Goal: Task Accomplishment & Management: Use online tool/utility

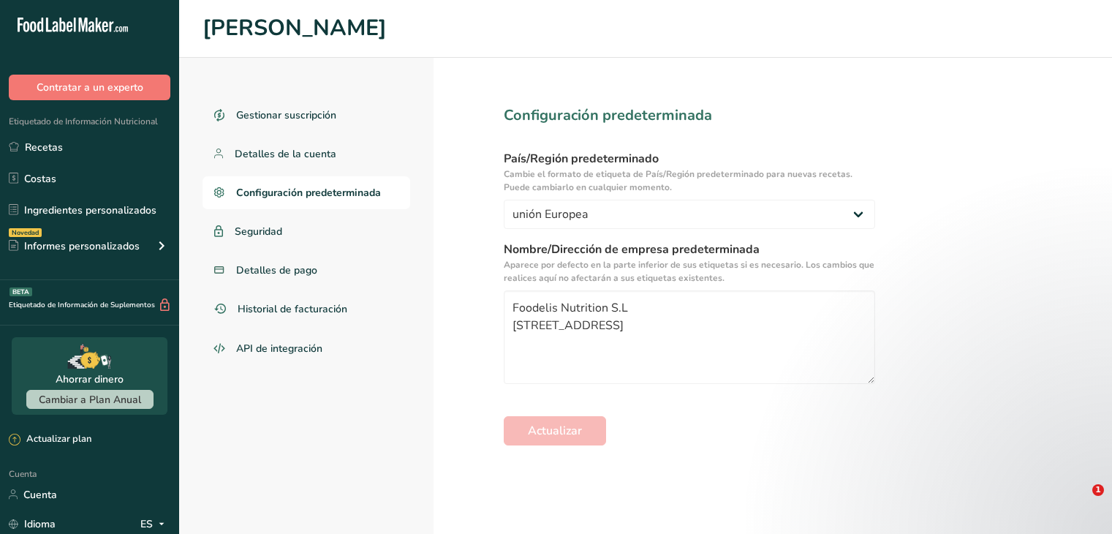
select select "EU"
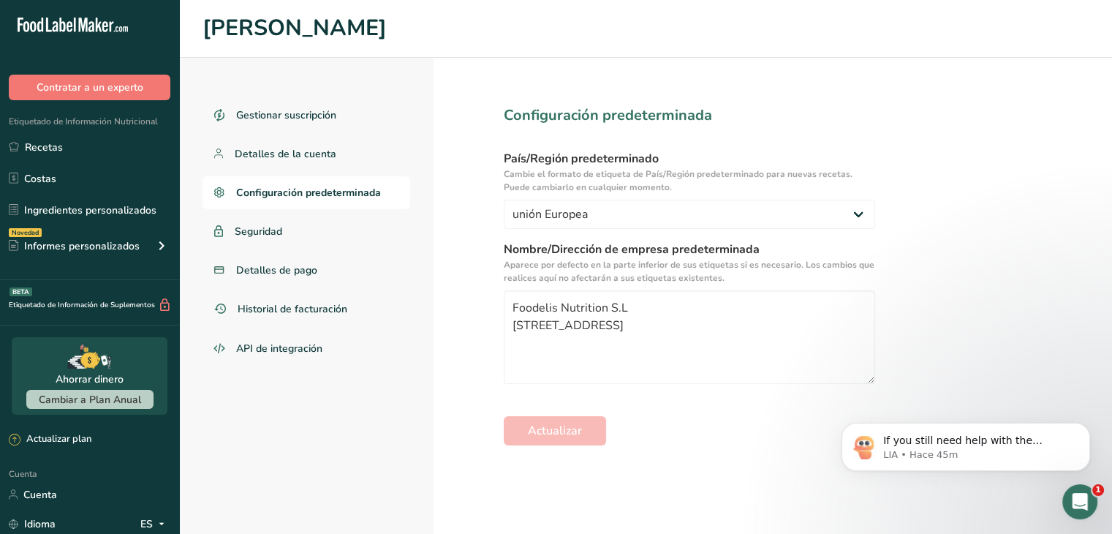
scroll to position [137, 0]
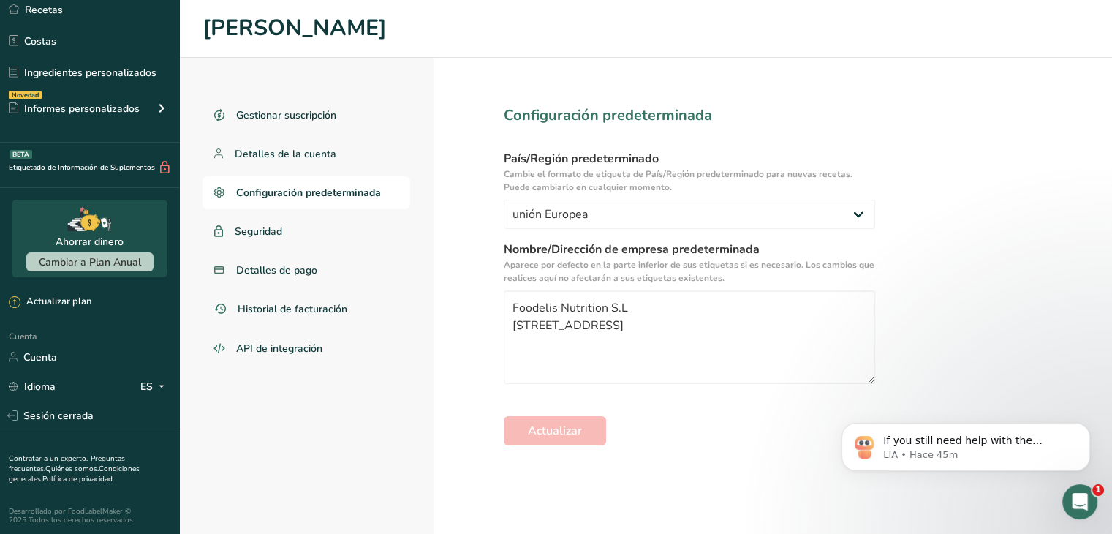
click at [898, 383] on div "If you still need help with the Supplement Facts module or have any other quest…" at bounding box center [965, 379] width 269 height 183
click at [1087, 426] on icon "Dismiss notification" at bounding box center [1085, 426] width 5 height 5
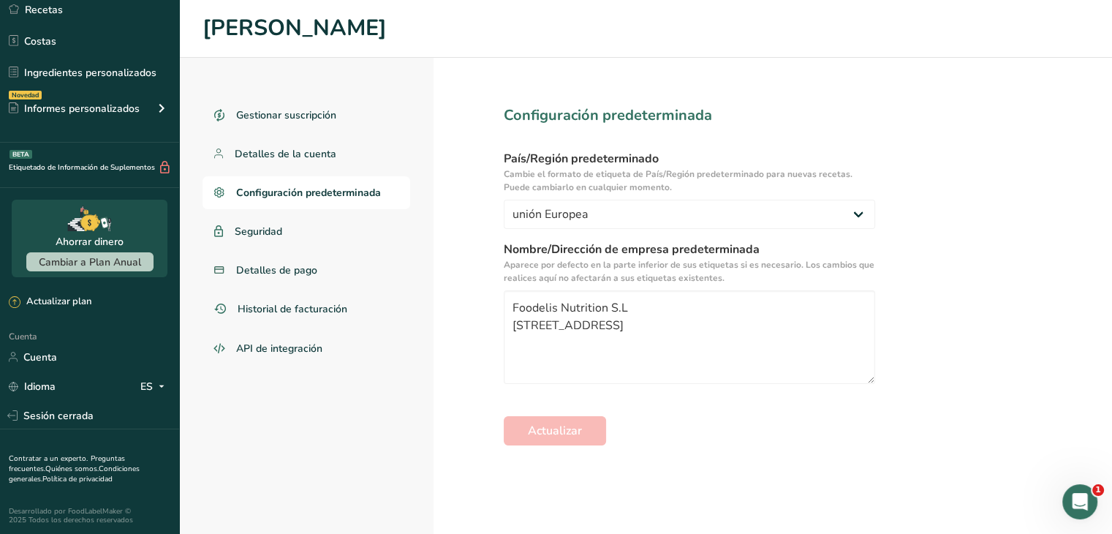
click at [1048, 413] on div "Gestionar suscripción Detalles de la cuenta Configuración predeterminada Seguri…" at bounding box center [645, 296] width 933 height 476
click at [767, 344] on textarea "Foodelis Nutrition S.L Avenida del Comercio 4, Salteras, Sevilla, 41909" at bounding box center [689, 337] width 371 height 94
click at [817, 338] on textarea "Foodelis Nutrition S.L Avenida del Comercio 4, Salteras, Sevilla, 41909" at bounding box center [689, 337] width 371 height 94
click at [69, 12] on link "Recetas" at bounding box center [89, 10] width 179 height 28
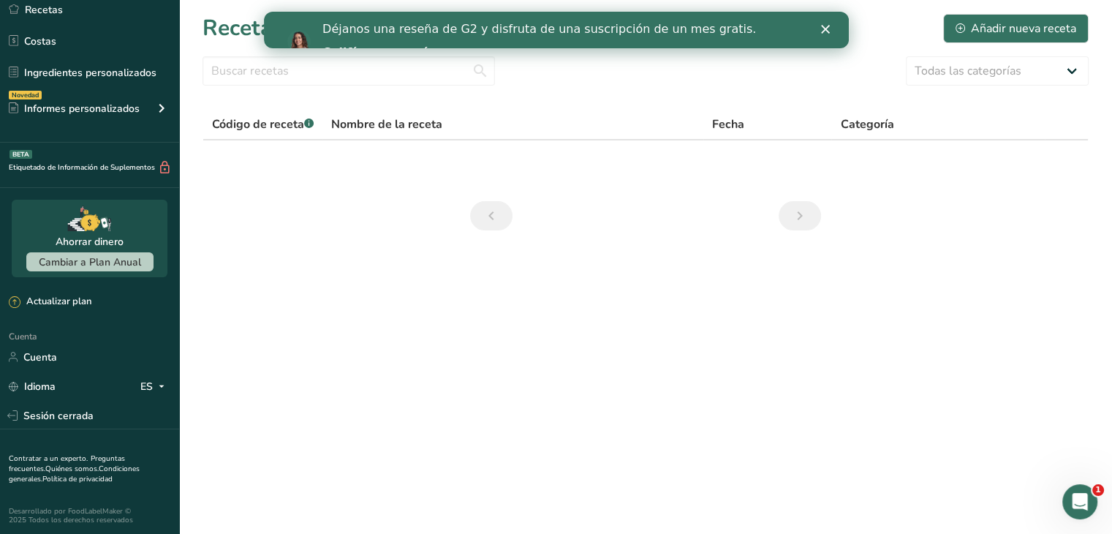
click at [822, 35] on div "Déjanos una reseña de G2 y disfruta de una suscripción de un mes gratis. Califí…" at bounding box center [555, 42] width 585 height 48
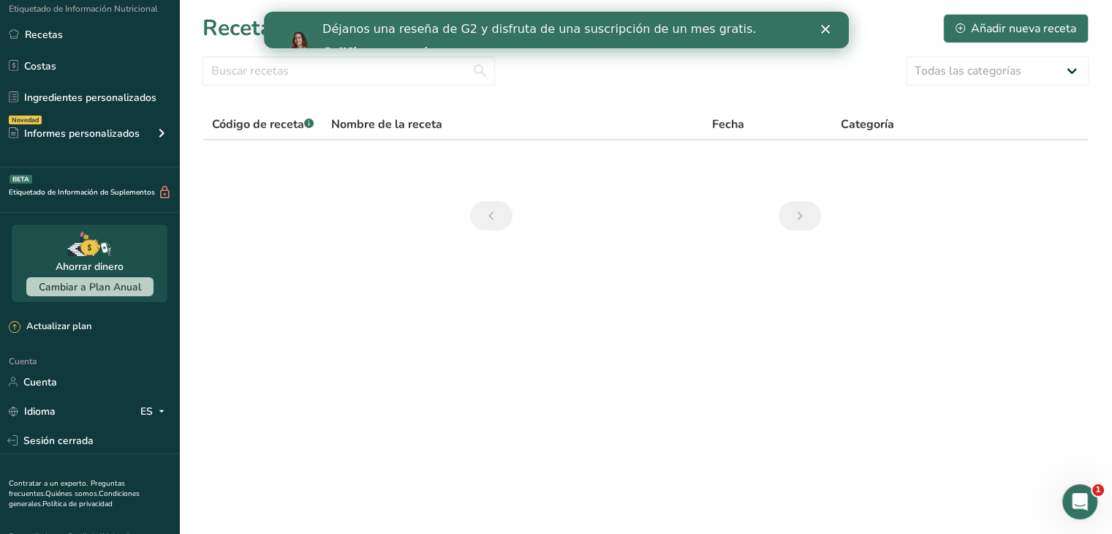
scroll to position [137, 0]
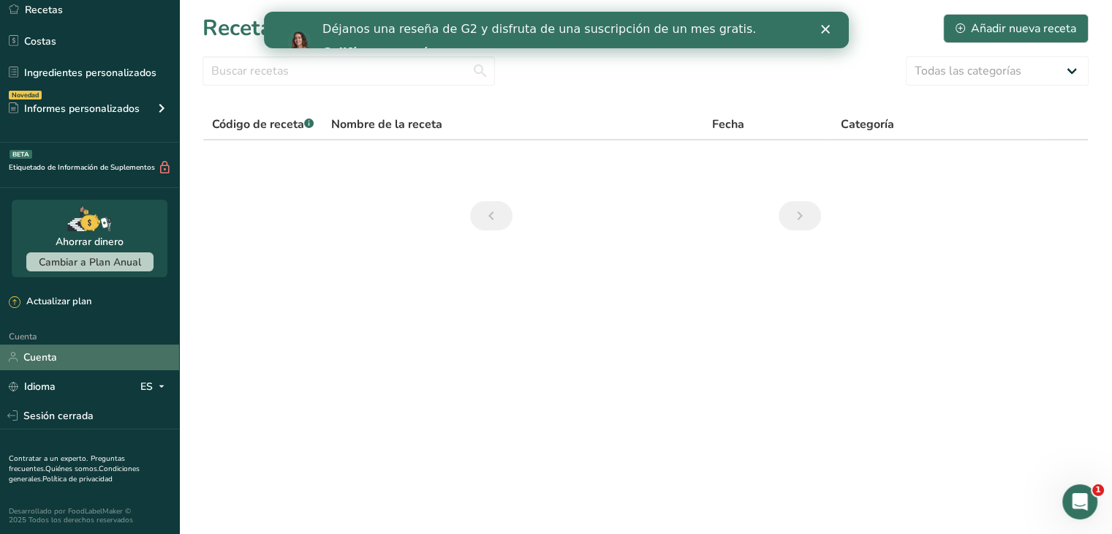
click at [58, 349] on link "Cuenta" at bounding box center [89, 357] width 179 height 26
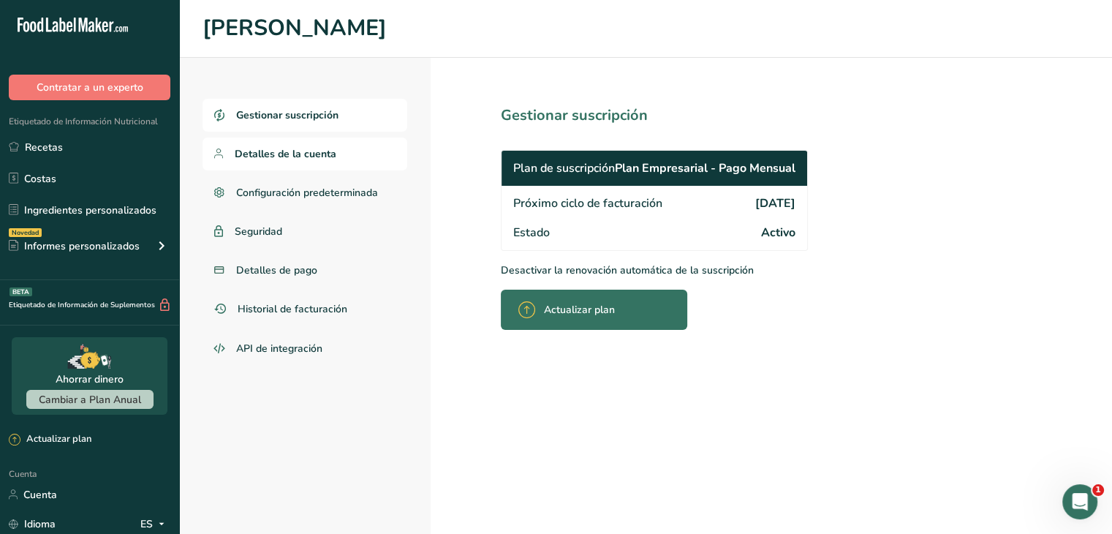
click at [331, 156] on font "Detalles de la cuenta" at bounding box center [286, 154] width 102 height 14
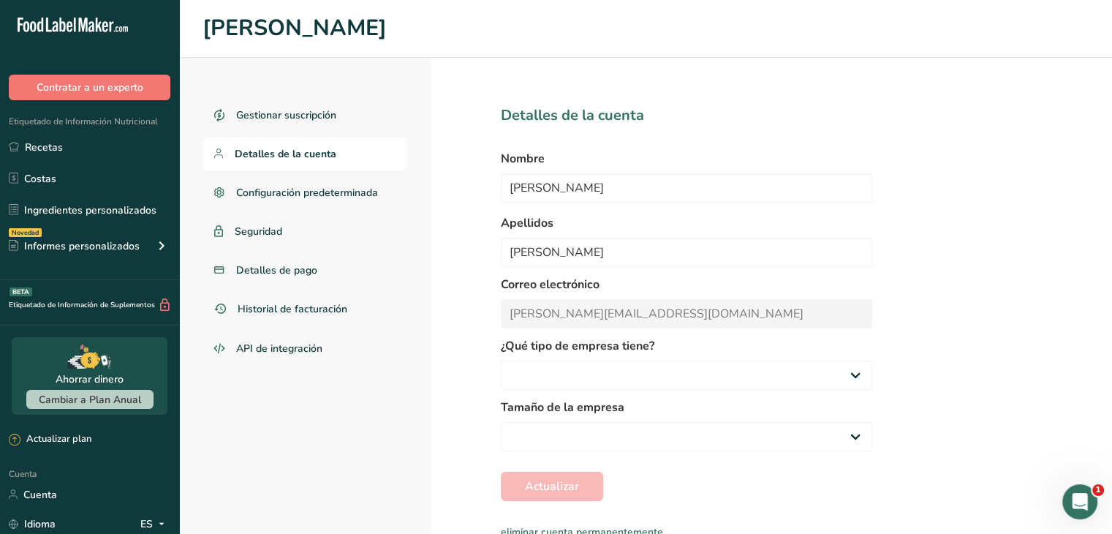
select select
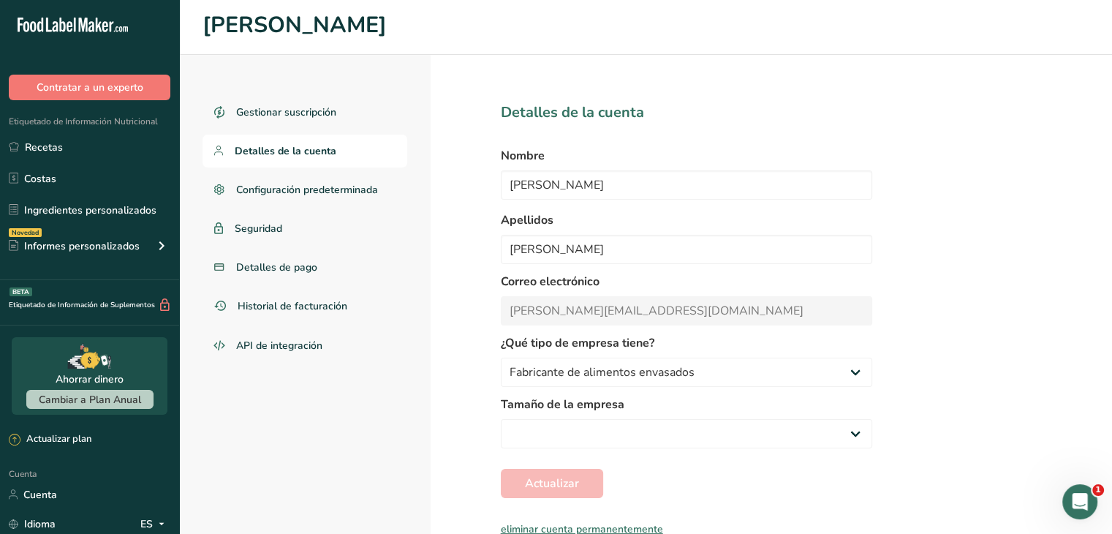
scroll to position [6, 0]
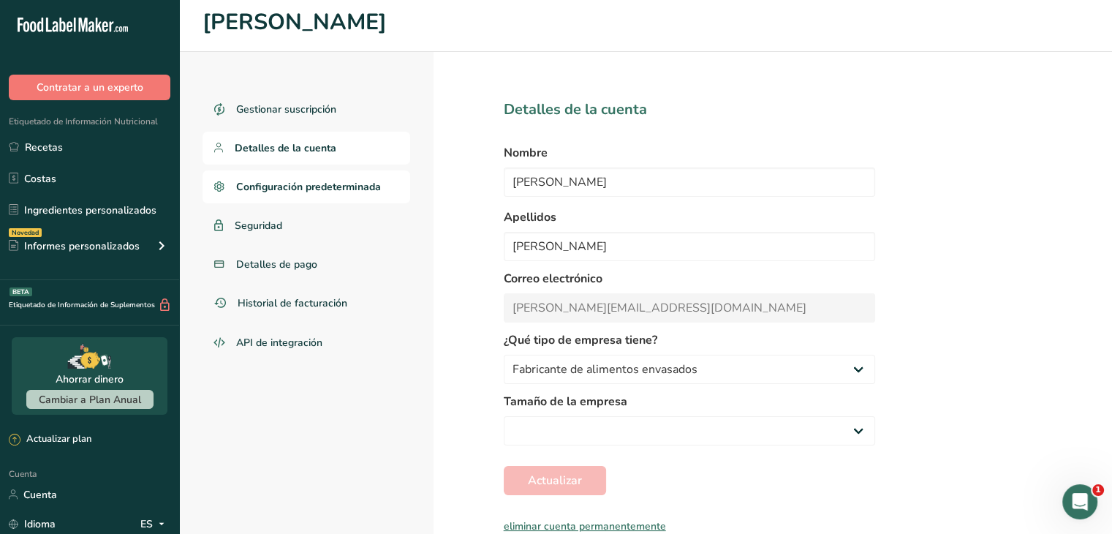
click at [338, 184] on font "Configuración predeterminada" at bounding box center [308, 187] width 145 height 14
select select "EU"
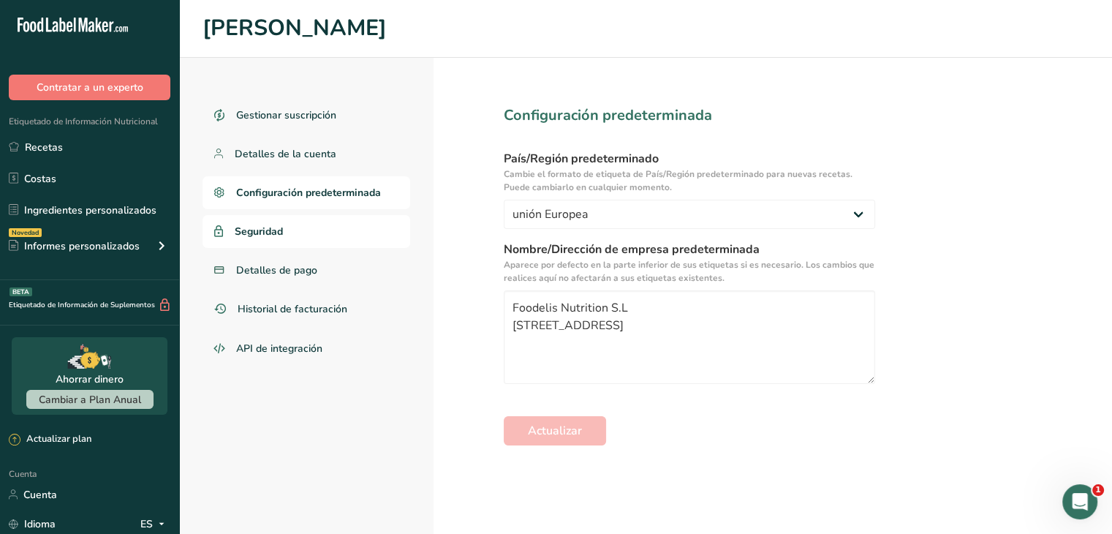
click at [325, 224] on link "Seguridad" at bounding box center [307, 231] width 208 height 33
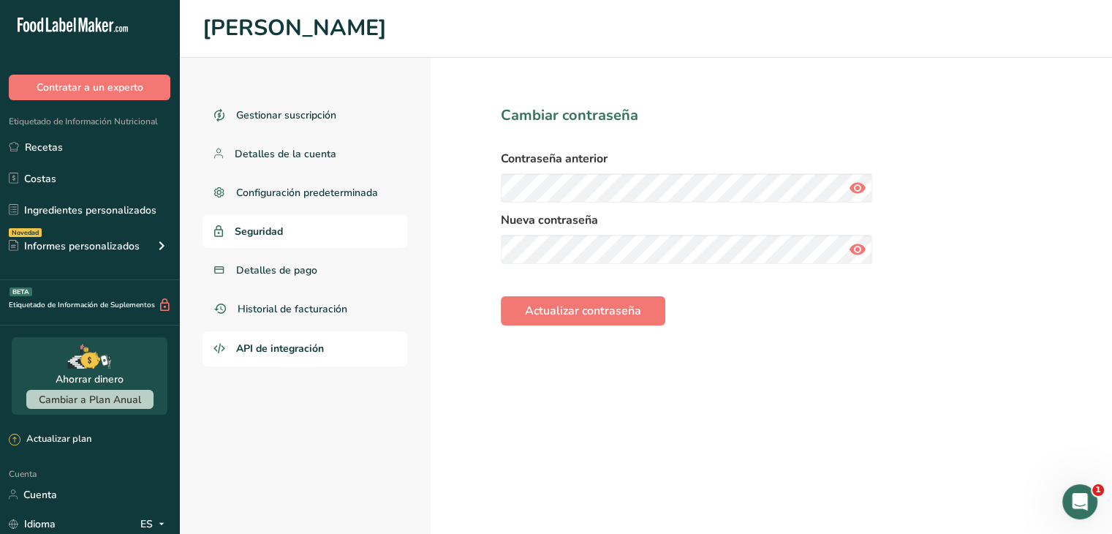
click at [273, 343] on font "API de integración" at bounding box center [280, 348] width 88 height 14
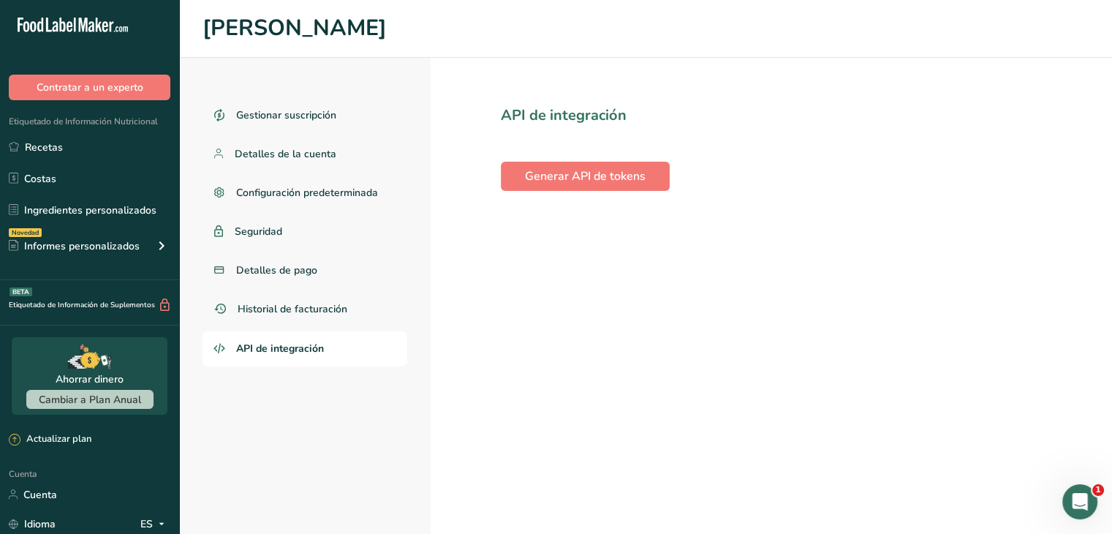
click at [831, 164] on section "API de integración Generar API de tokens" at bounding box center [771, 296] width 681 height 476
click at [126, 214] on font "Ingredientes personalizados" at bounding box center [90, 210] width 132 height 14
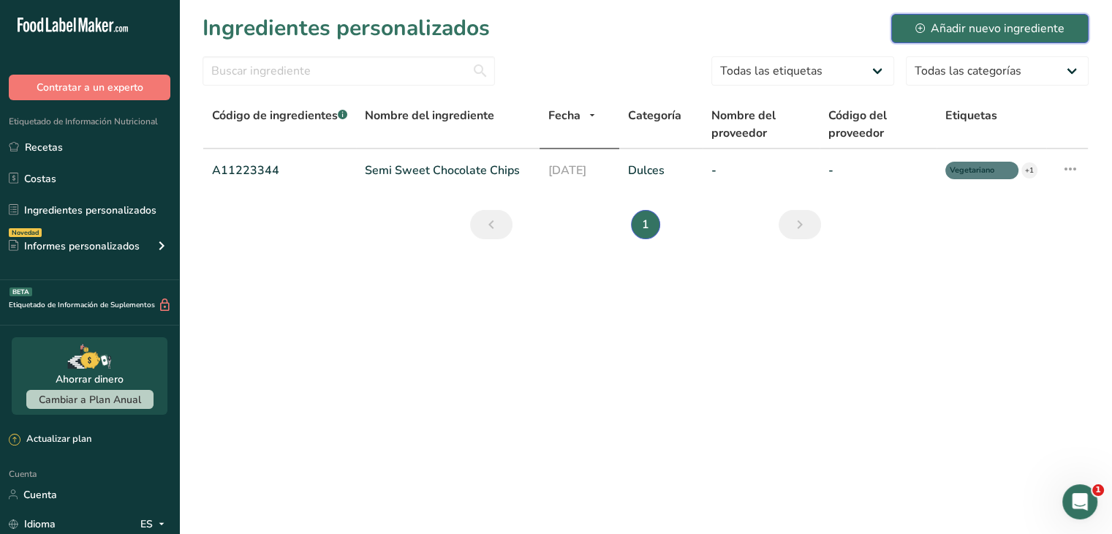
click at [949, 31] on div "Añadir nuevo ingrediente" at bounding box center [989, 29] width 149 height 18
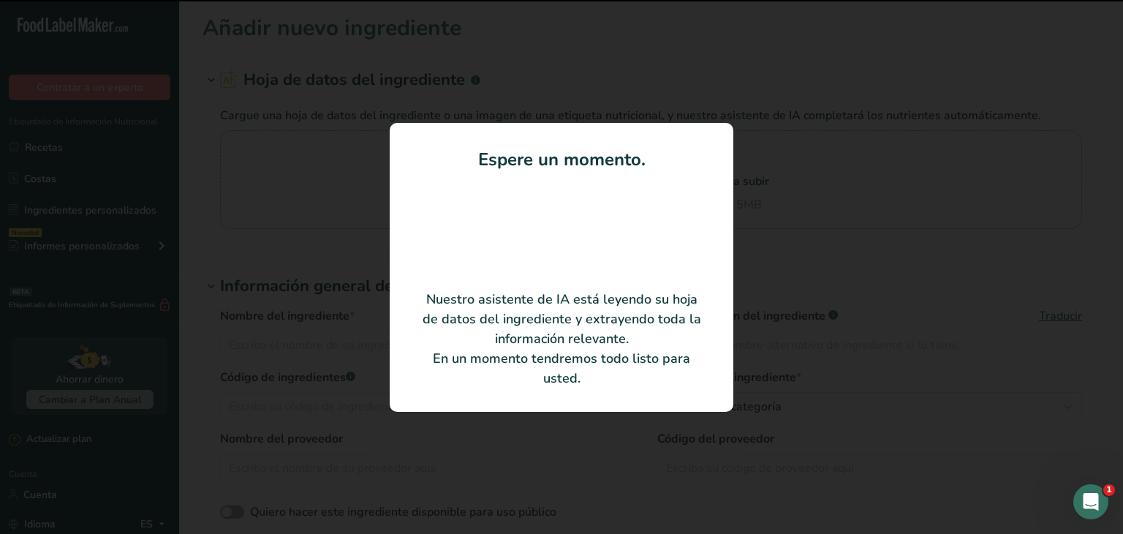
type input "Creatine monohydrate"
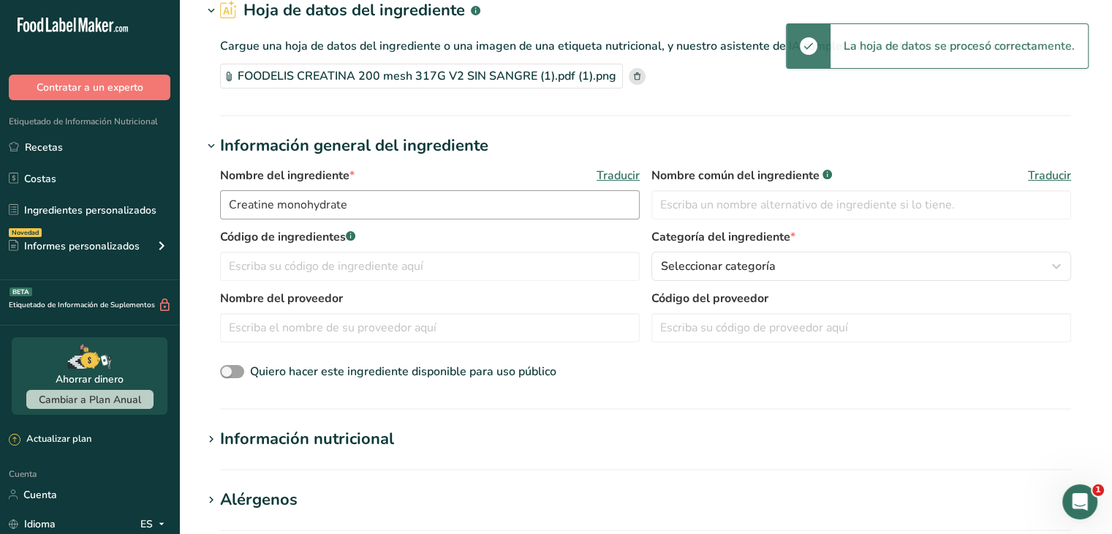
scroll to position [73, 0]
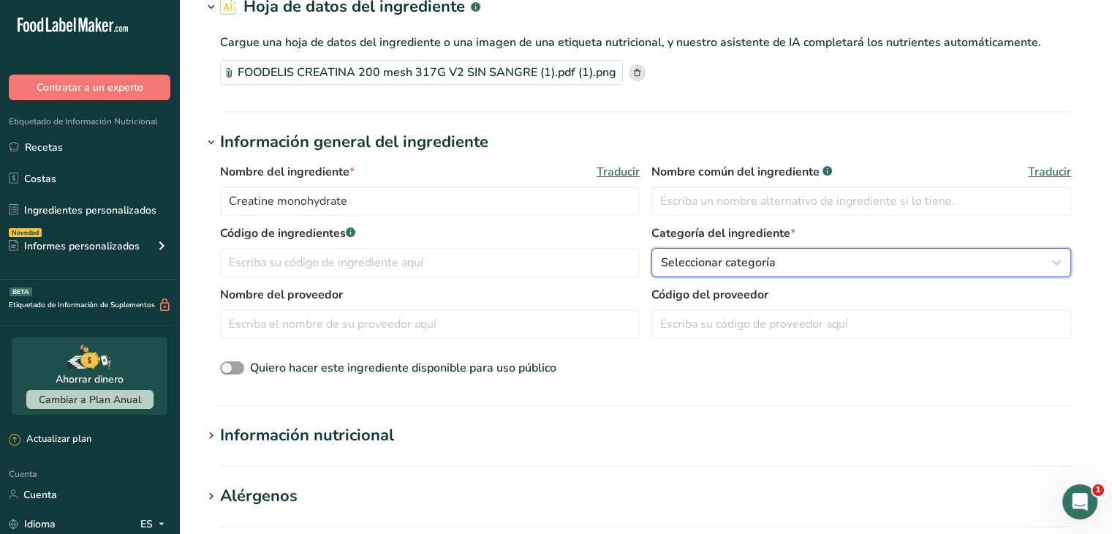
click at [726, 255] on font "Seleccionar categoría" at bounding box center [718, 262] width 115 height 16
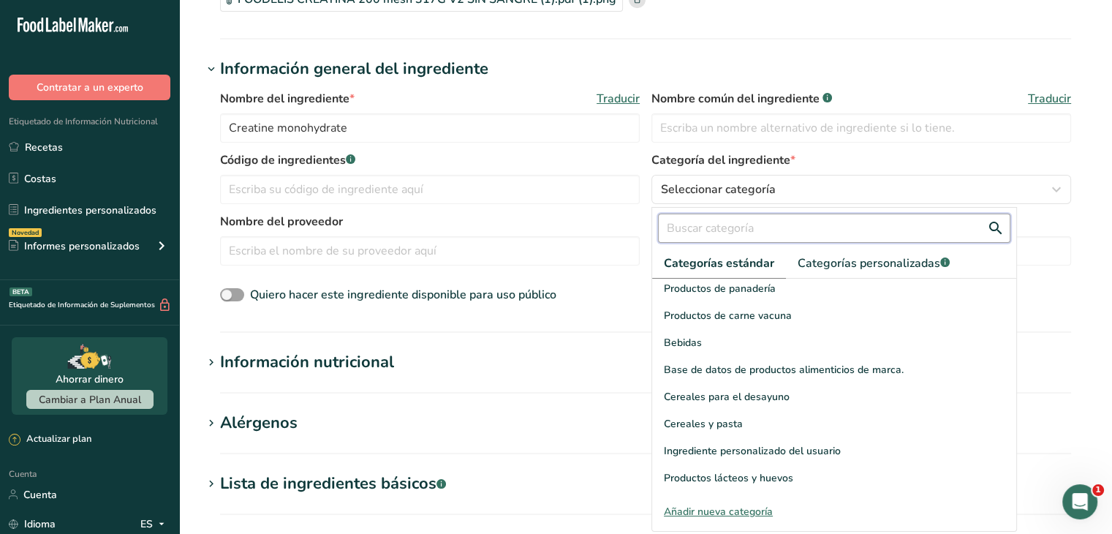
click at [753, 233] on input "text" at bounding box center [834, 227] width 352 height 29
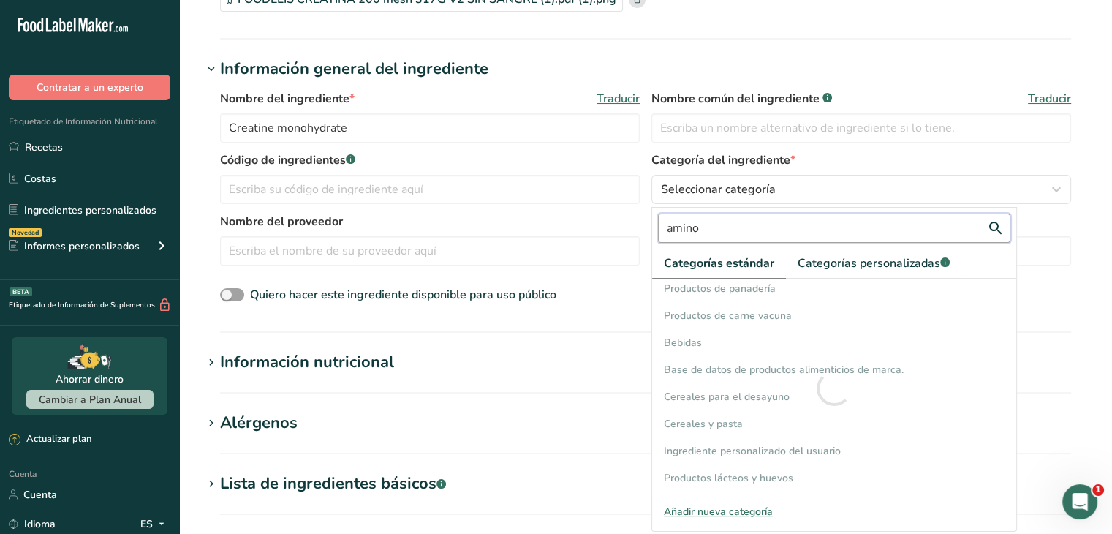
scroll to position [0, 0]
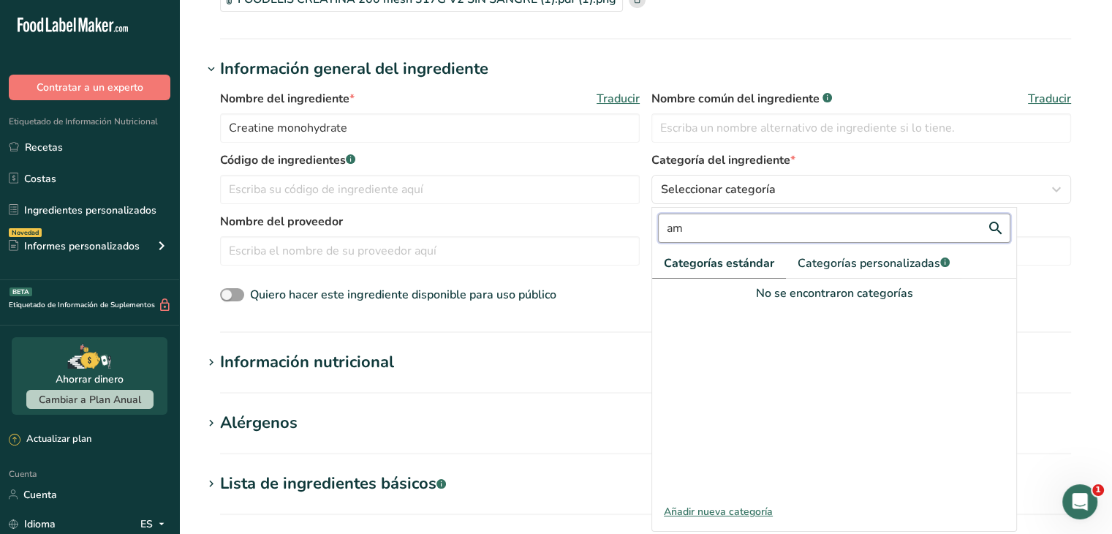
type input "a"
type input "s"
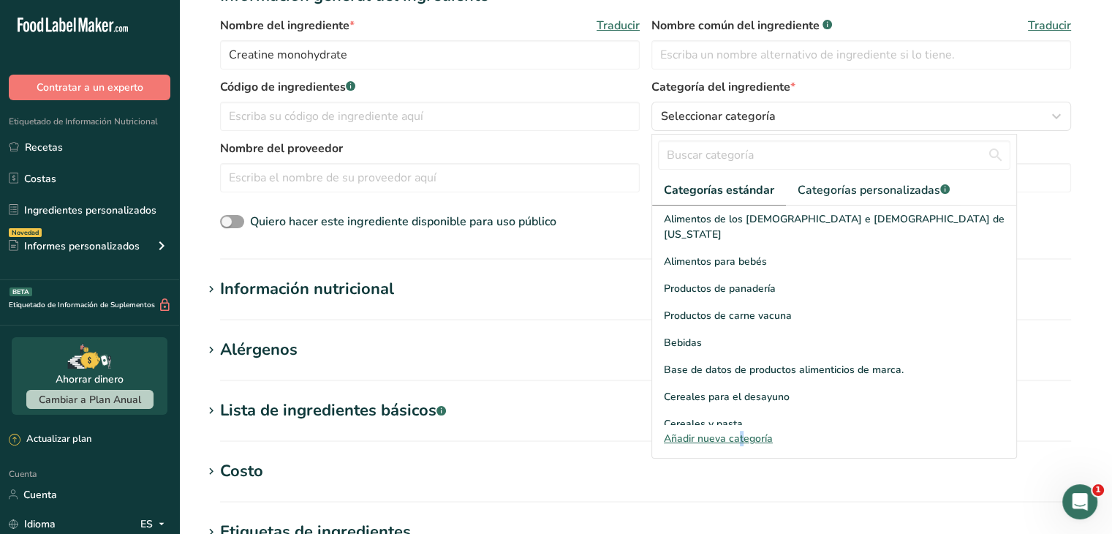
click at [717, 438] on font "Añadir nueva categoría" at bounding box center [718, 438] width 109 height 14
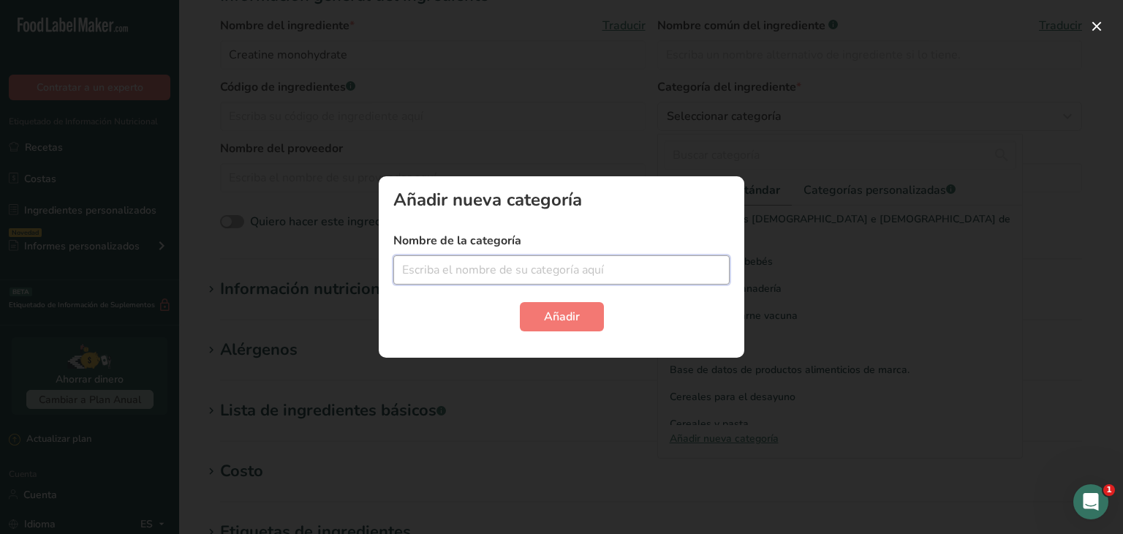
click at [616, 260] on input "text" at bounding box center [561, 269] width 336 height 29
type input "Aminoácidos"
click at [520, 302] on button "Añadir" at bounding box center [562, 316] width 84 height 29
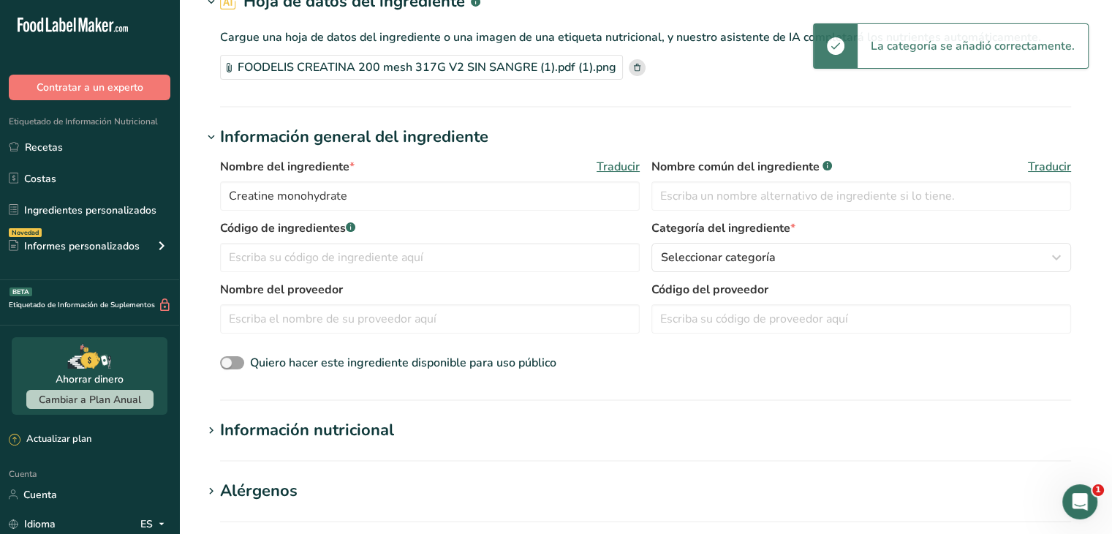
scroll to position [73, 0]
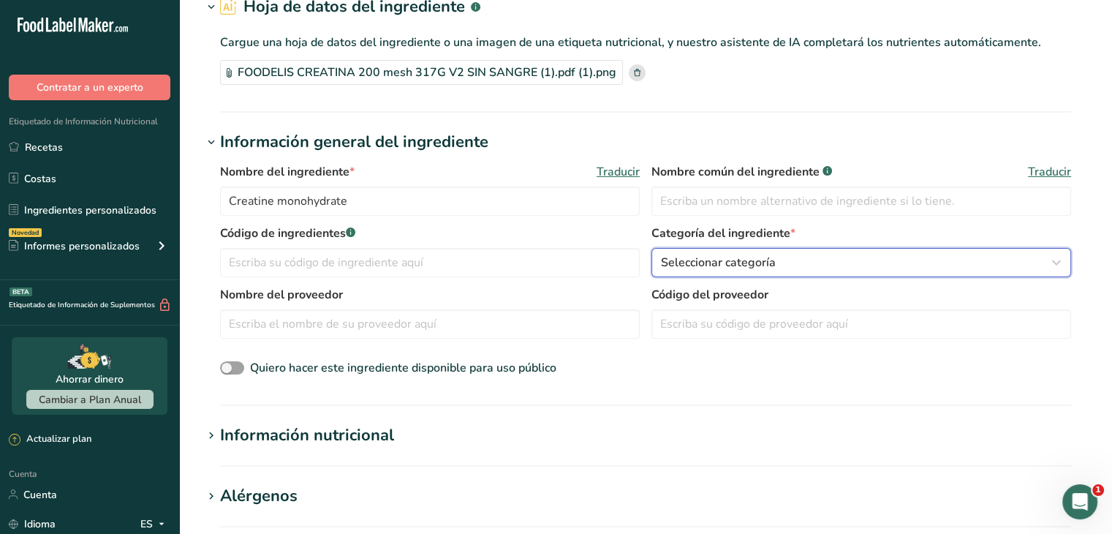
click at [662, 264] on font "Seleccionar categoría" at bounding box center [718, 262] width 115 height 16
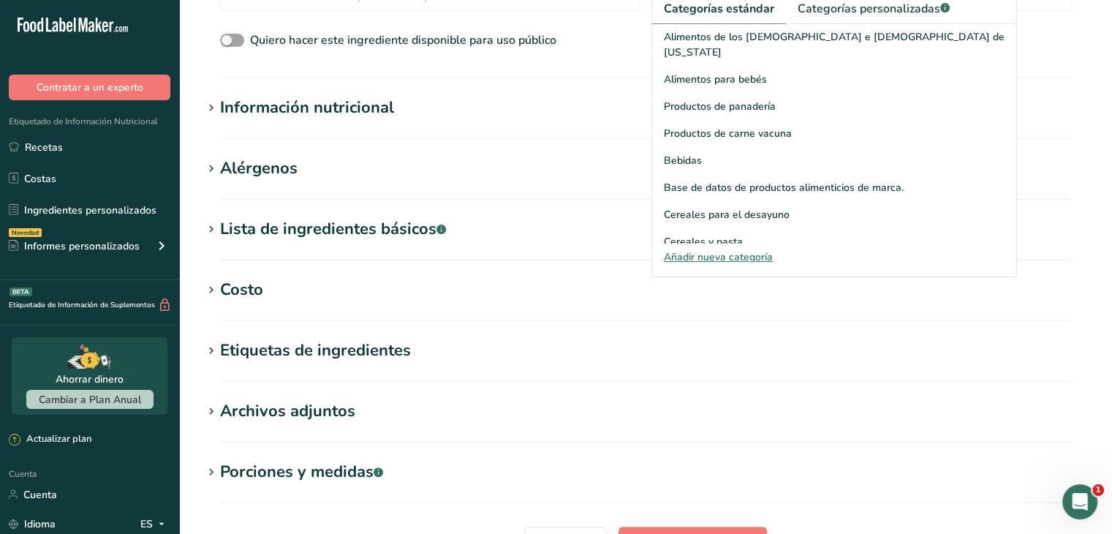
scroll to position [0, 0]
click at [912, 5] on font "Categorías personalizadas" at bounding box center [869, 9] width 143 height 16
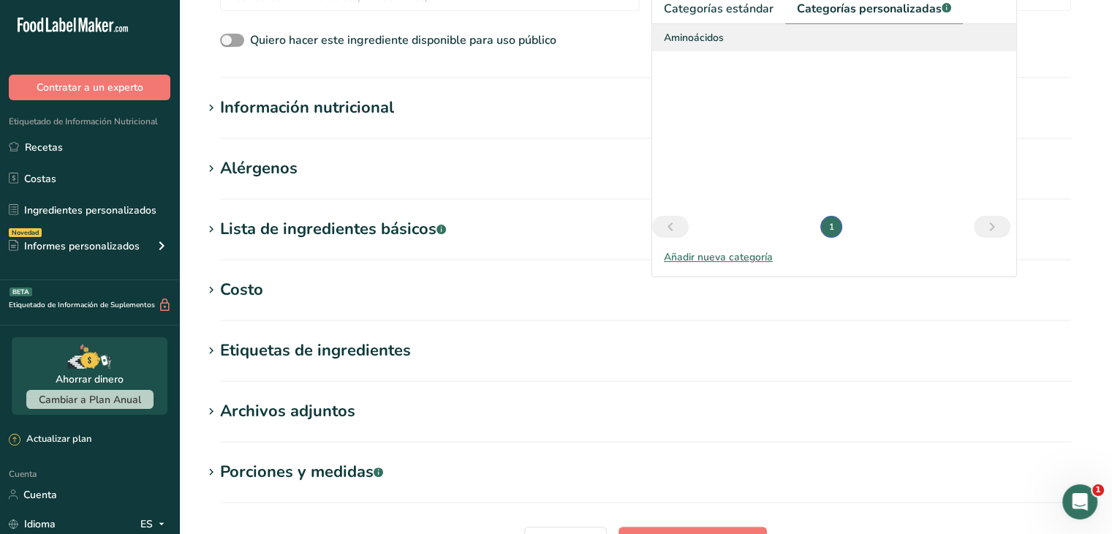
click at [727, 48] on div "Aminoácidos" at bounding box center [834, 37] width 364 height 27
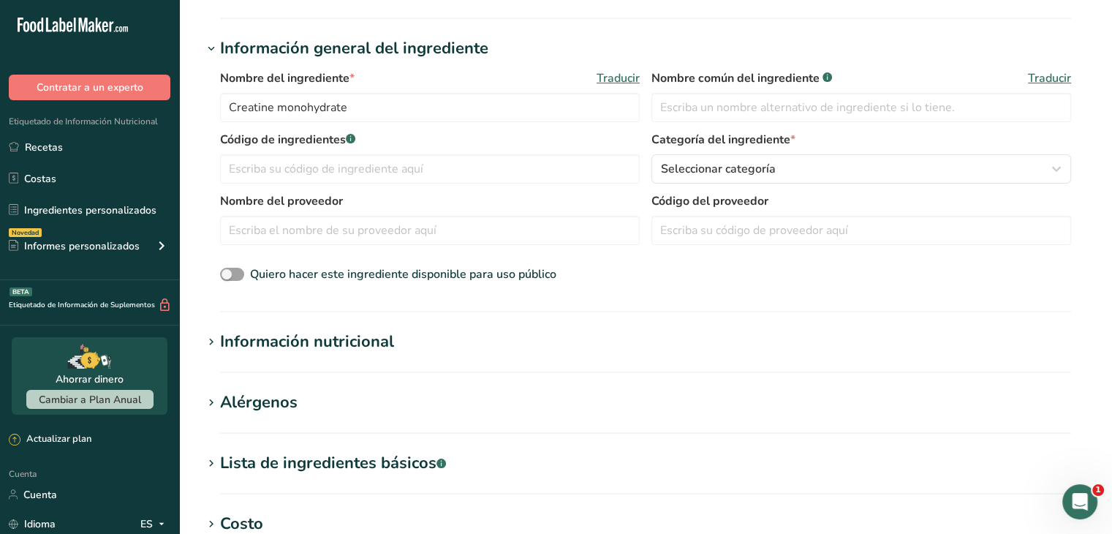
scroll to position [108, 0]
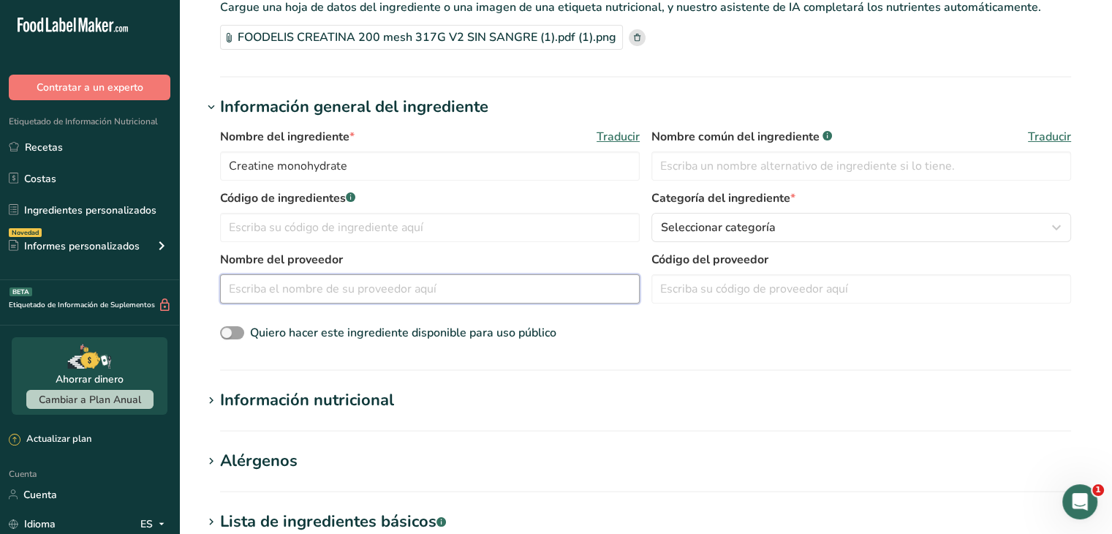
click at [556, 279] on input "text" at bounding box center [430, 288] width 420 height 29
type input "F"
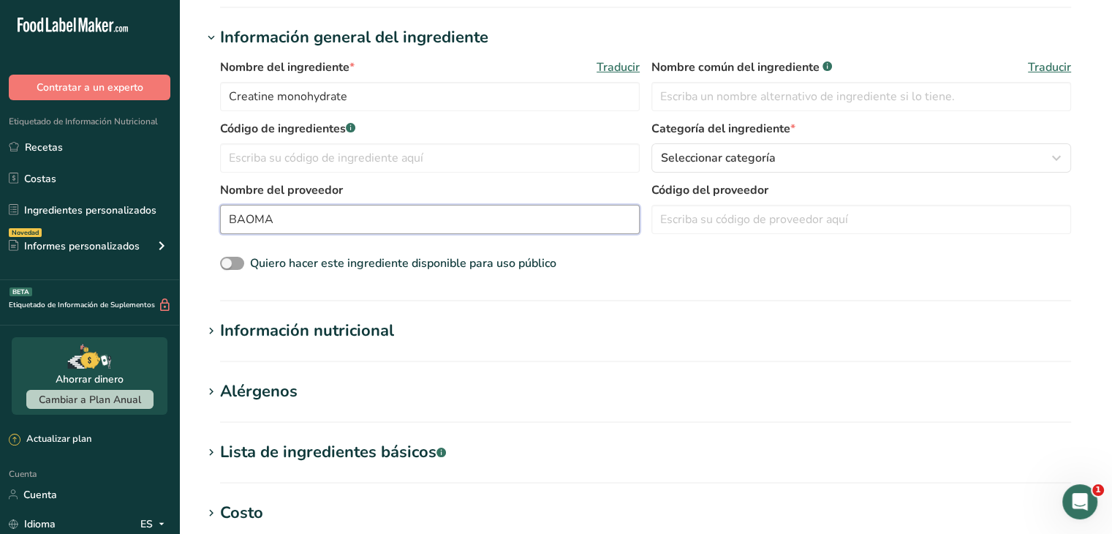
scroll to position [181, 0]
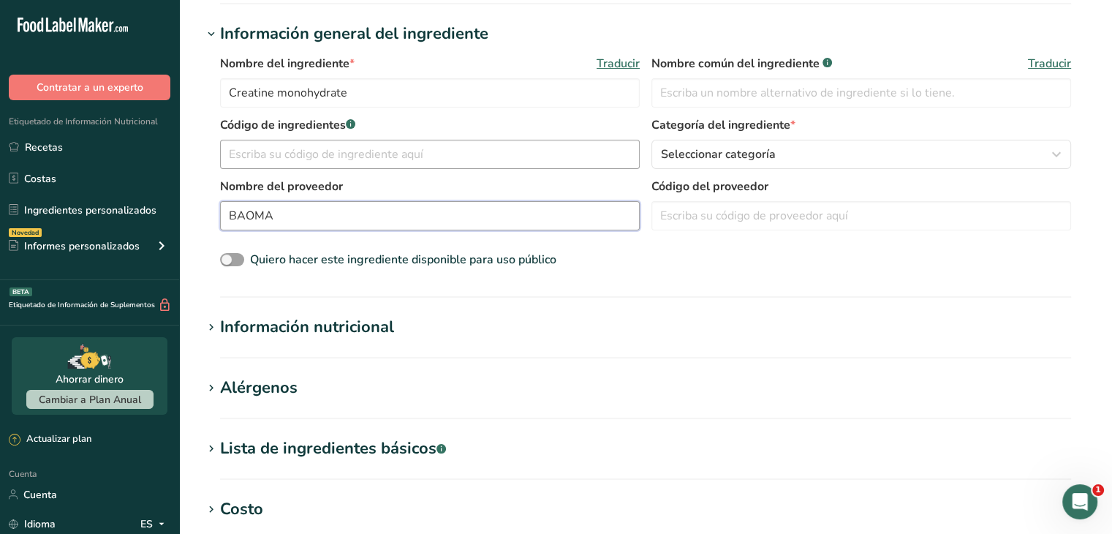
type input "BAOMA"
click at [386, 158] on input "text" at bounding box center [430, 154] width 420 height 29
type input "CR00"
click at [386, 323] on font "Información nutricional" at bounding box center [307, 327] width 174 height 22
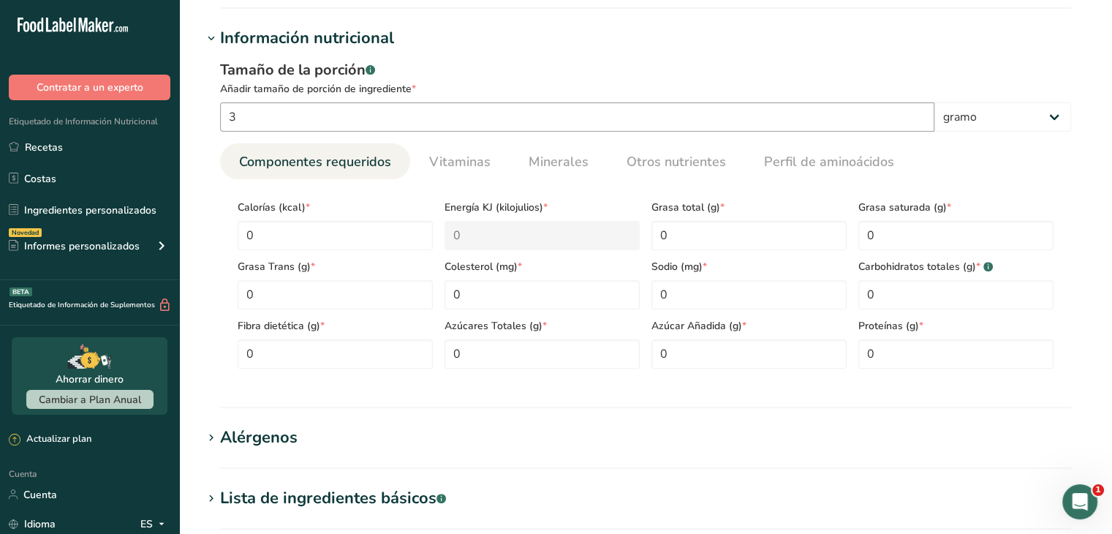
scroll to position [474, 0]
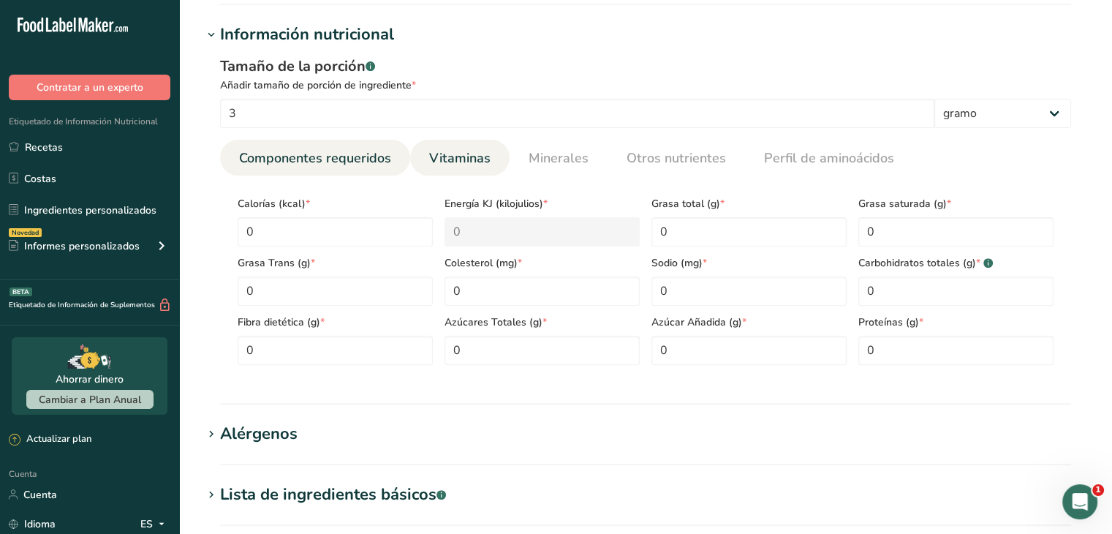
click at [476, 174] on link "Vitaminas" at bounding box center [459, 158] width 73 height 37
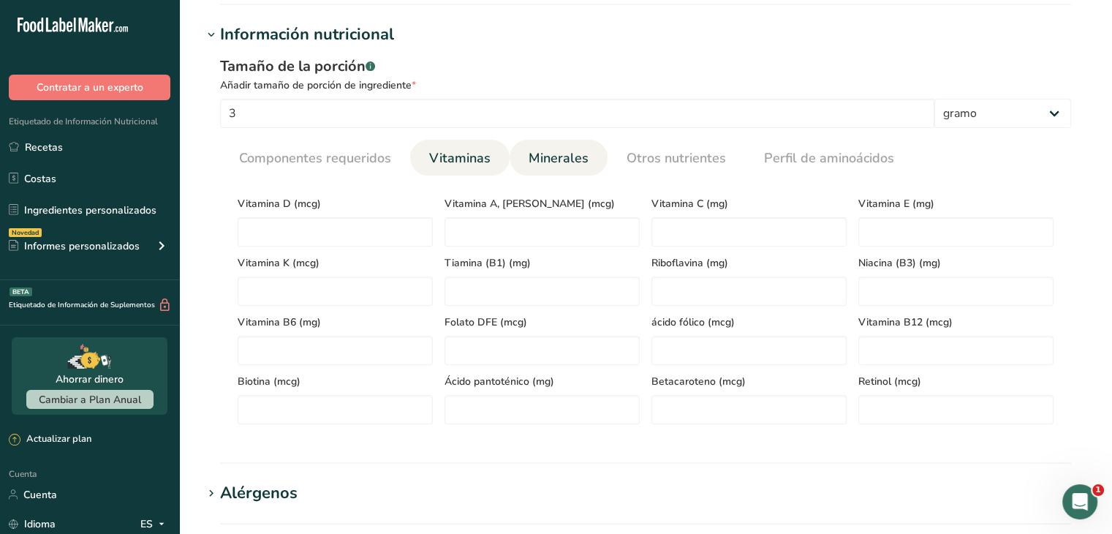
click at [556, 162] on font "Minerales" at bounding box center [559, 158] width 60 height 18
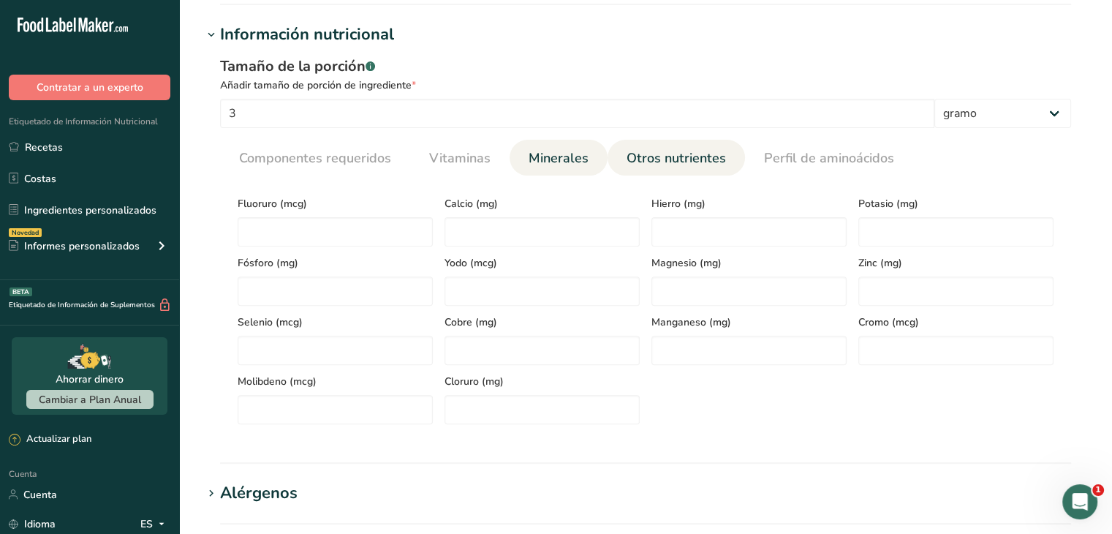
click at [670, 159] on font "Otros nutrientes" at bounding box center [676, 158] width 99 height 18
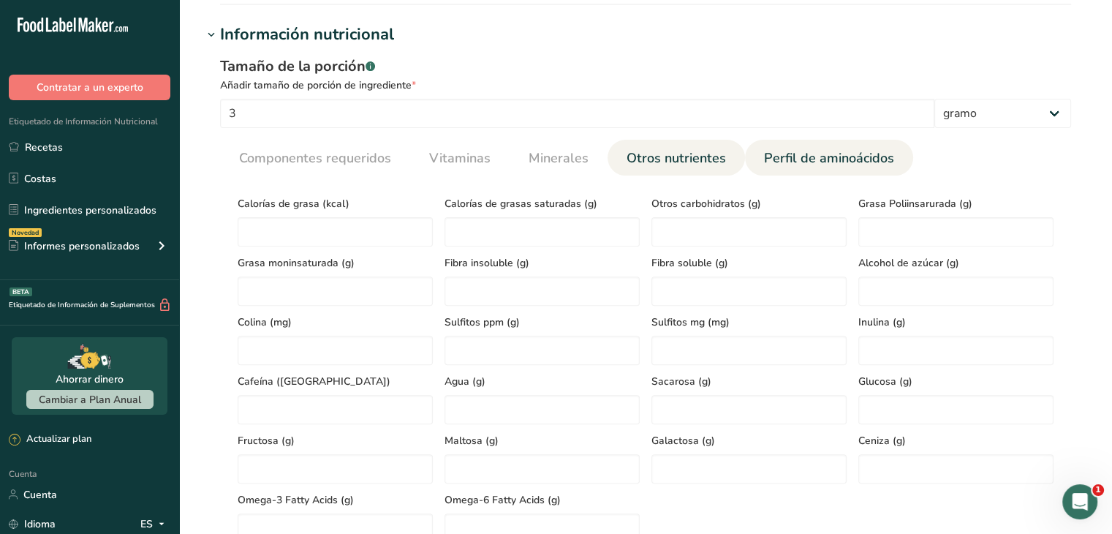
click at [779, 155] on font "Perfil de aminoácidos" at bounding box center [829, 158] width 130 height 18
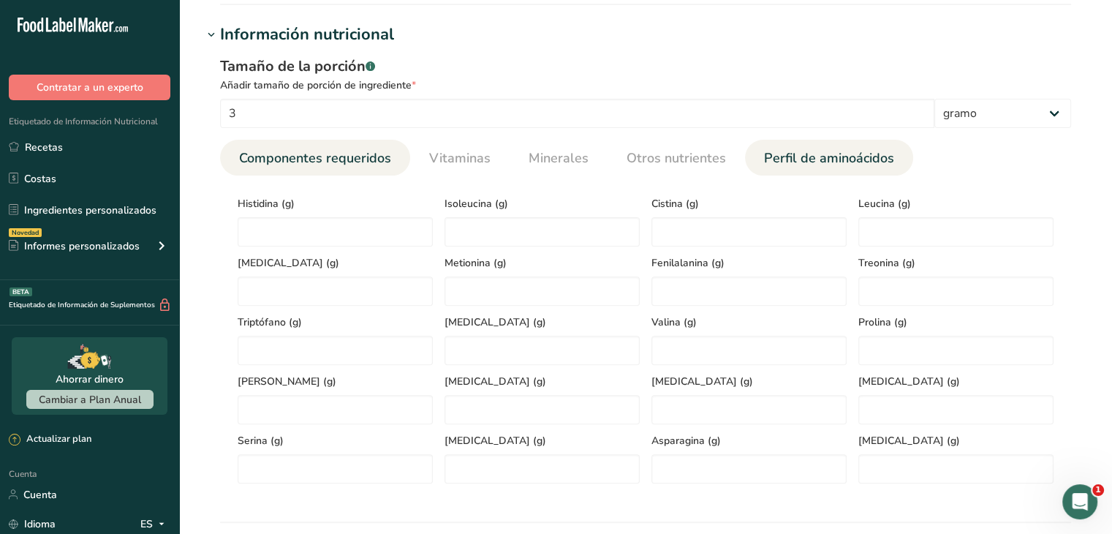
click at [393, 153] on link "Componentes requeridos" at bounding box center [315, 158] width 164 height 37
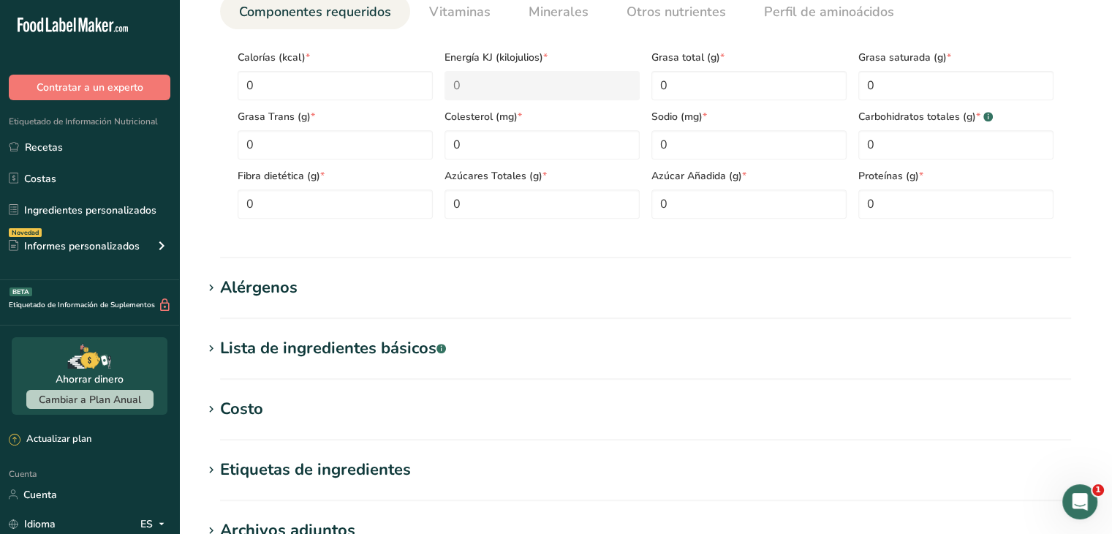
click at [328, 276] on h1 "Alérgenos" at bounding box center [646, 288] width 886 height 24
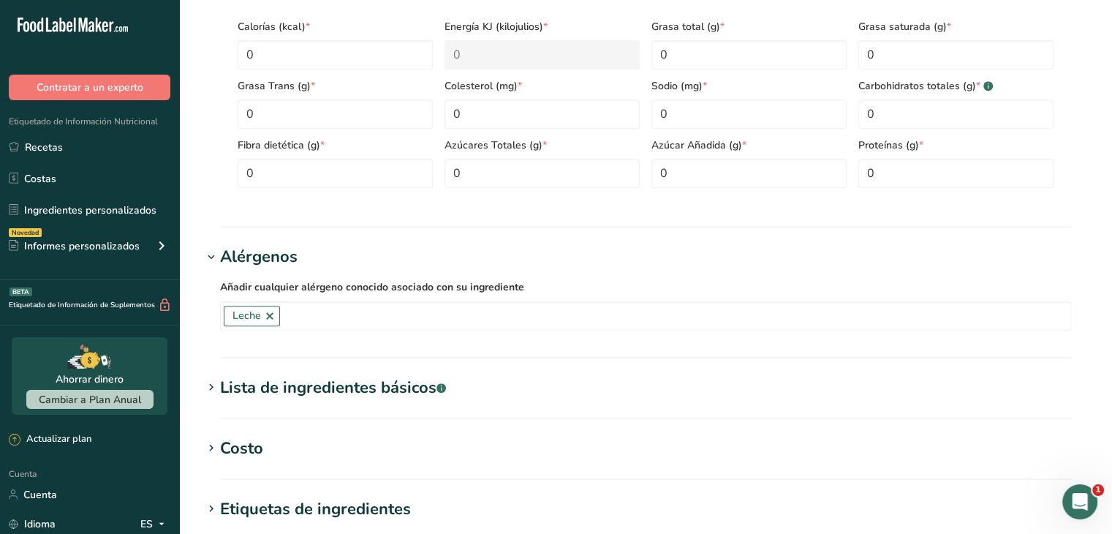
scroll to position [693, 0]
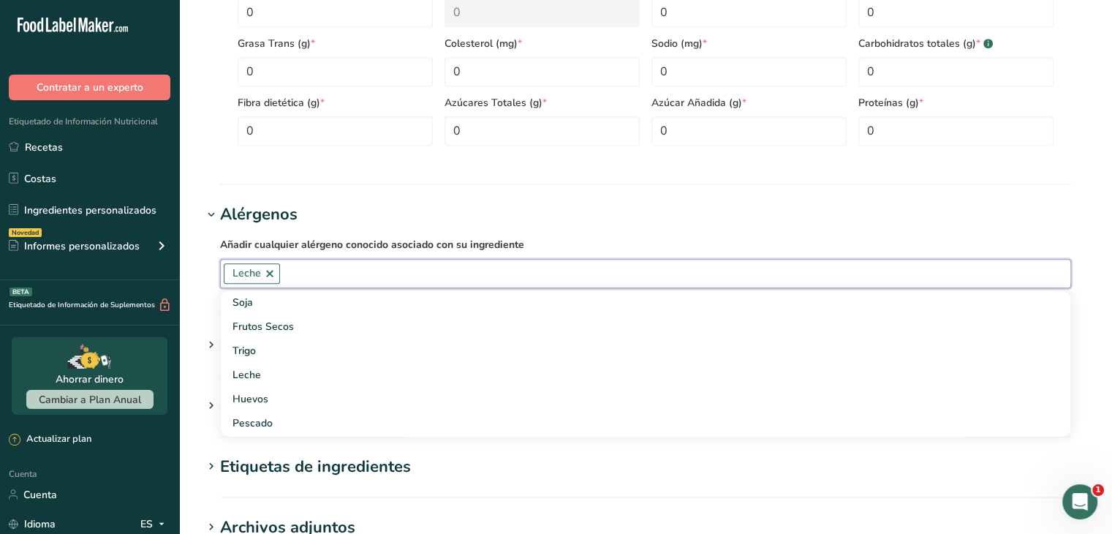
click at [319, 281] on input "text" at bounding box center [675, 273] width 790 height 23
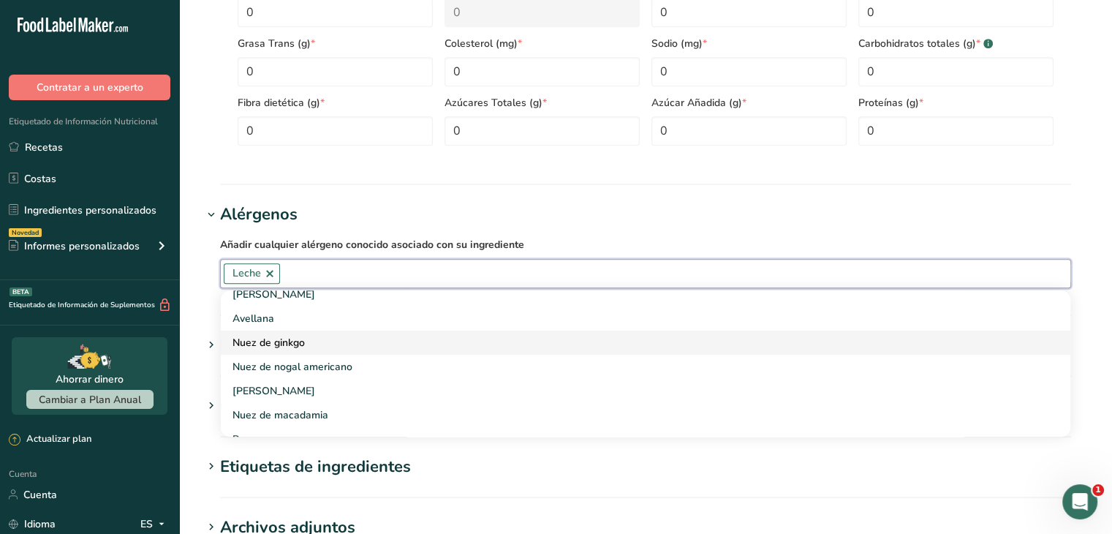
scroll to position [585, 0]
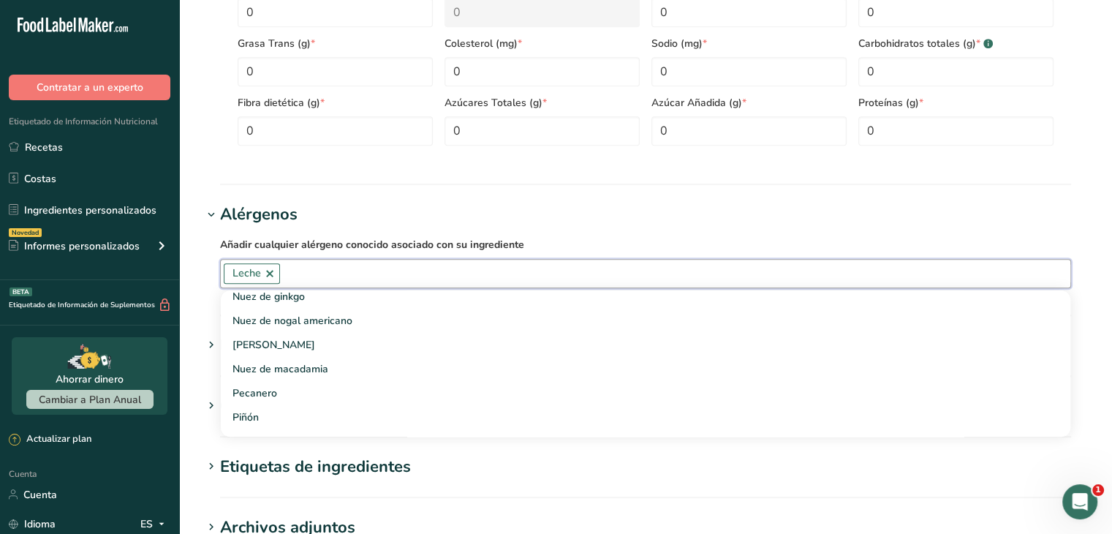
click at [199, 279] on section "Añadir nuevo ingrediente Hoja de datos del ingrediente .a-a{fill:#347362;}.b-a{…" at bounding box center [645, 28] width 933 height 1442
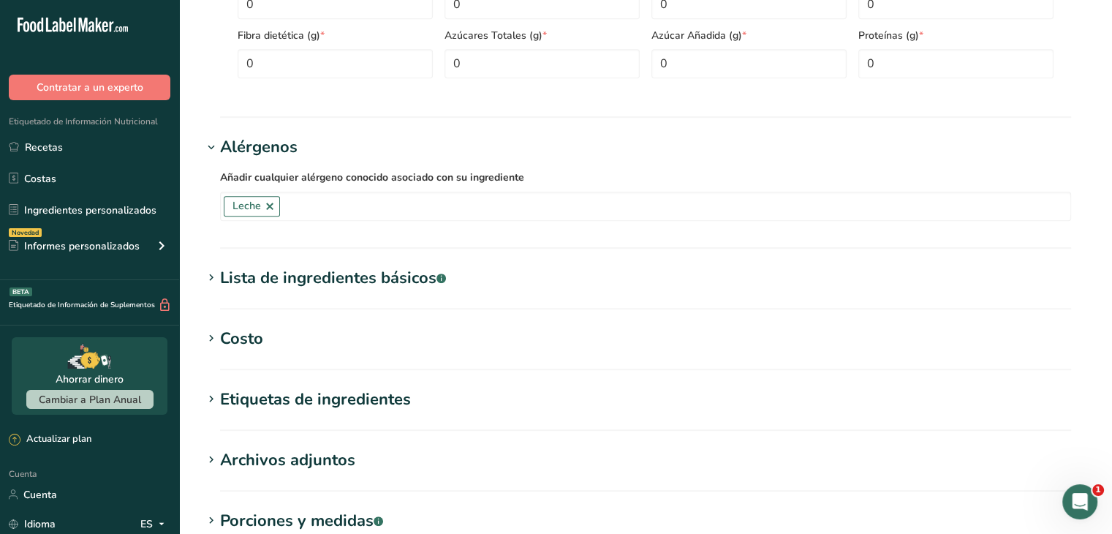
scroll to position [766, 0]
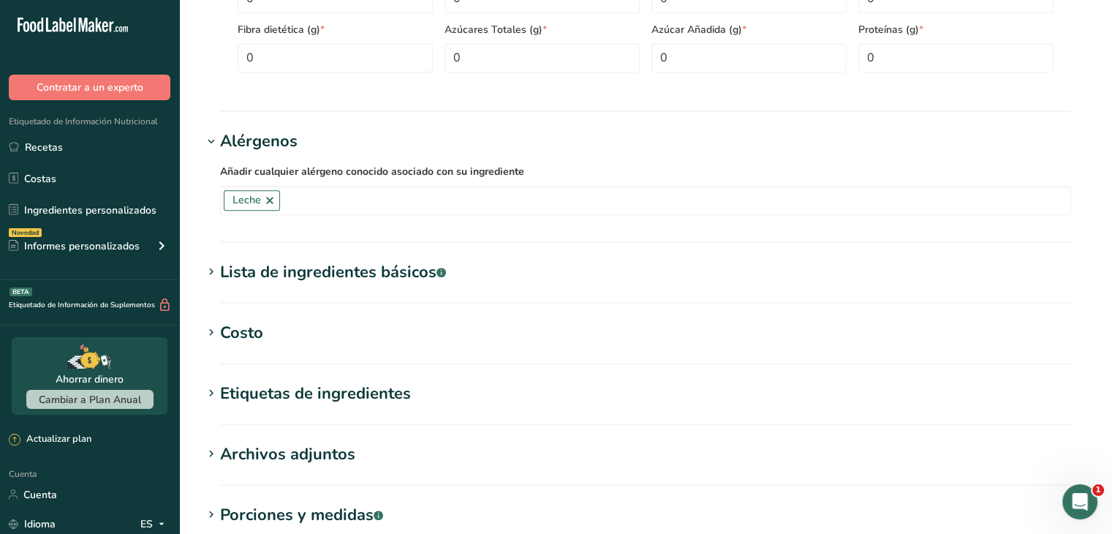
click at [284, 286] on section "Lista de ingredientes básicos .a-a{fill:#347362;}.b-a{fill:#fff;} Traducir" at bounding box center [646, 281] width 886 height 43
click at [287, 270] on font "Lista de ingredientes básicos" at bounding box center [328, 272] width 216 height 22
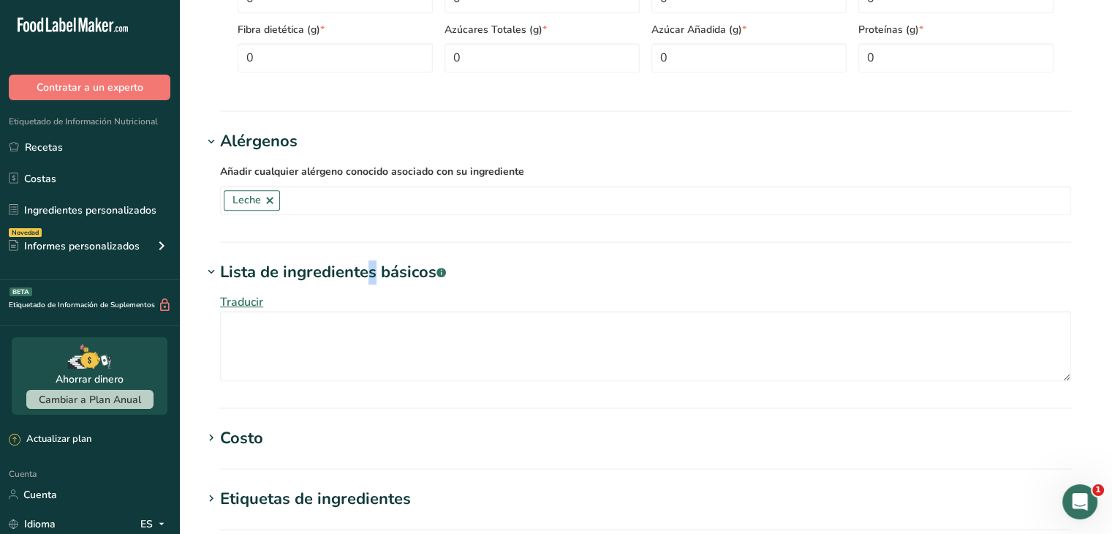
click at [287, 270] on font "Lista de ingredientes básicos" at bounding box center [328, 272] width 216 height 22
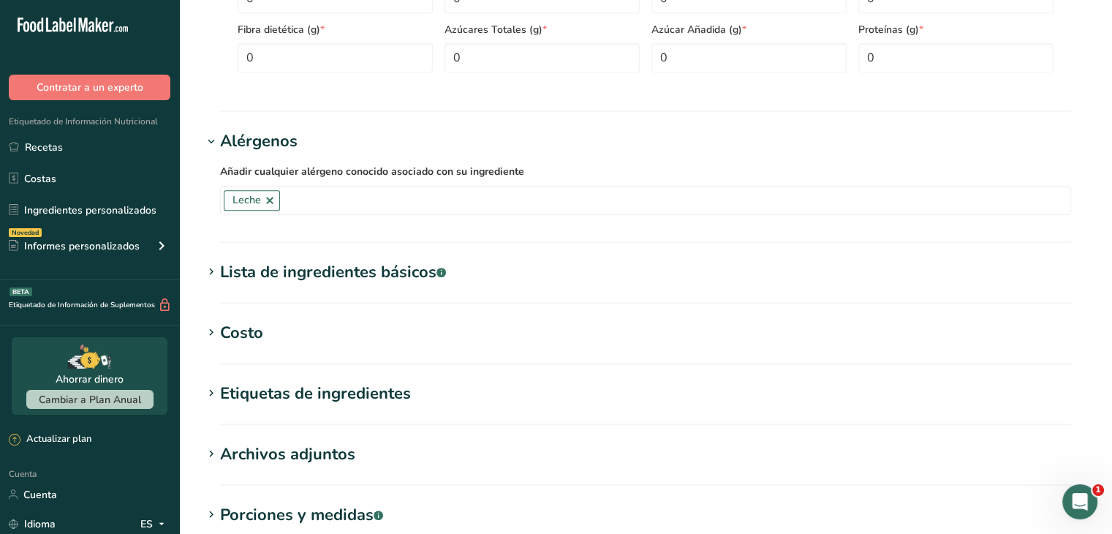
click at [310, 333] on h1 "Costo" at bounding box center [646, 333] width 886 height 24
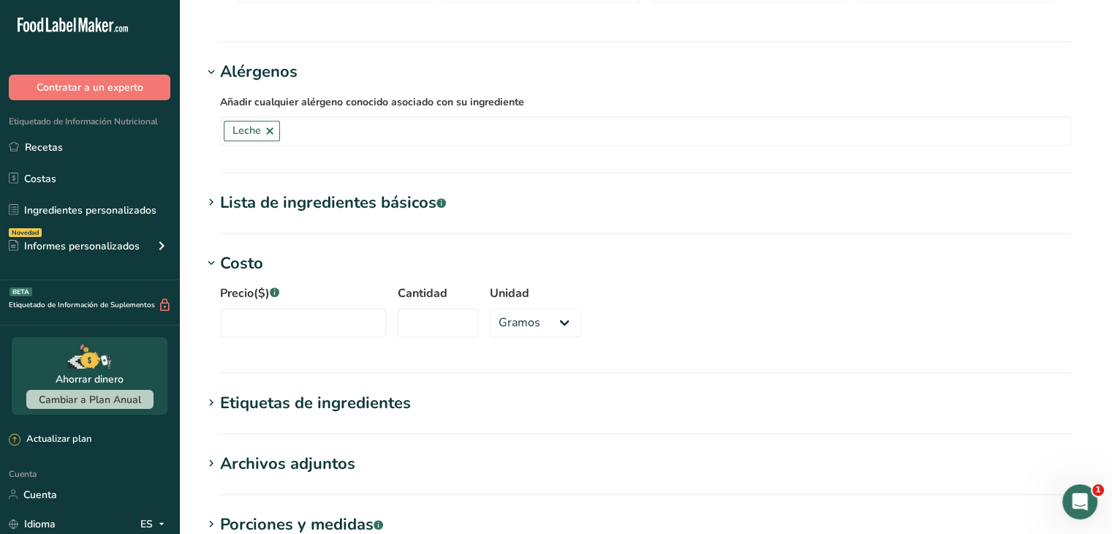
scroll to position [839, 0]
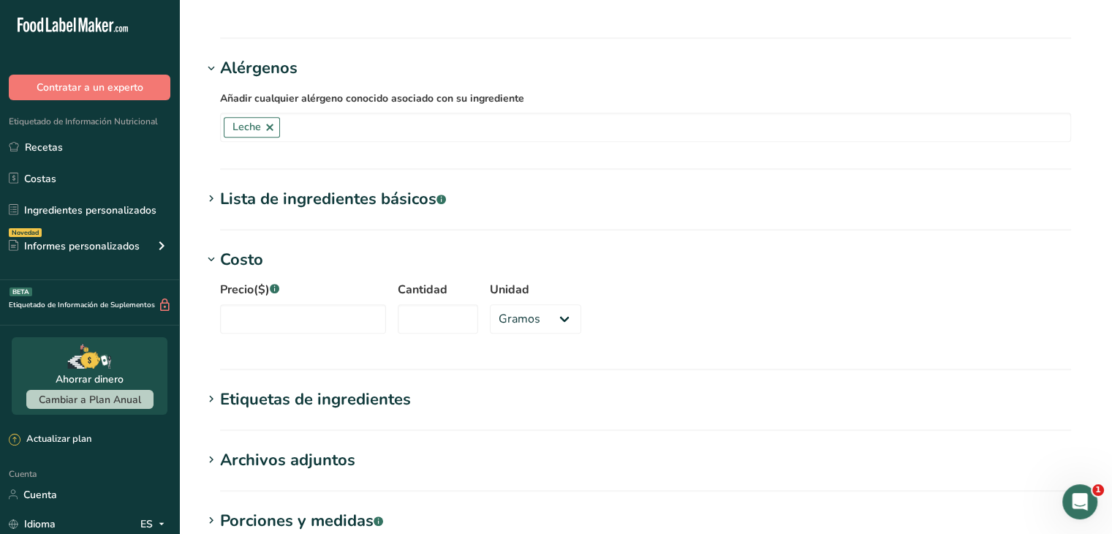
click at [307, 301] on div "Precio($) .a-a{fill:#347362;}.b-a{fill:#fff;}" at bounding box center [303, 307] width 166 height 53
click at [319, 307] on input "Precio($) .a-a{fill:#347362;}.b-a{fill:#fff;}" at bounding box center [303, 318] width 166 height 29
type input "4"
type input "3.30"
click at [458, 319] on input "Cantidad" at bounding box center [438, 318] width 80 height 29
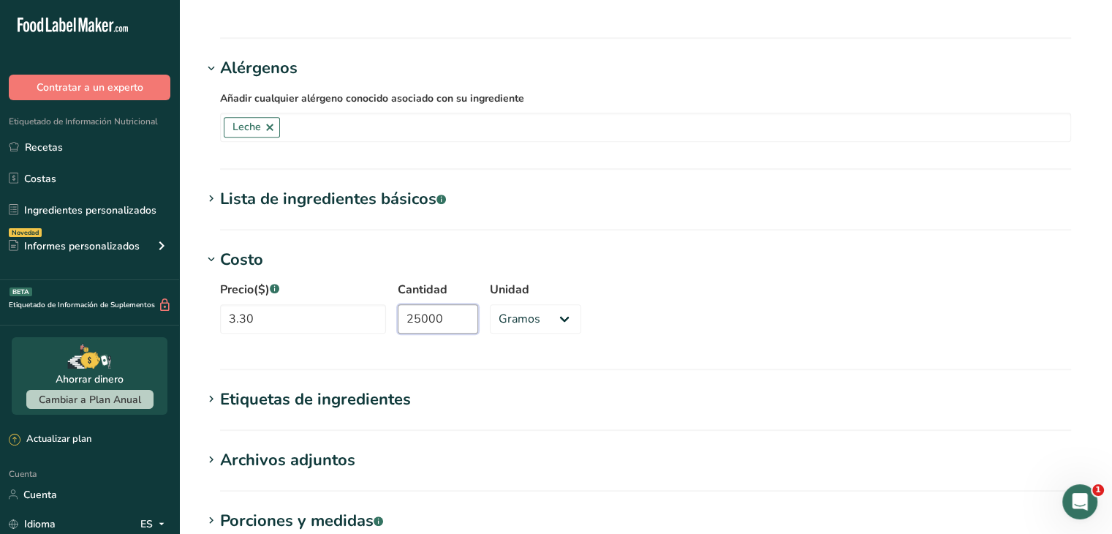
click at [457, 324] on input "25000" at bounding box center [438, 318] width 80 height 29
type input "125000"
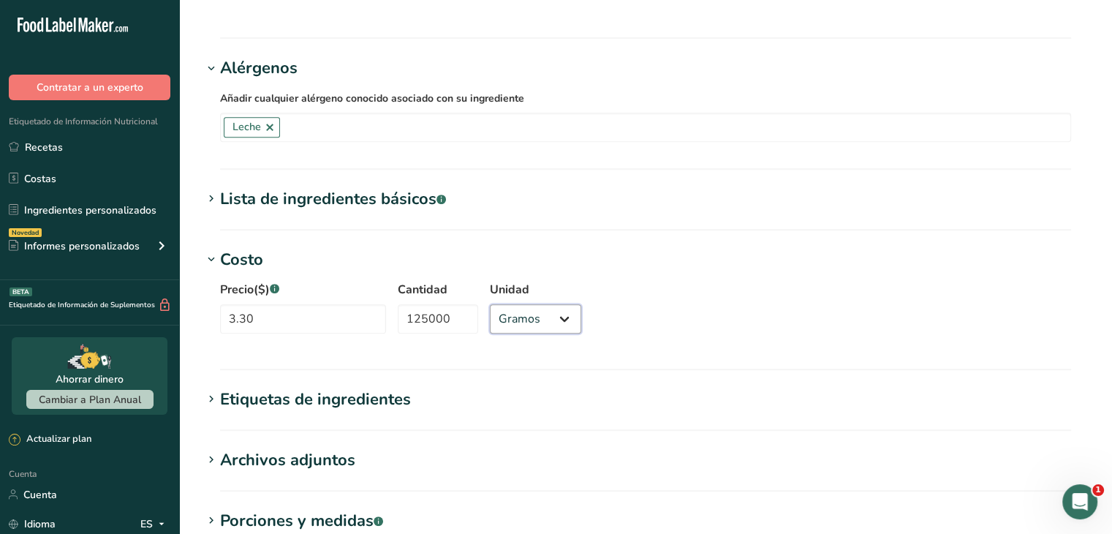
click at [500, 328] on select "Gramos kilogramo mg mcg libras onza" at bounding box center [535, 318] width 91 height 29
select select "1"
click at [490, 304] on select "Gramos kilogramo mg mcg libras onza" at bounding box center [535, 318] width 91 height 29
click at [449, 398] on h1 "Etiquetas de ingredientes" at bounding box center [646, 399] width 886 height 24
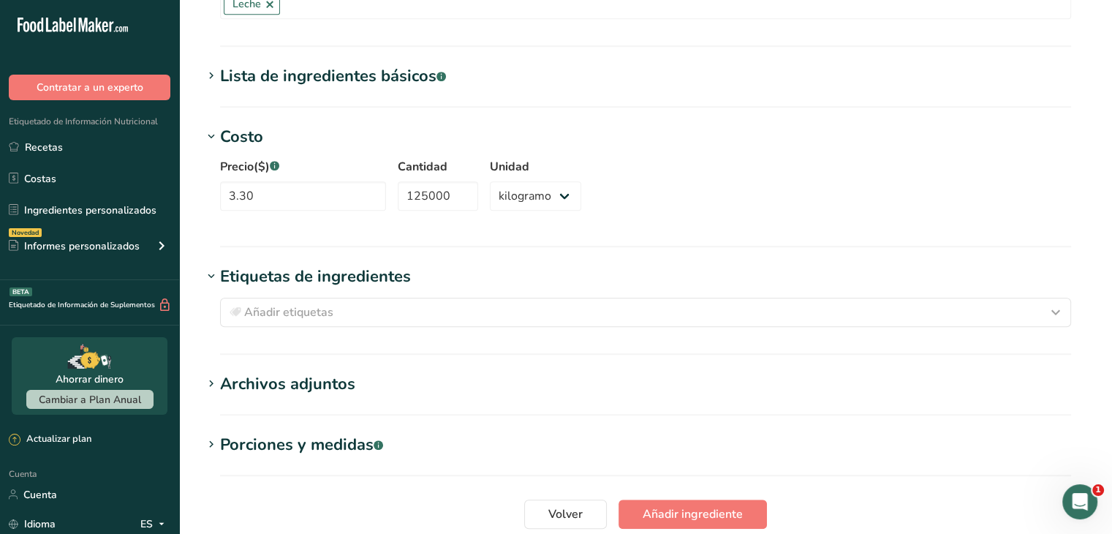
scroll to position [967, 0]
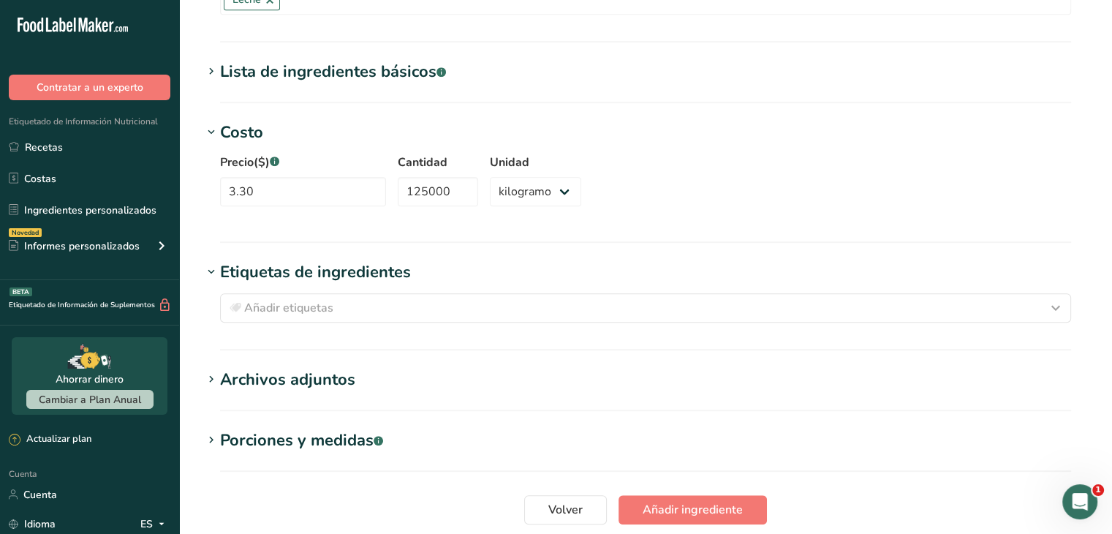
click at [404, 368] on h1 "Archivos adjuntos" at bounding box center [646, 380] width 886 height 24
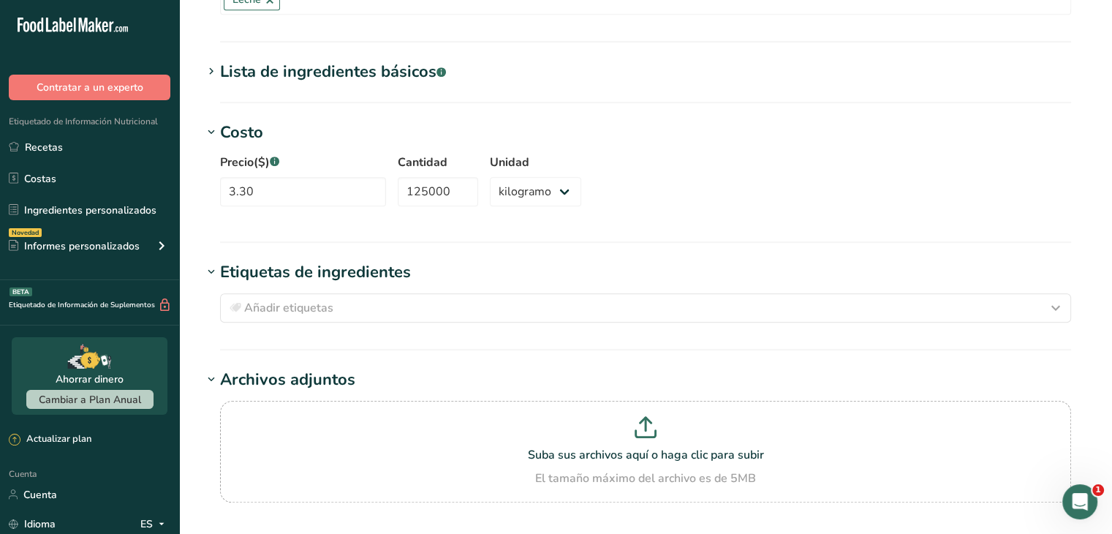
click at [401, 373] on h1 "Archivos adjuntos" at bounding box center [646, 380] width 886 height 24
click at [387, 383] on h1 "Archivos adjuntos" at bounding box center [646, 380] width 886 height 24
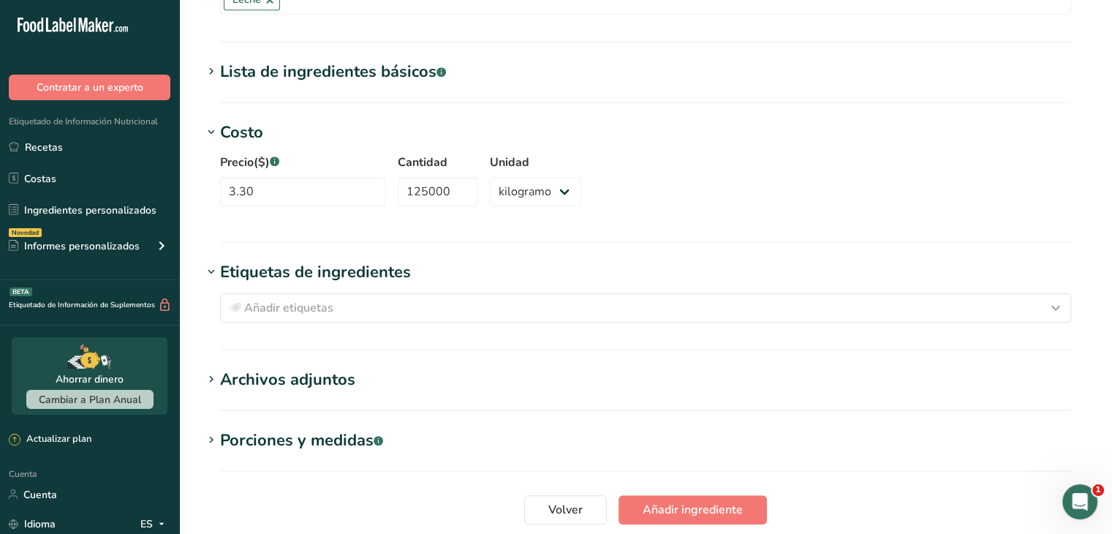
click at [321, 431] on font "Porciones y medidas" at bounding box center [297, 440] width 154 height 22
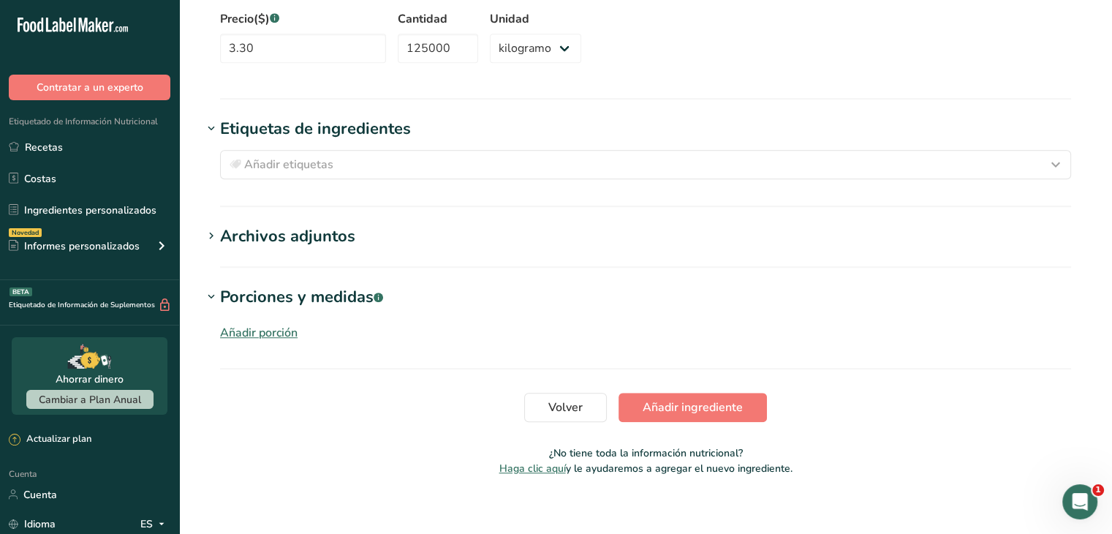
scroll to position [1122, 0]
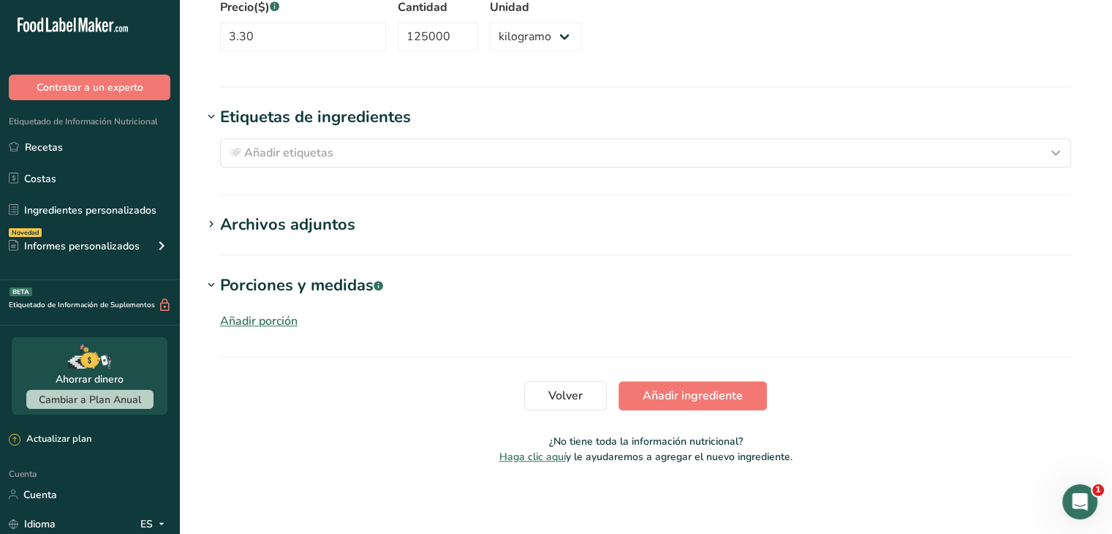
click at [265, 318] on font "Añadir porción" at bounding box center [258, 321] width 77 height 16
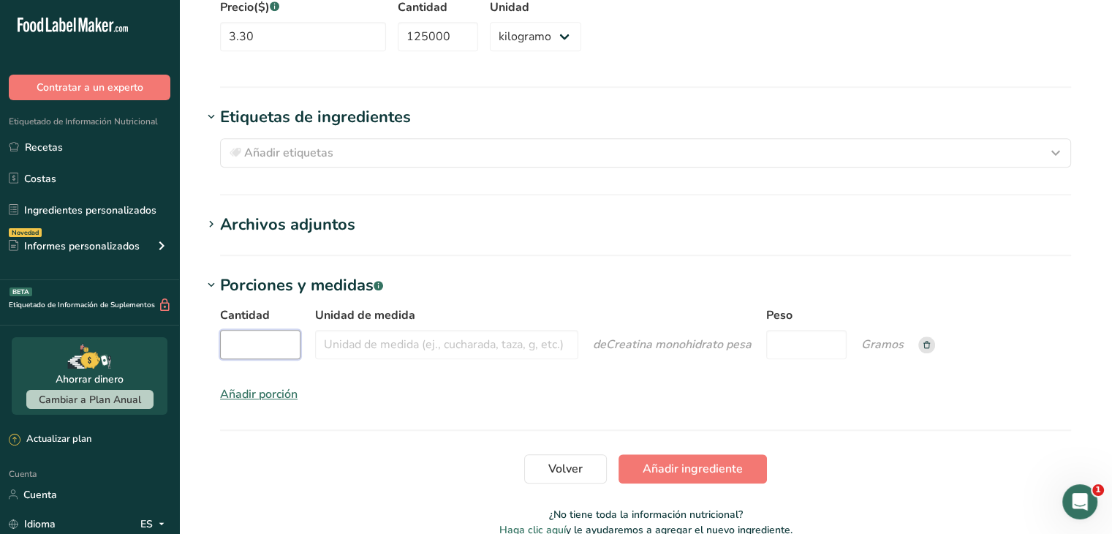
click at [254, 331] on input "Cantidad" at bounding box center [260, 344] width 80 height 29
click at [366, 330] on input "Unidad de medida" at bounding box center [446, 344] width 263 height 29
type input "scoop"
click at [251, 333] on input "Cantidad" at bounding box center [260, 344] width 80 height 29
type input "1"
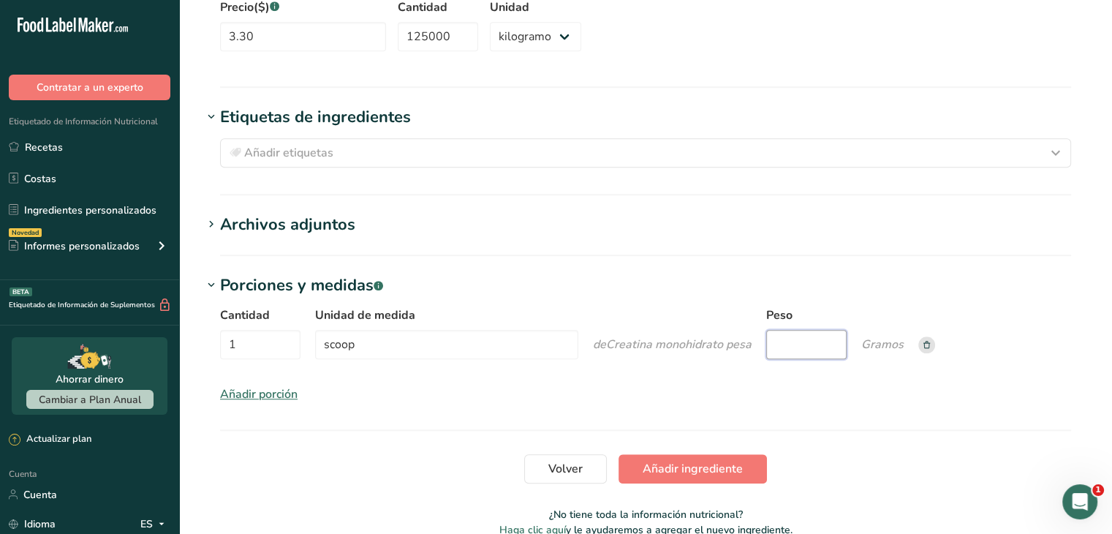
click at [816, 344] on input "Peso" at bounding box center [806, 344] width 80 height 29
type input "3"
click at [674, 462] on font "Añadir ingrediente" at bounding box center [693, 469] width 100 height 16
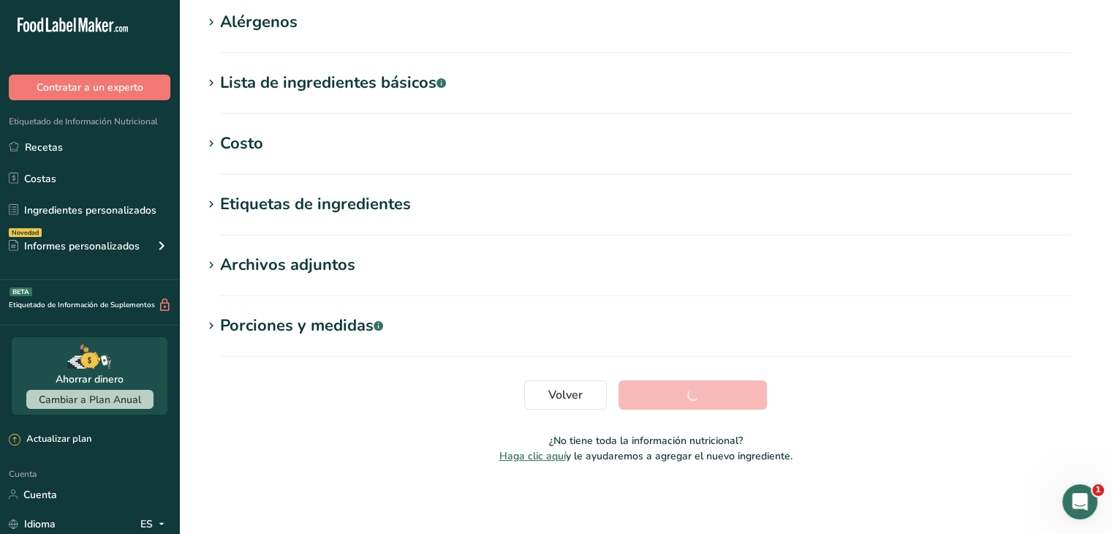
scroll to position [240, 0]
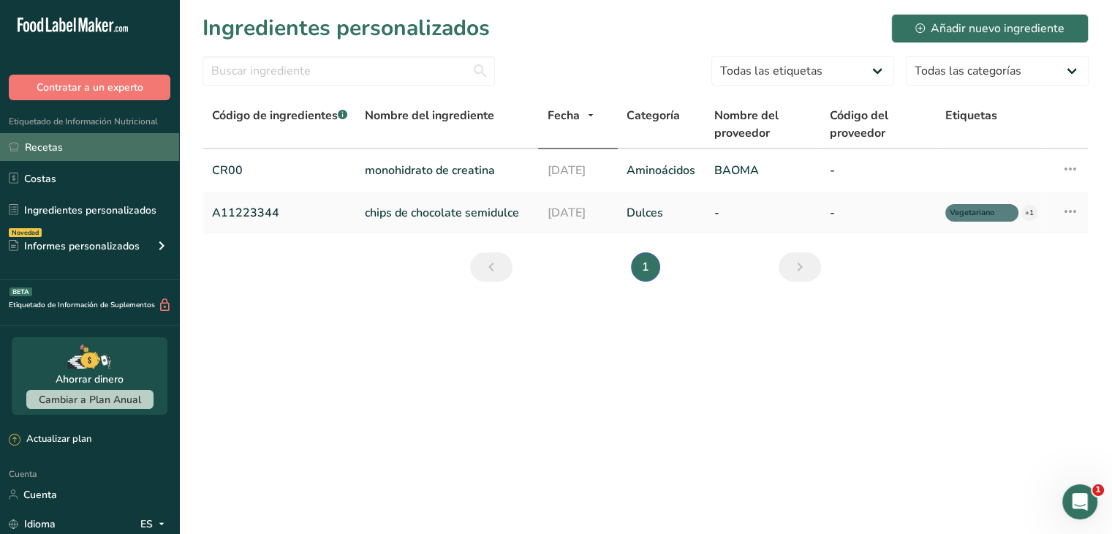
click at [84, 138] on link "Recetas" at bounding box center [89, 147] width 179 height 28
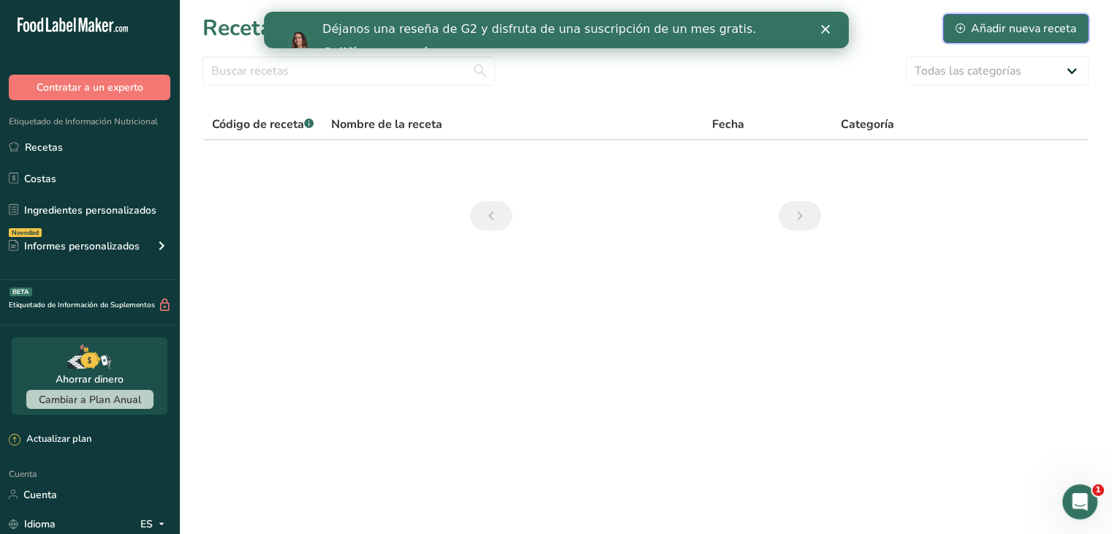
click at [1029, 31] on font "Añadir nueva receta" at bounding box center [1023, 28] width 105 height 16
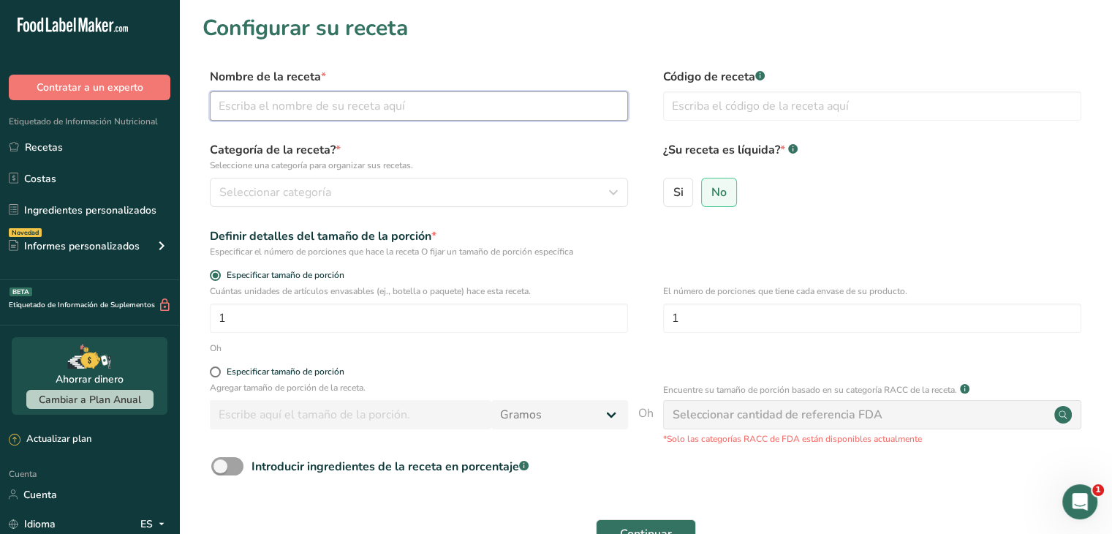
click at [391, 112] on input "text" at bounding box center [419, 105] width 418 height 29
type input "Creatina Monohidrato Micronizada 200 mesh 1,2 kg"
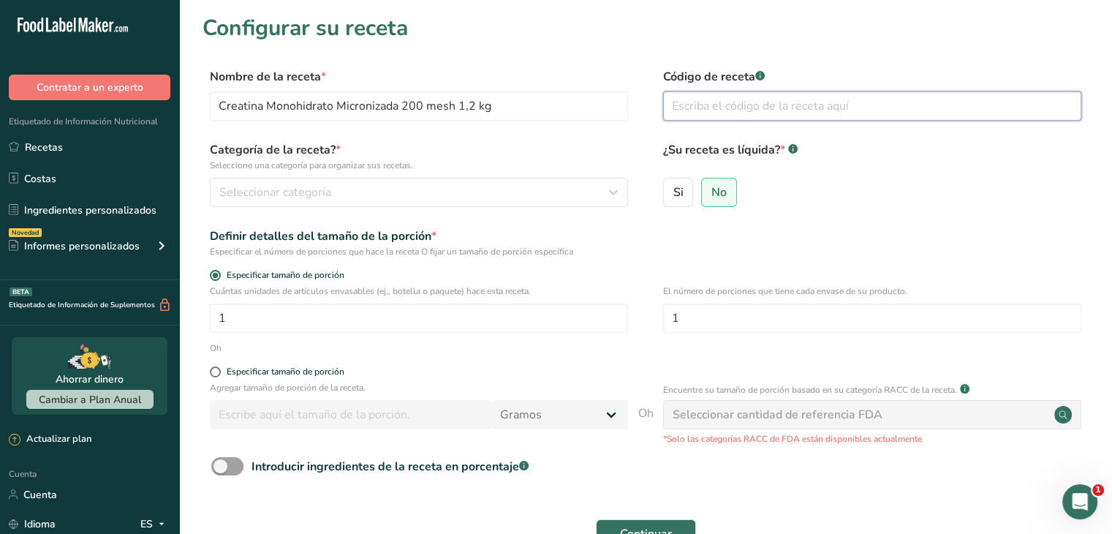
click at [705, 113] on input "text" at bounding box center [872, 105] width 418 height 29
type input "CR1200"
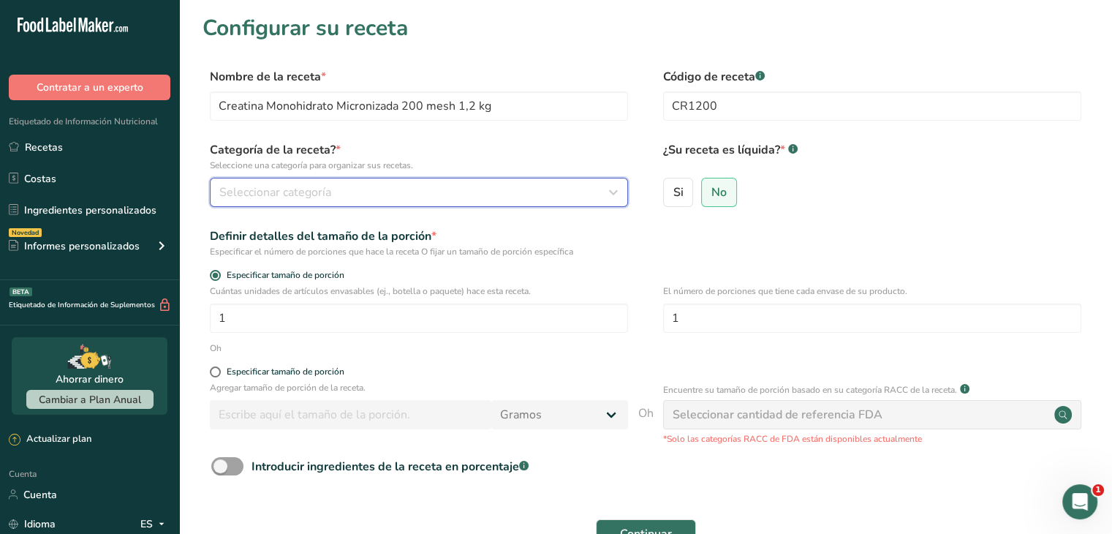
click at [365, 203] on button "Seleccionar categoría" at bounding box center [419, 192] width 418 height 29
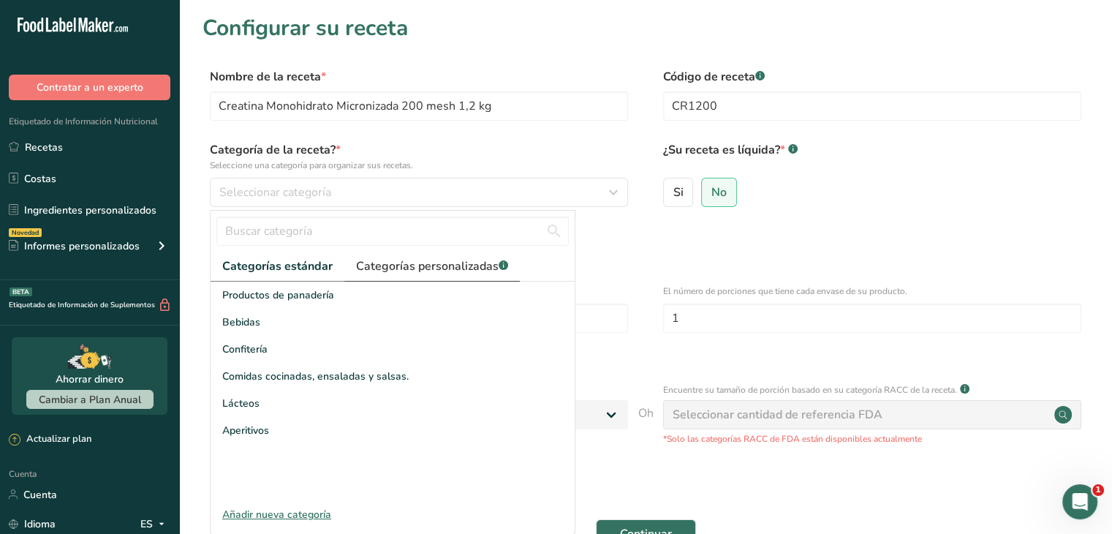
click at [400, 273] on font "Categorías personalizadas" at bounding box center [427, 266] width 143 height 16
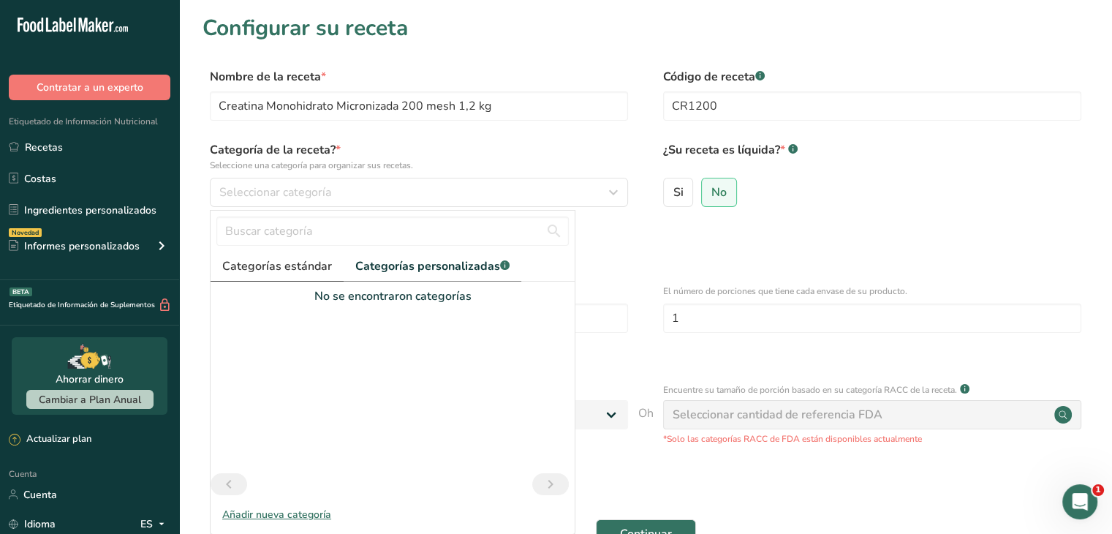
click at [226, 259] on font "Categorías estándar" at bounding box center [277, 266] width 110 height 16
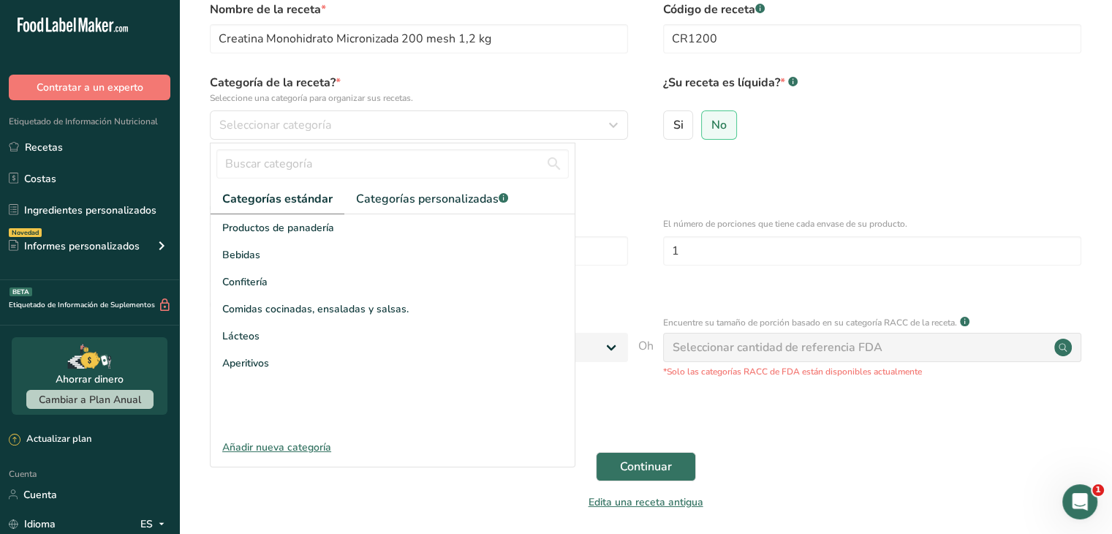
scroll to position [73, 0]
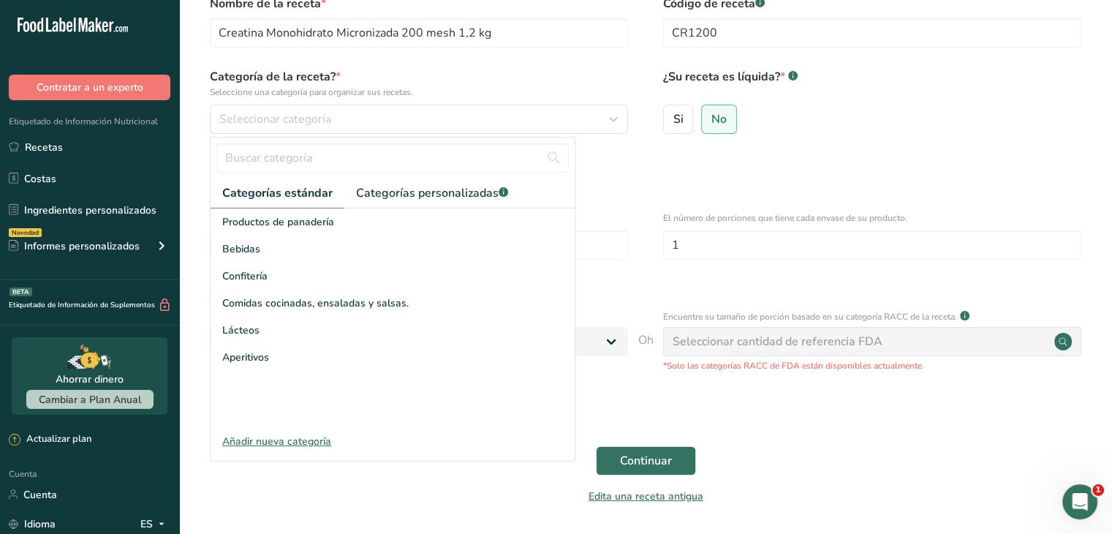
click at [306, 439] on font "Añadir nueva categoría" at bounding box center [276, 441] width 109 height 14
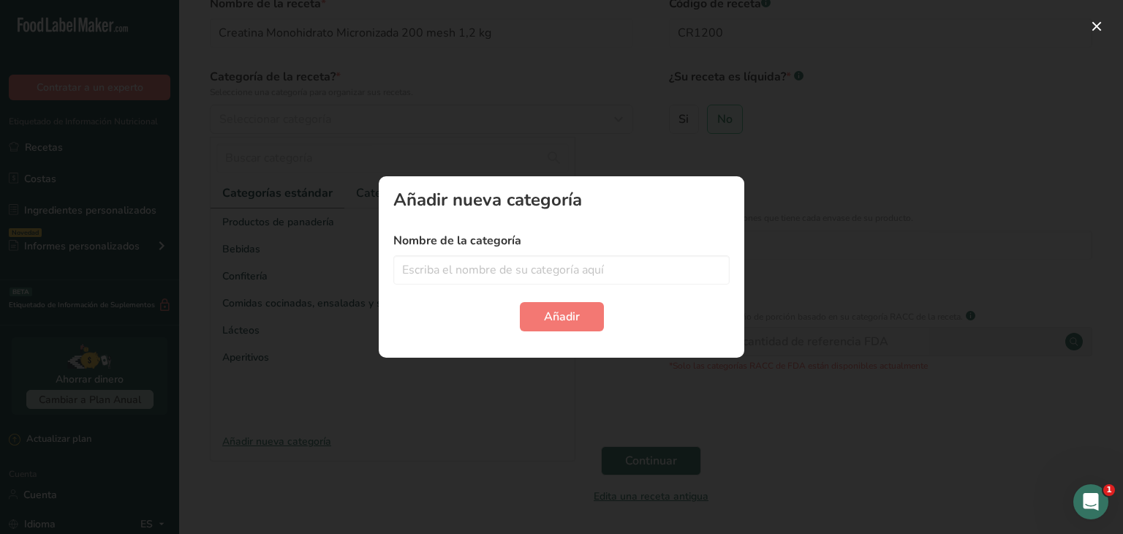
click at [605, 249] on div "Nombre de la categoría" at bounding box center [561, 258] width 336 height 53
click at [588, 276] on input "text" at bounding box center [561, 269] width 336 height 29
type input "s"
type input "Suplemento alimenticio"
click at [559, 314] on font "Añadir" at bounding box center [562, 317] width 36 height 16
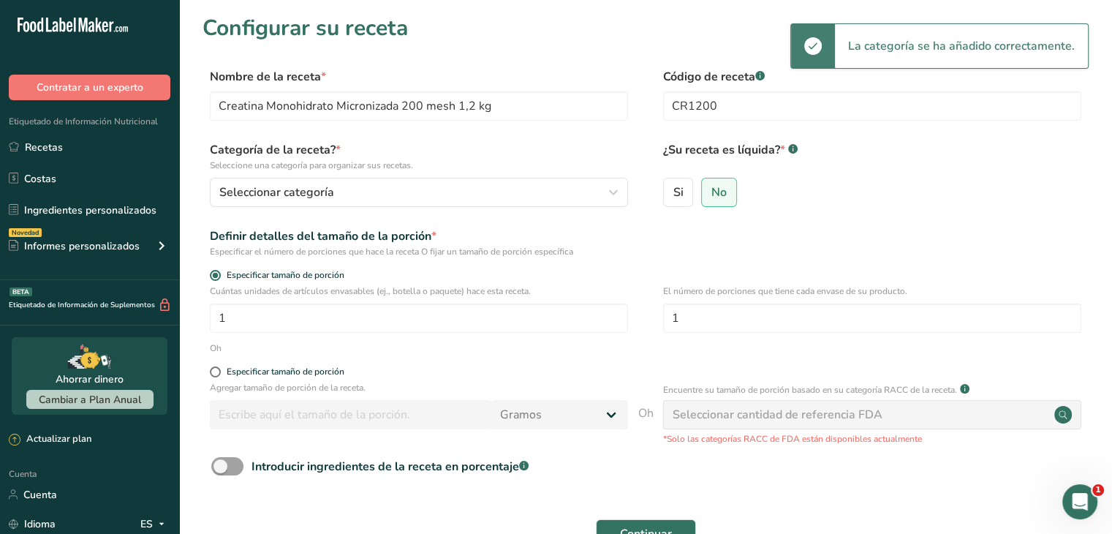
scroll to position [0, 0]
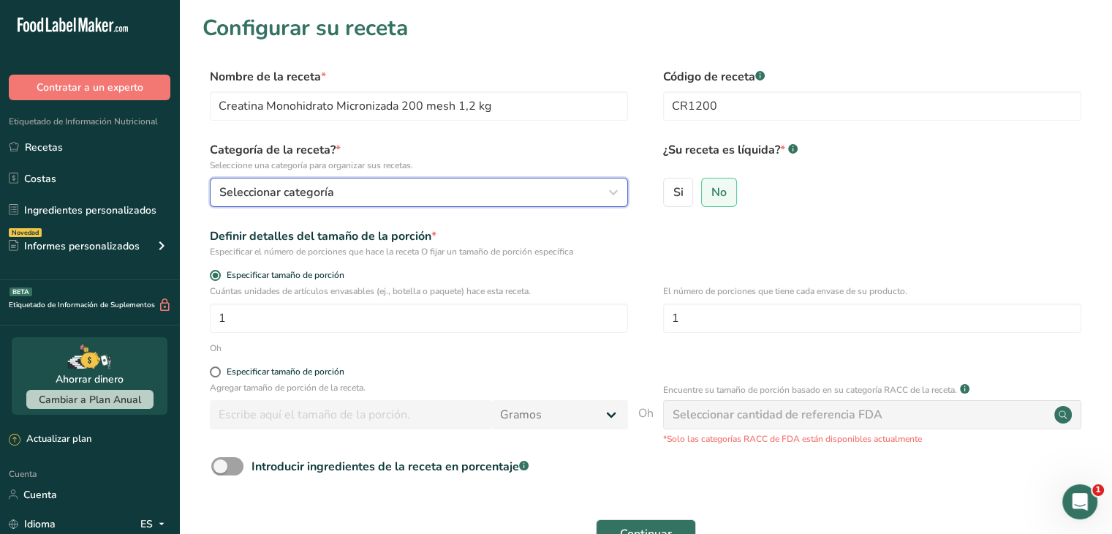
click at [543, 202] on button "Seleccionar categoría" at bounding box center [419, 192] width 418 height 29
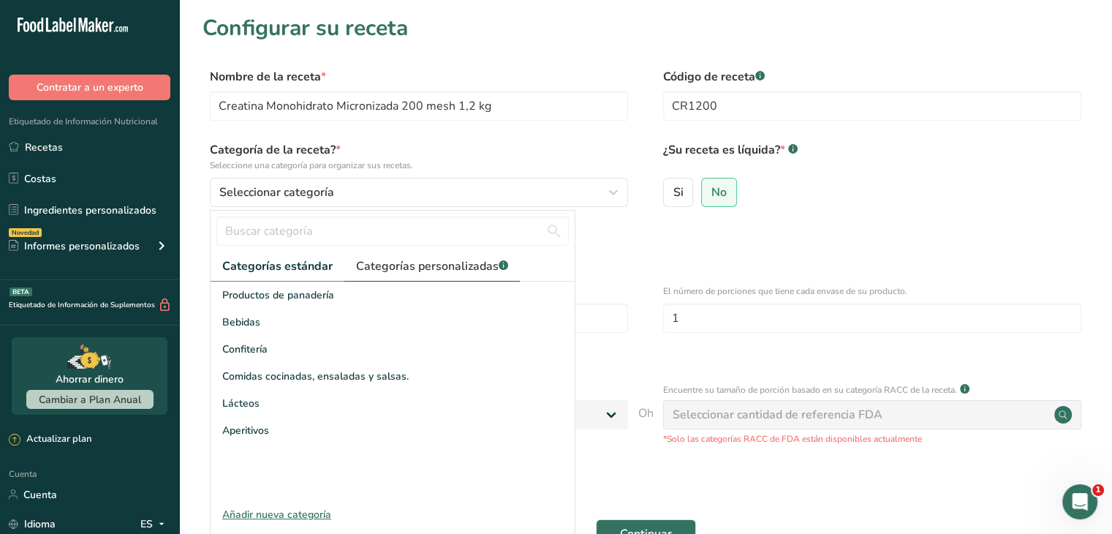
click at [421, 271] on font "Categorías personalizadas" at bounding box center [427, 266] width 143 height 16
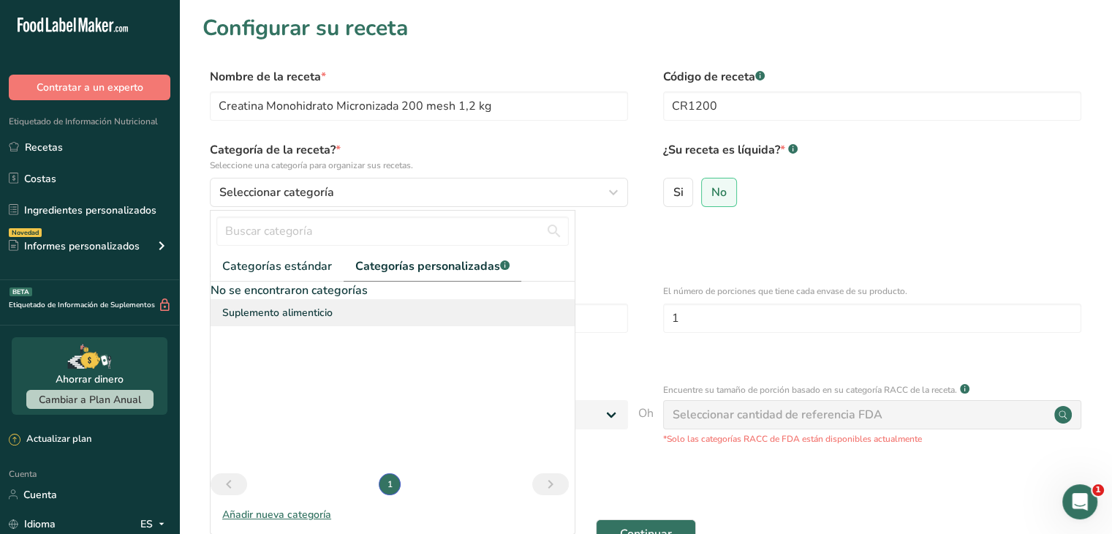
click at [330, 314] on font "Suplemento alimenticio" at bounding box center [277, 313] width 110 height 14
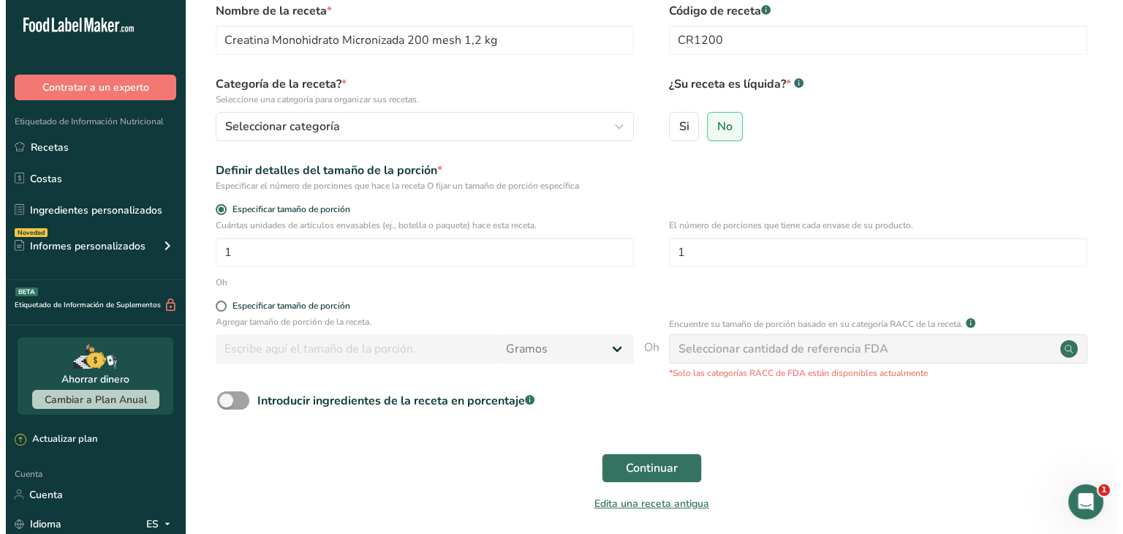
scroll to position [67, 0]
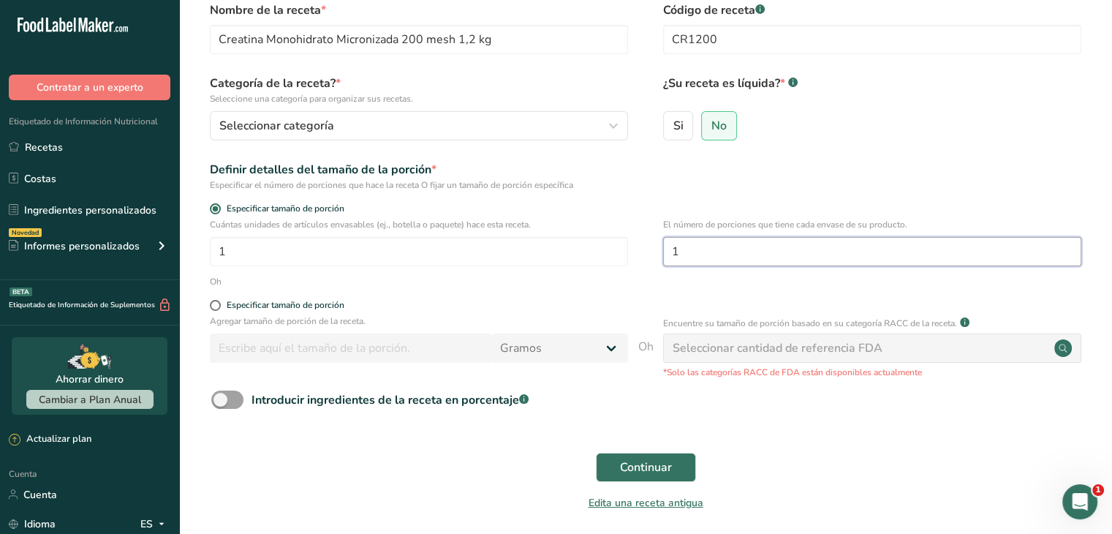
click at [727, 258] on input "1" at bounding box center [872, 251] width 418 height 29
drag, startPoint x: 384, startPoint y: 363, endPoint x: 793, endPoint y: 279, distance: 417.4
click at [793, 279] on form "Nombre de la receta * Creatina Monohidrato Micronizada 200 mesh 1,2 kg Código d…" at bounding box center [646, 260] width 886 height 518
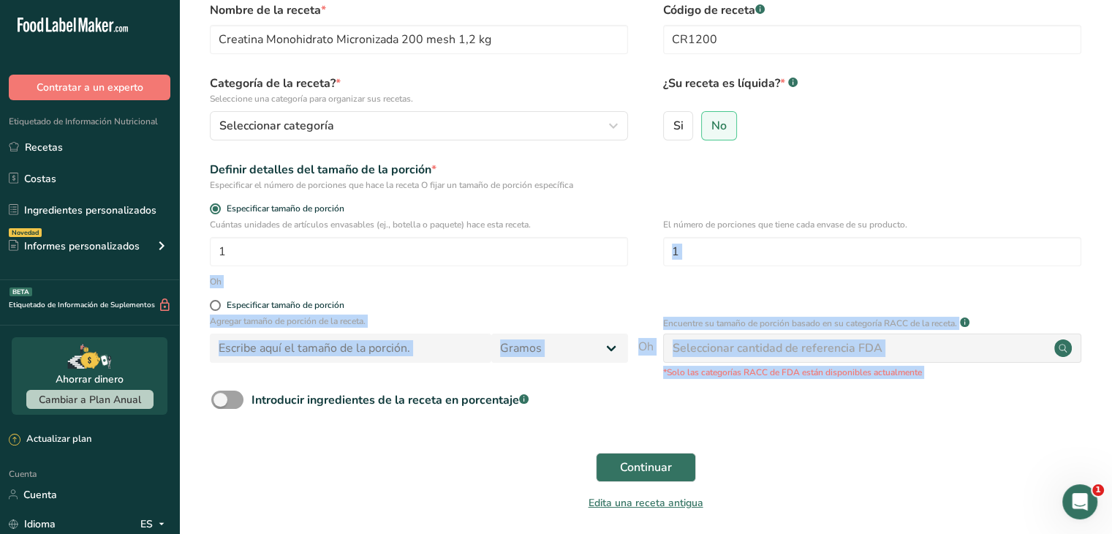
drag, startPoint x: 809, startPoint y: 231, endPoint x: 709, endPoint y: 436, distance: 228.2
click at [709, 436] on form "Nombre de la receta * Creatina Monohidrato Micronizada 200 mesh 1,2 kg Código d…" at bounding box center [646, 260] width 886 height 518
click at [458, 453] on div "Continuar" at bounding box center [646, 467] width 886 height 47
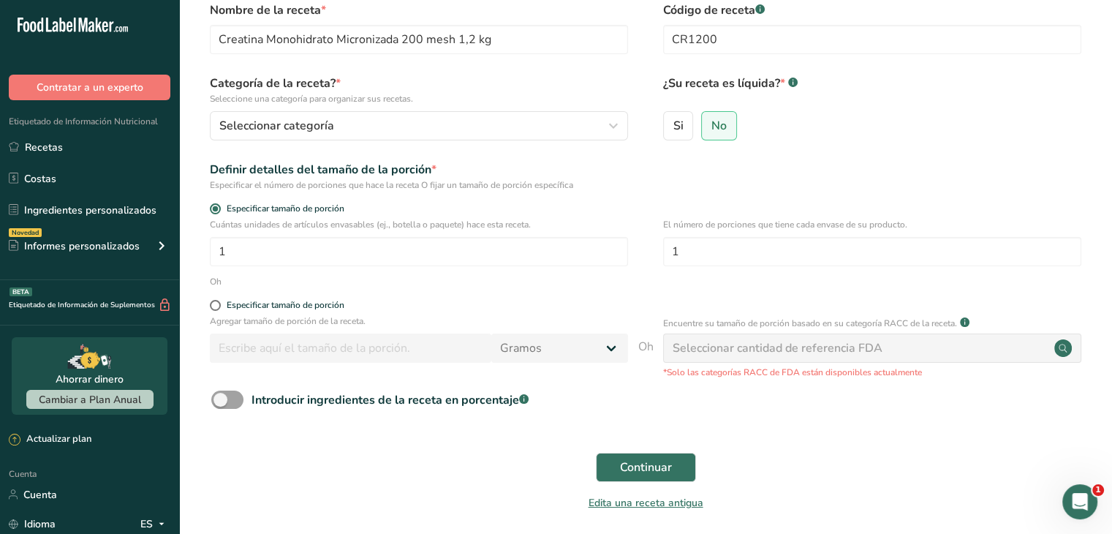
click at [784, 347] on font "Seleccionar cantidad de referencia FDA" at bounding box center [778, 348] width 210 height 16
click at [314, 305] on font "Especificar tamaño de porción" at bounding box center [286, 305] width 118 height 12
click at [219, 305] on input "Especificar tamaño de porción" at bounding box center [215, 305] width 10 height 10
radio input "true"
radio input "false"
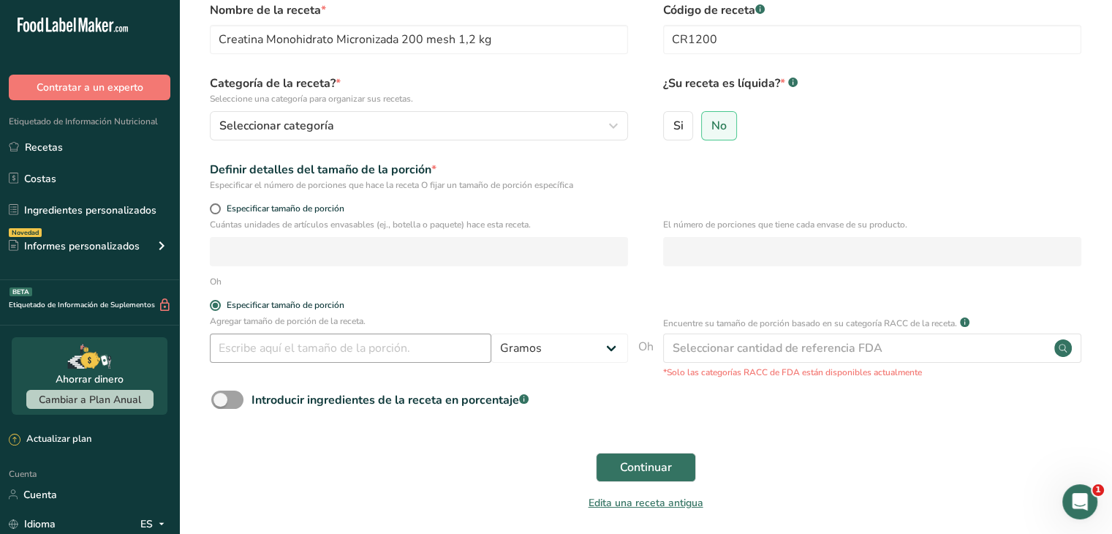
drag, startPoint x: 316, startPoint y: 328, endPoint x: 315, endPoint y: 340, distance: 11.7
click at [315, 340] on div "Agregar tamaño de porción de la receta. Gramos kilogramo mg mcg libras onza lit…" at bounding box center [419, 342] width 418 height 56
click at [315, 340] on input "number" at bounding box center [350, 347] width 281 height 29
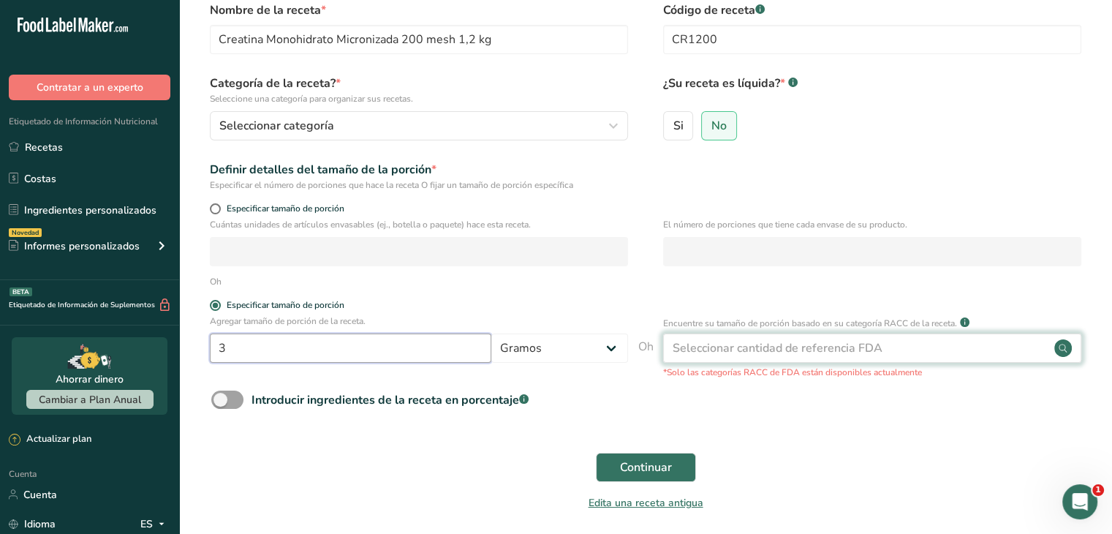
type input "3"
click at [756, 360] on div "Seleccionar cantidad de referencia FDA" at bounding box center [872, 347] width 418 height 29
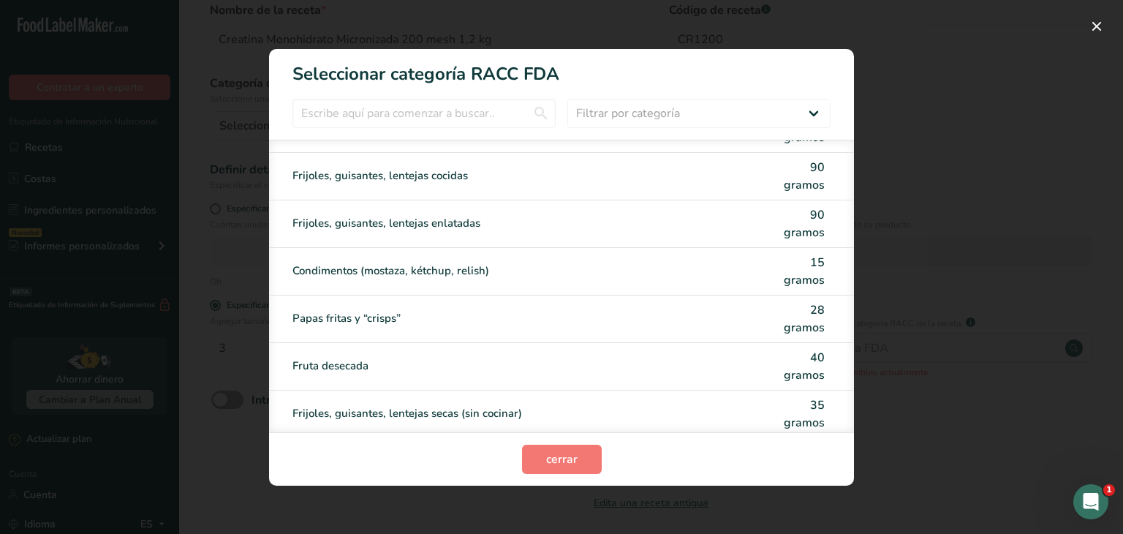
scroll to position [1644, 0]
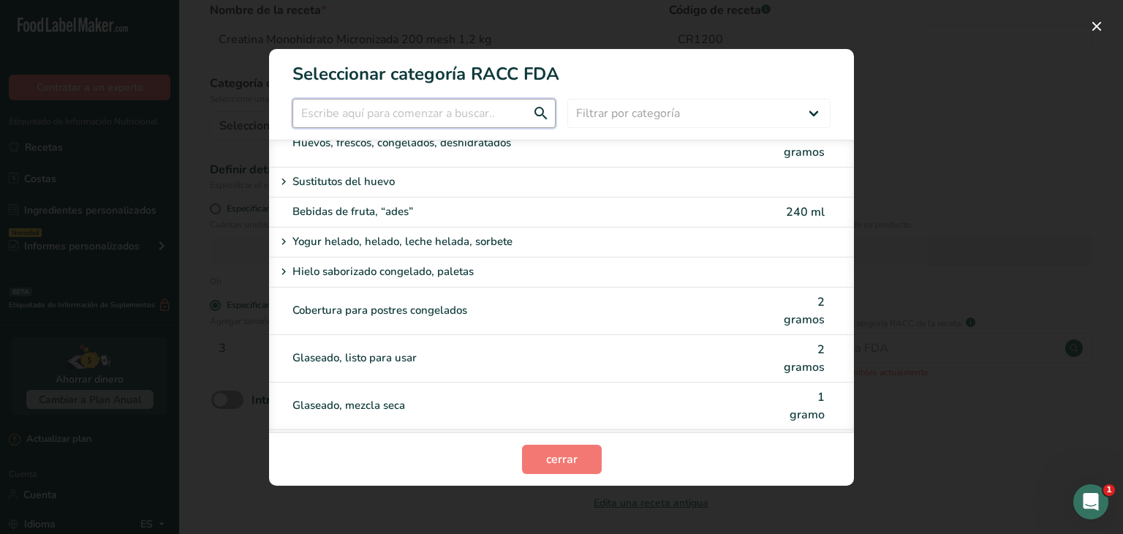
click at [344, 112] on input "Modalidad de selección de categoría RACC" at bounding box center [423, 113] width 263 height 29
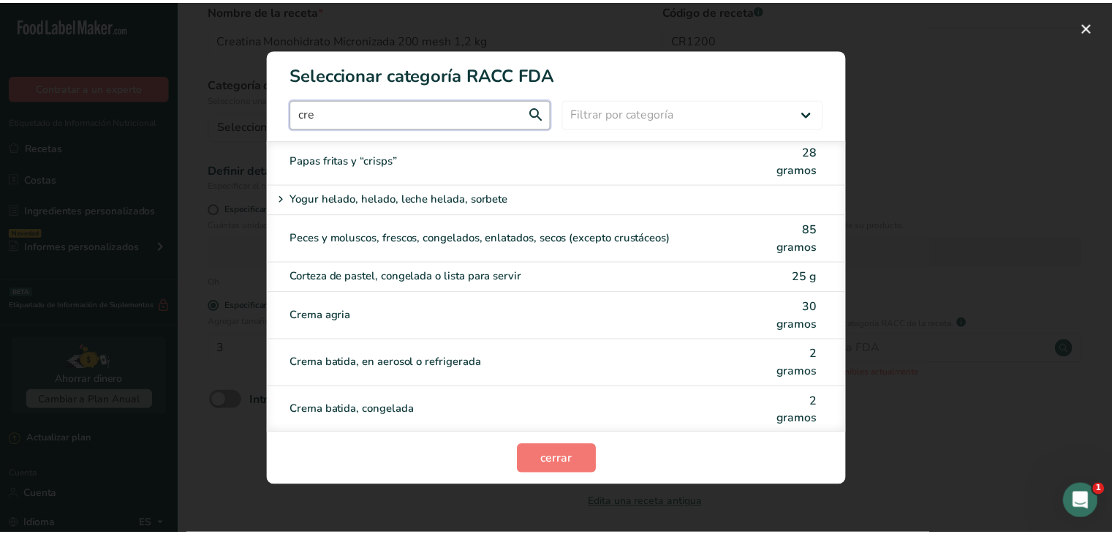
scroll to position [0, 0]
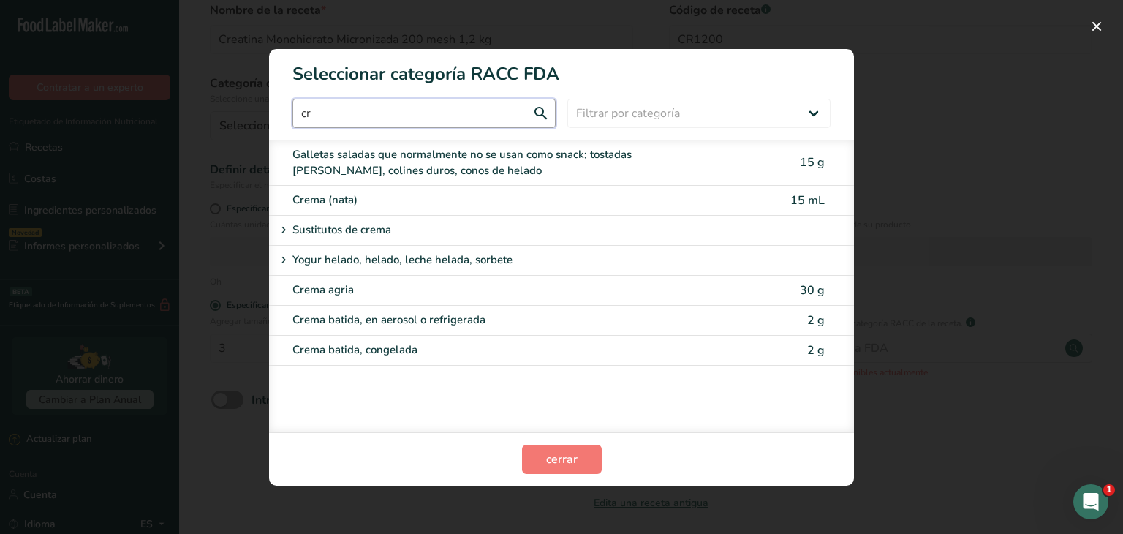
type input "c"
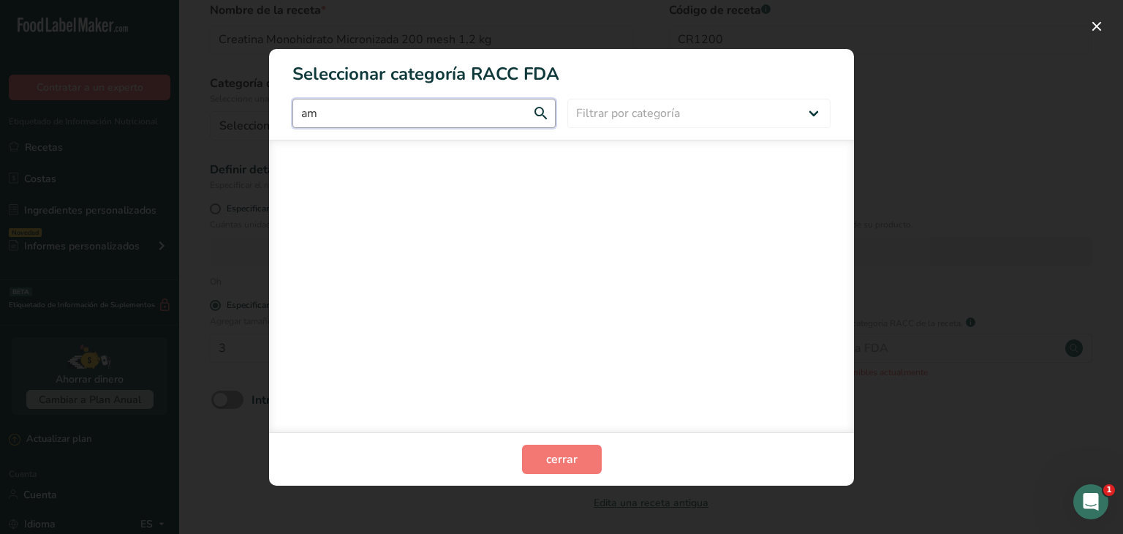
type input "a"
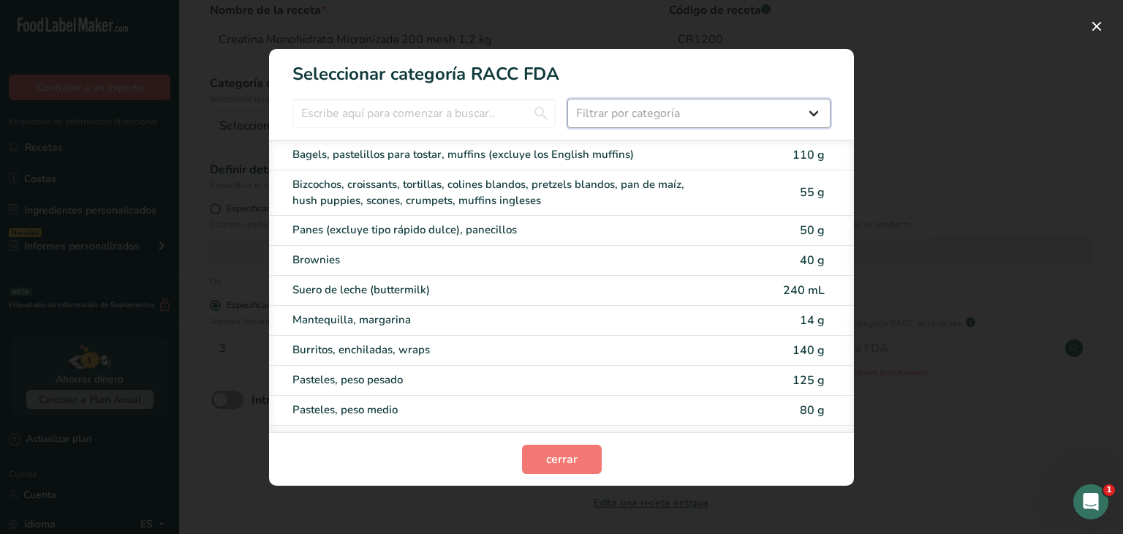
click at [660, 113] on select "Filtrar por categoría Todos Productos de panadería Bebidas Cereales y otros pro…" at bounding box center [698, 113] width 263 height 29
click at [404, 510] on div "Modalidad de selección de categoría RACC" at bounding box center [561, 267] width 1123 height 534
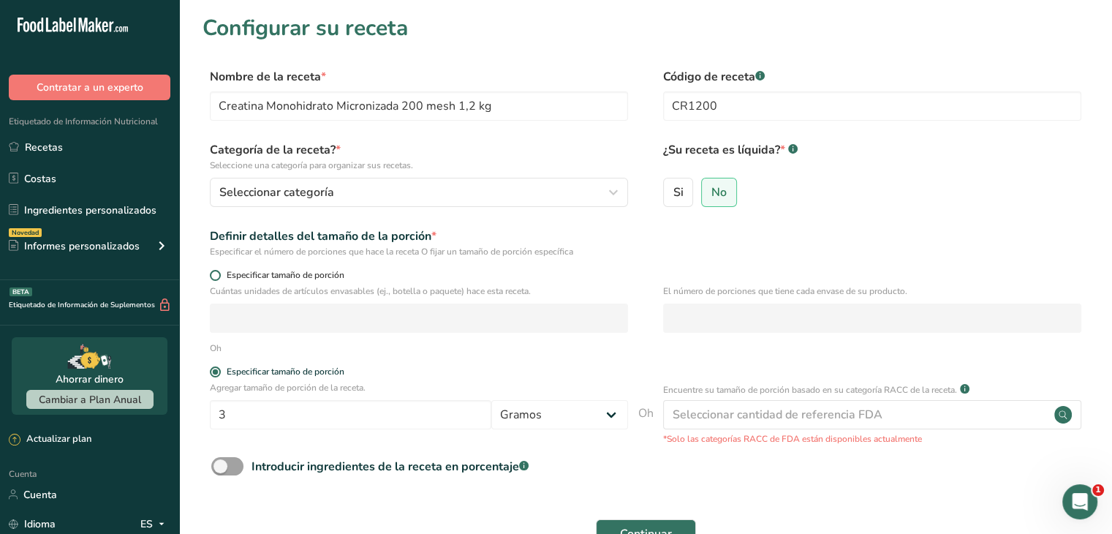
click at [322, 276] on font "Especificar tamaño de porción" at bounding box center [286, 275] width 118 height 12
click at [219, 276] on input "Especificar tamaño de porción" at bounding box center [215, 276] width 10 height 10
radio input "true"
radio input "false"
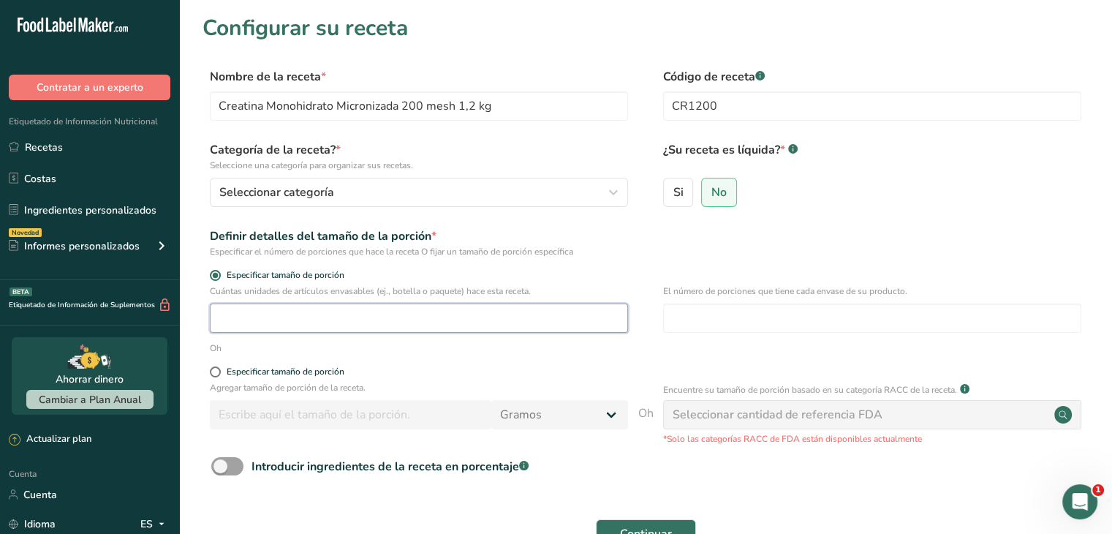
click at [328, 306] on input "number" at bounding box center [419, 317] width 418 height 29
type input "1200"
click at [714, 319] on input "number" at bounding box center [872, 317] width 418 height 29
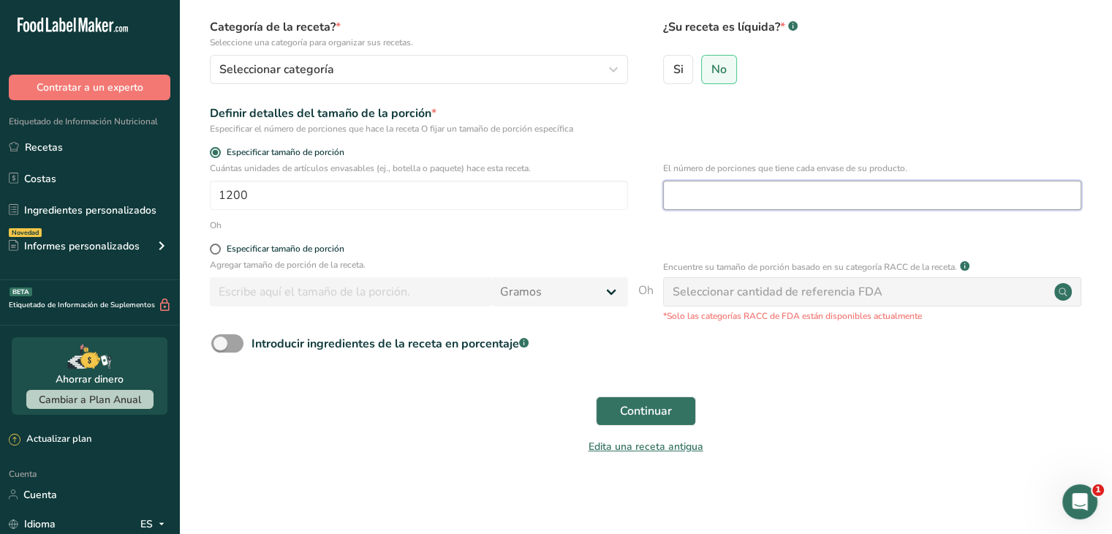
click at [787, 190] on input "number" at bounding box center [872, 195] width 418 height 29
type input "1"
type input "400"
click at [358, 311] on div "Agregar tamaño de porción de la receta. Gramos kilogramo mg mcg libras onza lit…" at bounding box center [419, 286] width 418 height 56
click at [394, 375] on form "Nombre de la receta * Creatina Monohidrato Micronizada 200 mesh 1,2 kg Código d…" at bounding box center [646, 204] width 886 height 518
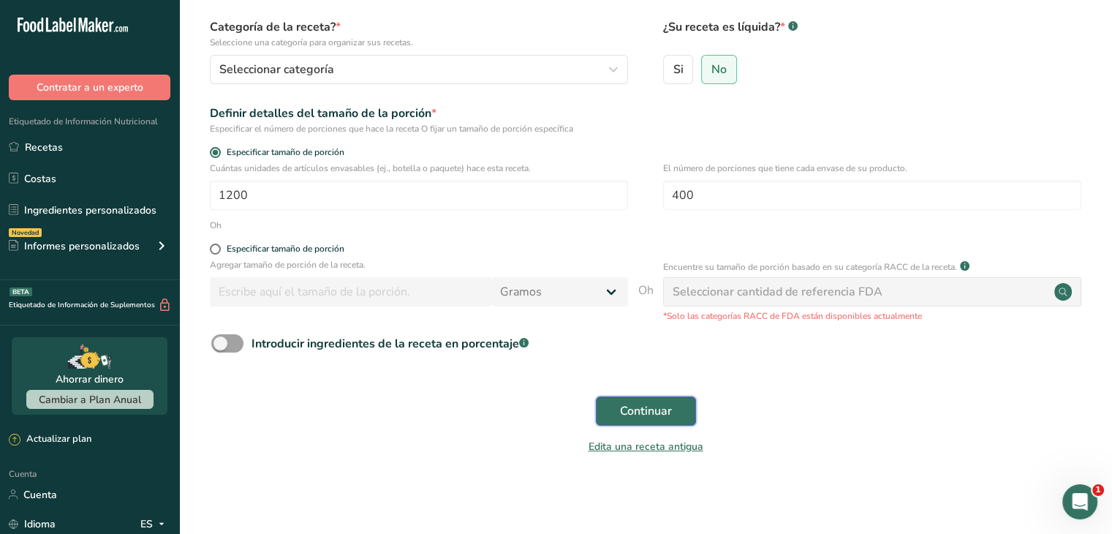
click at [641, 415] on font "Continuar" at bounding box center [646, 411] width 52 height 16
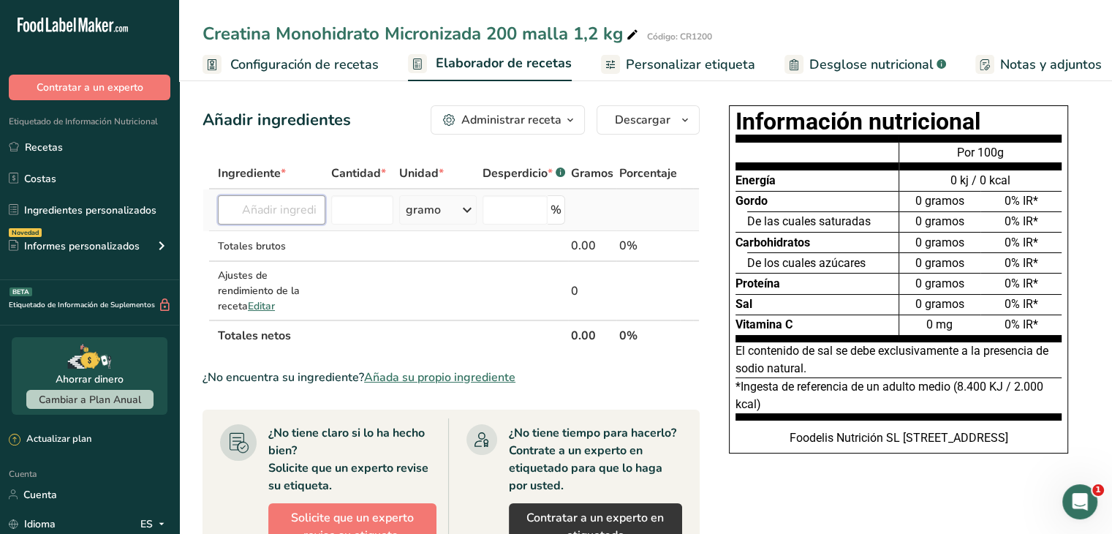
click at [273, 211] on input "text" at bounding box center [271, 209] width 107 height 29
click at [347, 67] on font "Configuración de recetas" at bounding box center [304, 65] width 148 height 18
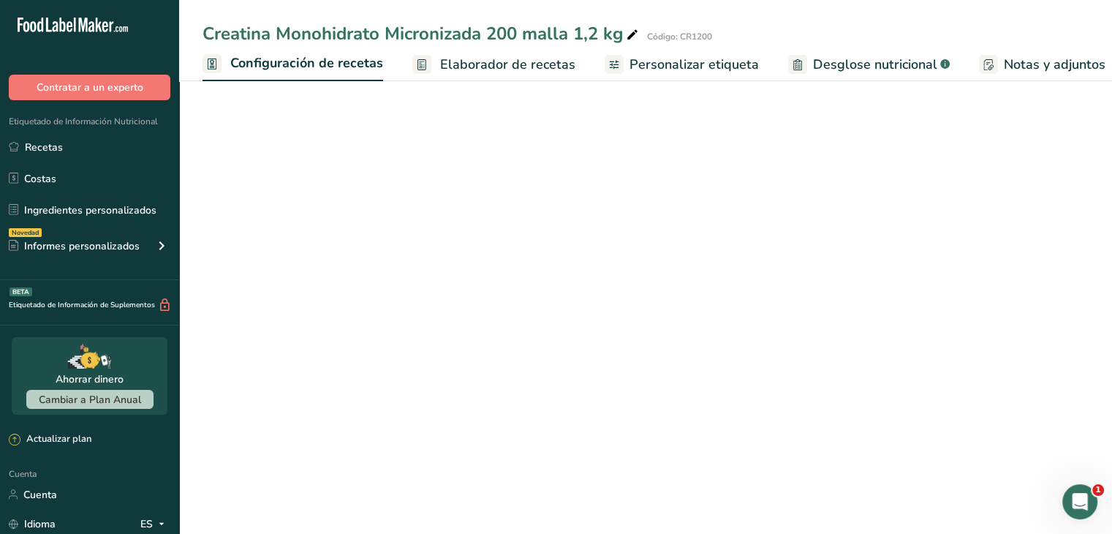
scroll to position [0, 5]
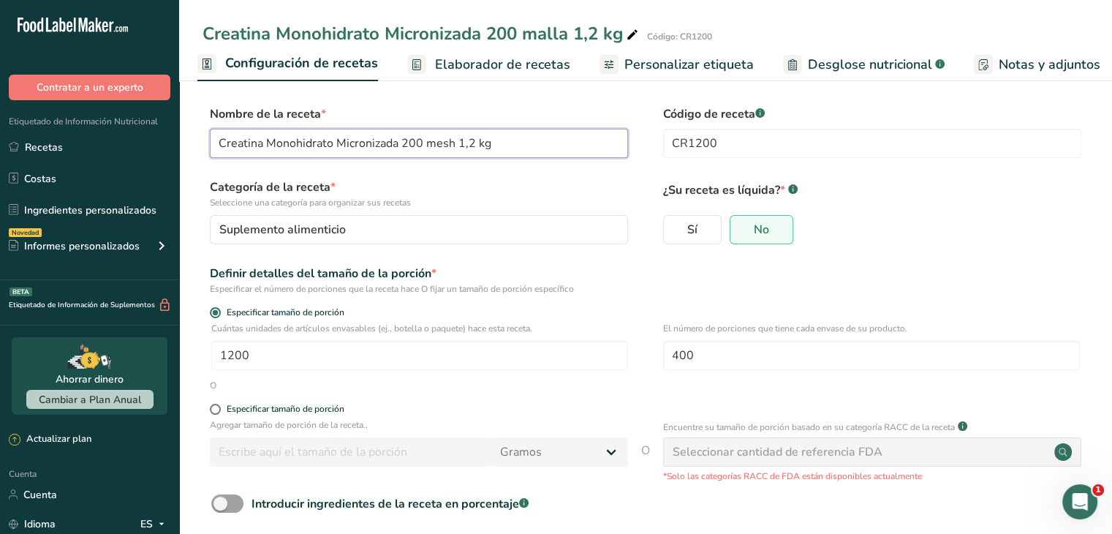
click at [420, 135] on input "Creatina Monohidrato Micronizada 200 mesh 1,2 kg" at bounding box center [419, 143] width 418 height 29
click at [475, 73] on span "Elaborador de recetas" at bounding box center [502, 65] width 135 height 20
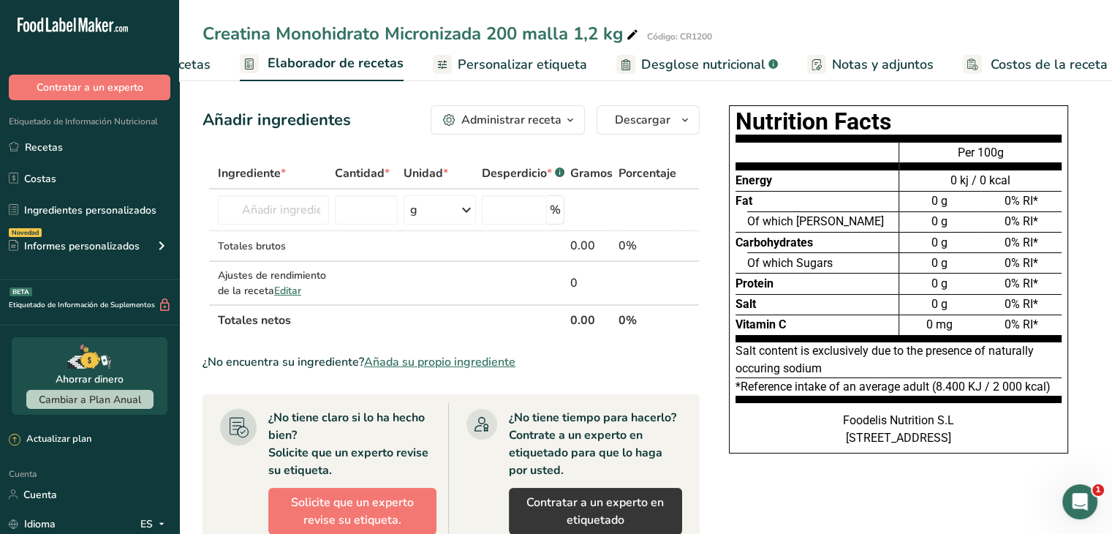
scroll to position [0, 181]
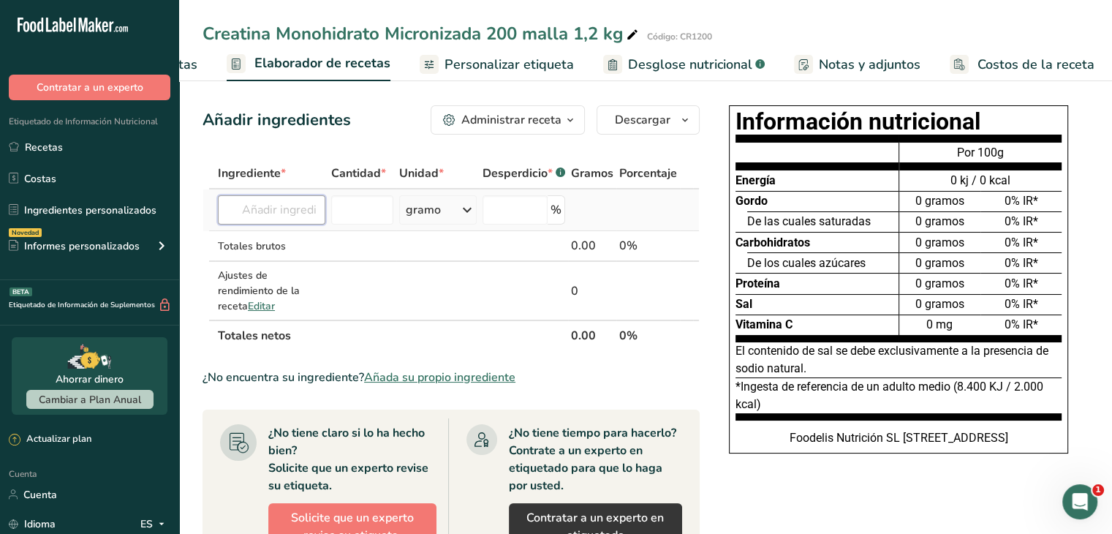
click at [279, 211] on input "text" at bounding box center [271, 209] width 107 height 29
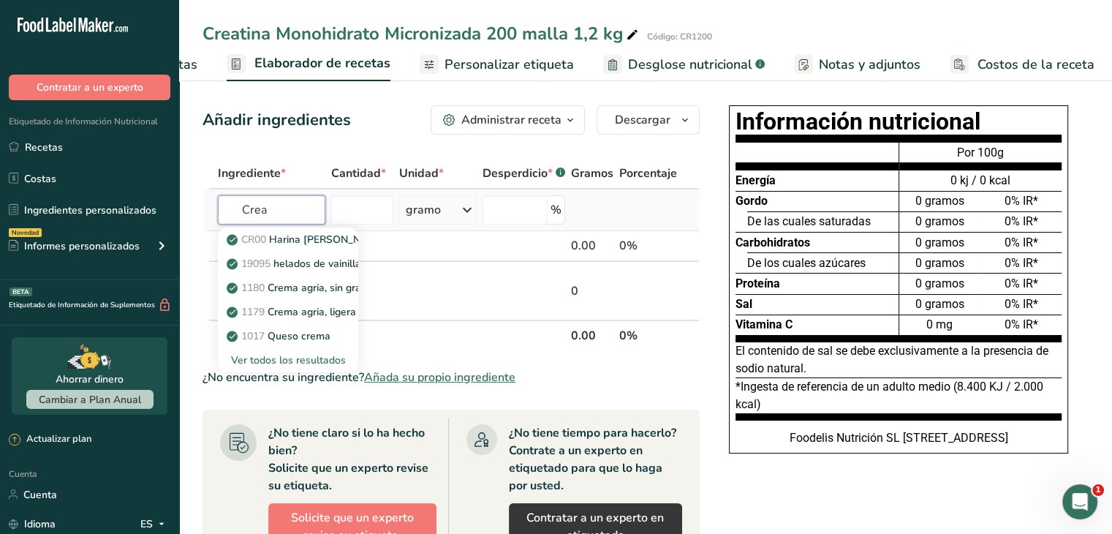
type input "Crea"
click at [290, 363] on font "Ver todos los resultados" at bounding box center [288, 360] width 115 height 14
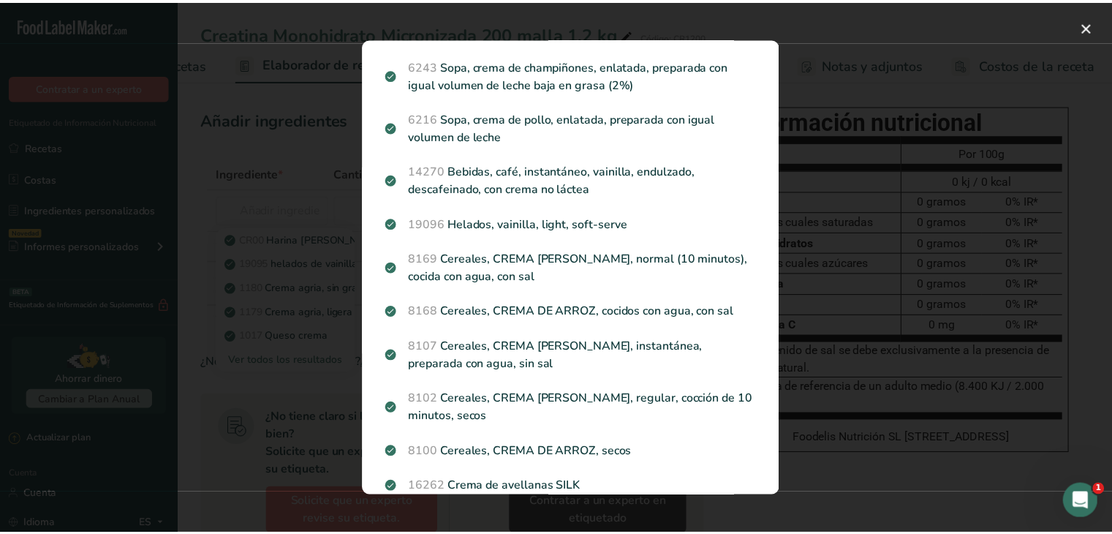
scroll to position [1671, 0]
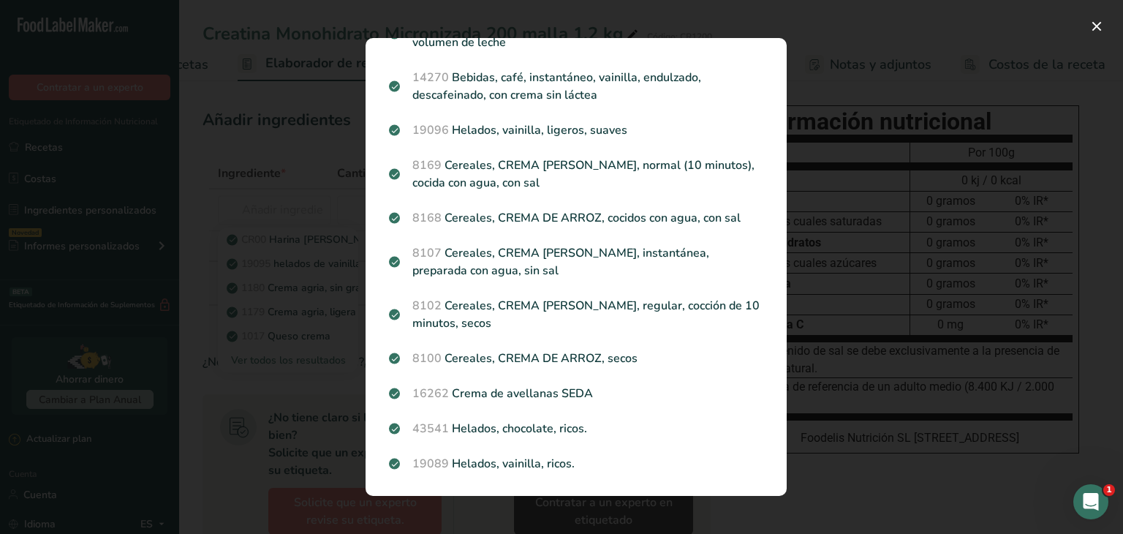
click at [809, 287] on div "Resultados de búsqueda 14415 Bebida alcohólica, licor, café con crema, 34 grado…" at bounding box center [576, 267] width 468 height 504
click at [330, 188] on div "Resultados de búsqueda modal" at bounding box center [561, 267] width 1123 height 534
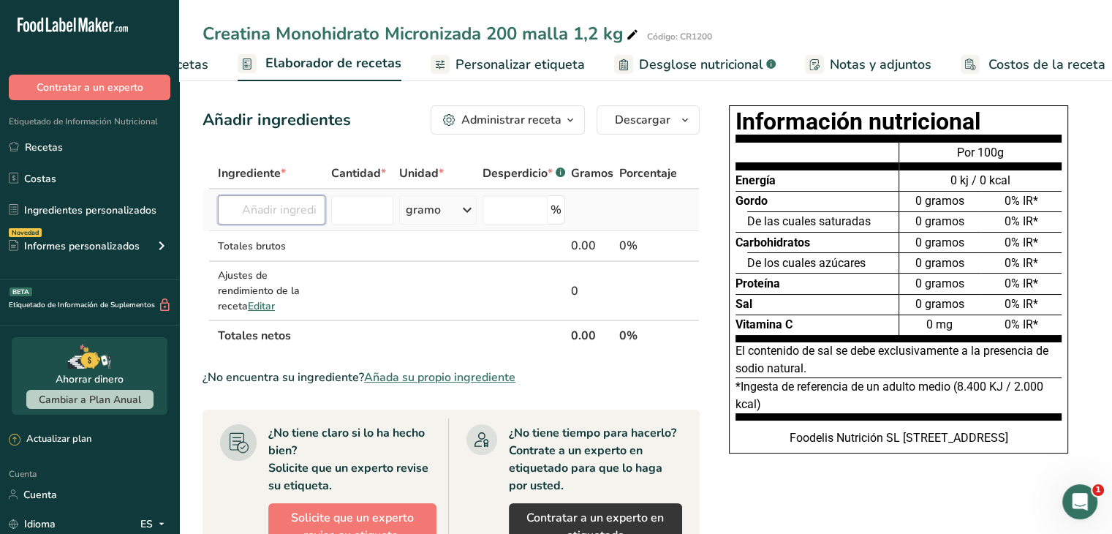
click at [319, 219] on input "text" at bounding box center [271, 209] width 107 height 29
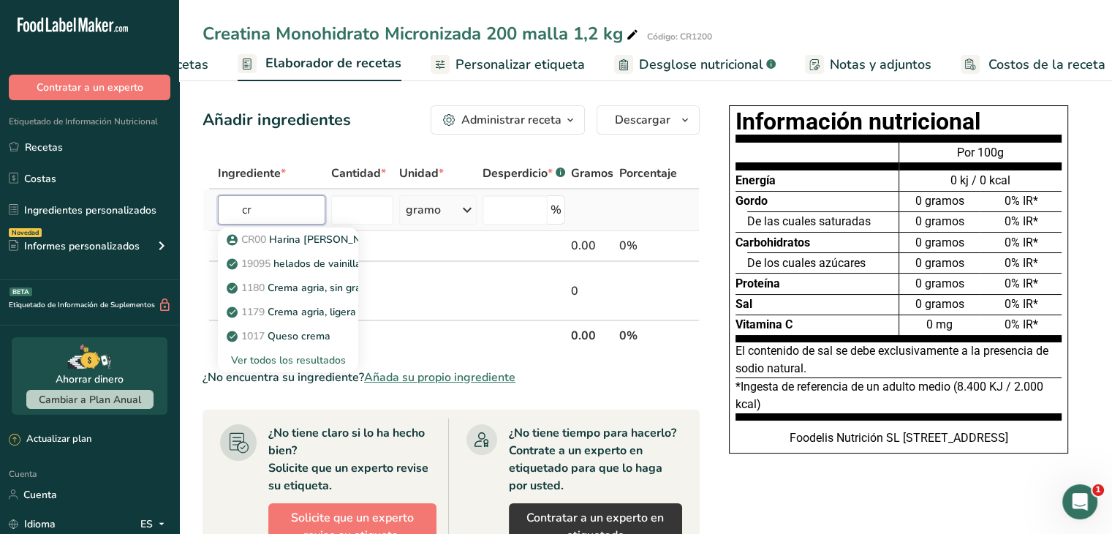
type input "c"
type input "C"
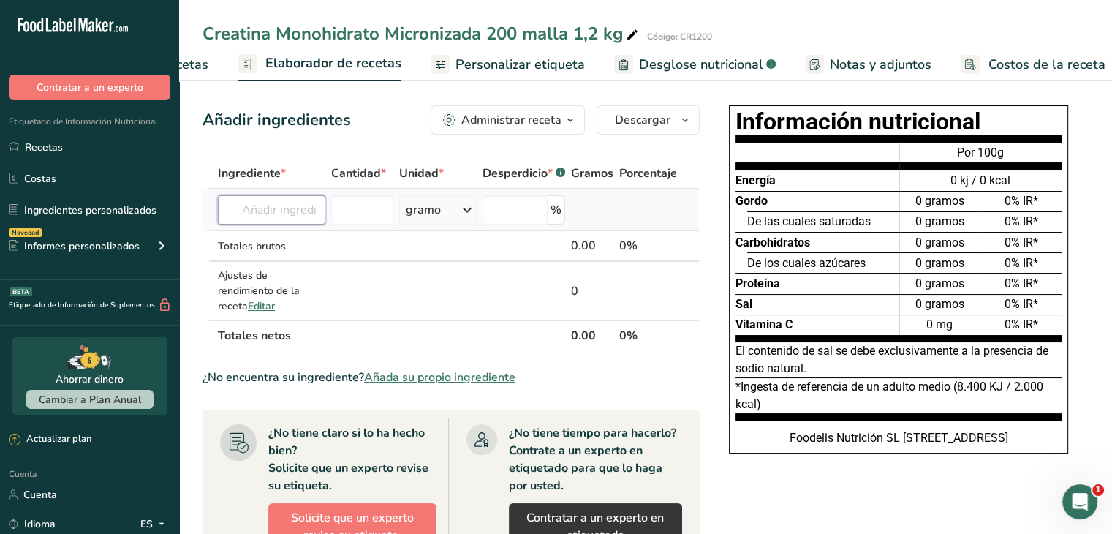
click at [286, 203] on input "text" at bounding box center [271, 209] width 107 height 29
click at [300, 203] on input "text" at bounding box center [271, 209] width 107 height 29
click at [269, 214] on input "text" at bounding box center [271, 209] width 107 height 29
type input "Creatina Monohidrato 200 mesh"
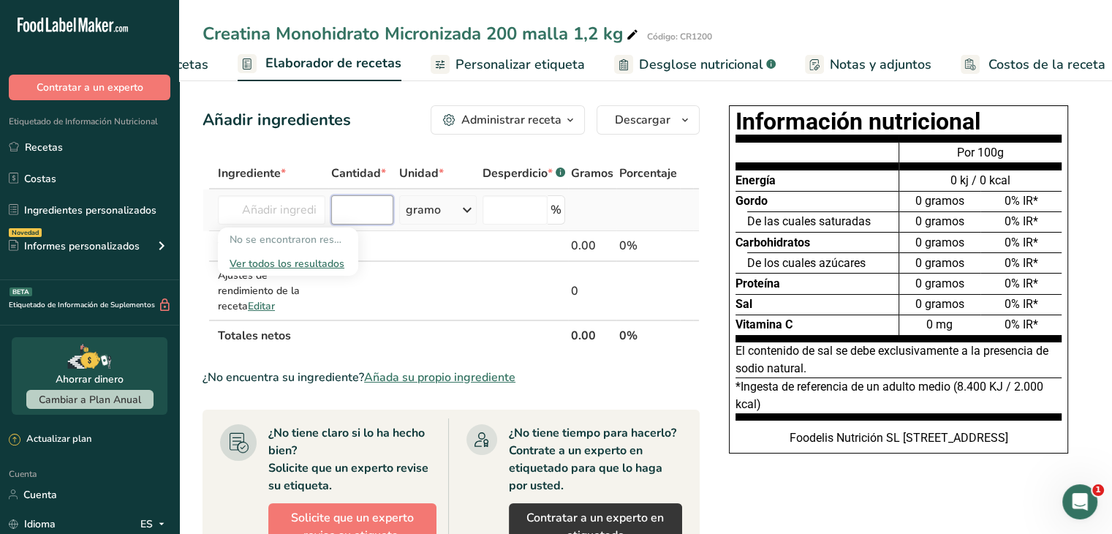
scroll to position [0, 0]
click at [345, 199] on input "number" at bounding box center [362, 209] width 62 height 29
click at [293, 219] on input "text" at bounding box center [271, 209] width 107 height 29
type input "Creatina"
click at [315, 240] on font "Monohidrato de creatina" at bounding box center [326, 239] width 115 height 14
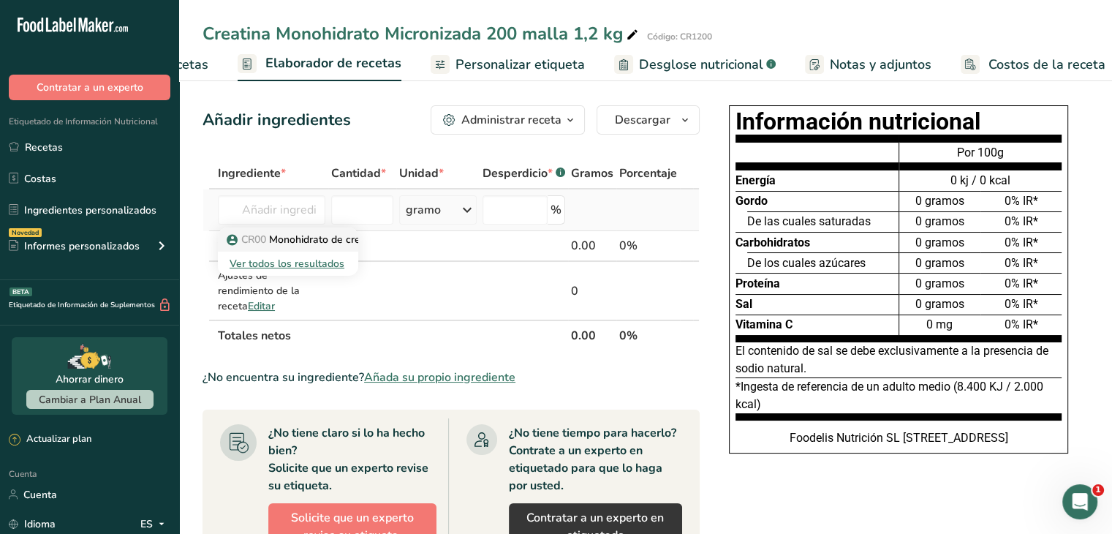
type input "Creatine monohydrate"
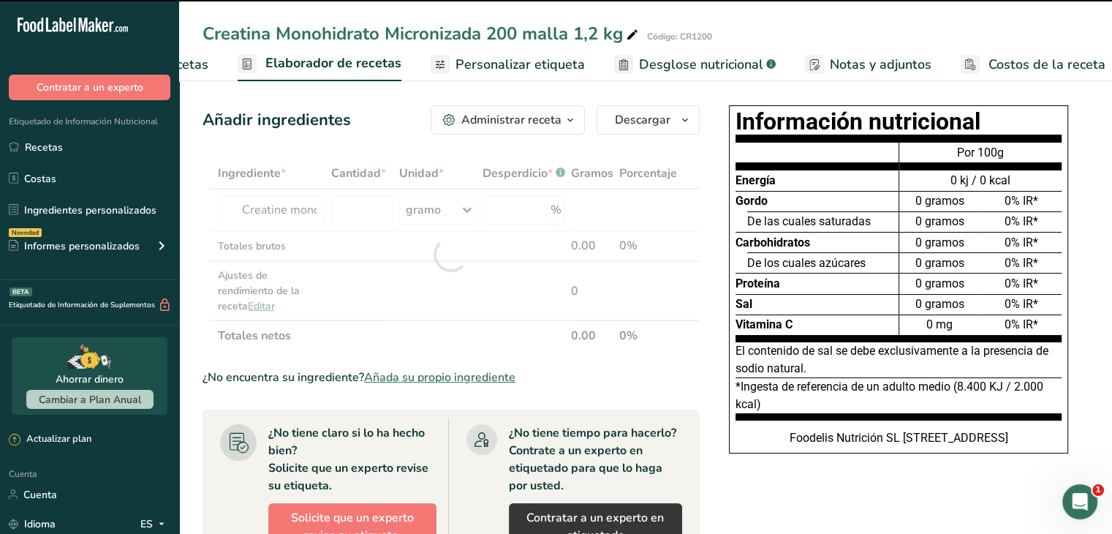
type input "0"
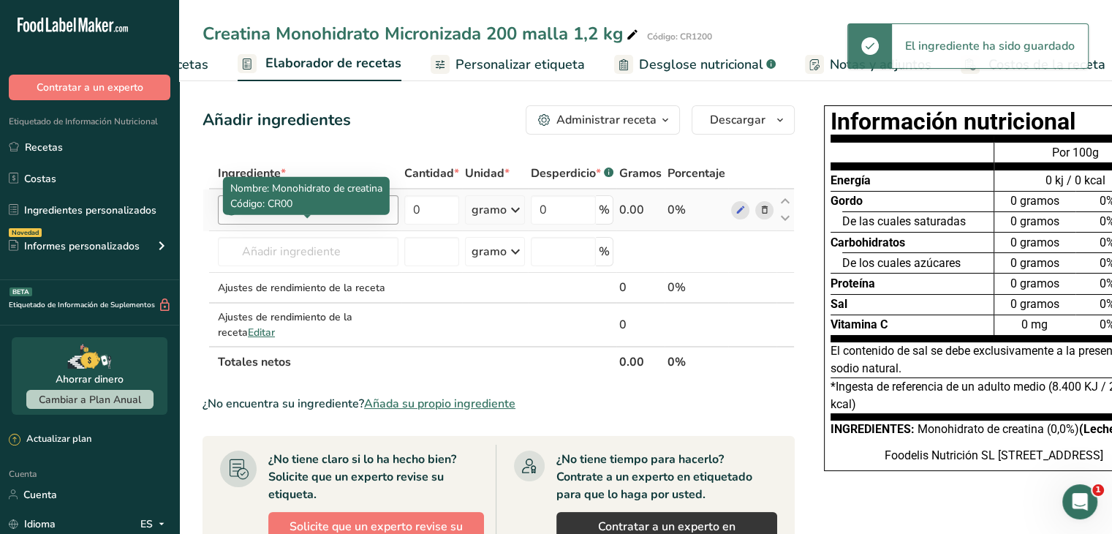
click at [333, 218] on font "monohidrato de creatina" at bounding box center [307, 210] width 130 height 16
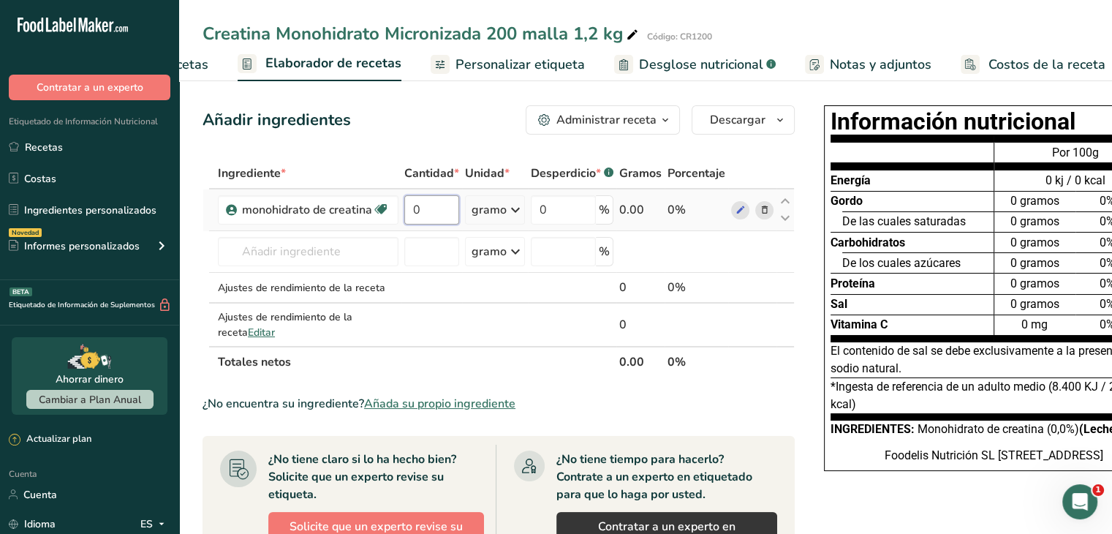
click at [426, 224] on input "0" at bounding box center [431, 209] width 55 height 29
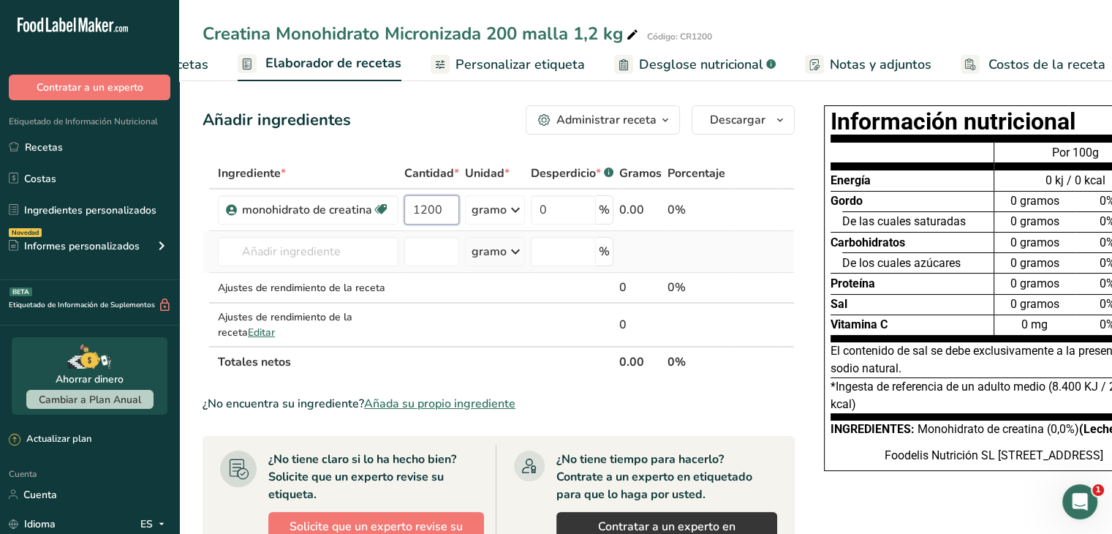
type input "1200"
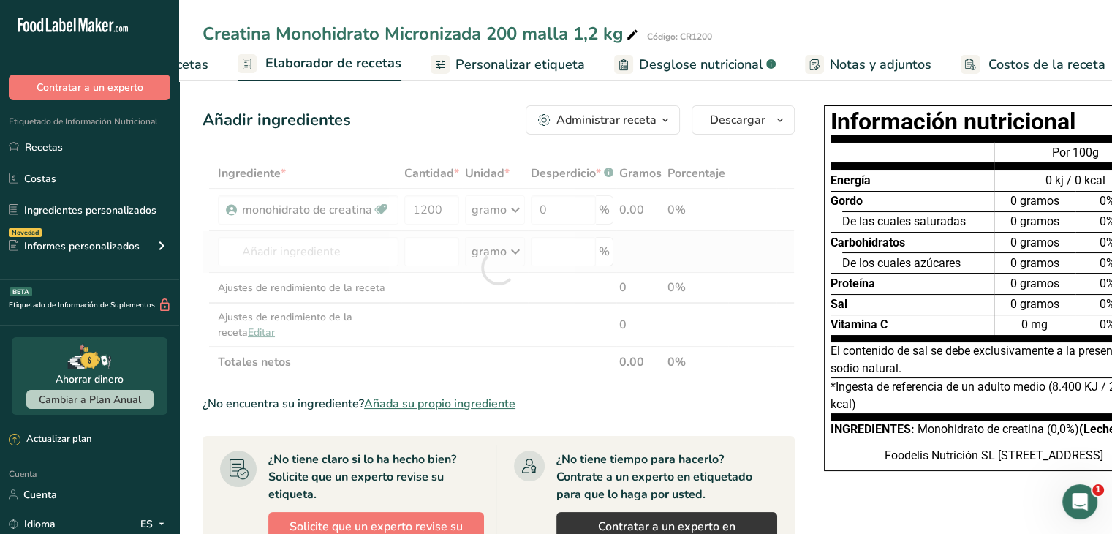
click at [691, 279] on div "Ingrediente * Cantidad * Unidad * Desperdicio * .a-a{fill:#347362;}.b-a{fill:#f…" at bounding box center [499, 267] width 592 height 219
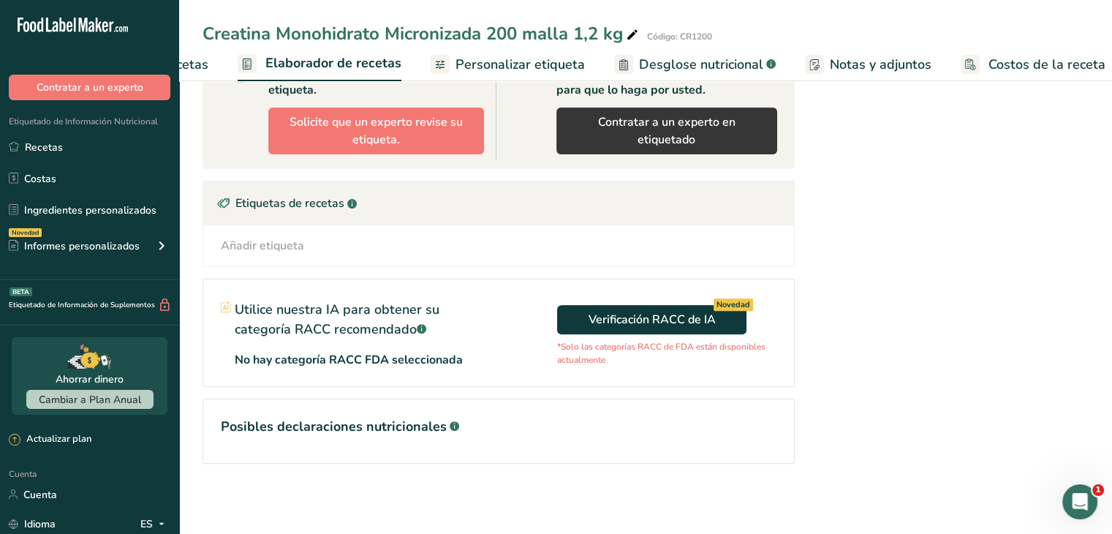
scroll to position [430, 0]
click at [330, 417] on font "Posibles declaraciones nutricionales" at bounding box center [334, 426] width 226 height 18
click at [415, 417] on font "Posibles declaraciones nutricionales" at bounding box center [334, 426] width 226 height 18
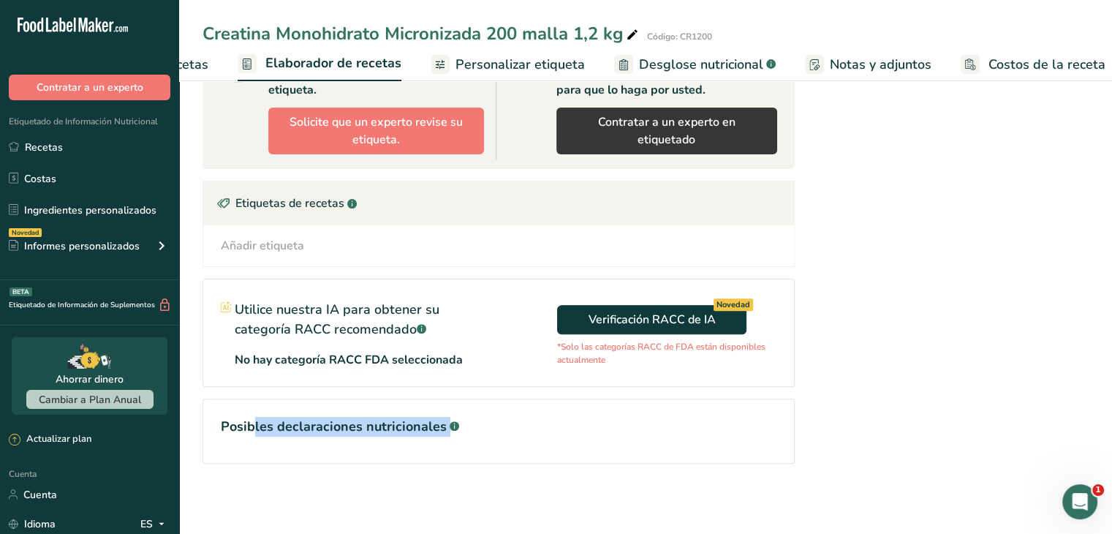
click at [567, 77] on link "Personalizar etiqueta" at bounding box center [508, 64] width 154 height 33
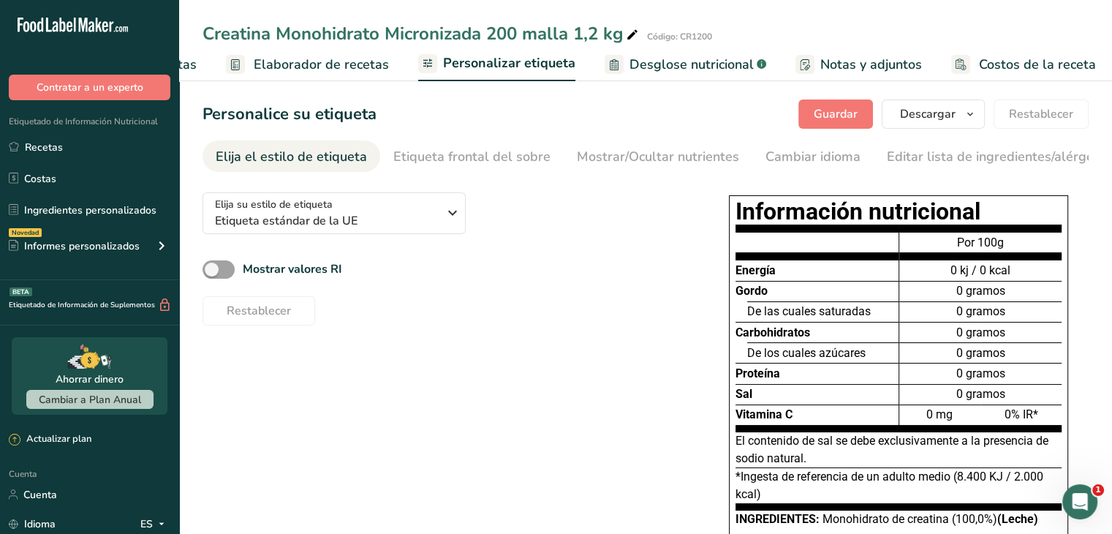
click at [342, 68] on font "Elaborador de recetas" at bounding box center [321, 65] width 135 height 18
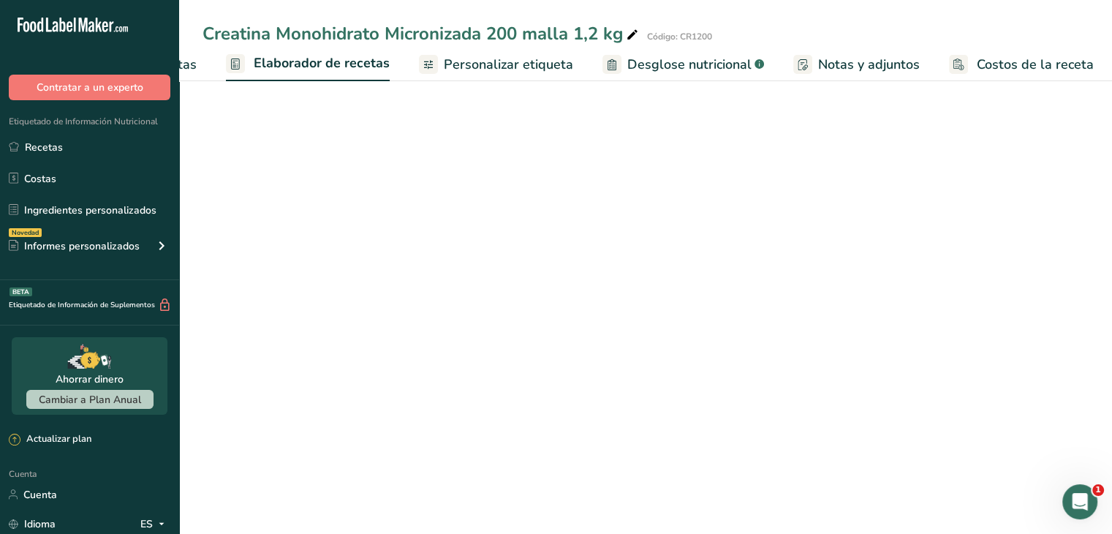
scroll to position [0, 181]
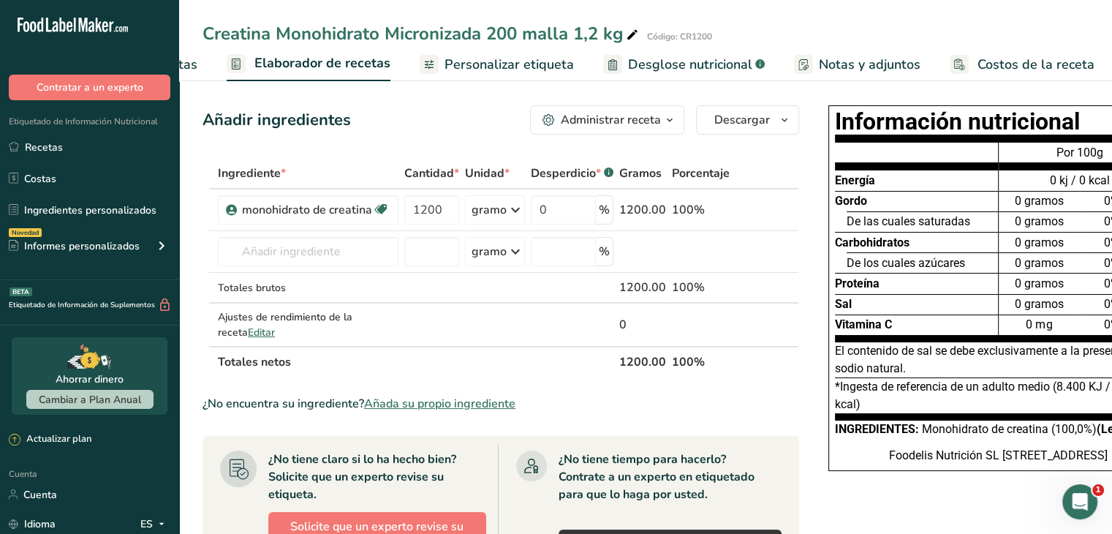
click at [509, 69] on font "Personalizar etiqueta" at bounding box center [509, 65] width 129 height 18
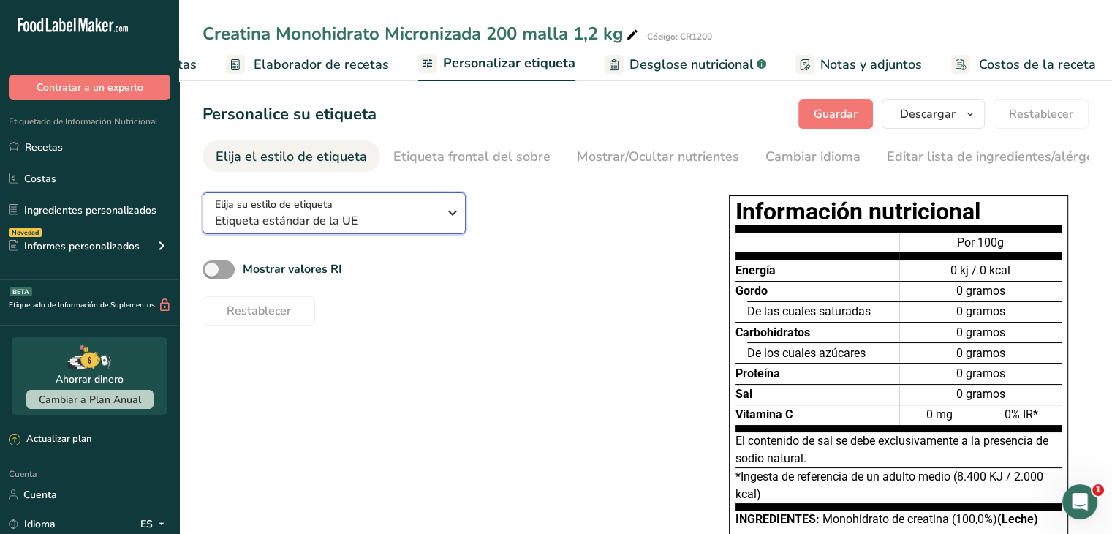
click at [333, 221] on font "Etiqueta estándar de la UE" at bounding box center [286, 221] width 143 height 16
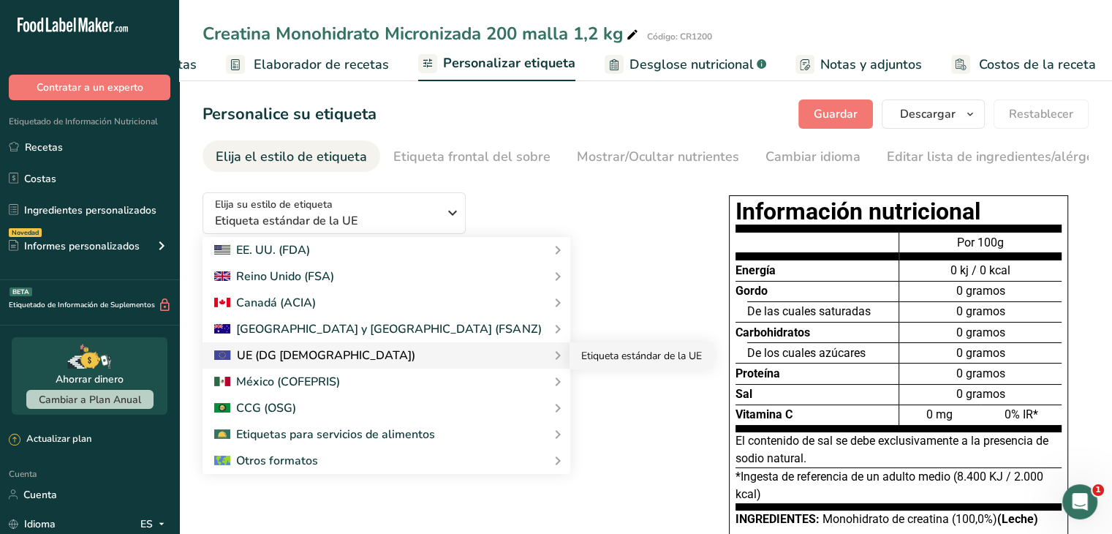
click at [581, 356] on font "Etiqueta estándar de la UE" at bounding box center [641, 356] width 121 height 14
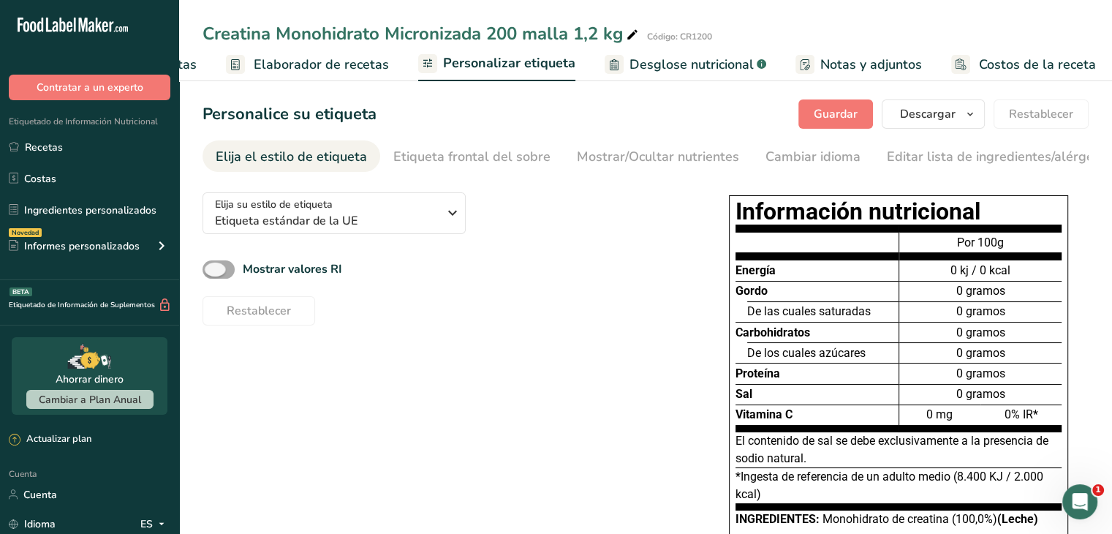
click at [230, 270] on span at bounding box center [219, 269] width 32 height 18
click at [212, 270] on input "Mostrar valores RI" at bounding box center [208, 270] width 10 height 10
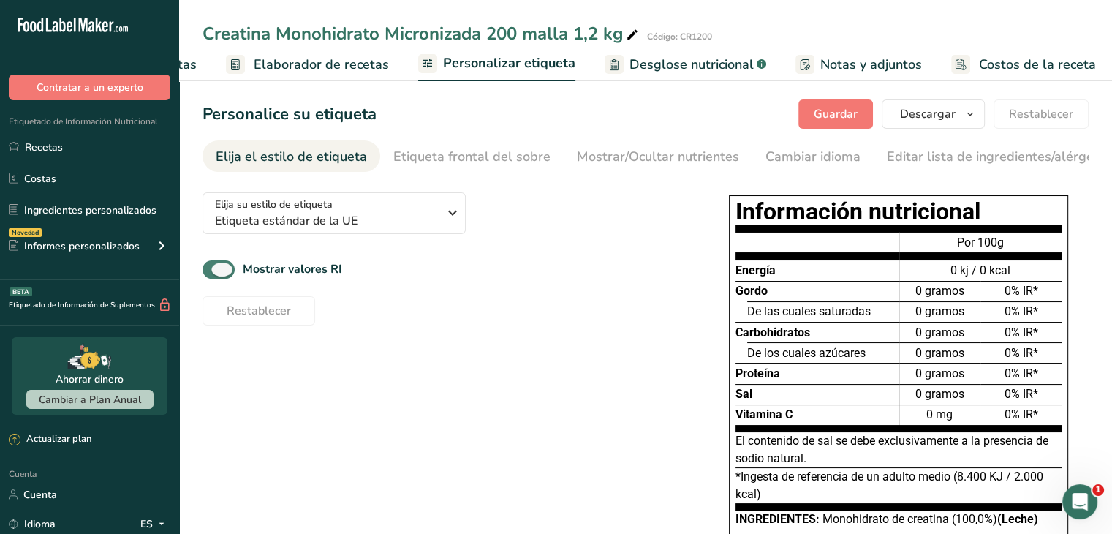
click at [230, 270] on span at bounding box center [219, 269] width 32 height 18
click at [212, 270] on input "Mostrar valores RI" at bounding box center [208, 270] width 10 height 10
checkbox input "false"
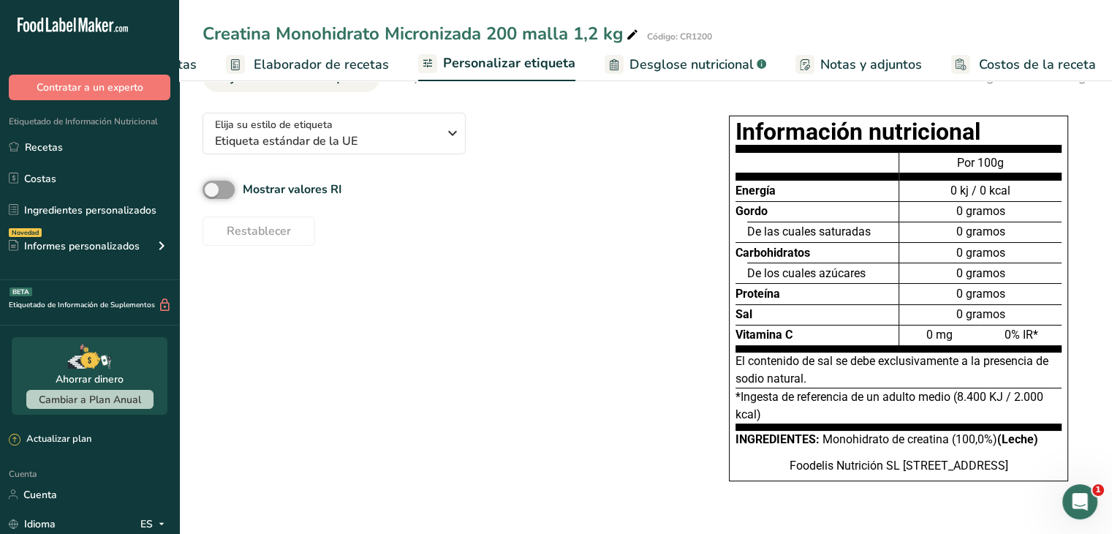
scroll to position [0, 0]
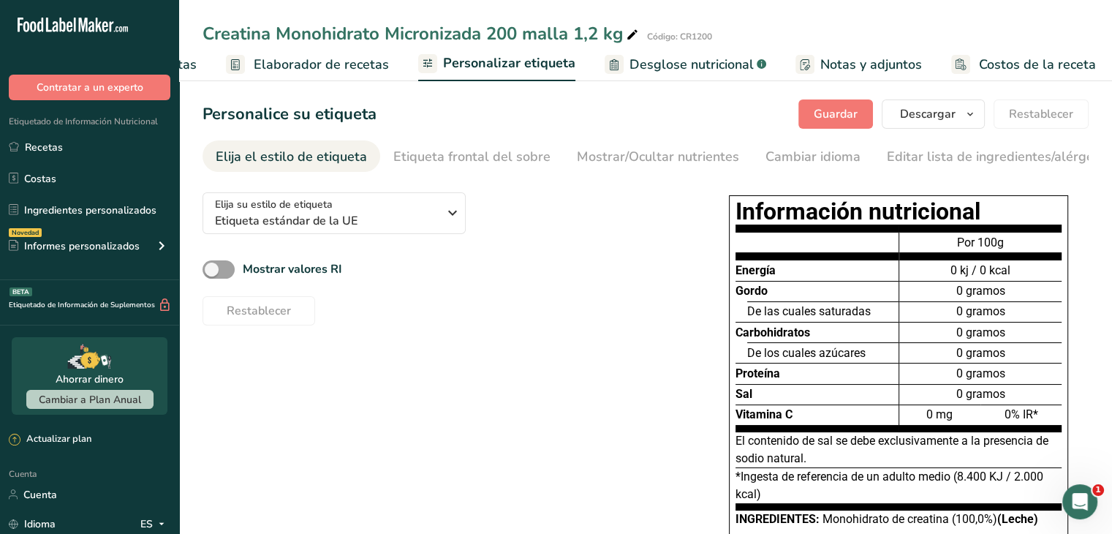
click at [695, 70] on font "Desglose nutricional" at bounding box center [691, 65] width 124 height 18
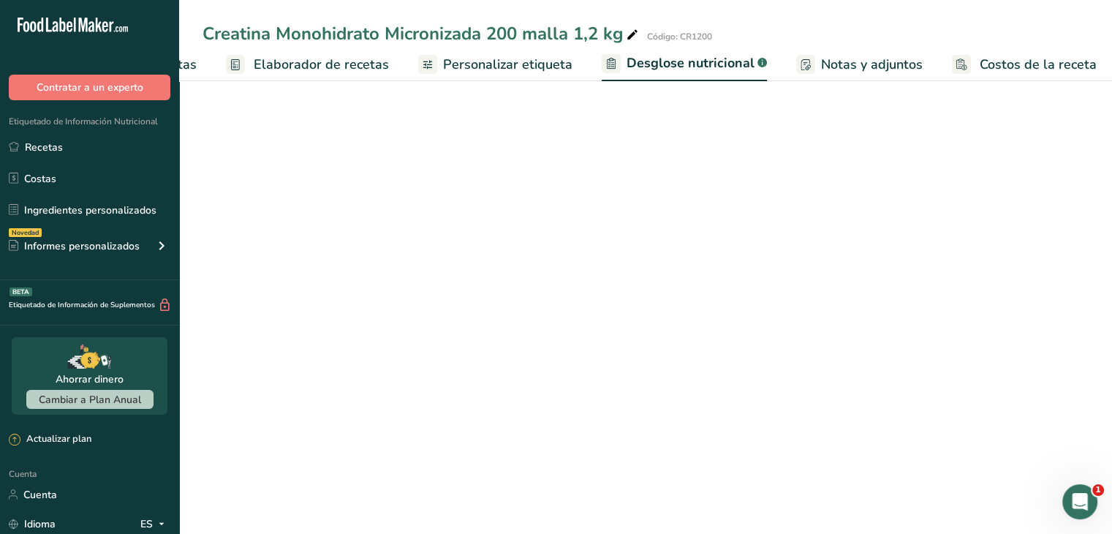
scroll to position [0, 181]
select select "Calories"
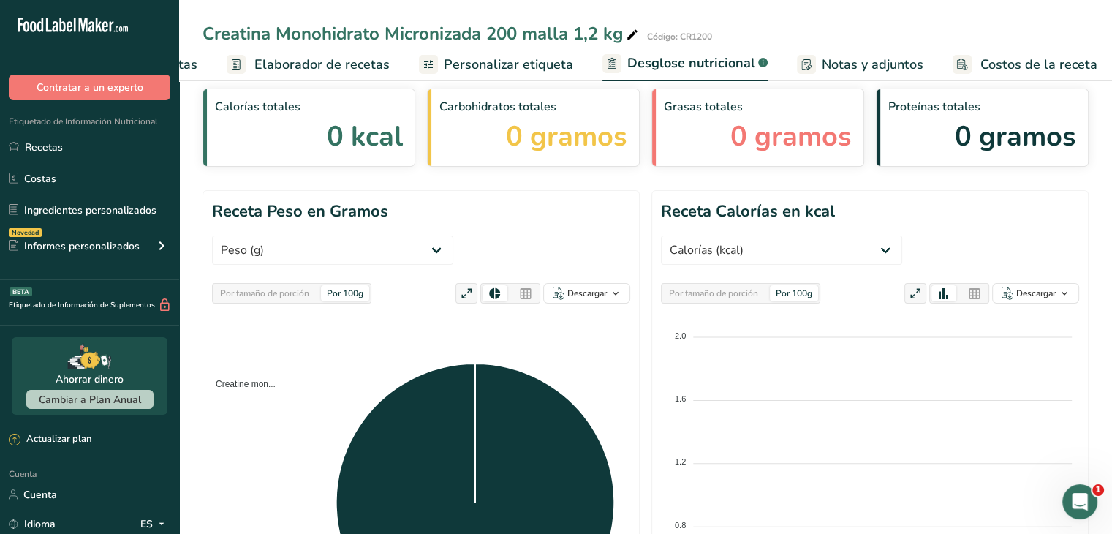
scroll to position [24, 0]
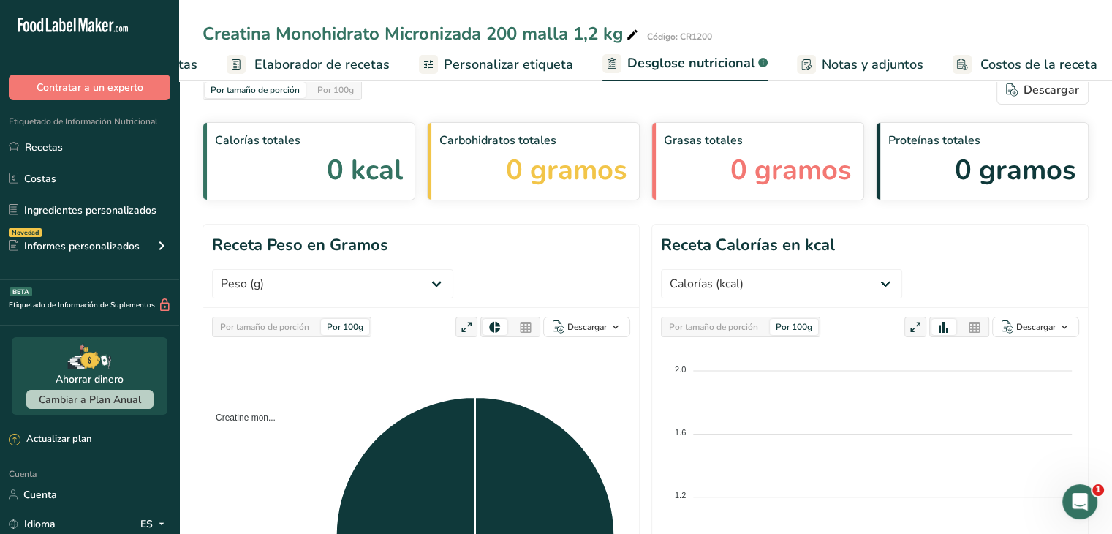
click at [866, 56] on font "Notas y adjuntos" at bounding box center [873, 65] width 102 height 18
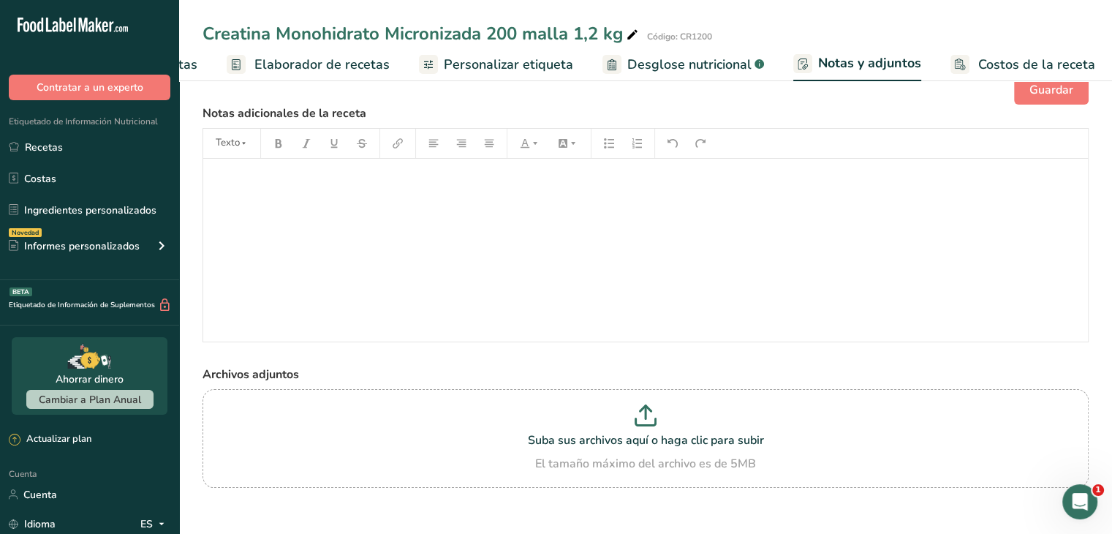
scroll to position [39, 0]
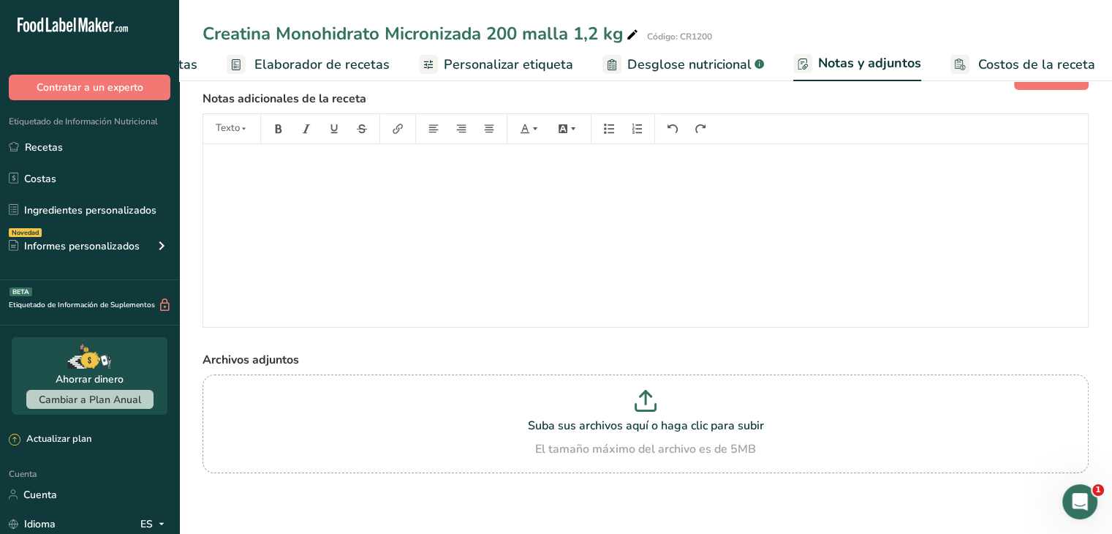
click at [978, 70] on font "Costos de la receta" at bounding box center [1036, 65] width 117 height 18
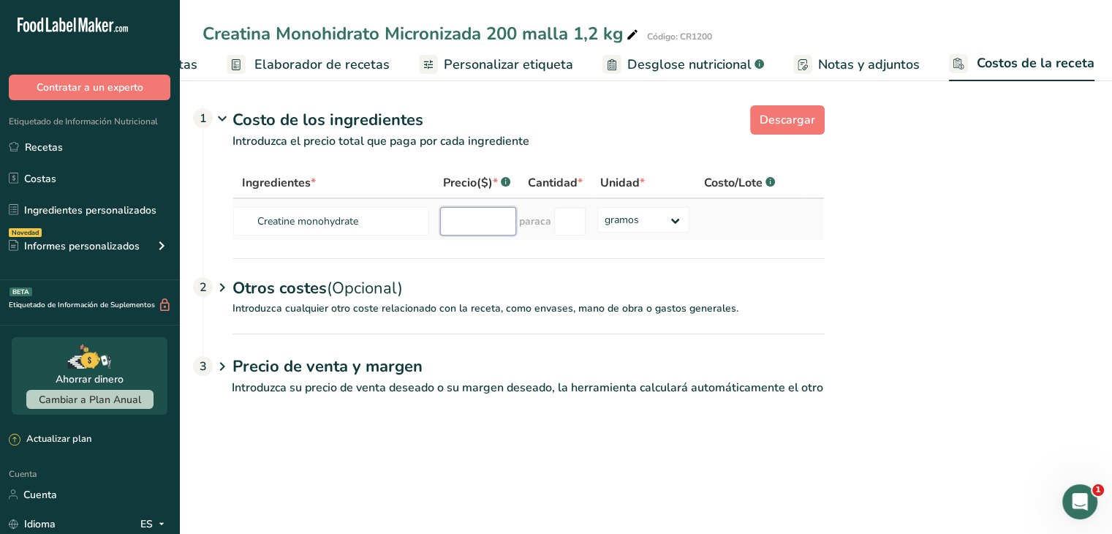
click at [450, 235] on input "number" at bounding box center [478, 221] width 76 height 29
click at [494, 300] on div "Otros costes (Opcional) 2" at bounding box center [528, 279] width 592 height 42
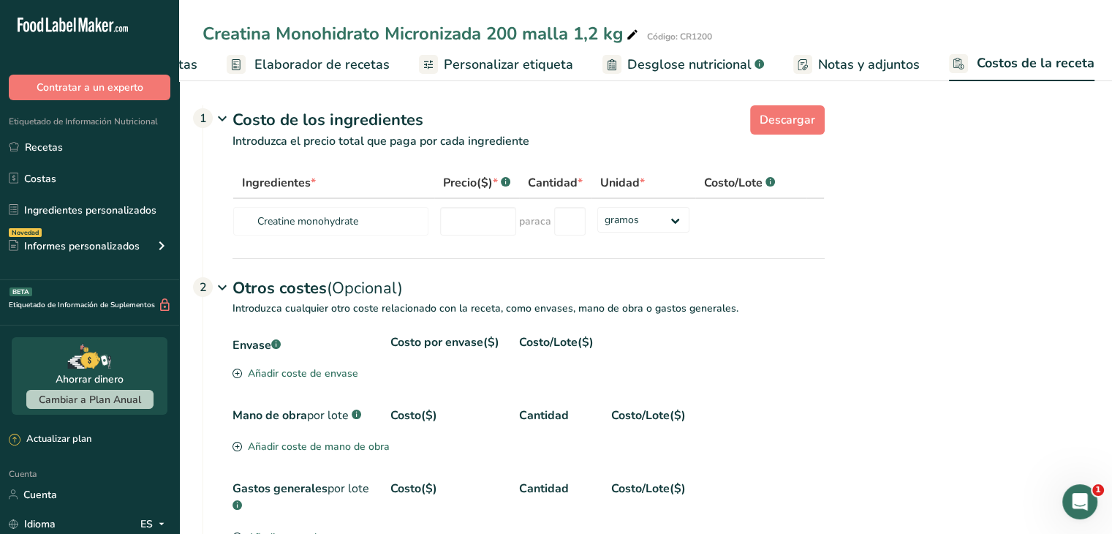
click at [494, 300] on div "Otros costes (Opcional) 2" at bounding box center [528, 279] width 592 height 42
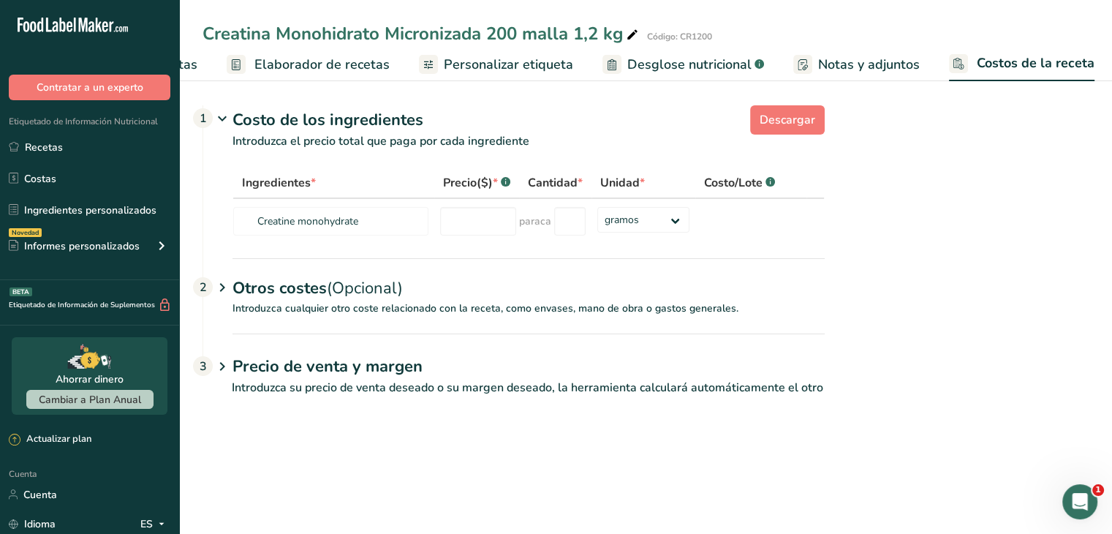
click at [466, 378] on h1 "Precio de venta y margen" at bounding box center [528, 367] width 592 height 24
click at [836, 75] on link "Notas y adjuntos" at bounding box center [856, 64] width 126 height 33
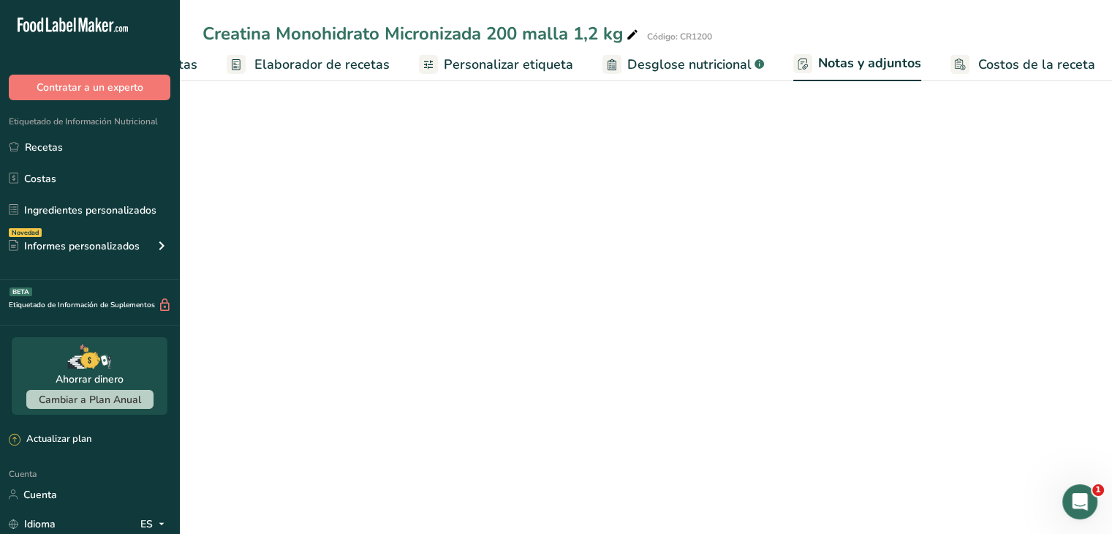
scroll to position [0, 181]
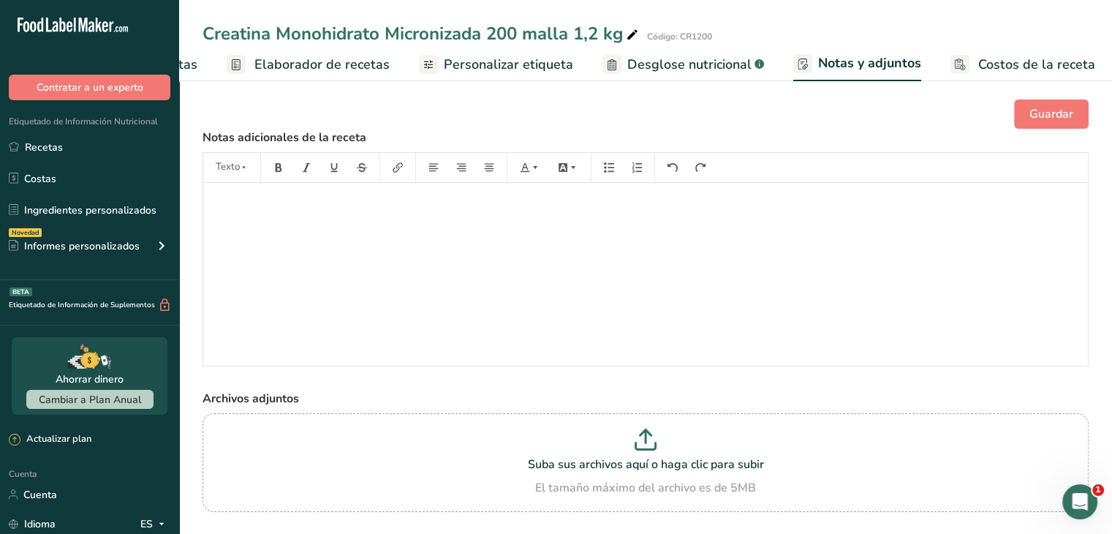
click at [333, 77] on link "Elaborador de recetas" at bounding box center [308, 64] width 163 height 33
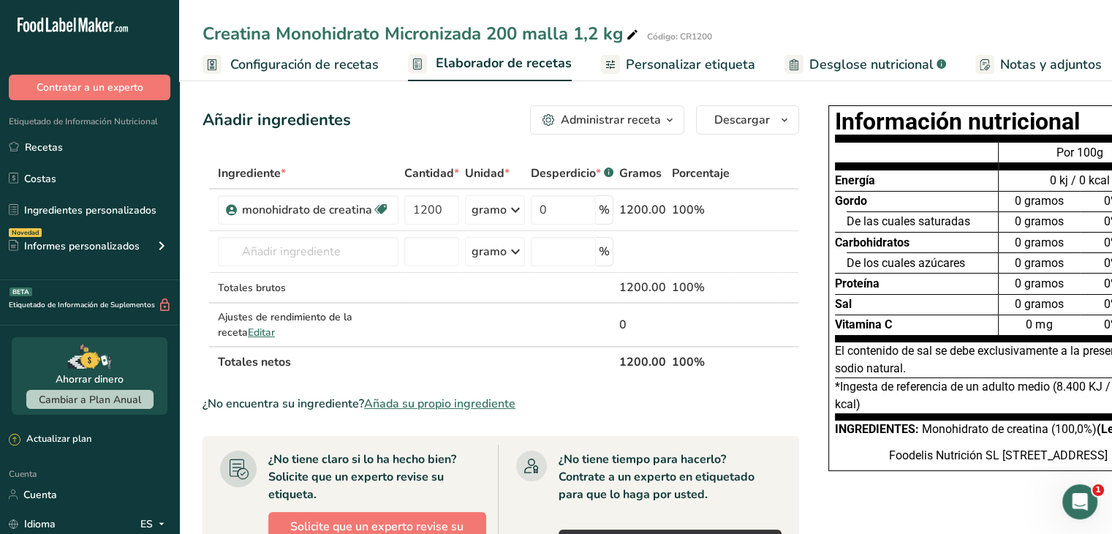
click at [590, 109] on button "Administrar receta" at bounding box center [607, 119] width 154 height 29
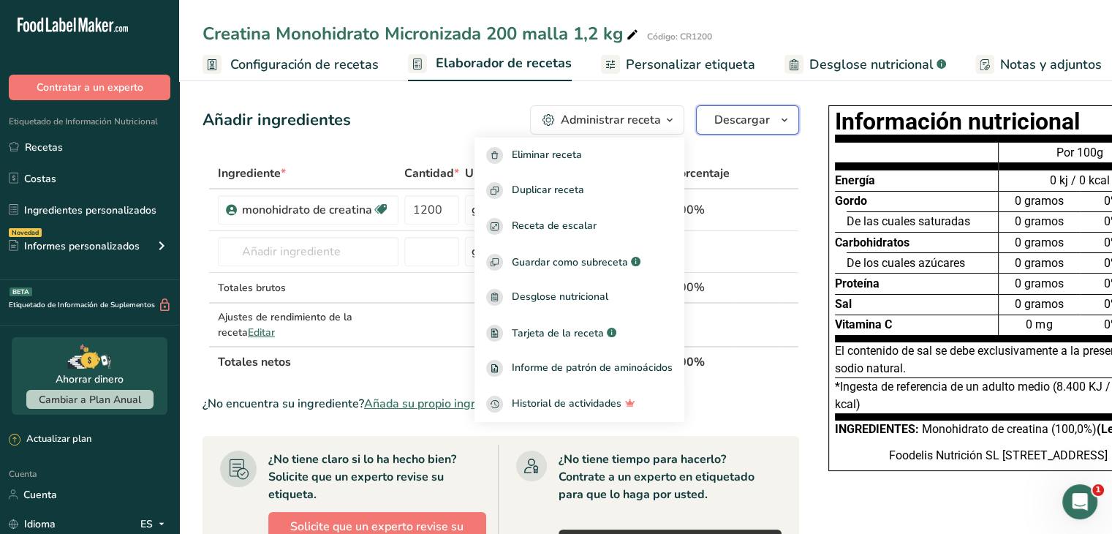
click at [720, 133] on button "Descargar" at bounding box center [747, 119] width 103 height 29
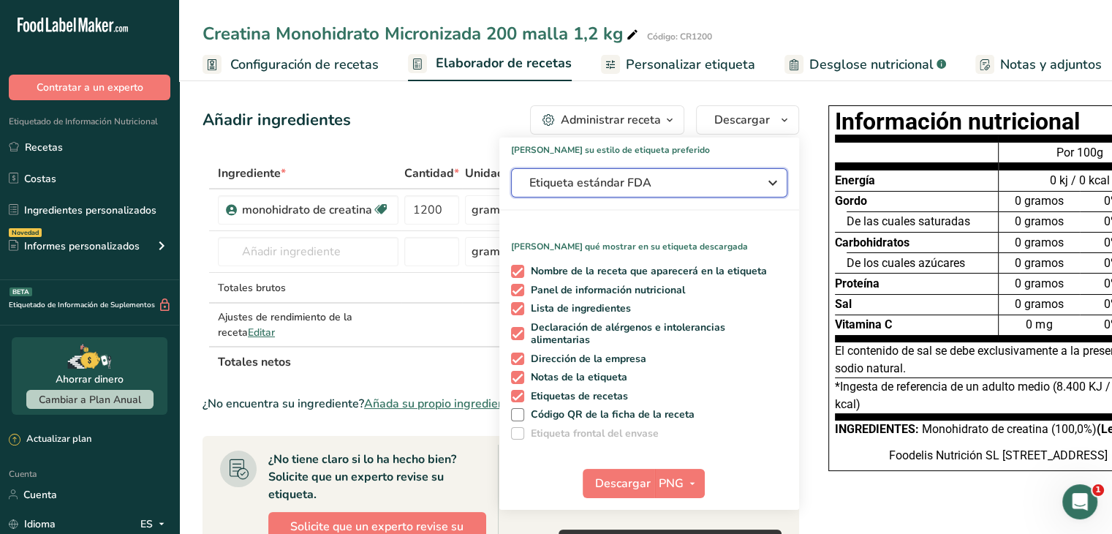
click at [654, 192] on button "Etiqueta estándar FDA" at bounding box center [649, 182] width 276 height 29
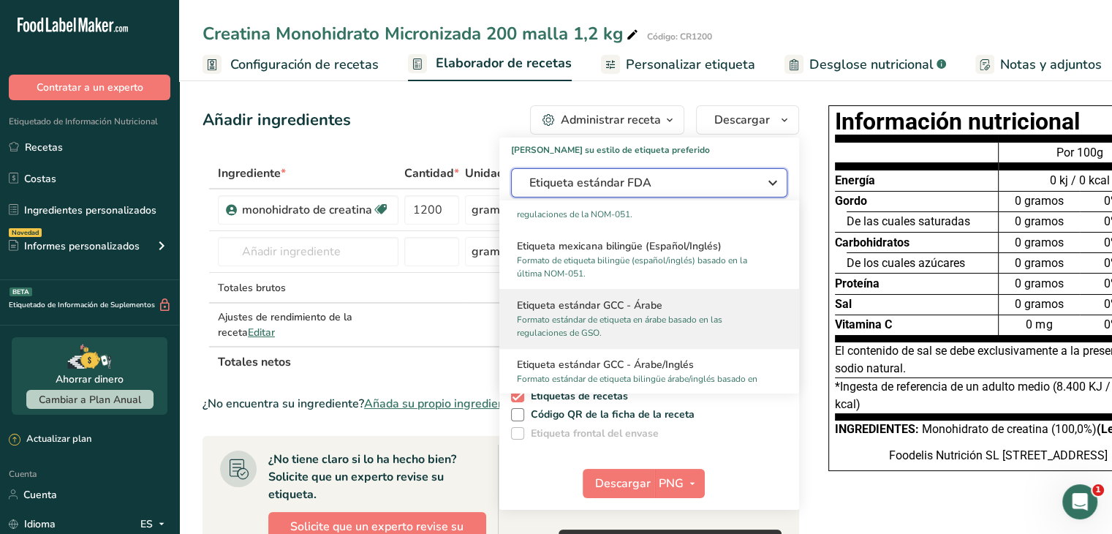
scroll to position [851, 0]
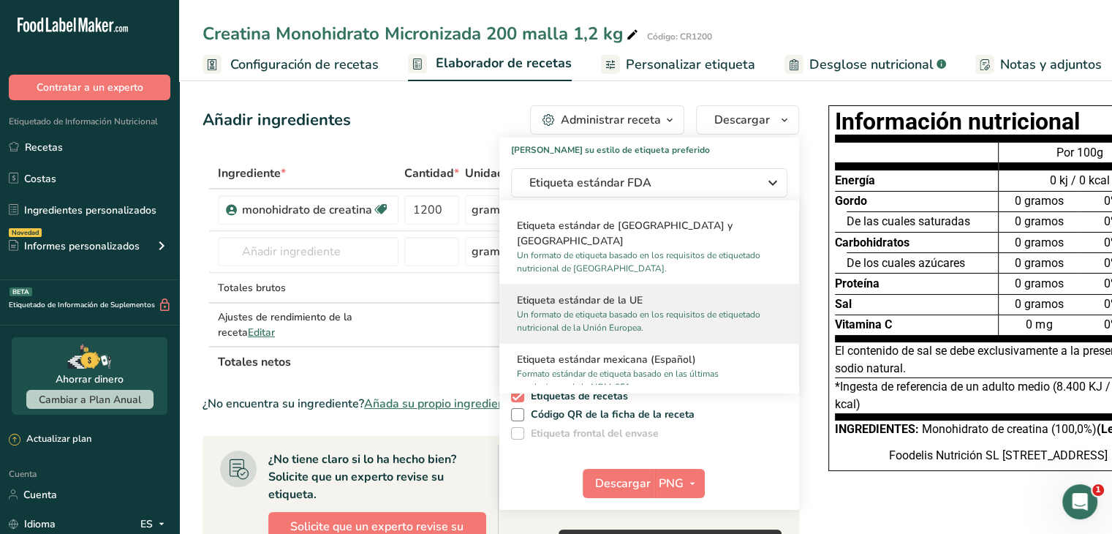
click at [670, 317] on font "Un formato de etiqueta basado en los requisitos de etiquetado nutricional de la…" at bounding box center [638, 321] width 243 height 25
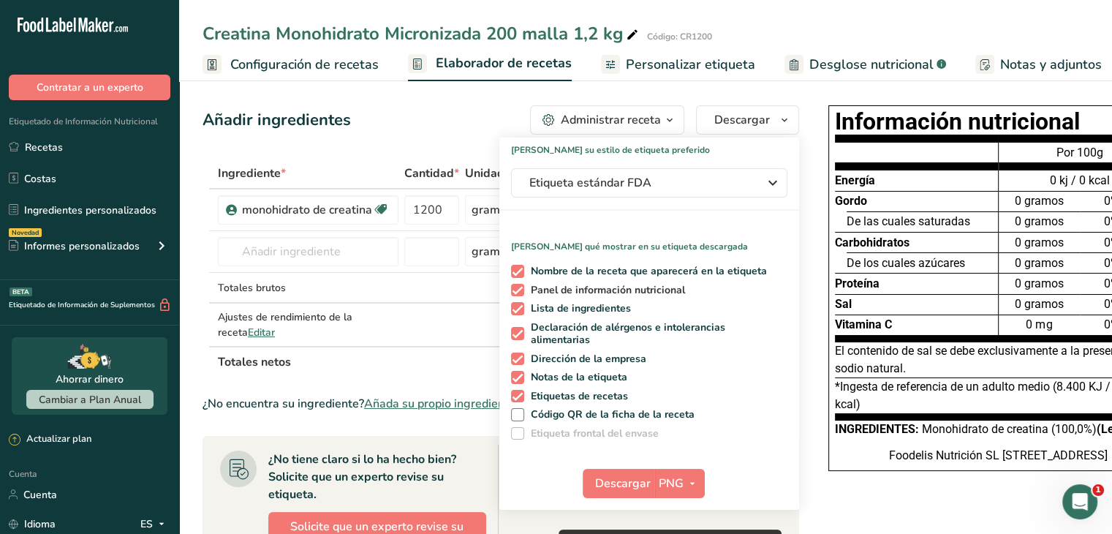
click at [613, 288] on font "Panel de información nutricional" at bounding box center [608, 290] width 154 height 14
click at [521, 288] on input "Panel de información nutricional" at bounding box center [516, 290] width 10 height 10
checkbox input "false"
click at [654, 478] on button "PNG" at bounding box center [679, 483] width 50 height 29
click at [670, 512] on font "PNG" at bounding box center [680, 513] width 21 height 14
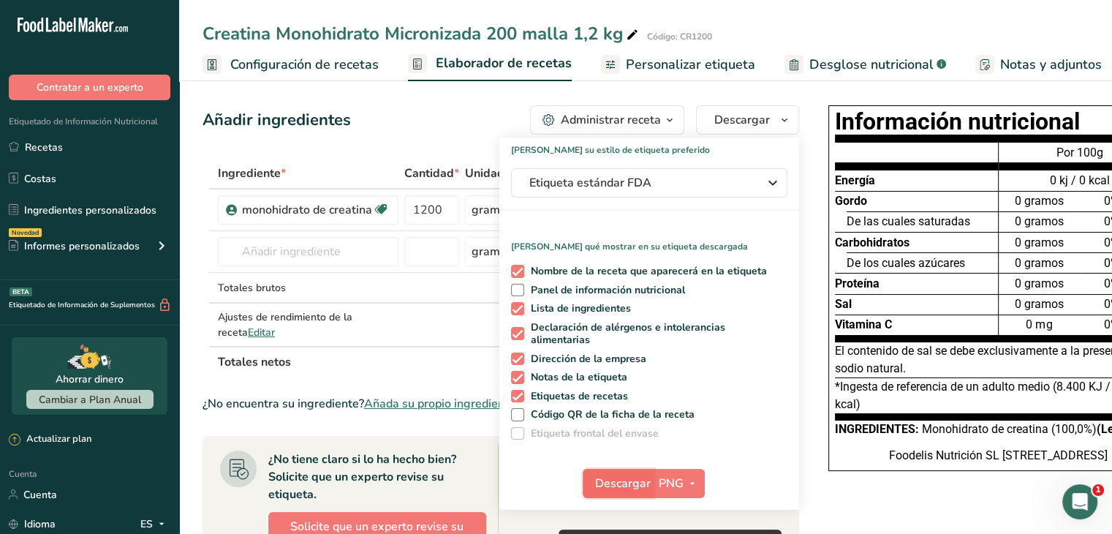
click at [624, 485] on font "Descargar" at bounding box center [623, 483] width 56 height 16
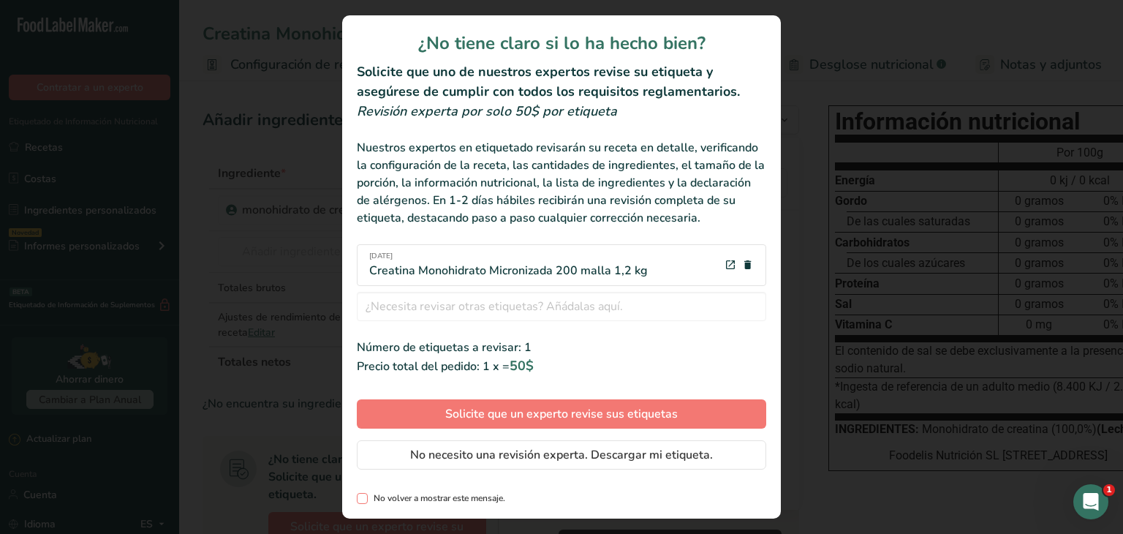
click at [467, 493] on font "No volver a mostrar este mensaje." at bounding box center [440, 498] width 132 height 12
click at [366, 493] on input "No volver a mostrar este mensaje." at bounding box center [362, 498] width 10 height 10
checkbox input "true"
click at [507, 460] on font "No necesito una revisión experta. Descargar mi etiqueta." at bounding box center [561, 455] width 303 height 16
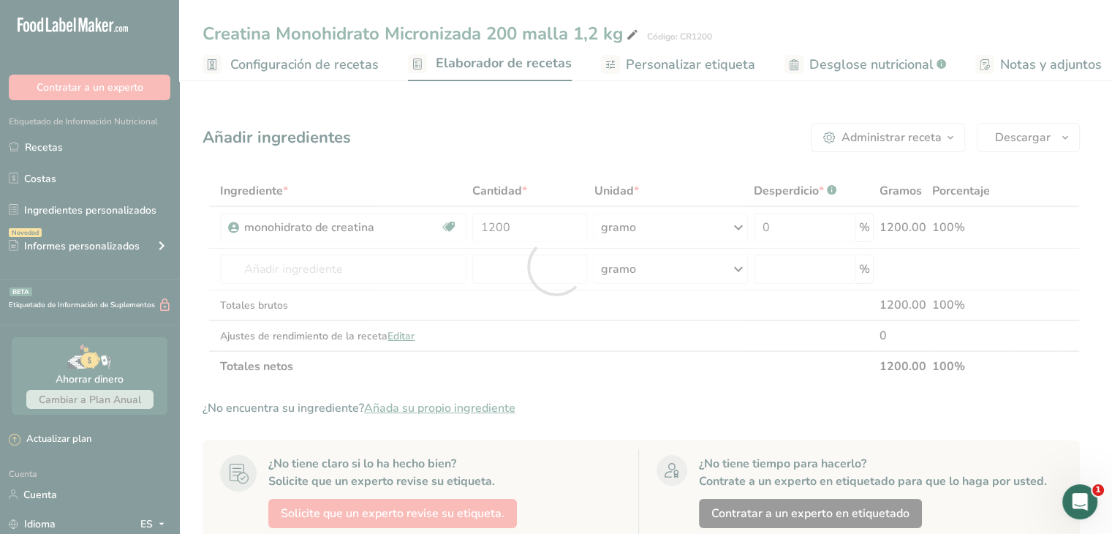
scroll to position [0, 0]
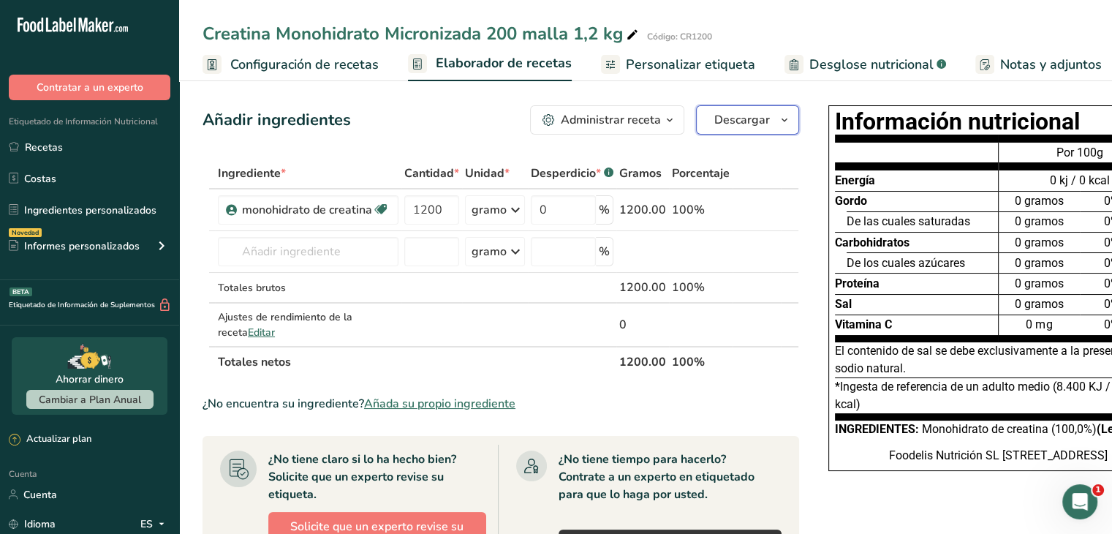
click at [714, 121] on font "Descargar" at bounding box center [742, 120] width 56 height 16
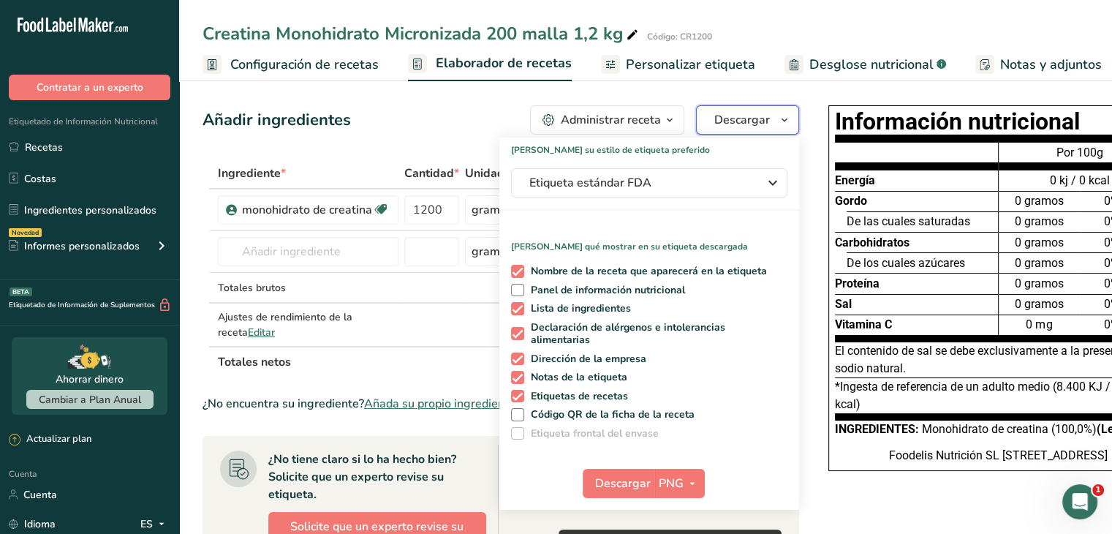
click at [714, 121] on font "Descargar" at bounding box center [742, 120] width 56 height 16
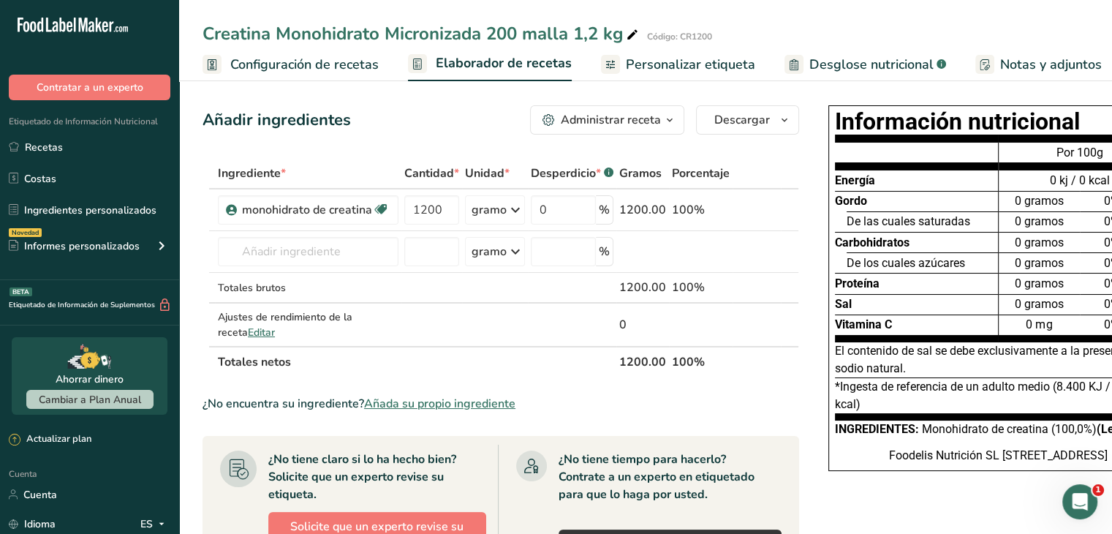
click at [620, 118] on font "Administrar receta" at bounding box center [611, 120] width 100 height 16
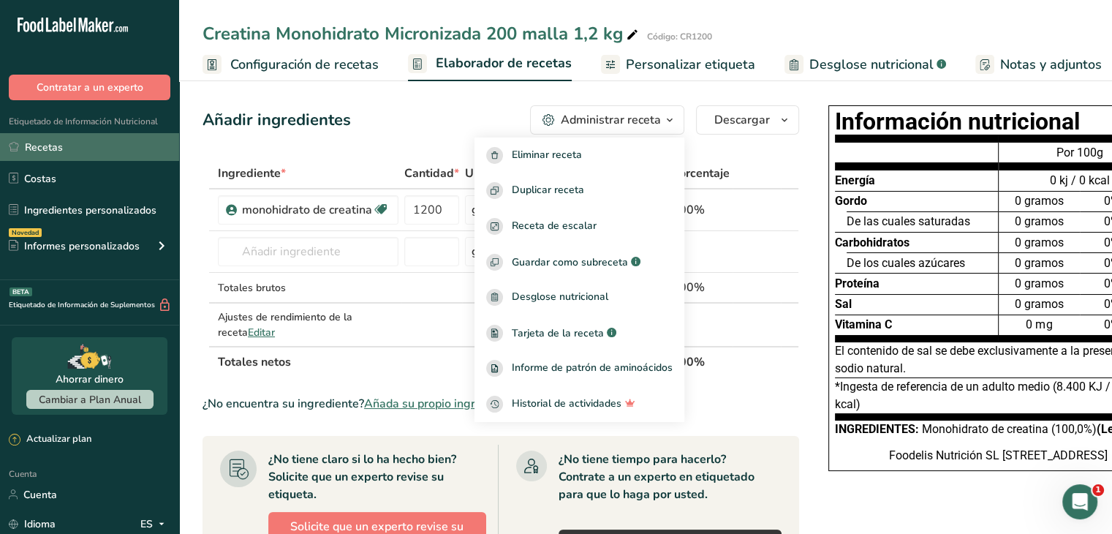
click at [67, 143] on link "Recetas" at bounding box center [89, 147] width 179 height 28
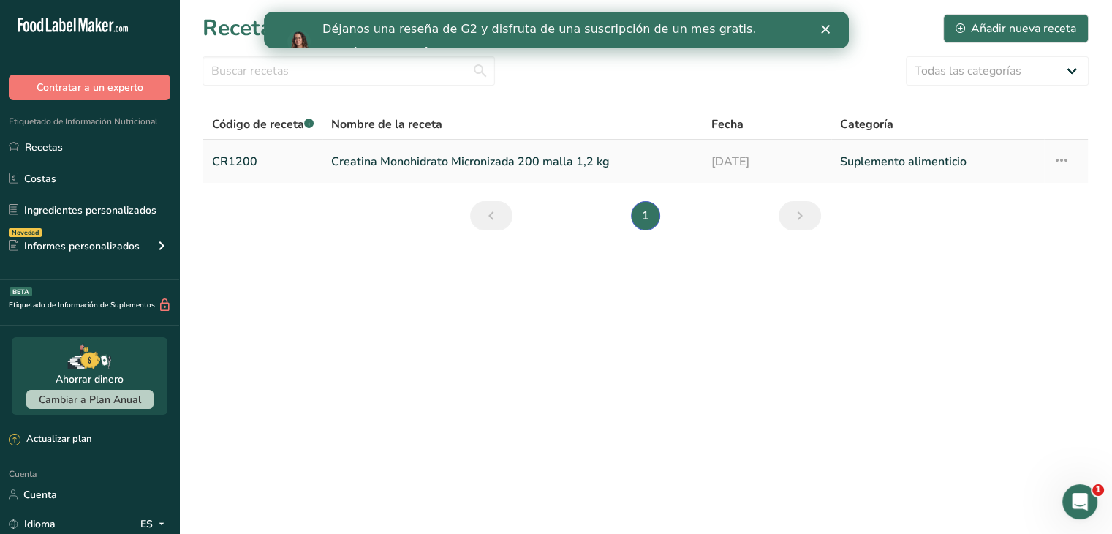
click at [1056, 158] on icon at bounding box center [1062, 160] width 18 height 26
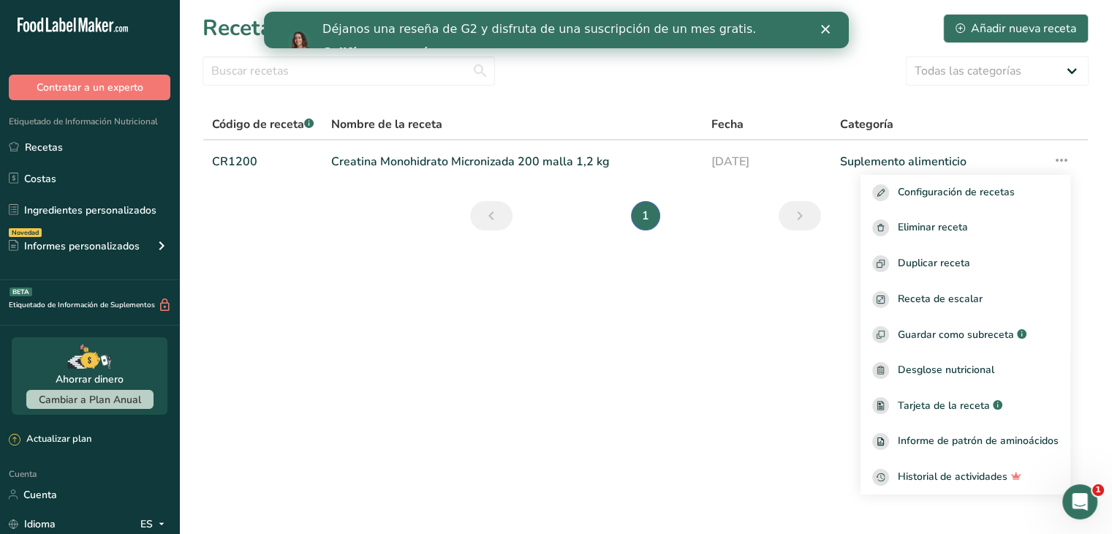
click at [570, 356] on main "Recetas Añadir nueva receta Todas las categorías Productos de panadería Bebidas…" at bounding box center [556, 267] width 1112 height 534
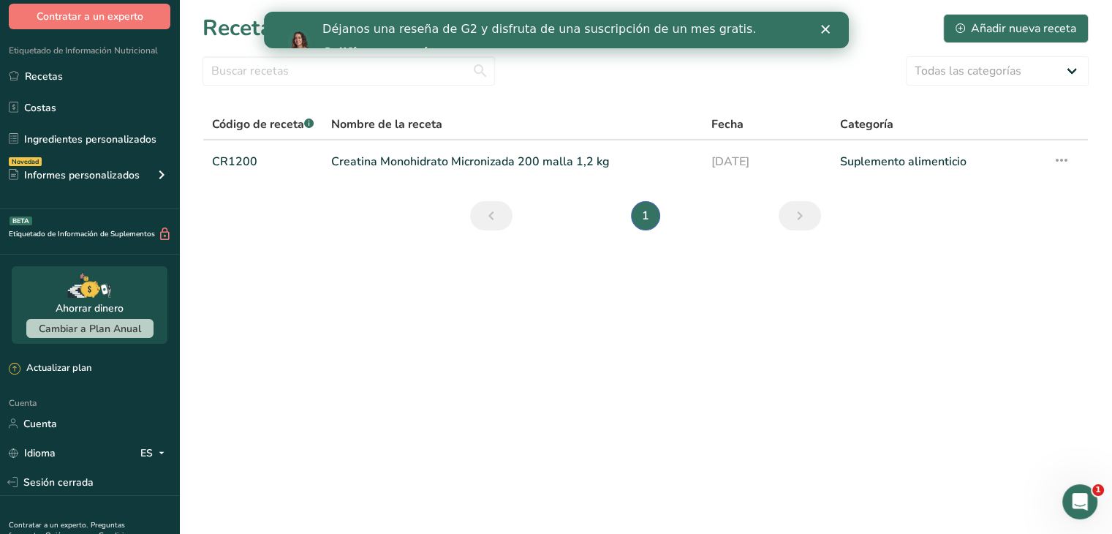
scroll to position [73, 0]
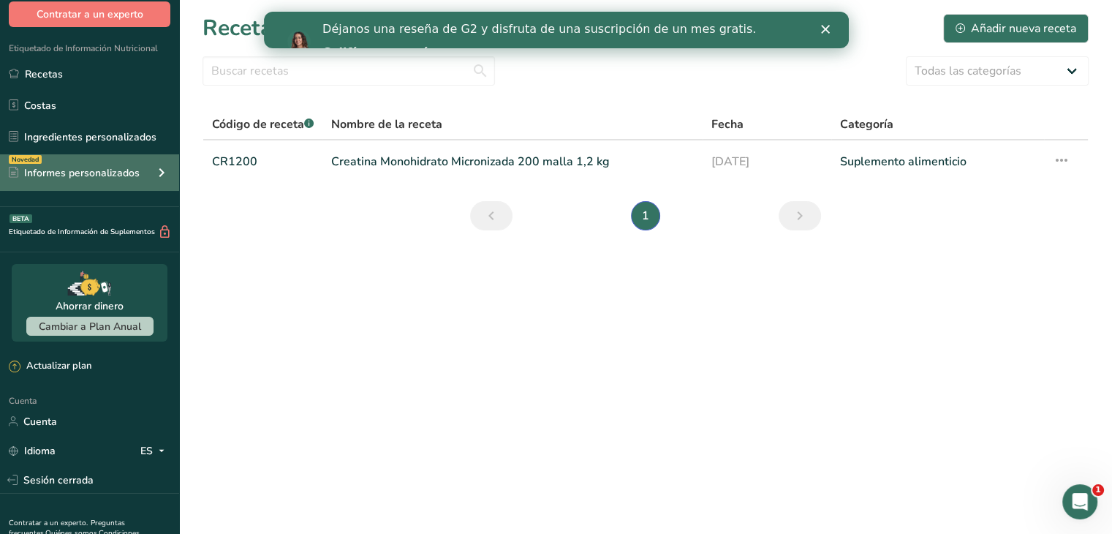
click at [122, 177] on font "Informes personalizados" at bounding box center [82, 173] width 116 height 14
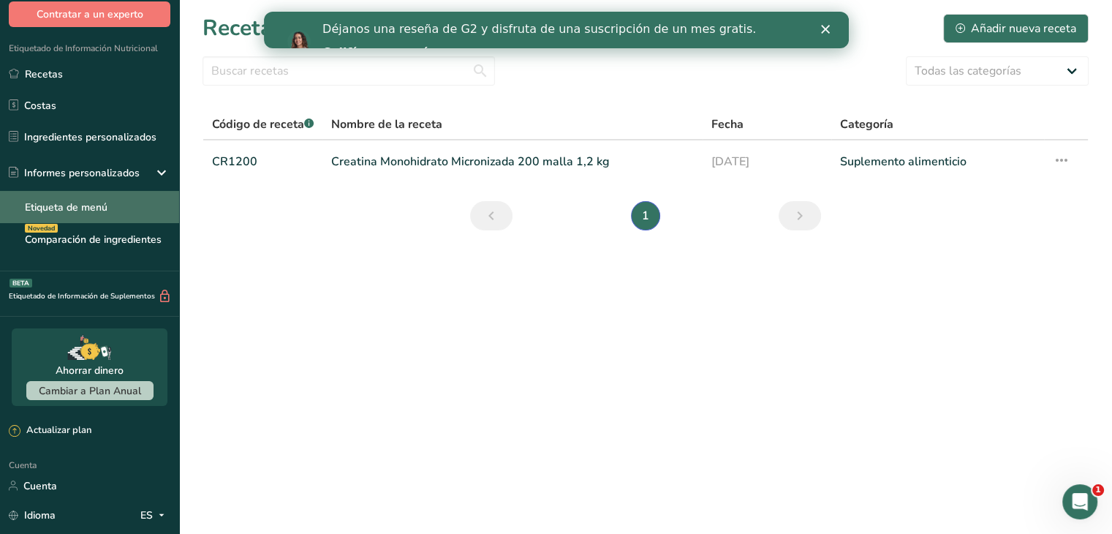
click at [102, 204] on font "Etiqueta de menú" at bounding box center [66, 207] width 83 height 14
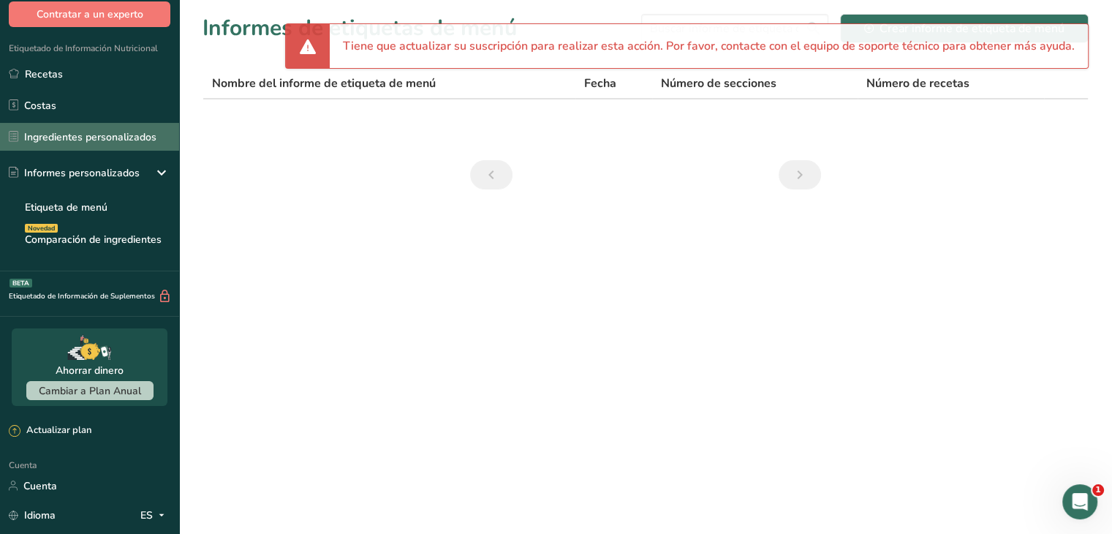
click at [117, 134] on font "Ingredientes personalizados" at bounding box center [90, 137] width 132 height 14
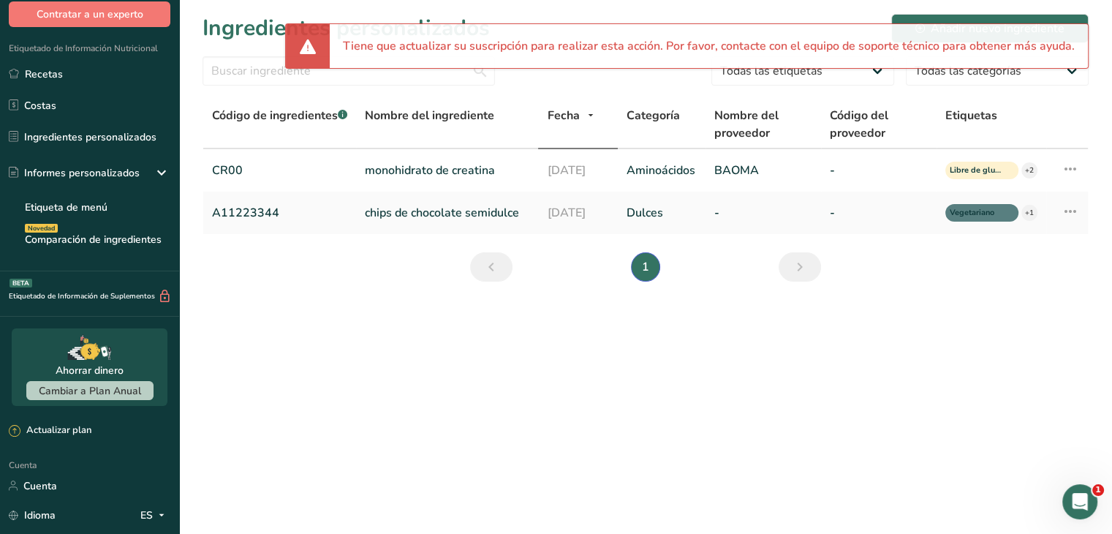
click at [982, 337] on main "Ingredientes personalizados Añadir nuevo ingrediente Todas las etiquetas Fuente…" at bounding box center [556, 267] width 1112 height 534
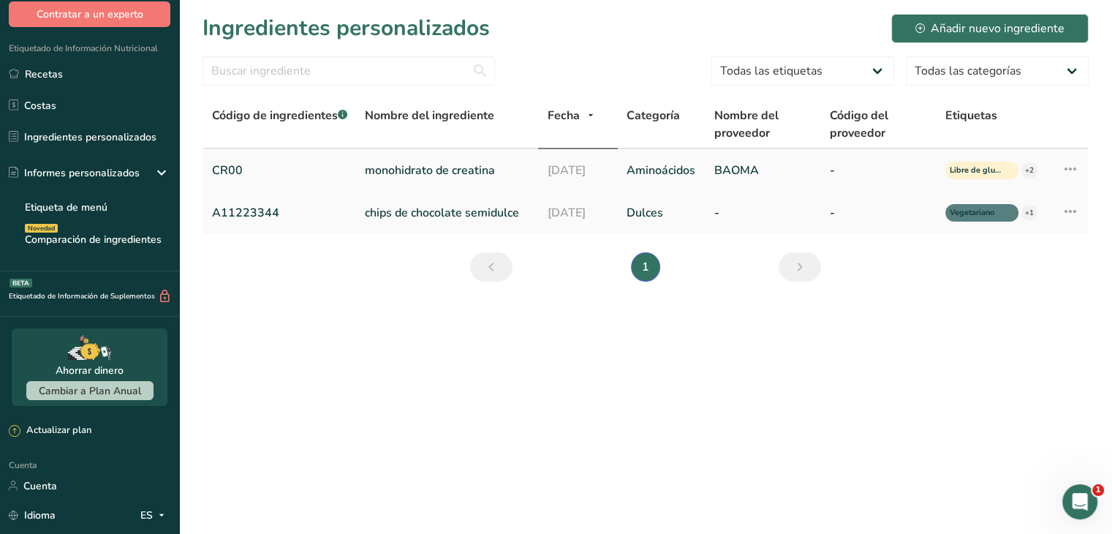
click at [509, 167] on link "monohidrato de creatina" at bounding box center [447, 171] width 164 height 18
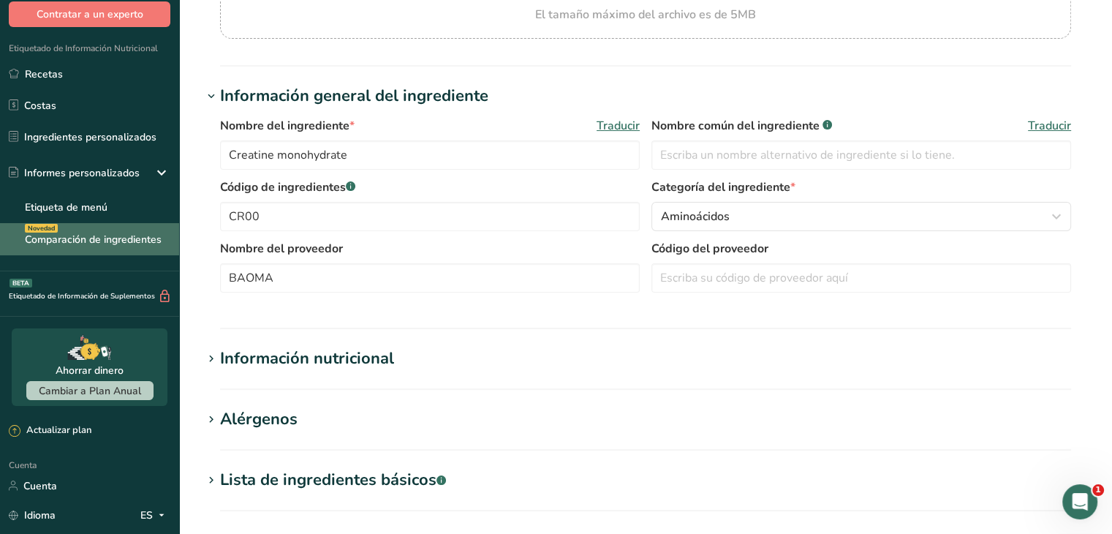
scroll to position [219, 0]
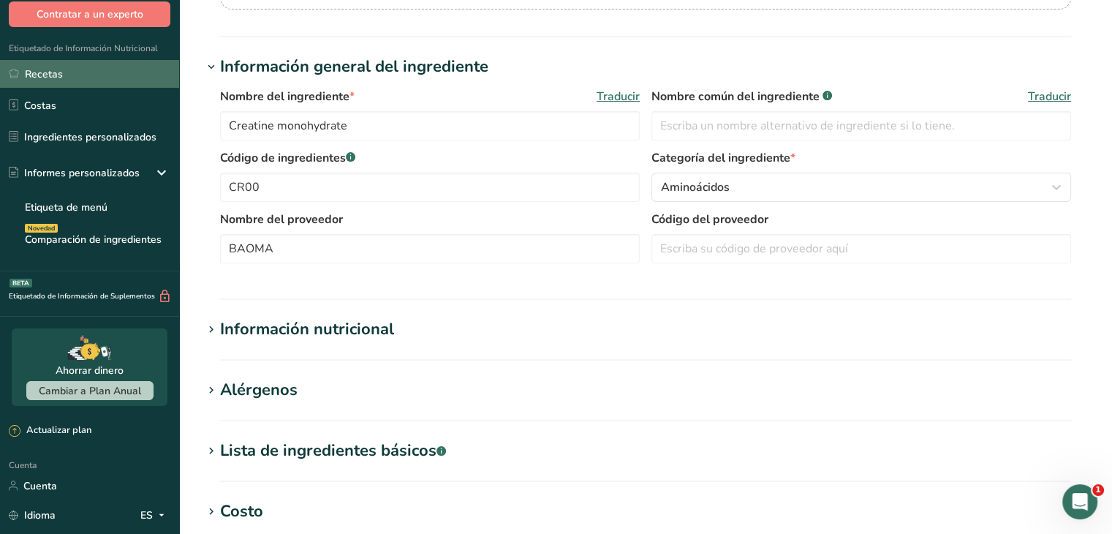
click at [121, 81] on link "Recetas" at bounding box center [89, 74] width 179 height 28
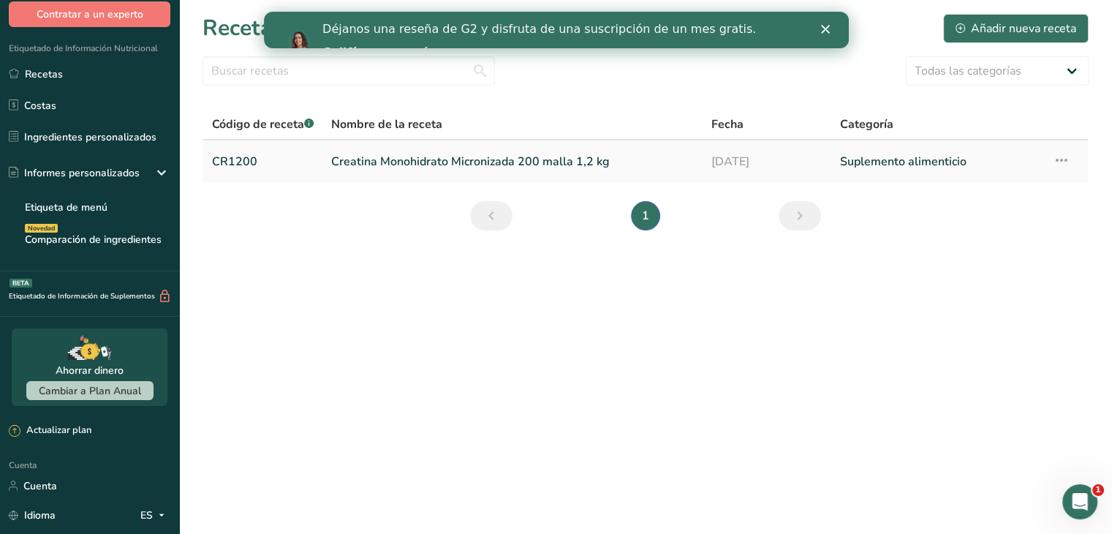
click at [1062, 156] on icon at bounding box center [1062, 160] width 18 height 26
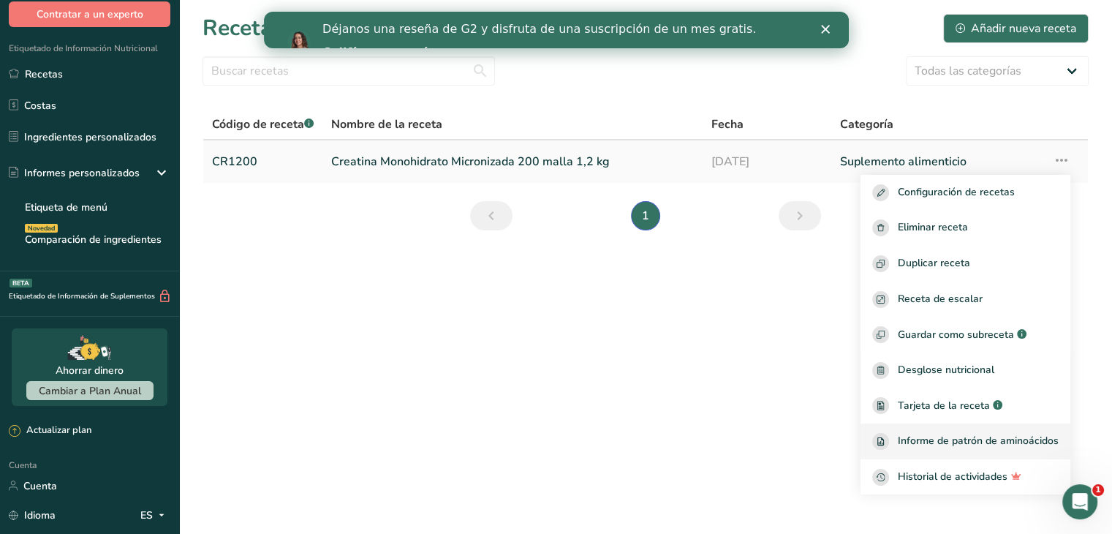
click at [939, 442] on font "Informe de patrón de aminoácidos" at bounding box center [978, 441] width 161 height 14
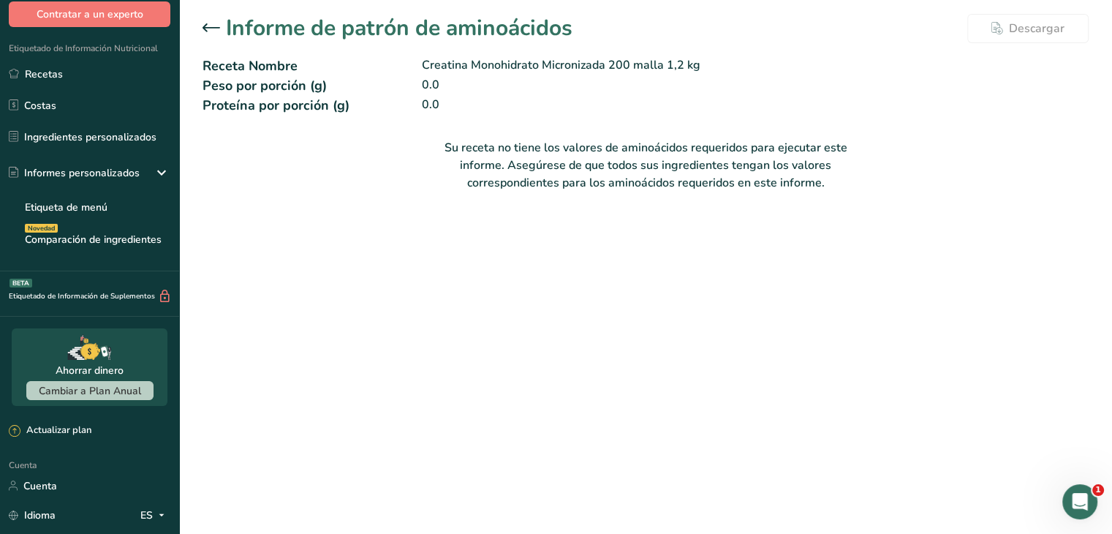
click at [205, 24] on icon at bounding box center [212, 27] width 18 height 8
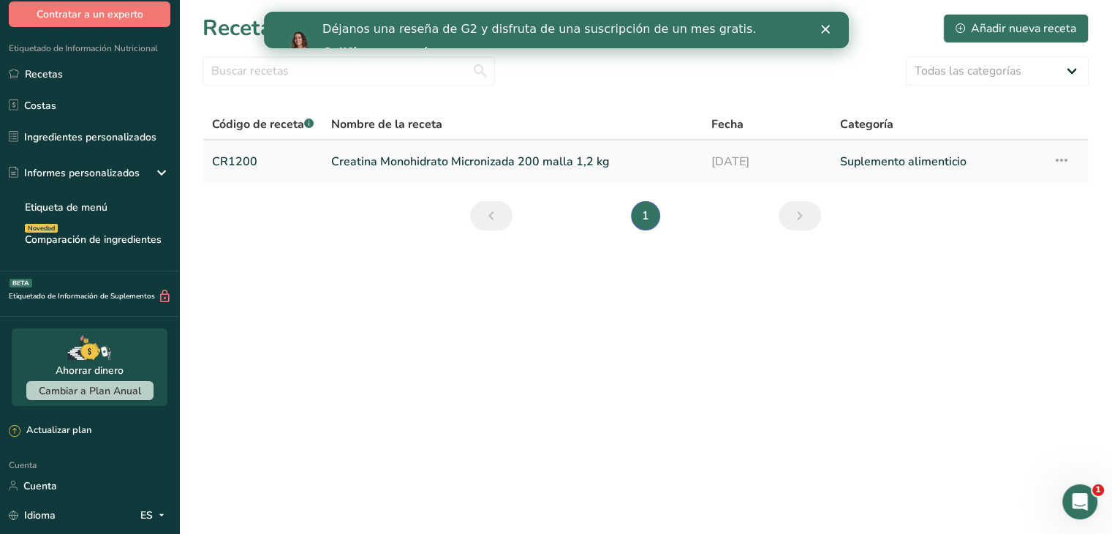
click at [279, 153] on link "CR1200" at bounding box center [263, 161] width 102 height 31
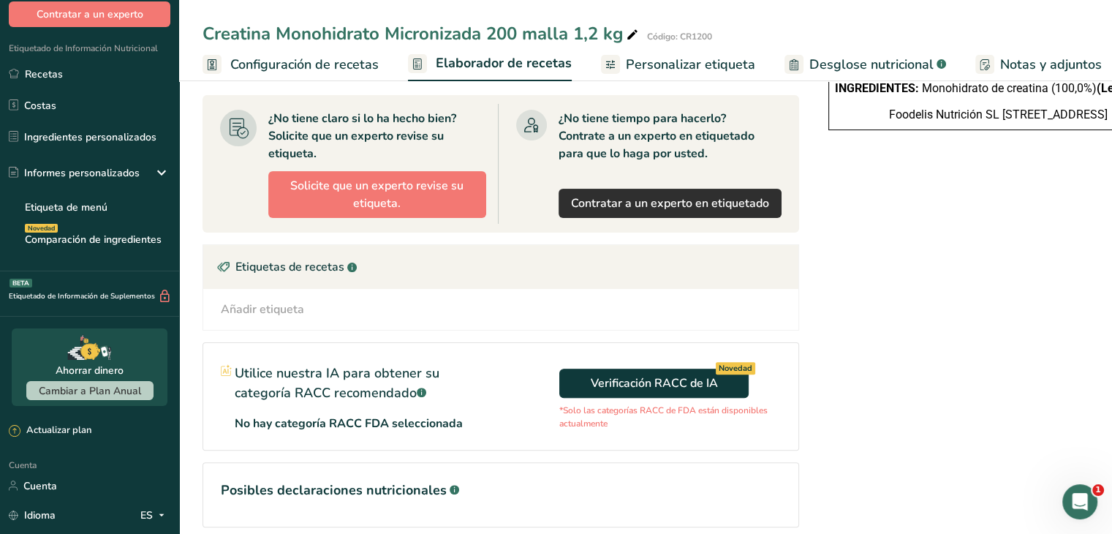
scroll to position [430, 0]
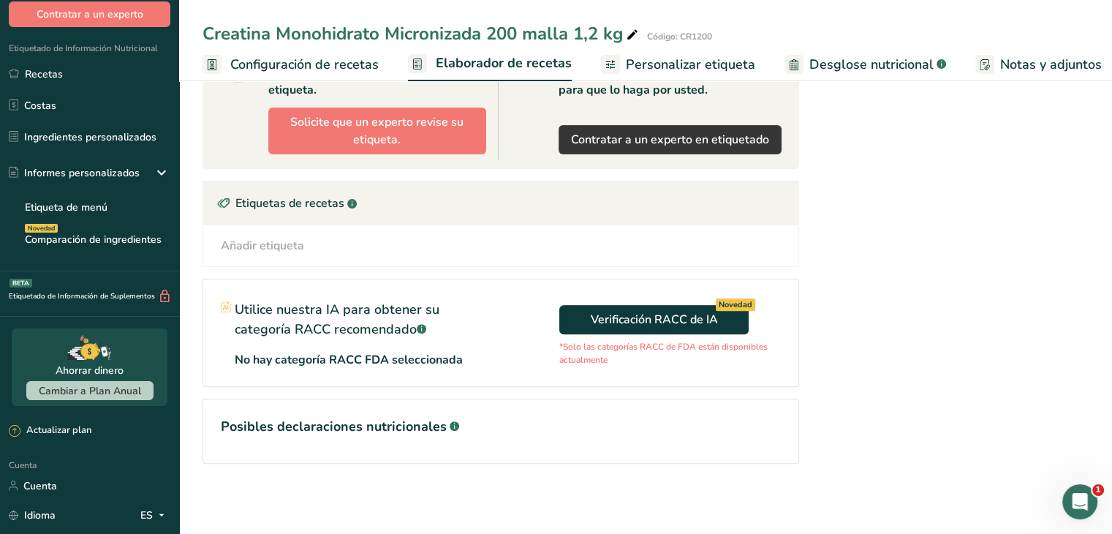
click at [409, 417] on font "Posibles declaraciones nutricionales" at bounding box center [334, 426] width 226 height 18
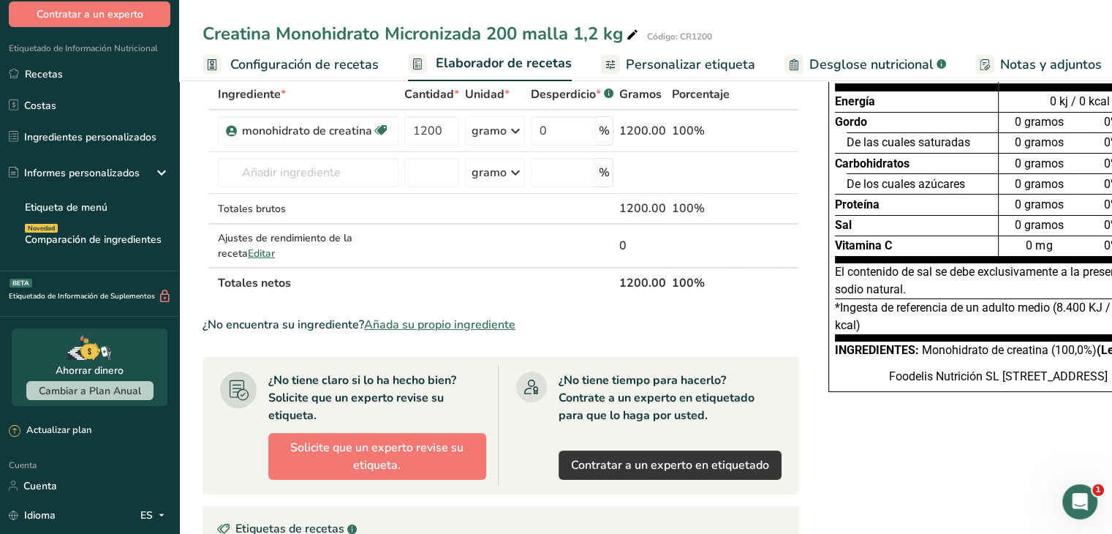
scroll to position [64, 0]
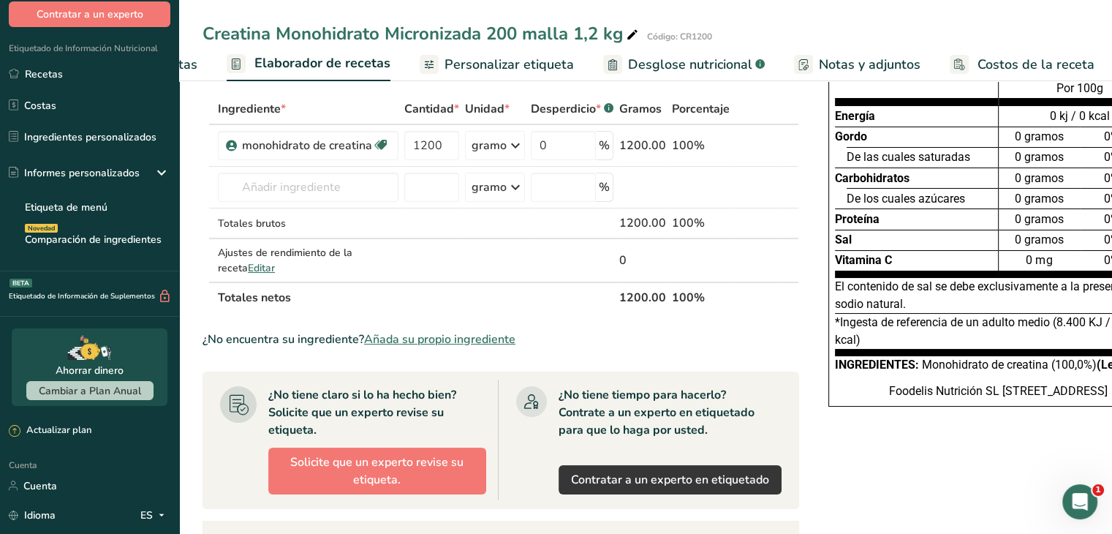
click at [899, 71] on font "Notas y adjuntos" at bounding box center [870, 65] width 102 height 18
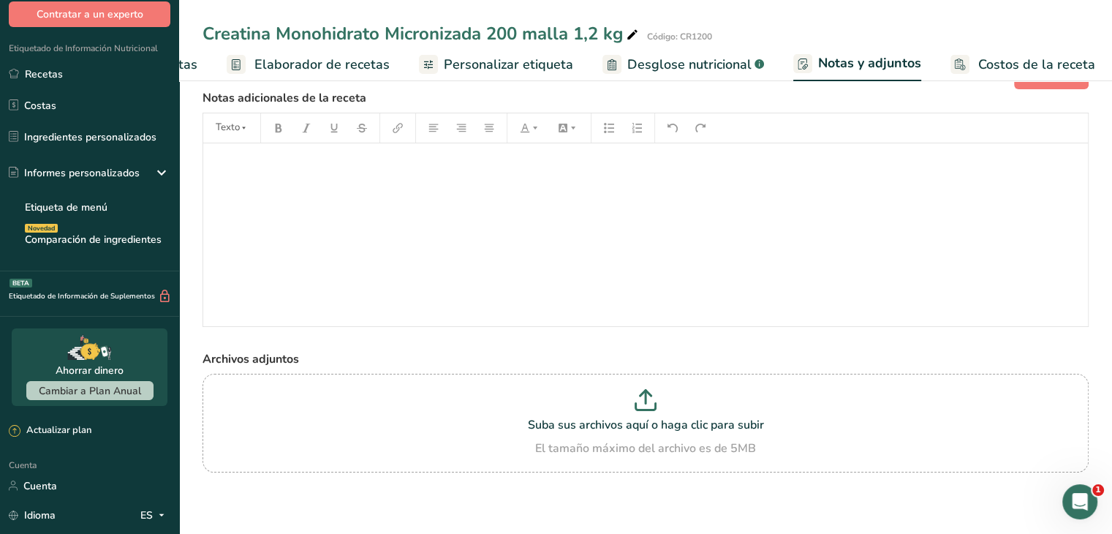
scroll to position [39, 0]
click at [366, 66] on font "Elaborador de recetas" at bounding box center [321, 65] width 135 height 18
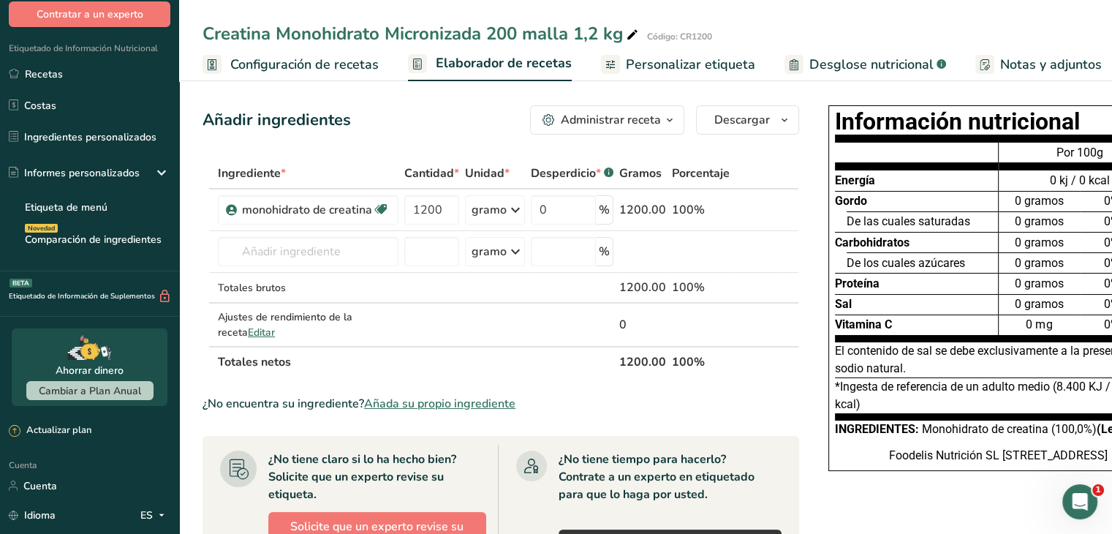
click at [633, 111] on div "Administrar receta" at bounding box center [611, 120] width 100 height 18
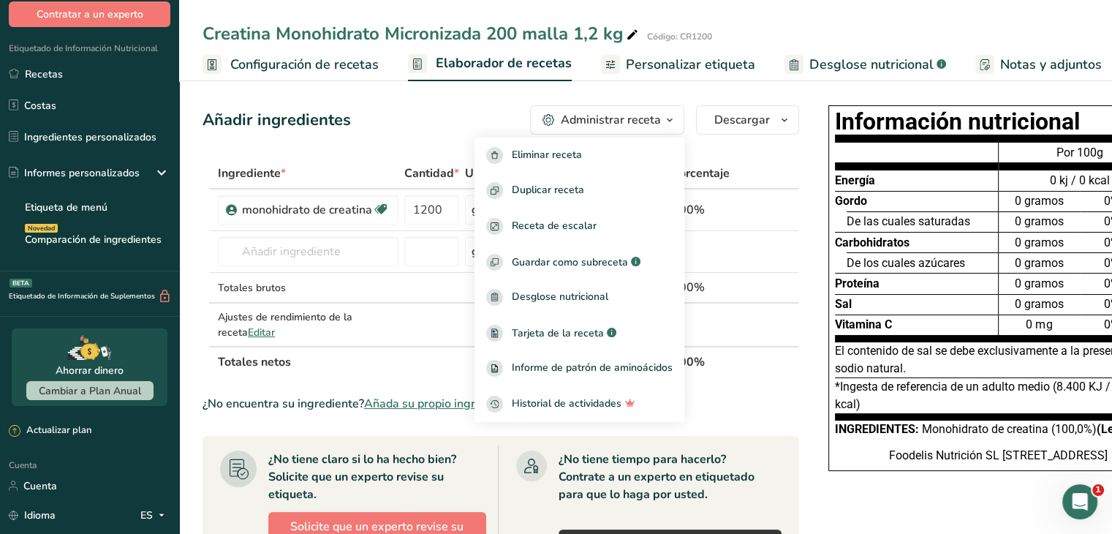
click at [323, 69] on font "Configuración de recetas" at bounding box center [304, 65] width 148 height 18
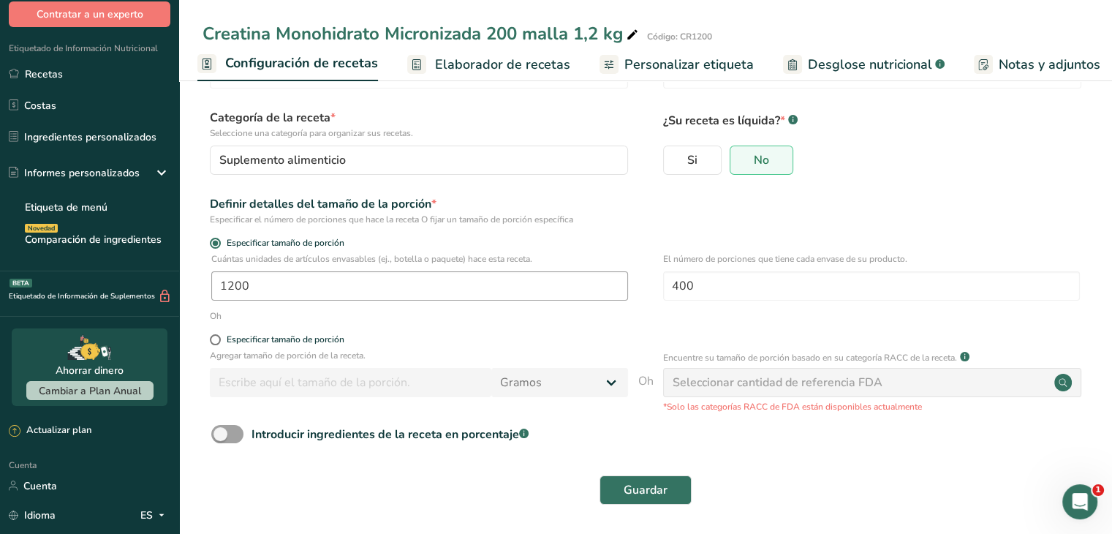
scroll to position [73, 0]
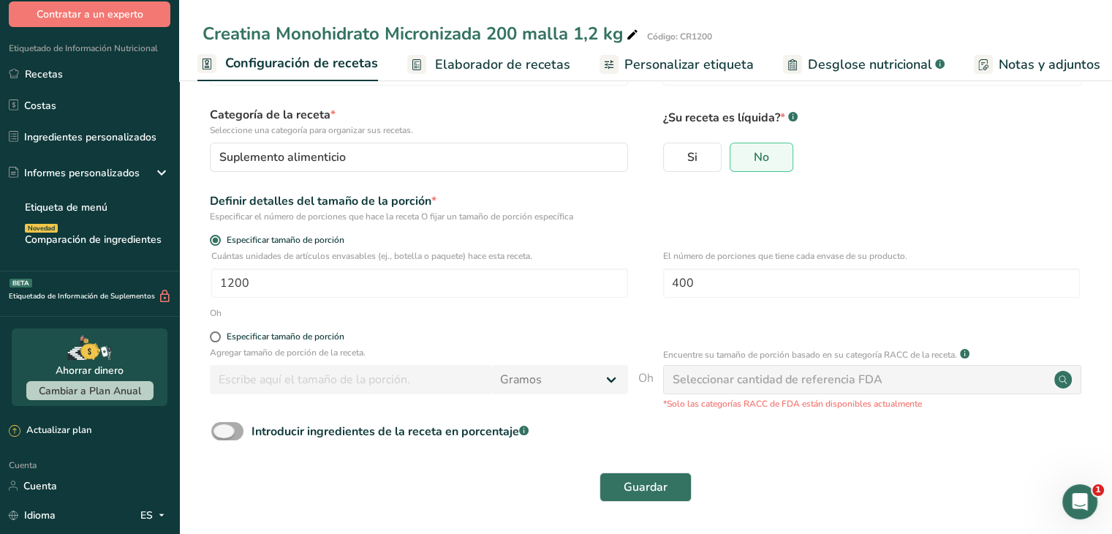
click at [417, 434] on font "Introducir ingredientes de la receta en porcentaje" at bounding box center [385, 431] width 268 height 16
click at [221, 434] on input "Introducir ingredientes de la receta en porcentaje .a-a{fill:#347362;}.b-a{fill…" at bounding box center [216, 431] width 10 height 10
checkbox input "true"
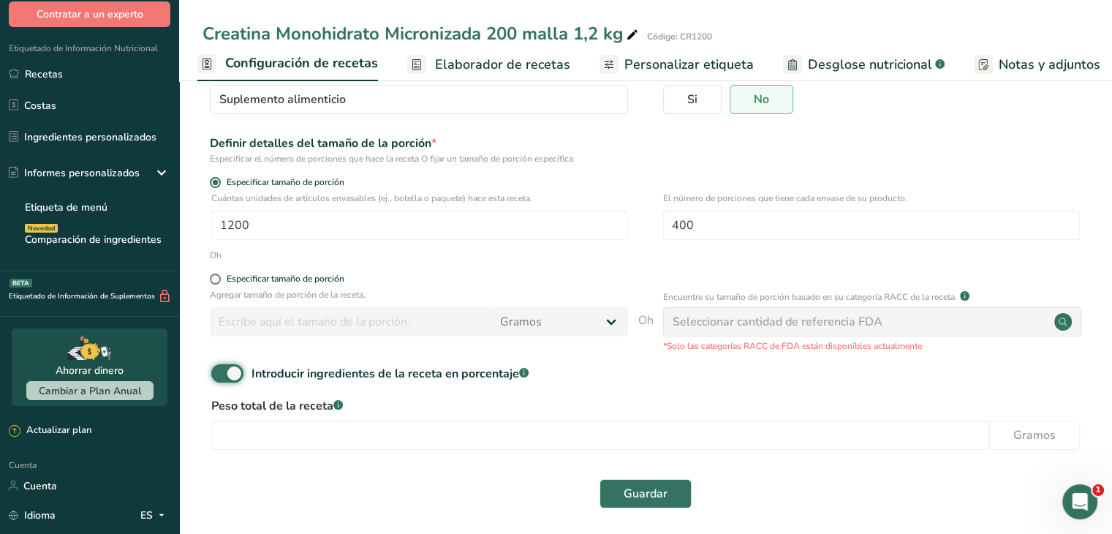
scroll to position [137, 0]
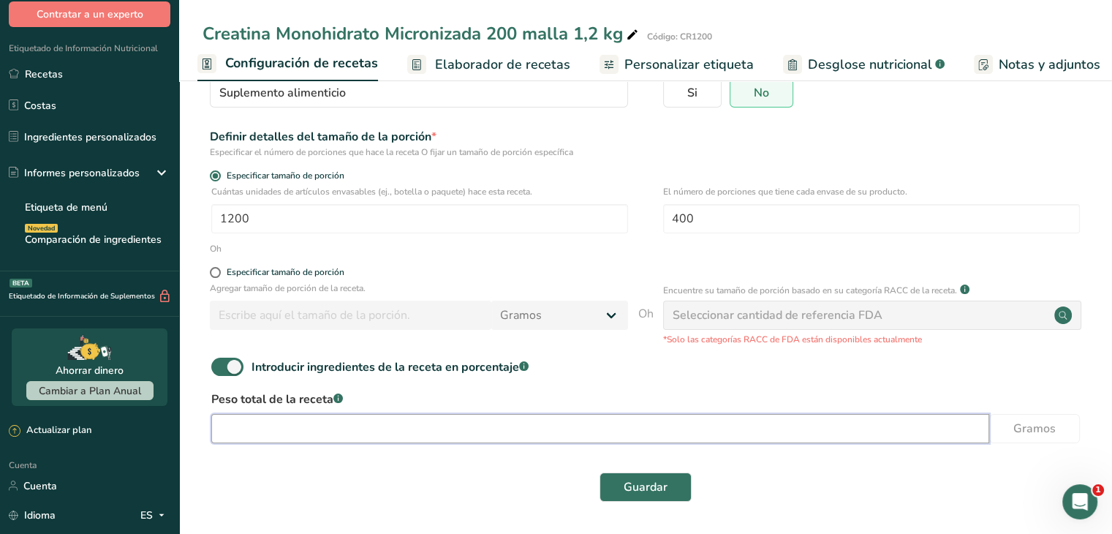
click at [428, 422] on input "number" at bounding box center [600, 428] width 778 height 29
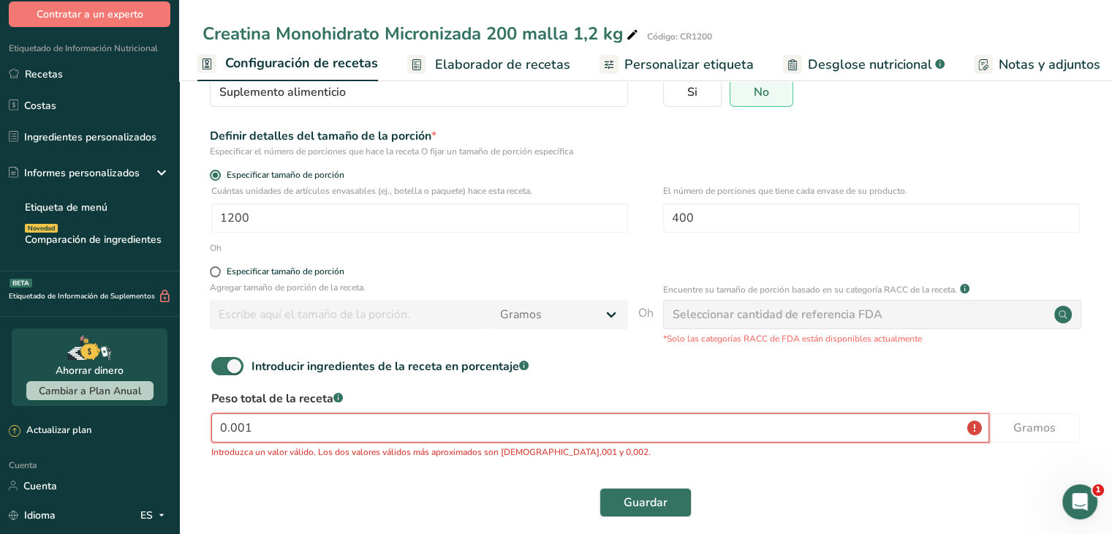
type input "0"
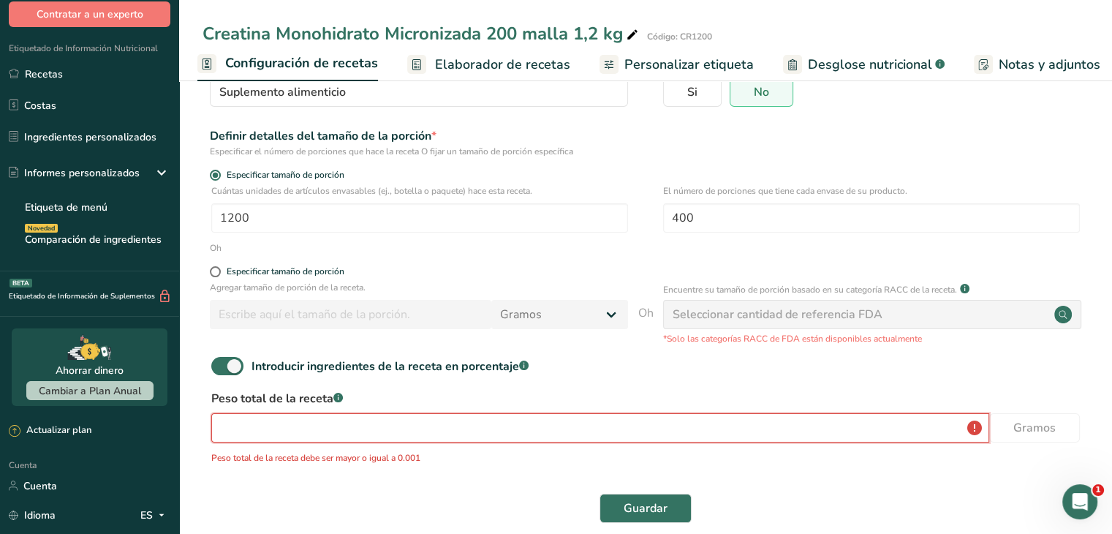
click at [352, 425] on input "number" at bounding box center [600, 427] width 778 height 29
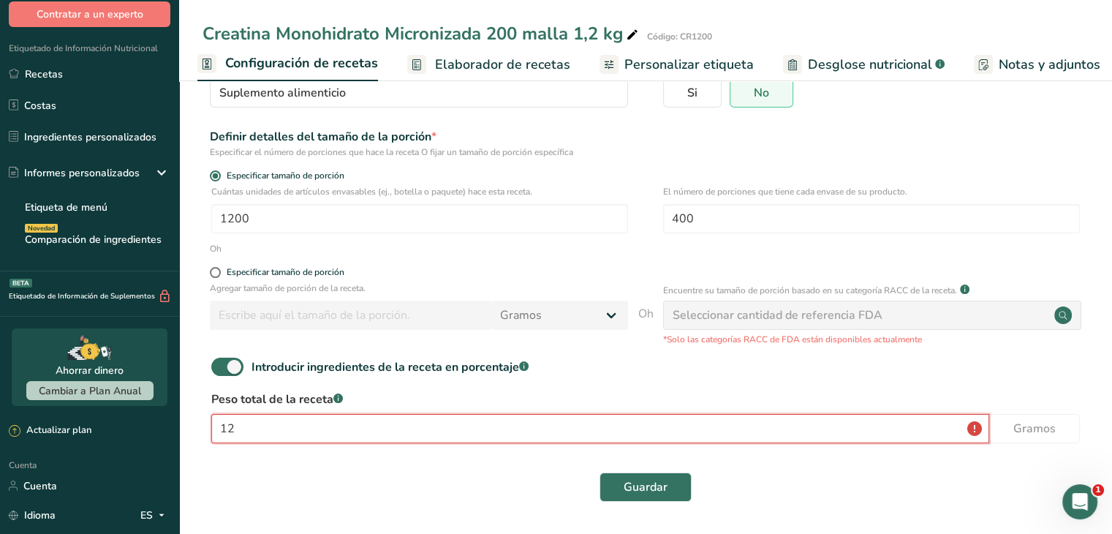
type input "1"
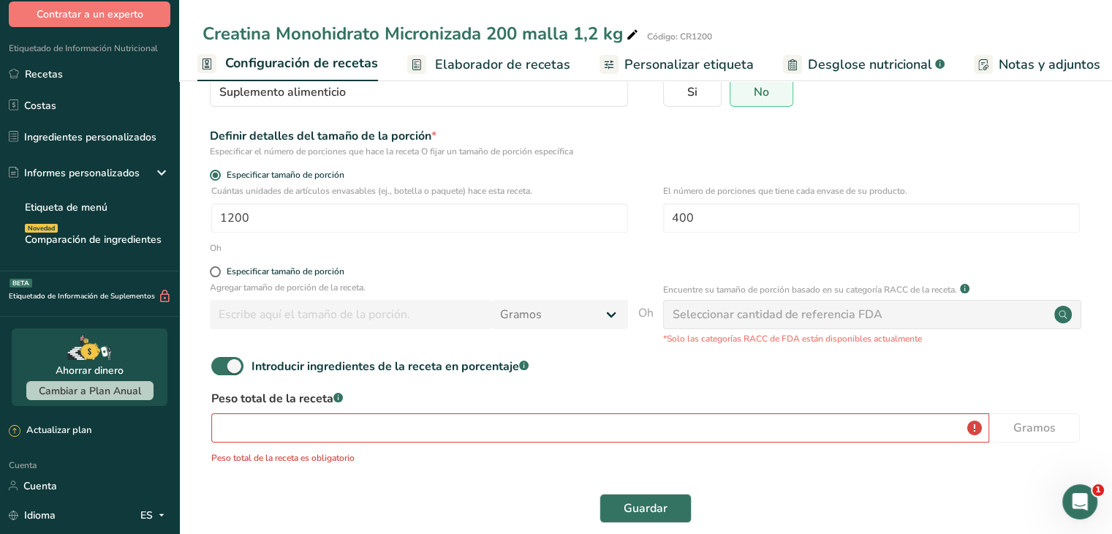
click at [453, 450] on div "Peso total de la receta .a-a{fill:#347362;}.b-a{fill:#fff;} Gramos Peso total d…" at bounding box center [646, 431] width 886 height 83
click at [227, 382] on div "Introducir ingredientes de la receta en porcentaje .a-a{fill:#347362;}.b-a{fill…" at bounding box center [646, 372] width 886 height 30
click at [228, 368] on span at bounding box center [227, 366] width 32 height 18
click at [221, 368] on input "Introducir ingredientes de la receta en porcentaje .a-a{fill:#347362;}.b-a{fill…" at bounding box center [216, 366] width 10 height 10
checkbox input "false"
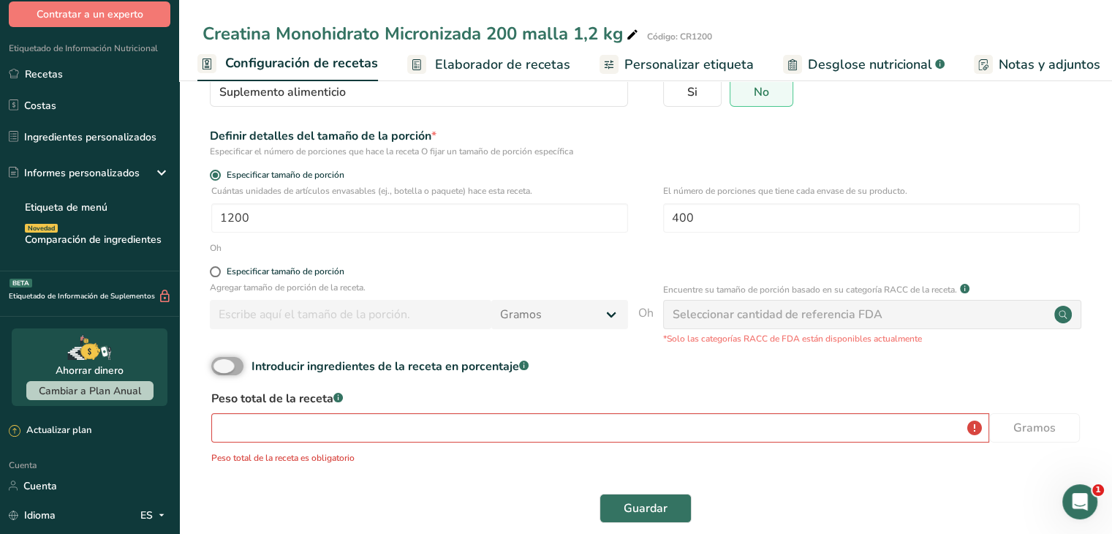
scroll to position [73, 0]
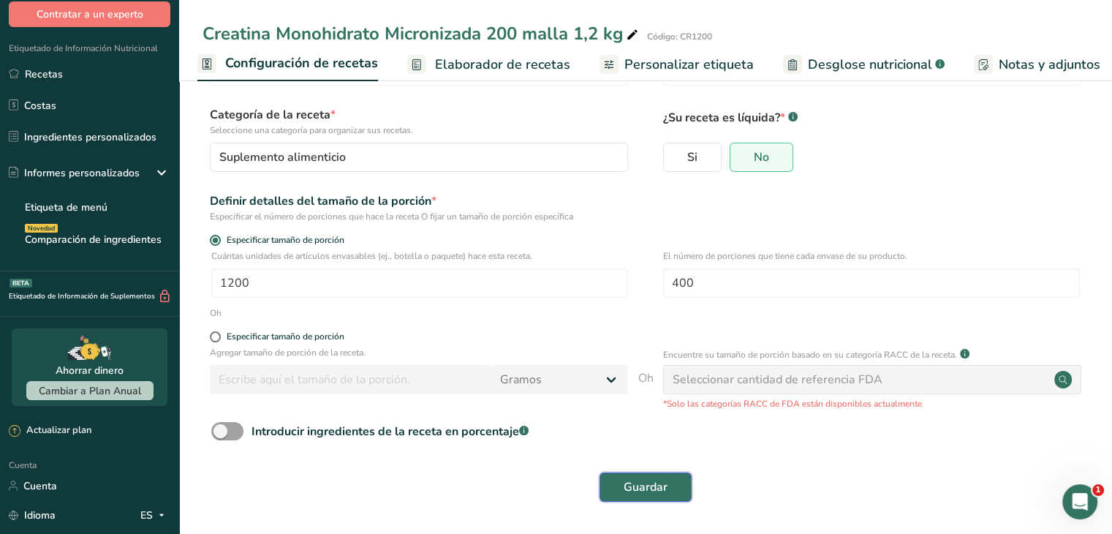
click at [624, 477] on button "Guardar" at bounding box center [645, 486] width 92 height 29
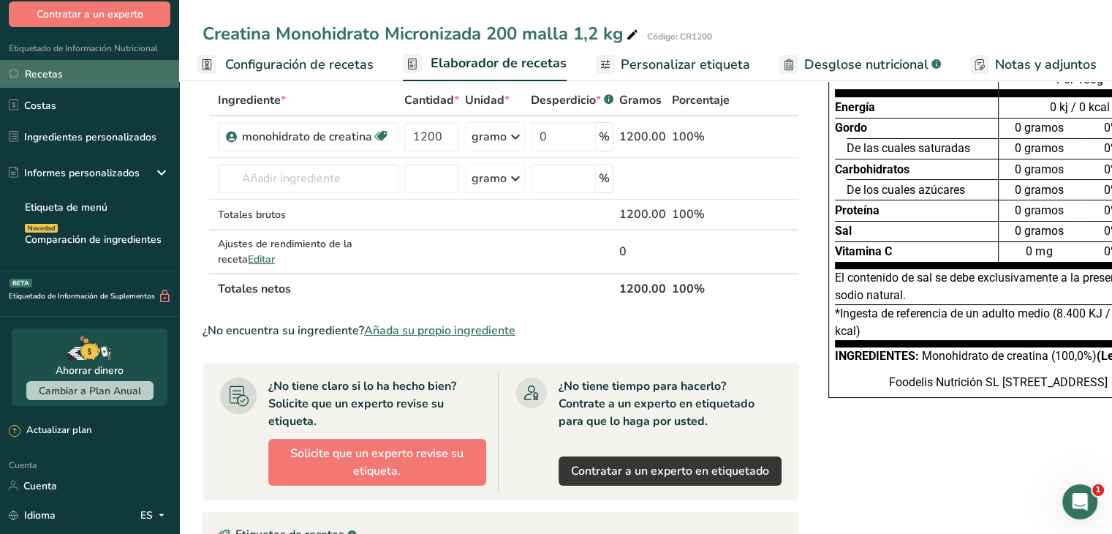
click at [94, 85] on link "Recetas" at bounding box center [89, 74] width 179 height 28
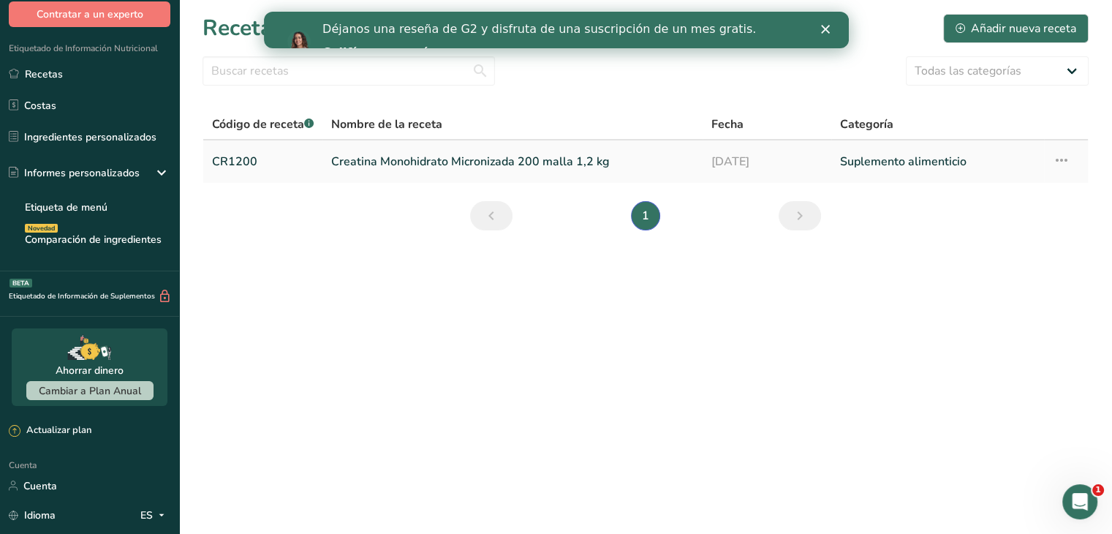
click at [1064, 159] on icon at bounding box center [1062, 160] width 18 height 26
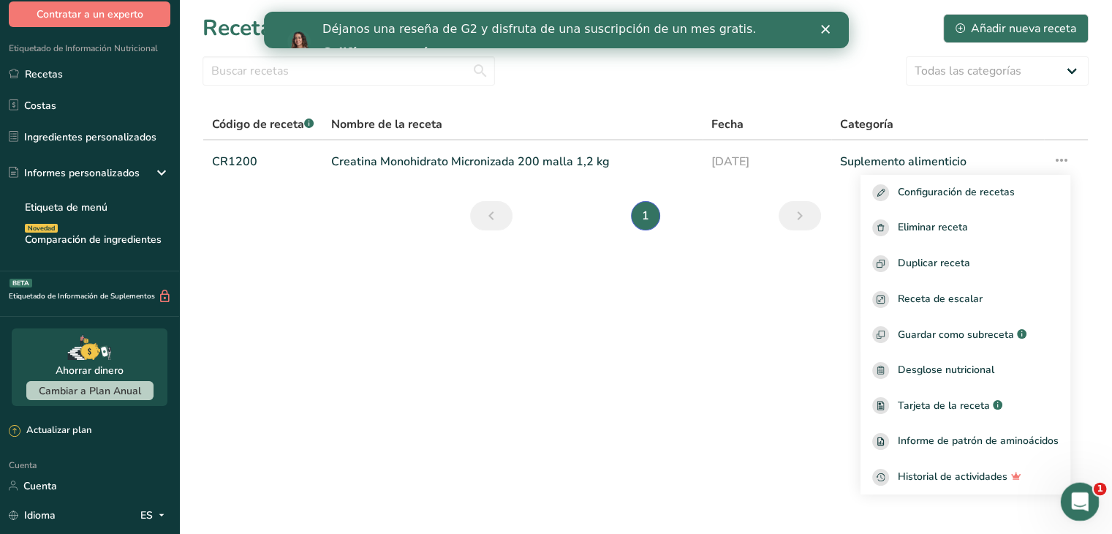
click at [1073, 483] on div "Abrir Intercom Messenger" at bounding box center [1078, 499] width 48 height 48
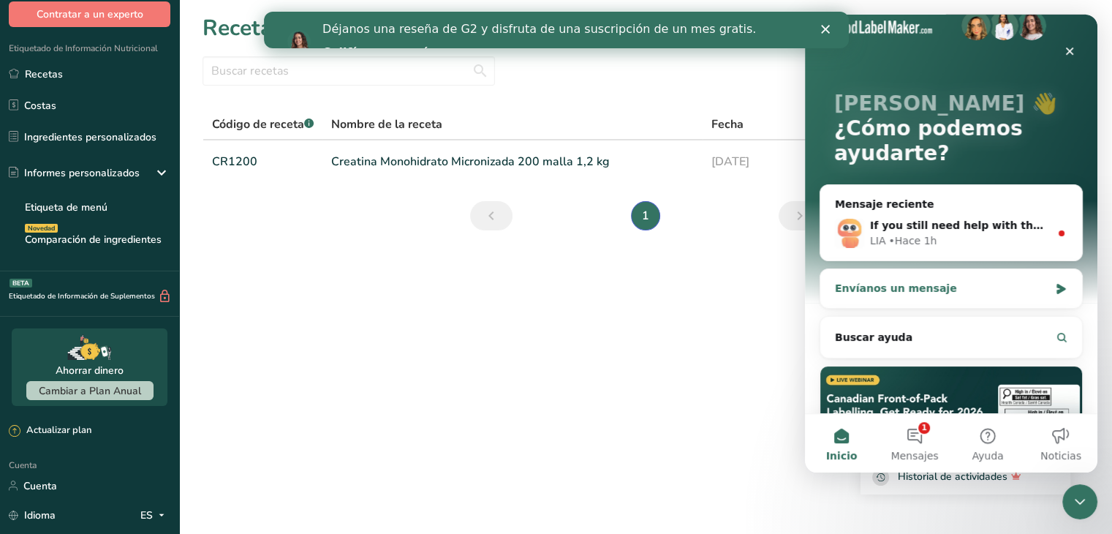
scroll to position [73, 0]
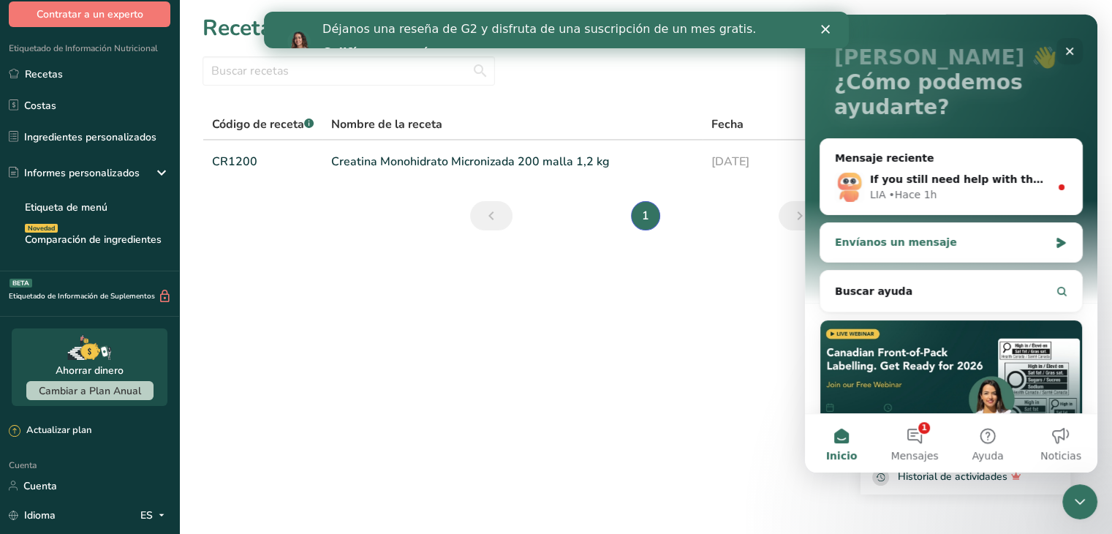
click at [957, 235] on div "Envíanos un mensaje" at bounding box center [942, 242] width 214 height 15
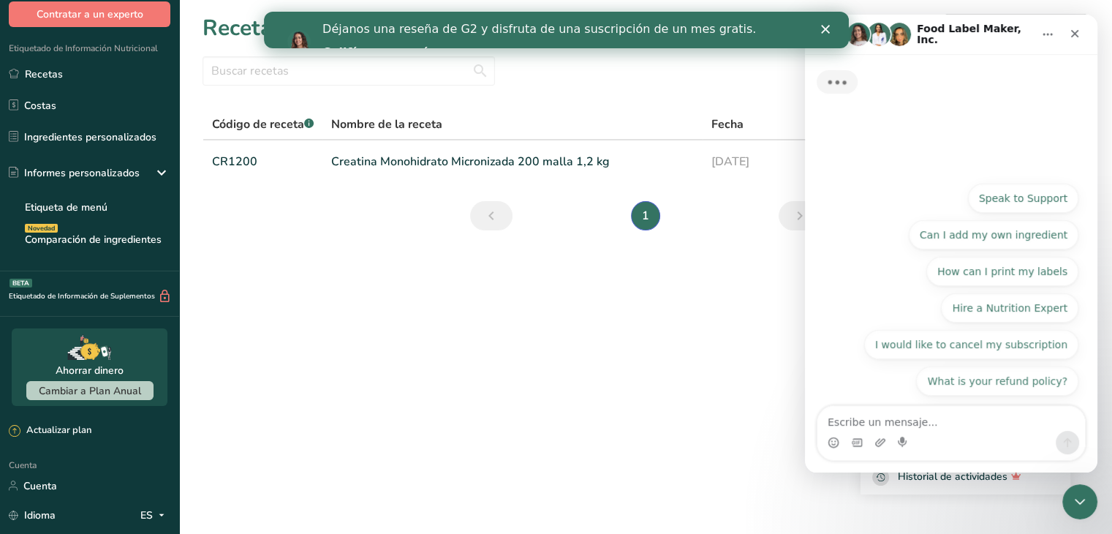
click at [898, 433] on div "Intercom Messenger" at bounding box center [904, 442] width 12 height 23
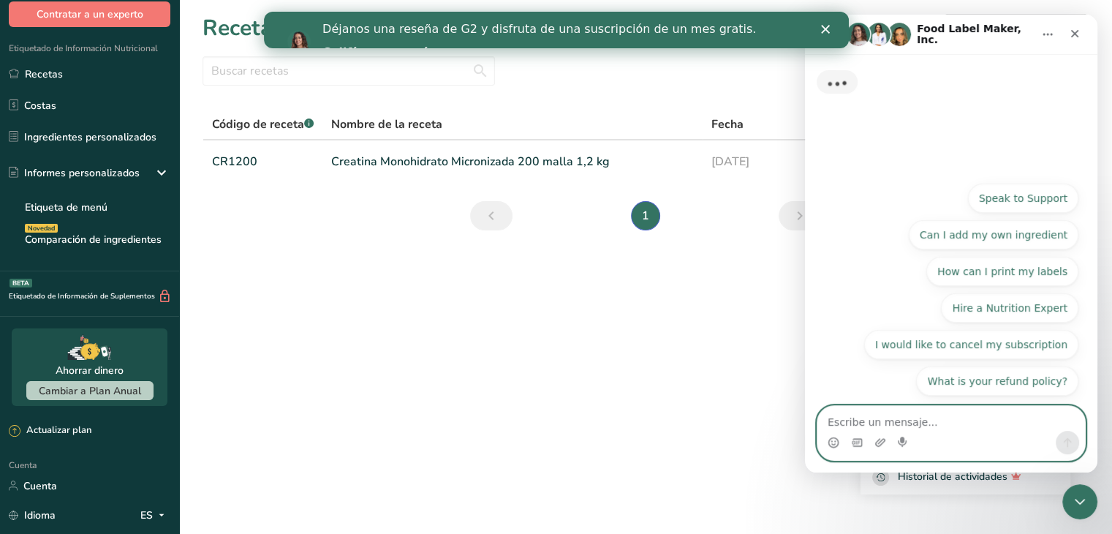
click at [884, 428] on textarea "Escribe un mensaje..." at bounding box center [951, 418] width 268 height 25
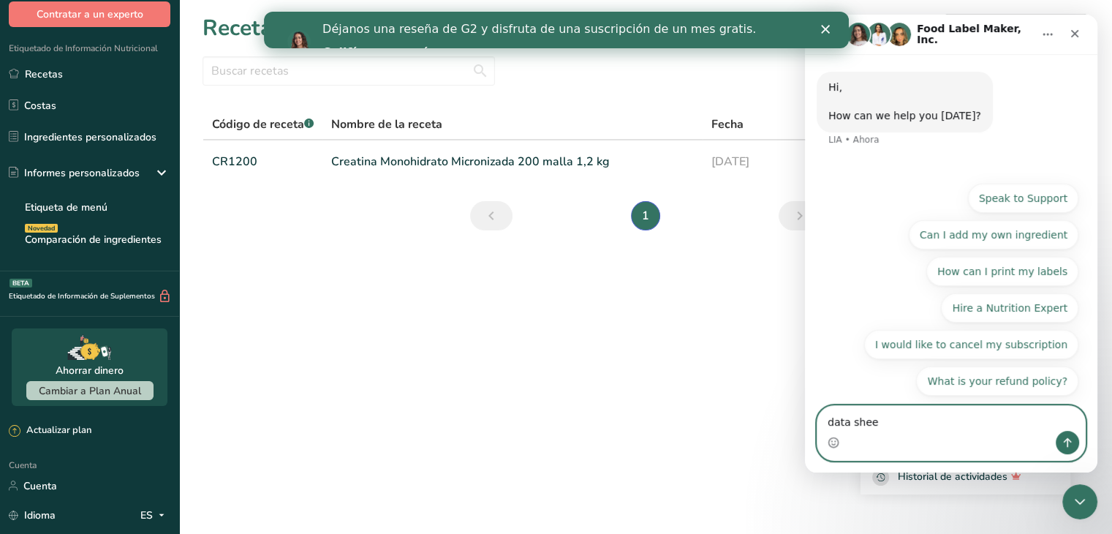
type textarea "data sheet"
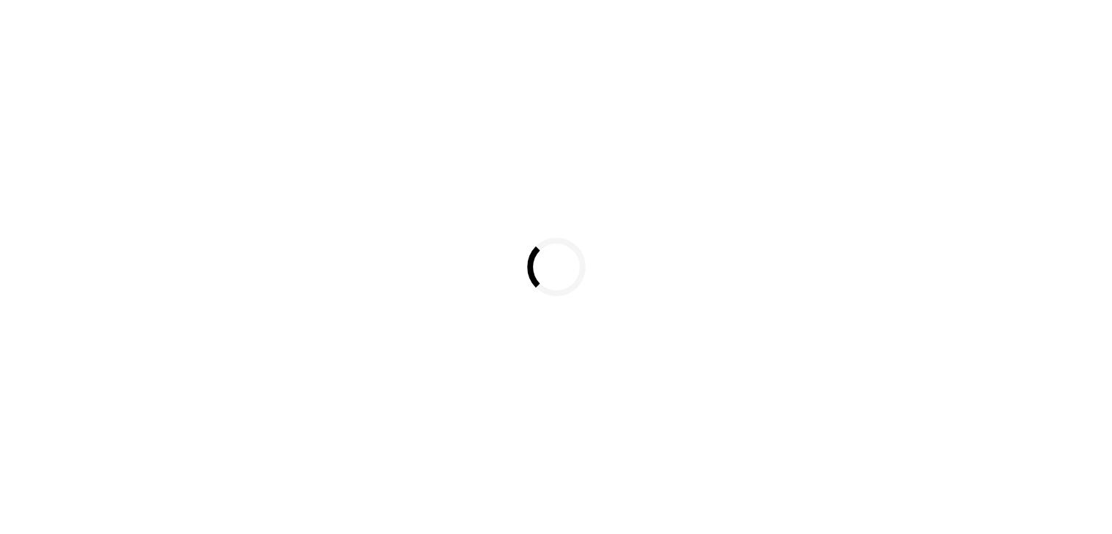
click at [693, 170] on div "Loading..." at bounding box center [556, 267] width 1112 height 534
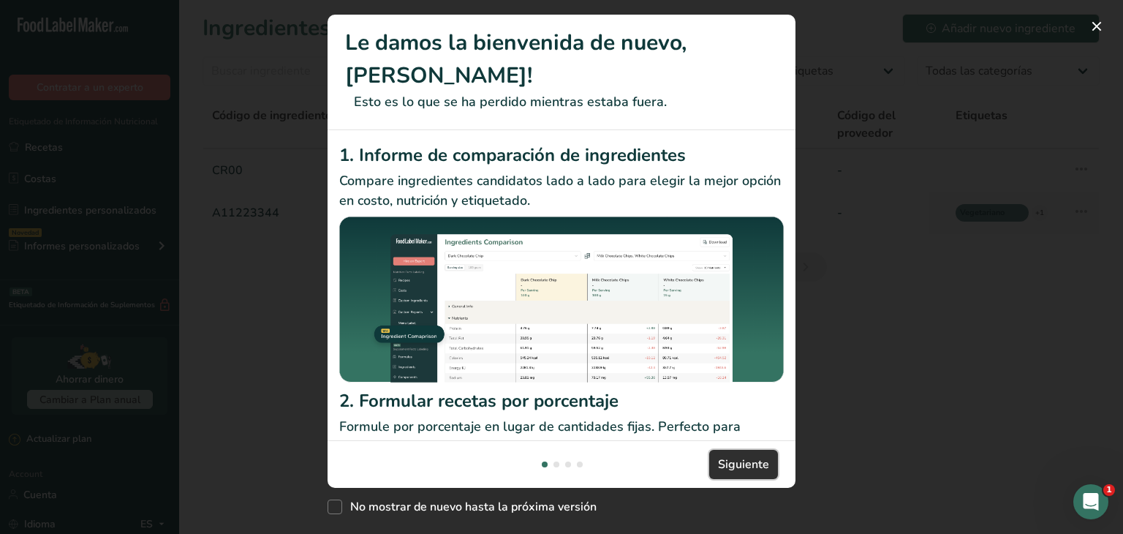
click at [754, 471] on span "Siguiente" at bounding box center [743, 464] width 51 height 18
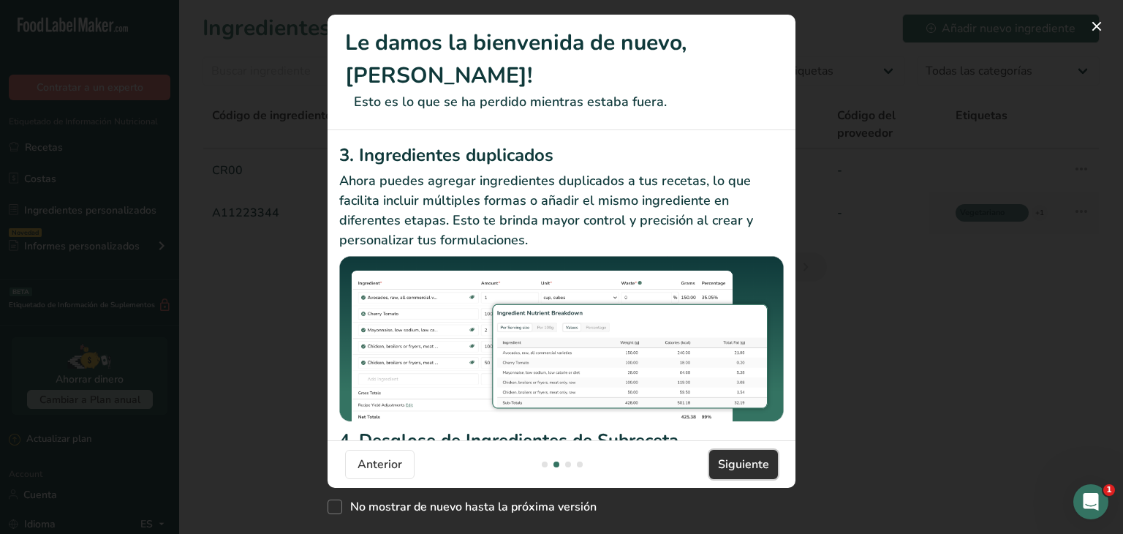
click at [754, 470] on span "Siguiente" at bounding box center [743, 464] width 51 height 18
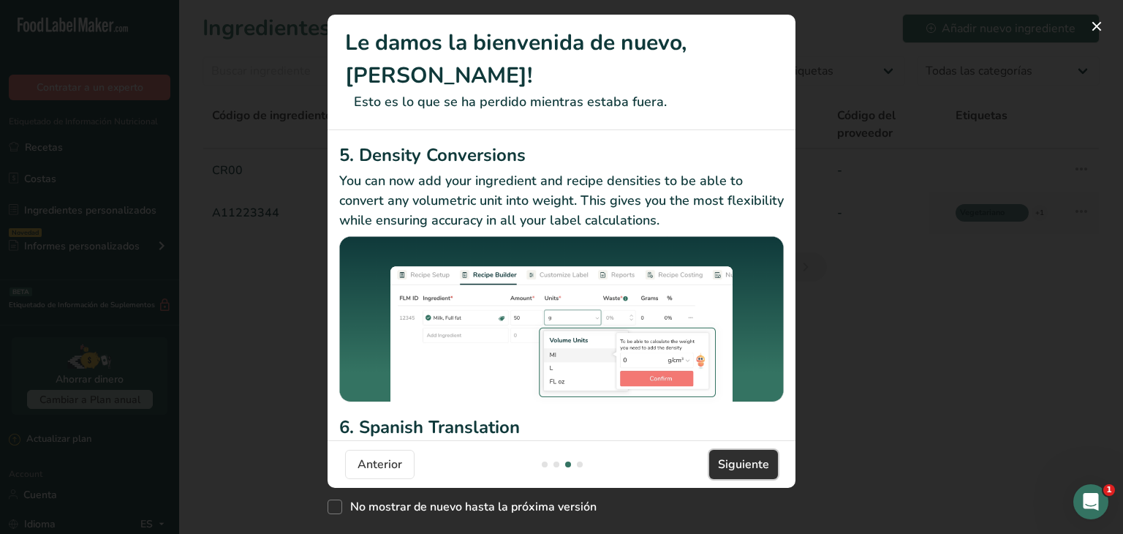
click at [754, 469] on span "Siguiente" at bounding box center [743, 464] width 51 height 18
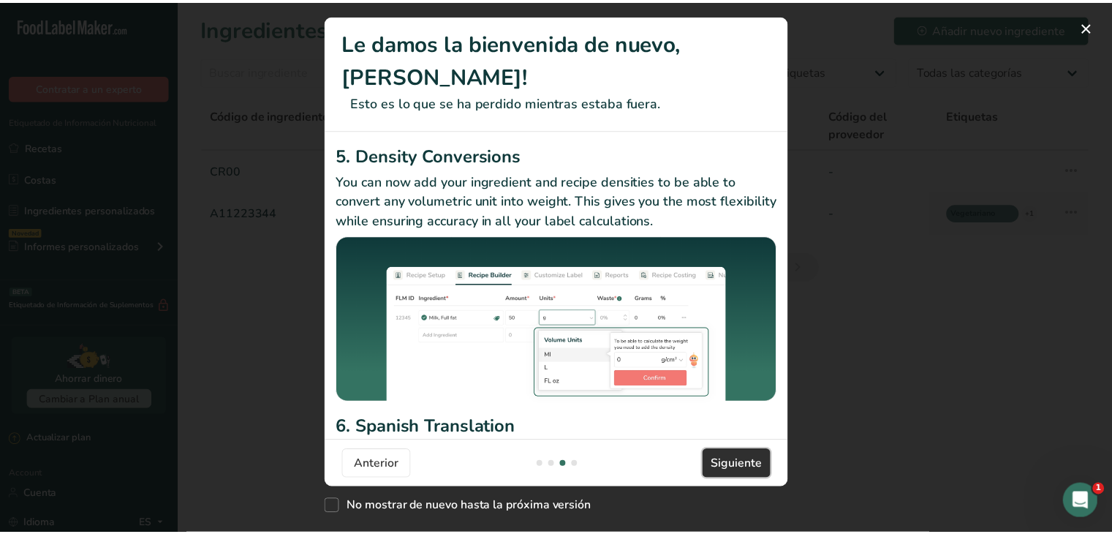
scroll to position [0, 1404]
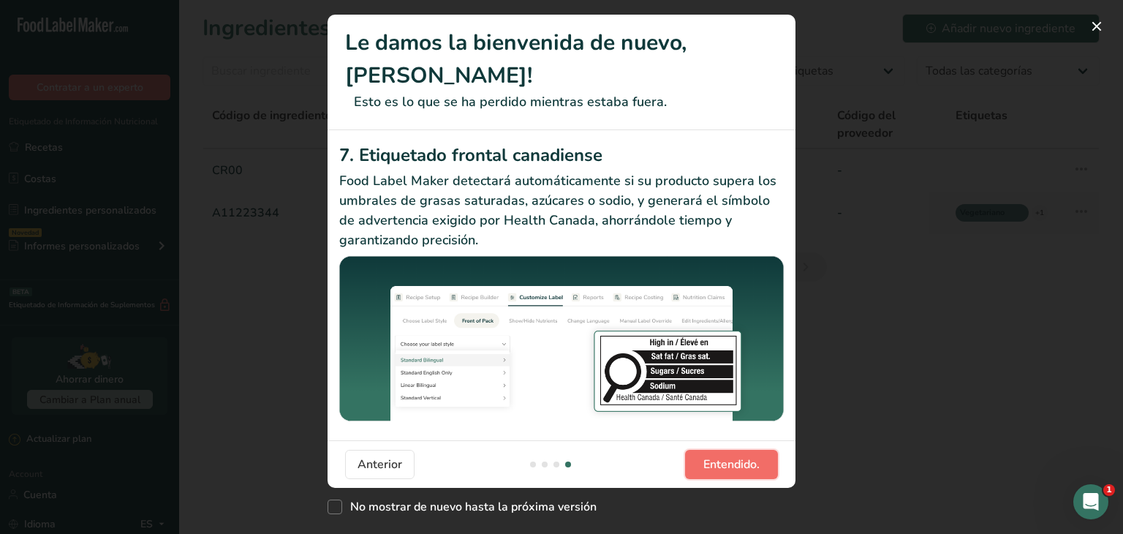
click at [754, 469] on span "Entendido." at bounding box center [731, 464] width 56 height 18
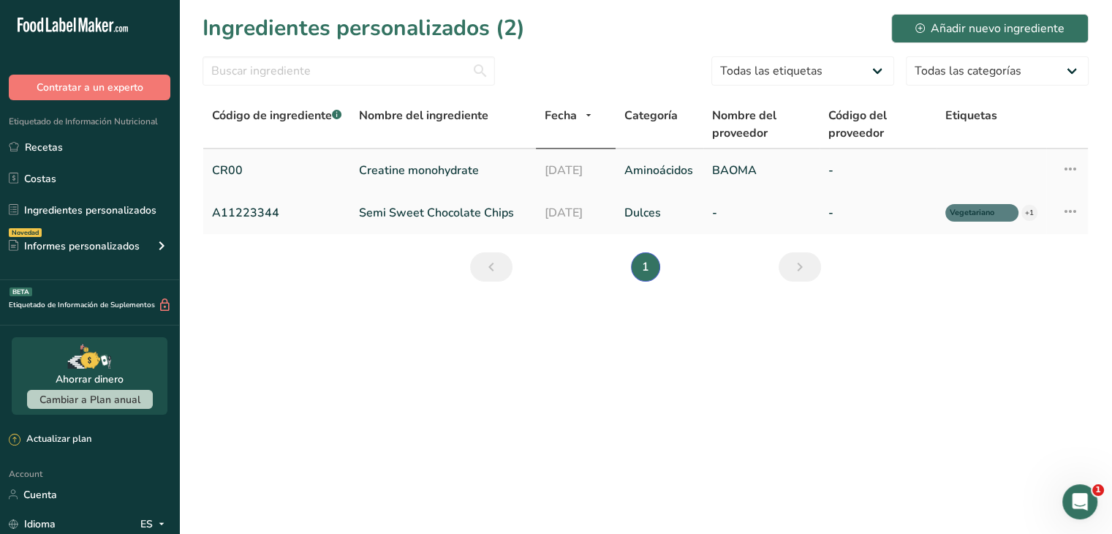
click at [227, 165] on link "CR00" at bounding box center [276, 171] width 129 height 18
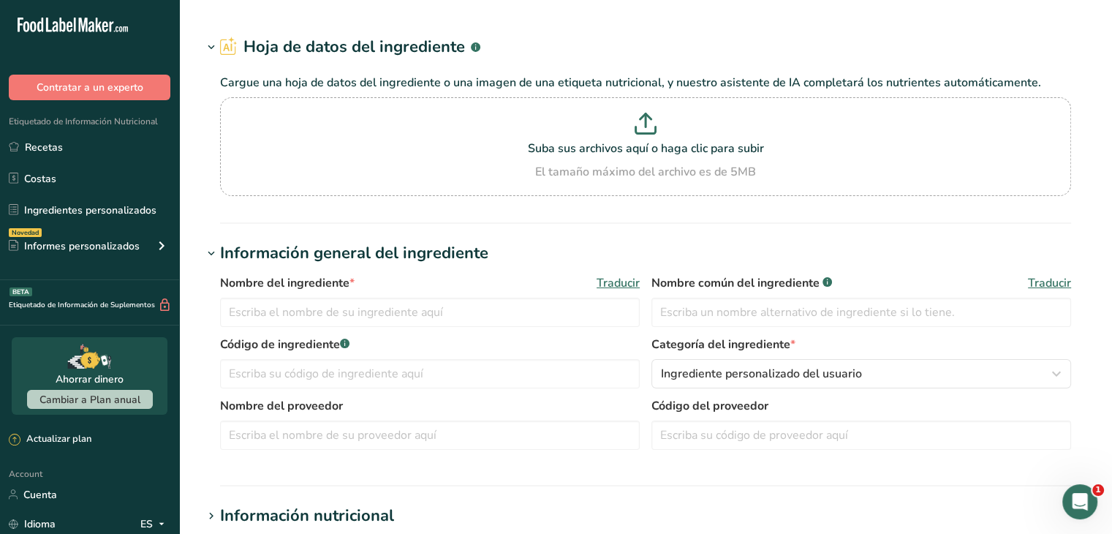
type input "Creatine monohydrate"
type input "CR00"
type input "BAOMA"
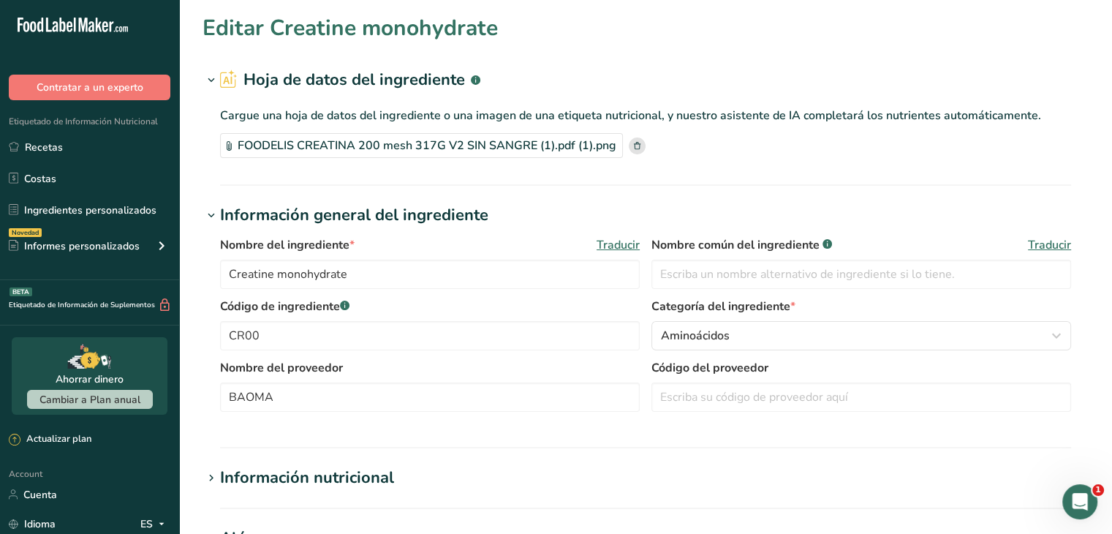
click at [635, 144] on rect at bounding box center [637, 145] width 17 height 17
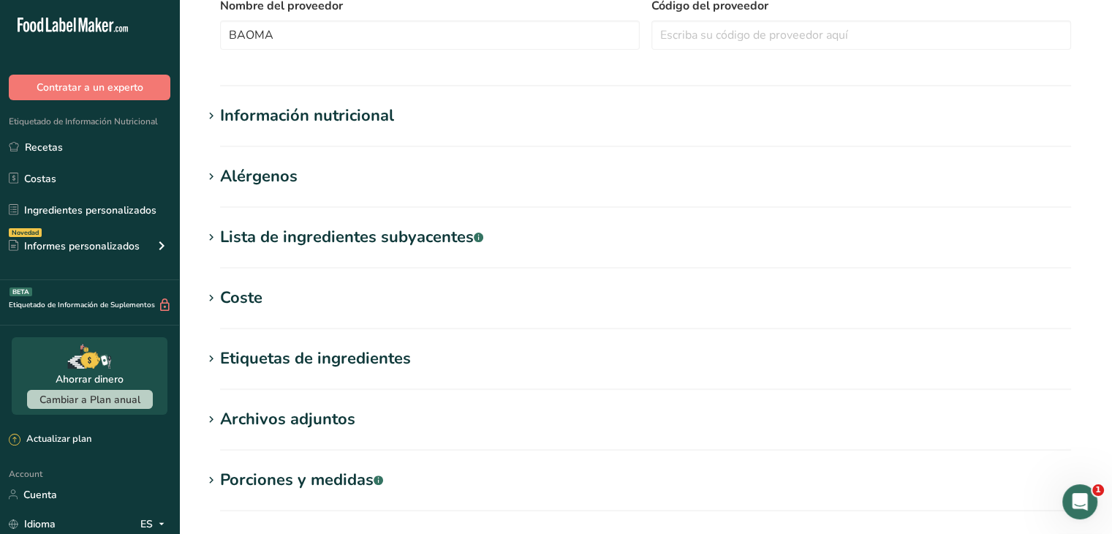
scroll to position [439, 0]
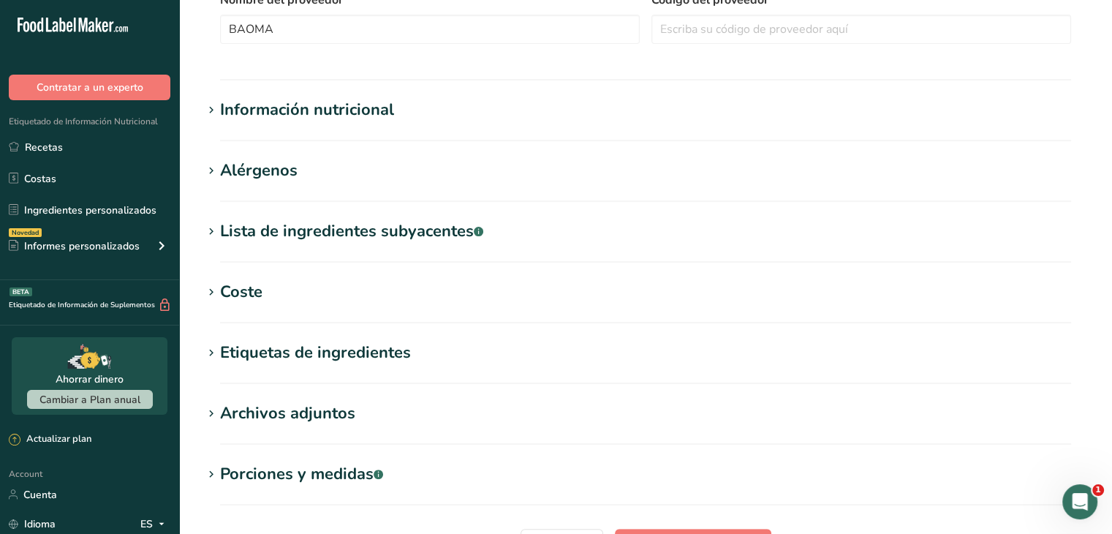
click at [434, 126] on section "Información nutricional Tamaño de la porción .a-a{fill:#347362;}.b-a{fill:#fff;…" at bounding box center [646, 119] width 886 height 43
click at [399, 108] on h1 "Información nutricional" at bounding box center [646, 110] width 886 height 24
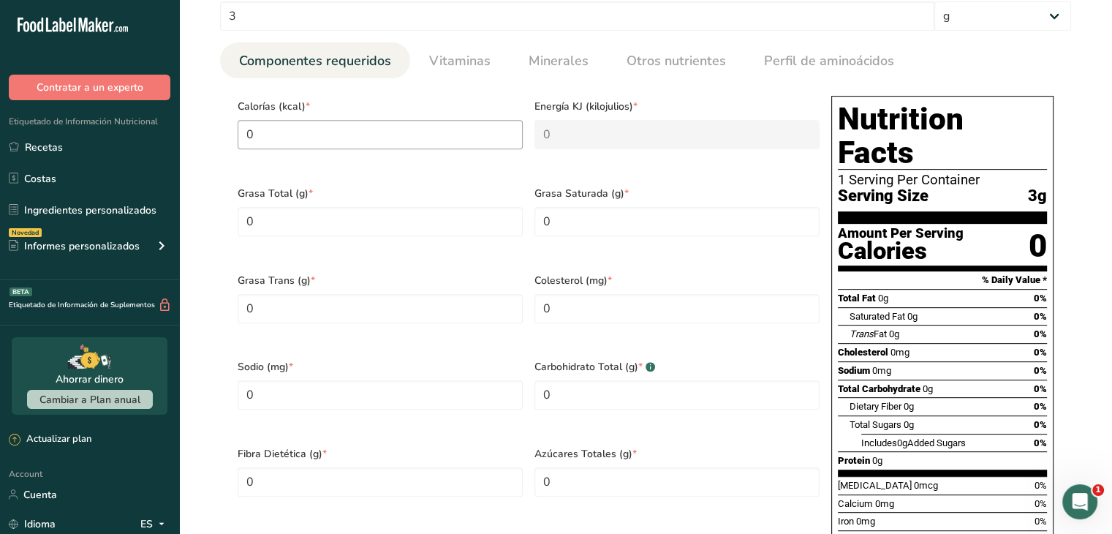
scroll to position [585, 0]
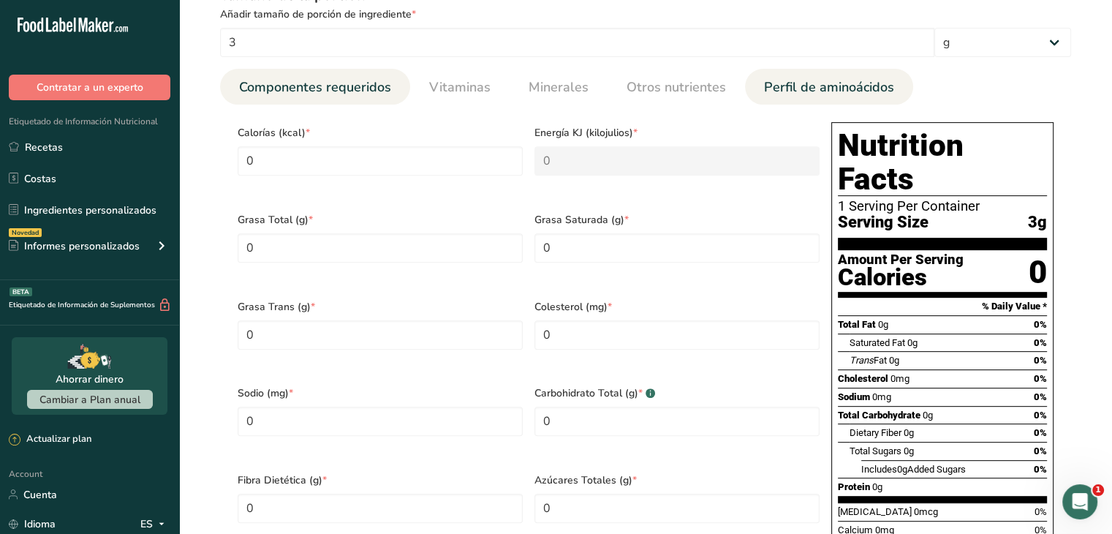
click at [798, 100] on link "Perfil de aminoácidos" at bounding box center [829, 87] width 142 height 37
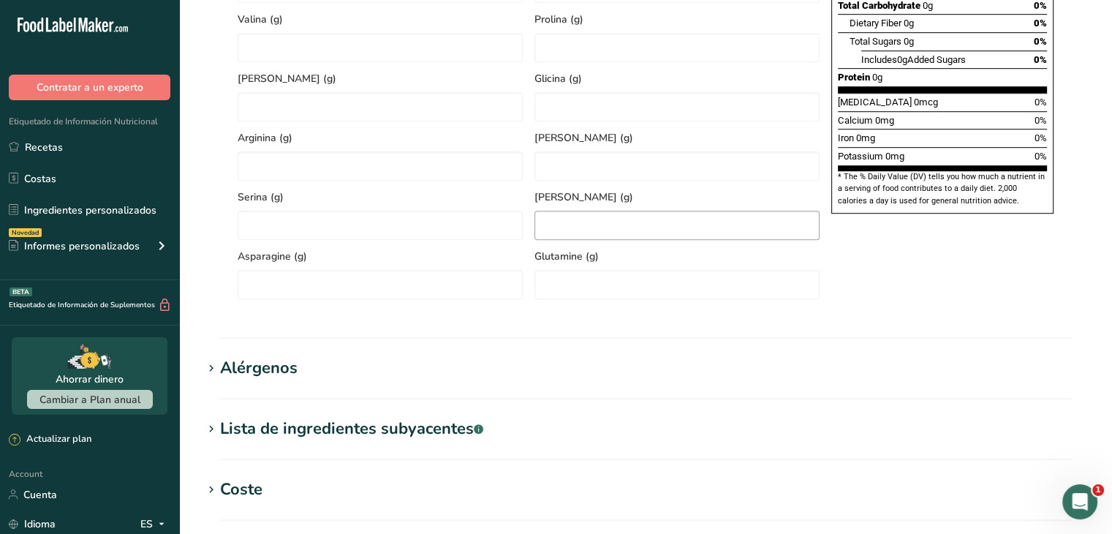
scroll to position [1024, 0]
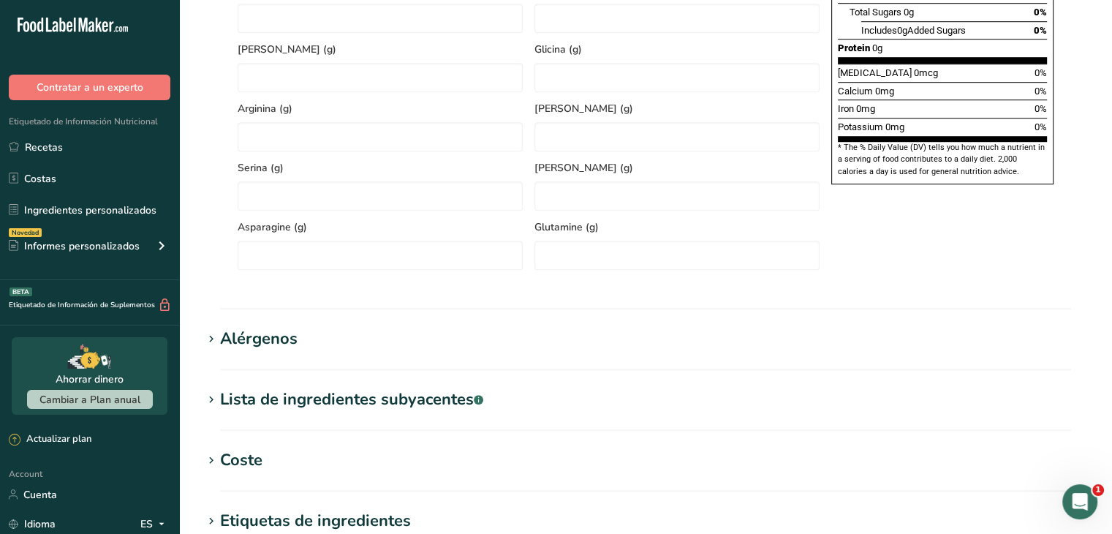
click at [415, 328] on h1 "Alérgenos" at bounding box center [646, 339] width 886 height 24
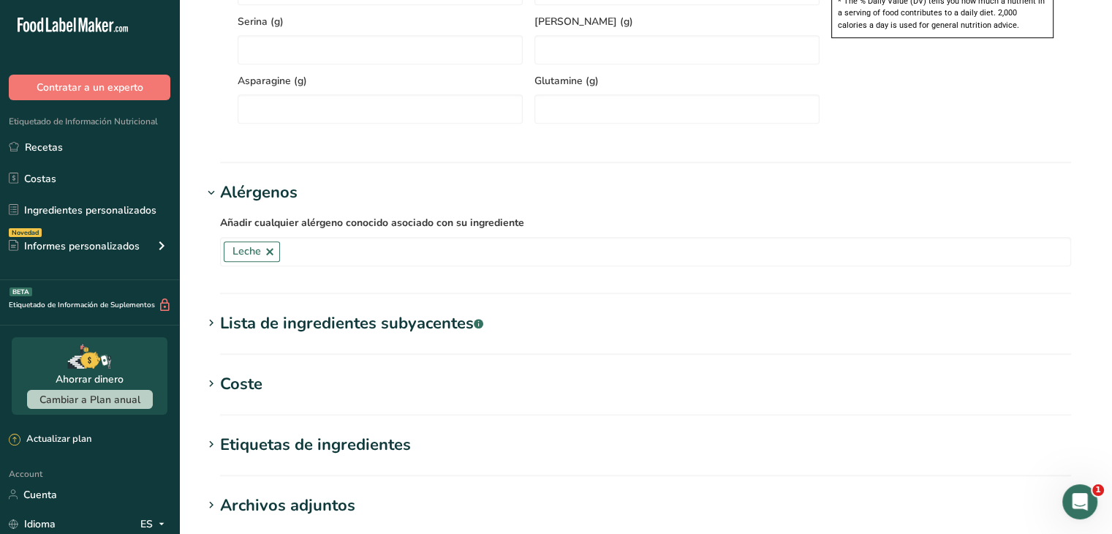
click at [402, 324] on div "Lista de ingredientes subyacentes .a-a{fill:#347362;}.b-a{fill:#fff;}" at bounding box center [351, 323] width 263 height 24
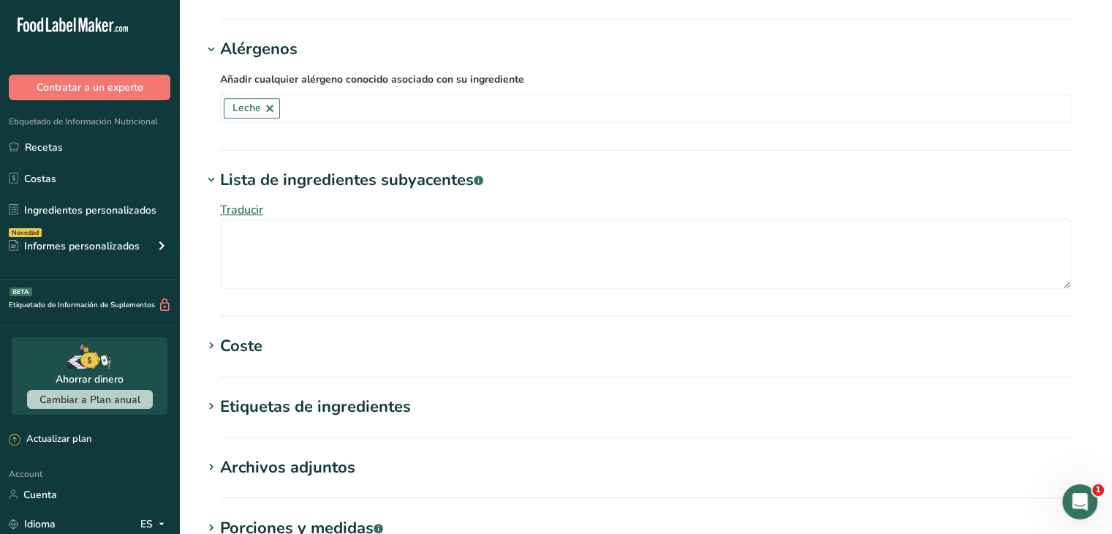
scroll to position [1316, 0]
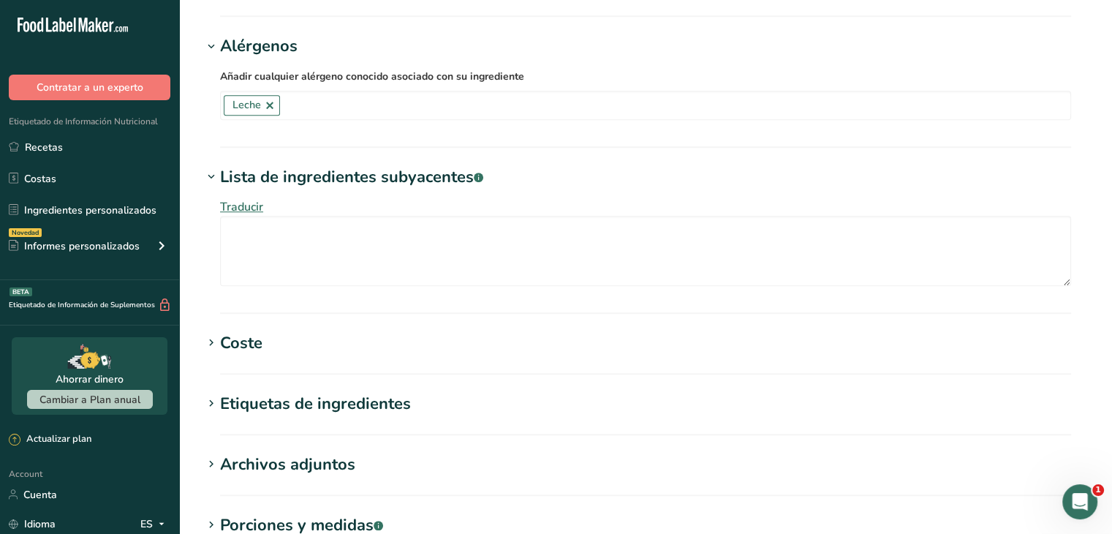
click at [376, 392] on div "Etiquetas de ingredientes" at bounding box center [315, 404] width 191 height 24
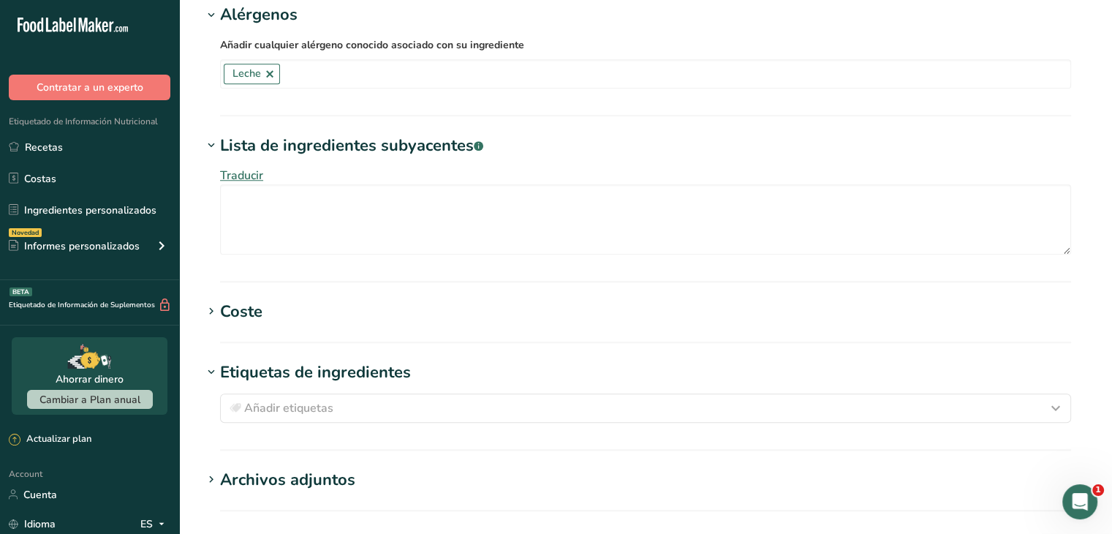
scroll to position [1462, 0]
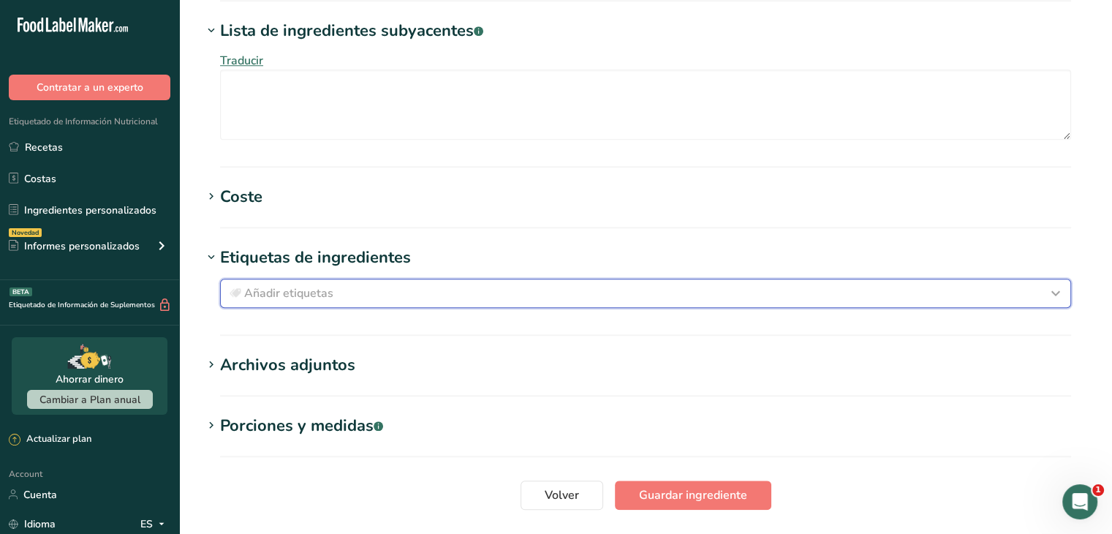
click at [401, 287] on div "Añadir etiquetas" at bounding box center [646, 293] width 838 height 18
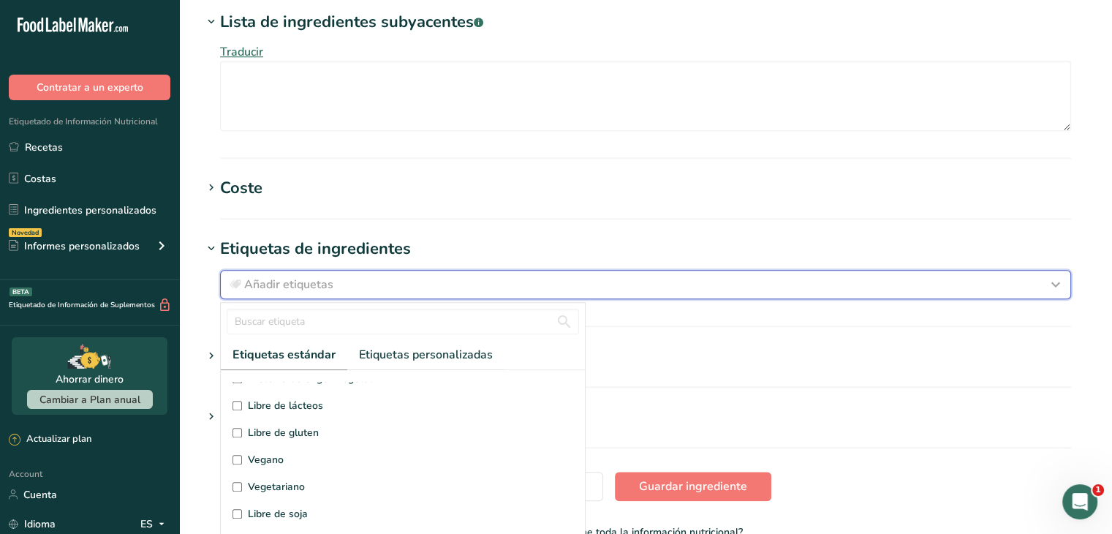
scroll to position [146, 0]
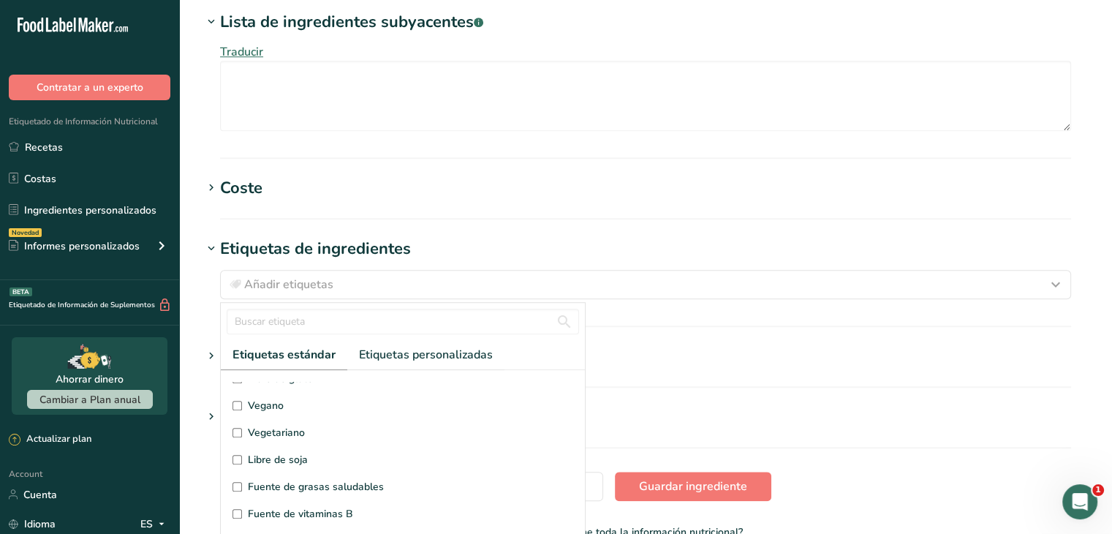
click at [281, 398] on span "Vegano" at bounding box center [266, 405] width 36 height 15
click at [242, 401] on input "Vegano" at bounding box center [237, 406] width 10 height 10
checkbox input "true"
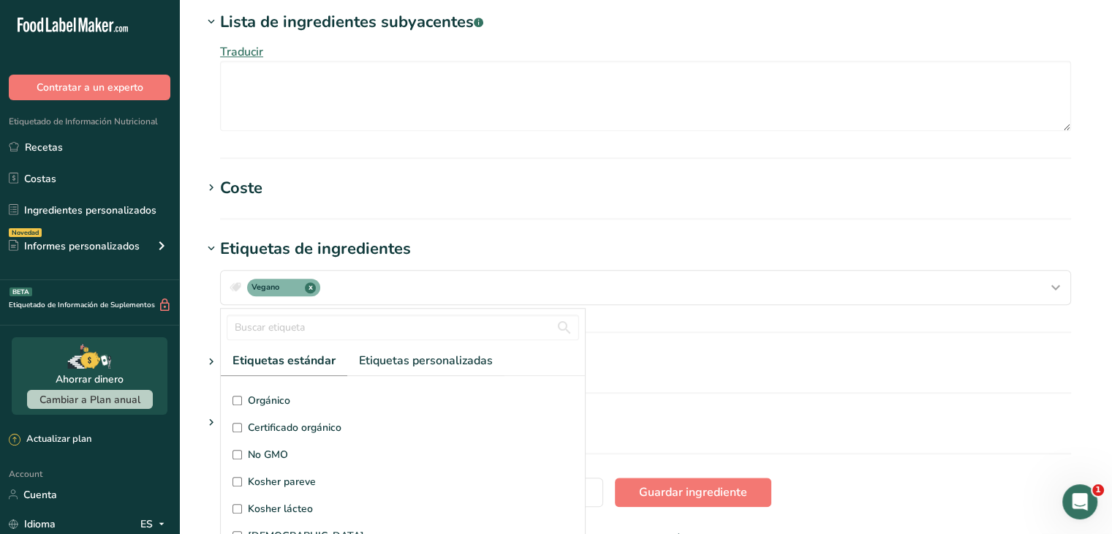
click at [287, 453] on span "No GMO" at bounding box center [268, 454] width 40 height 15
click at [242, 453] on input "No GMO" at bounding box center [237, 455] width 10 height 10
checkbox input "true"
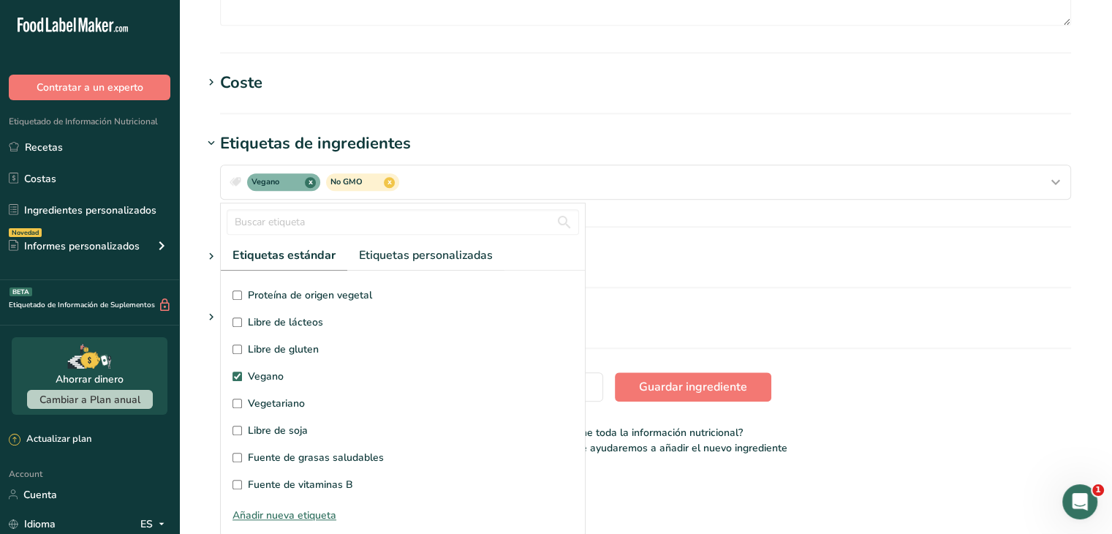
scroll to position [73, 0]
click at [303, 346] on span "Libre de gluten" at bounding box center [283, 351] width 71 height 15
click at [242, 347] on input "Libre de gluten" at bounding box center [237, 352] width 10 height 10
checkbox input "true"
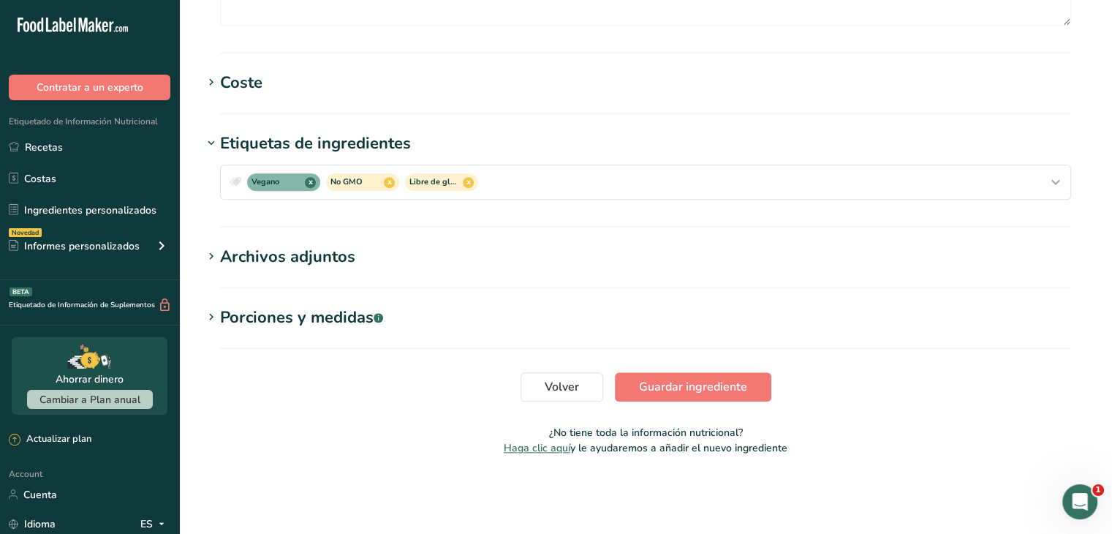
scroll to position [0, 0]
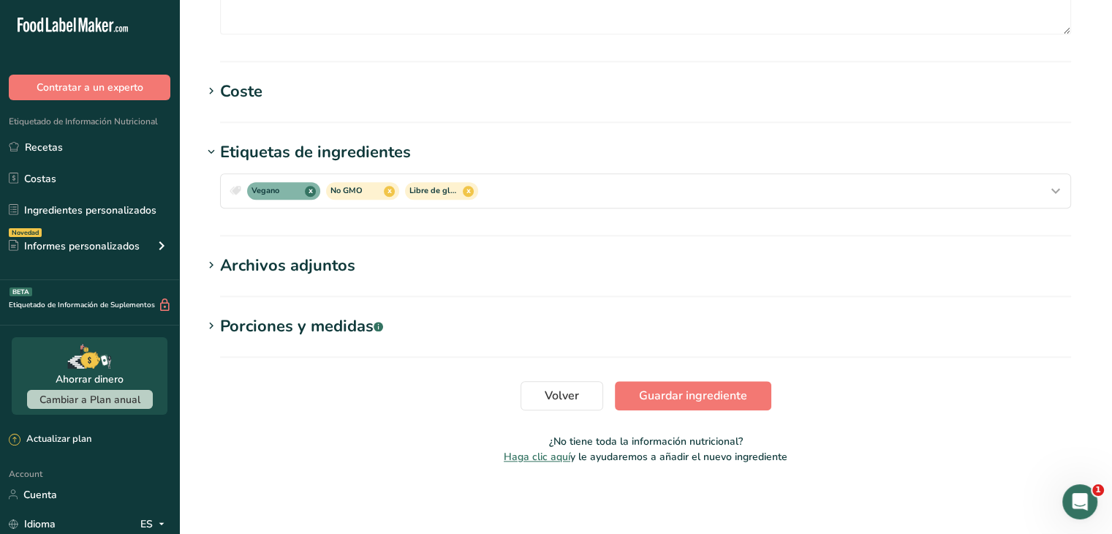
click at [428, 258] on h1 "Archivos adjuntos" at bounding box center [646, 266] width 886 height 24
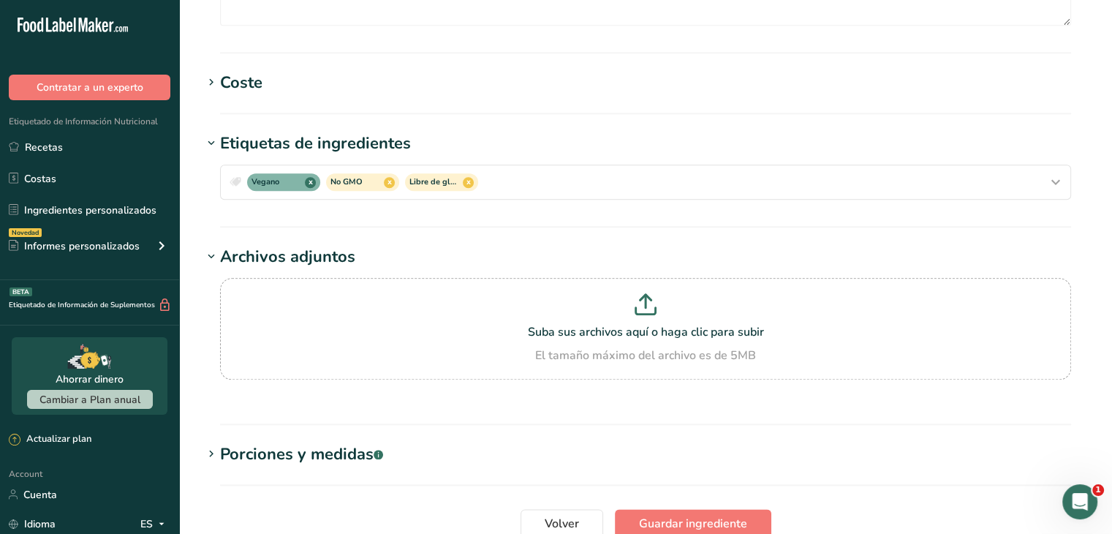
click at [428, 258] on h1 "Archivos adjuntos" at bounding box center [646, 257] width 886 height 24
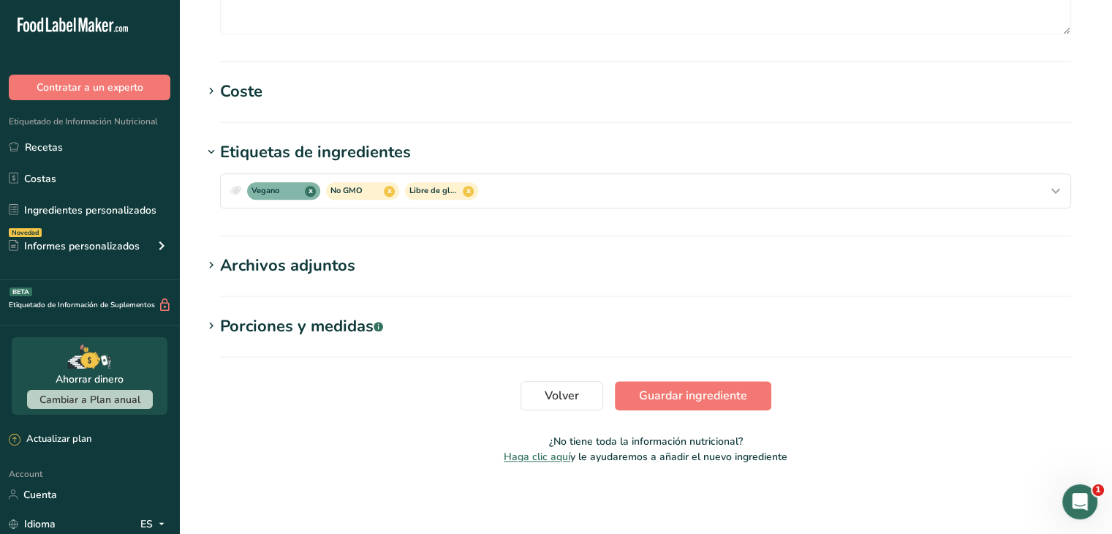
click at [316, 332] on div "Porciones y medidas .a-a{fill:#347362;}.b-a{fill:#fff;}" at bounding box center [301, 326] width 163 height 24
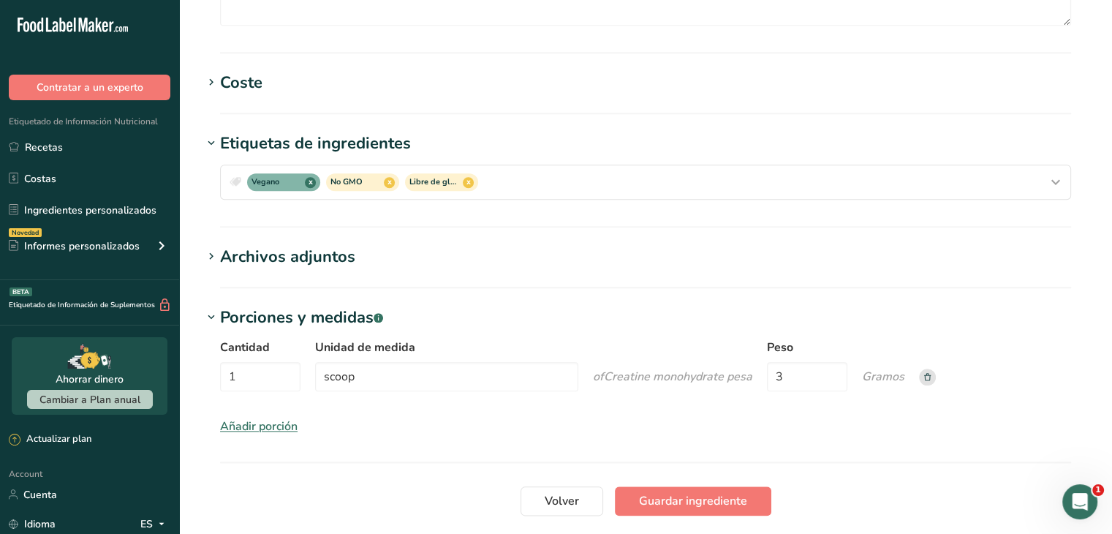
click at [318, 249] on div "Archivos adjuntos" at bounding box center [287, 257] width 135 height 24
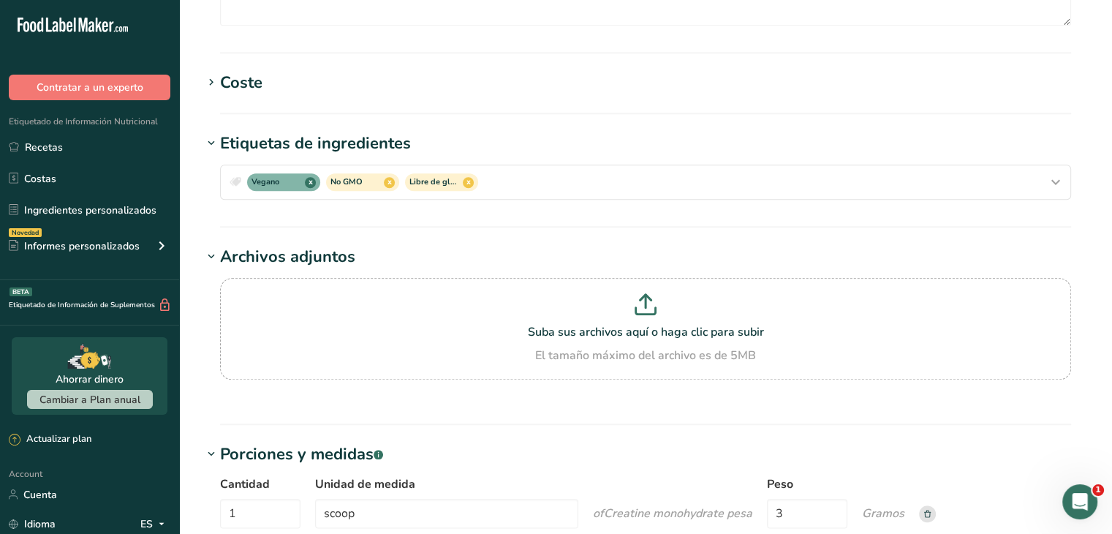
click at [318, 249] on div "Archivos adjuntos" at bounding box center [287, 257] width 135 height 24
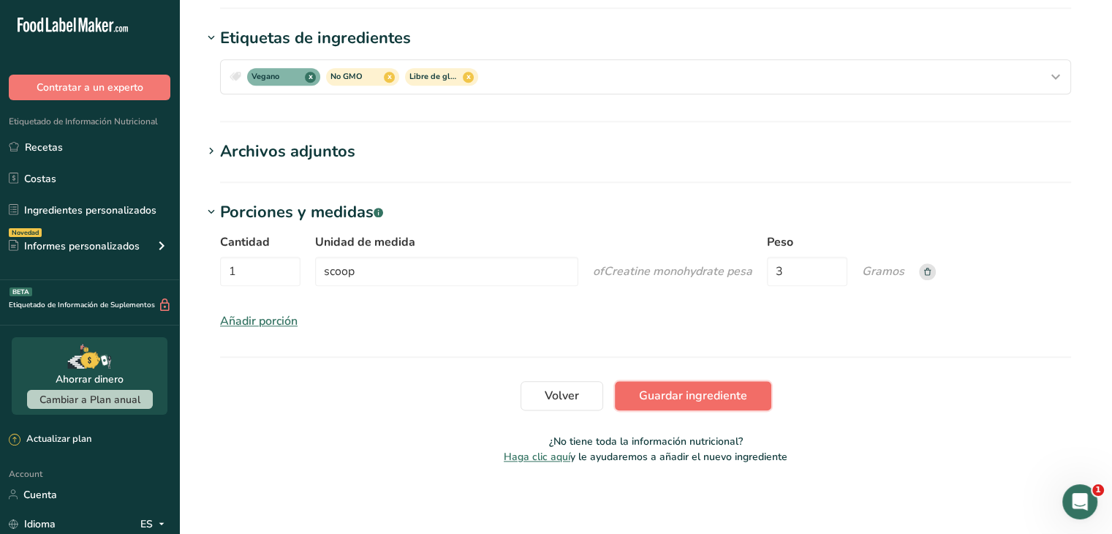
click at [668, 382] on button "Guardar ingrediente" at bounding box center [693, 395] width 156 height 29
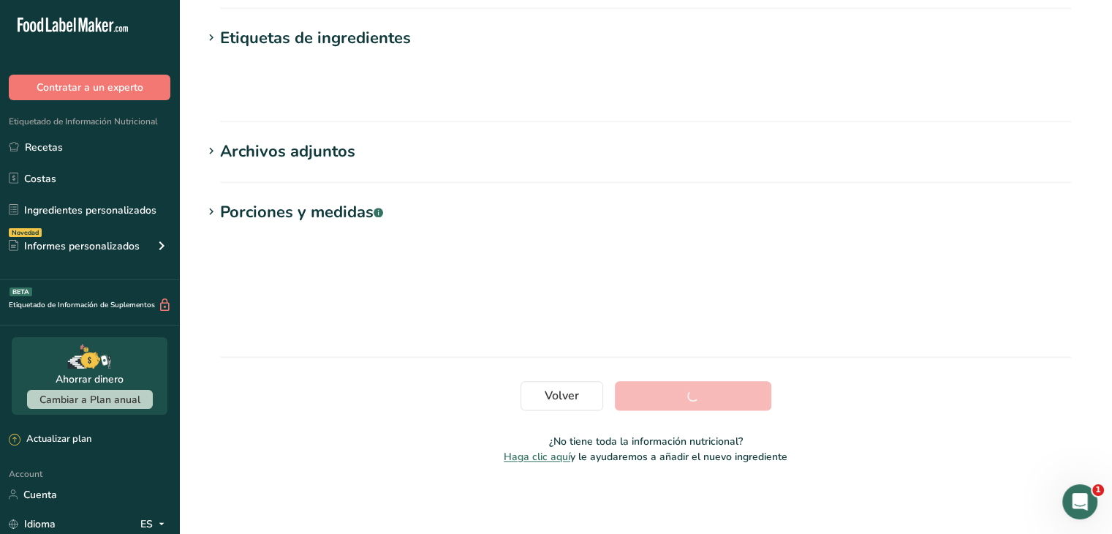
scroll to position [240, 0]
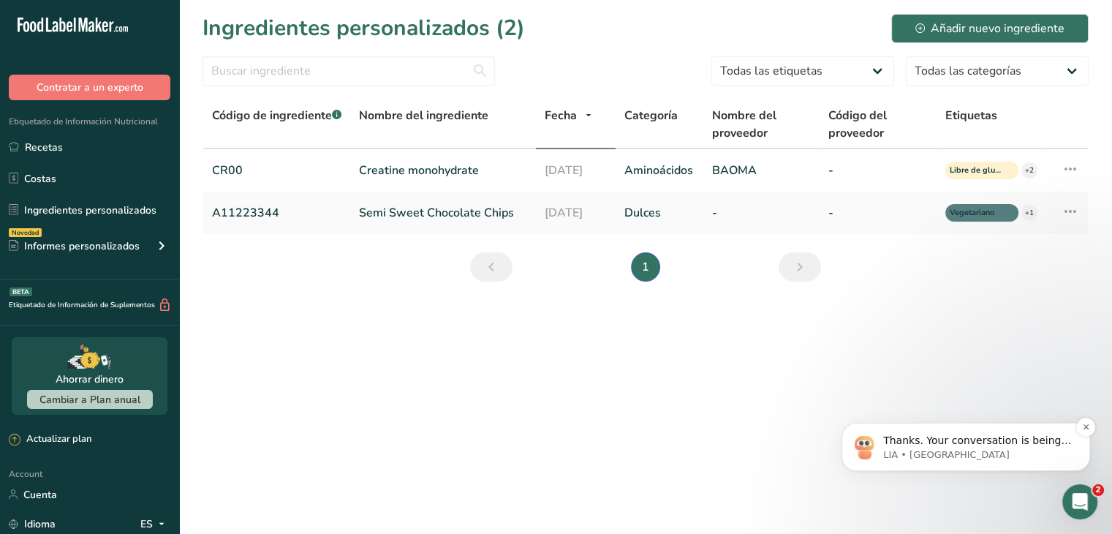
click at [967, 443] on p "Thanks. Your conversation is being sent to support and we'll get back to you as…" at bounding box center [977, 441] width 189 height 15
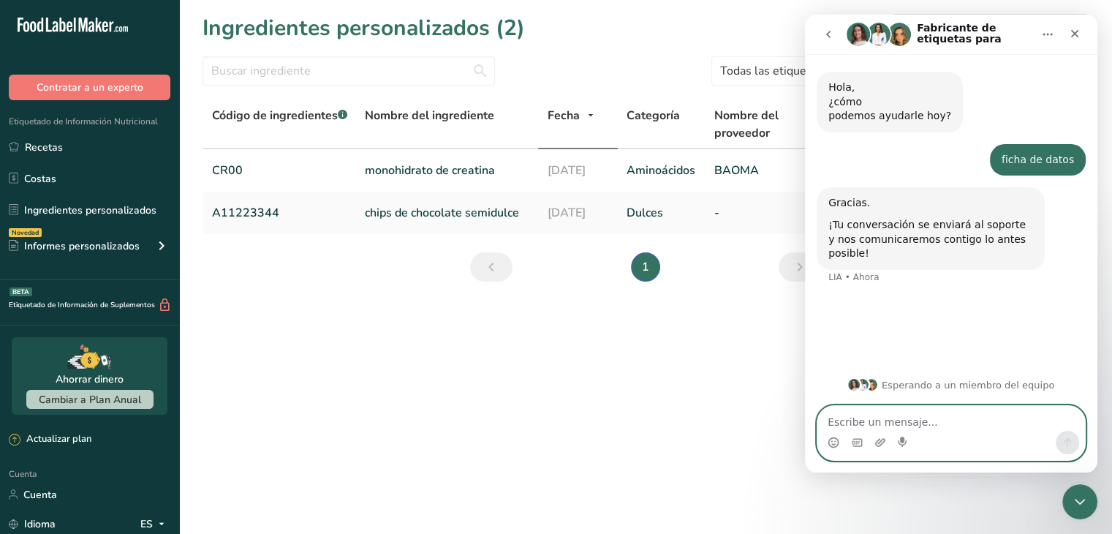
click at [925, 418] on textarea "Escribe un mensaje..." at bounding box center [951, 418] width 268 height 25
paste textarea "technical sheet"
type textarea "technical sheet"
click at [1064, 442] on icon "Enviar un mensaje…" at bounding box center [1068, 442] width 12 height 12
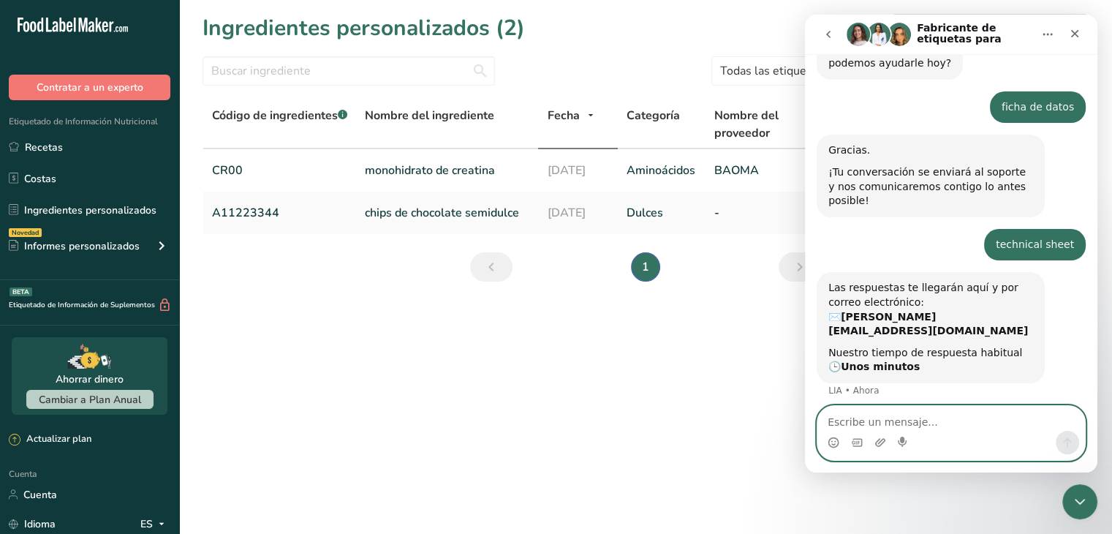
scroll to position [73, 0]
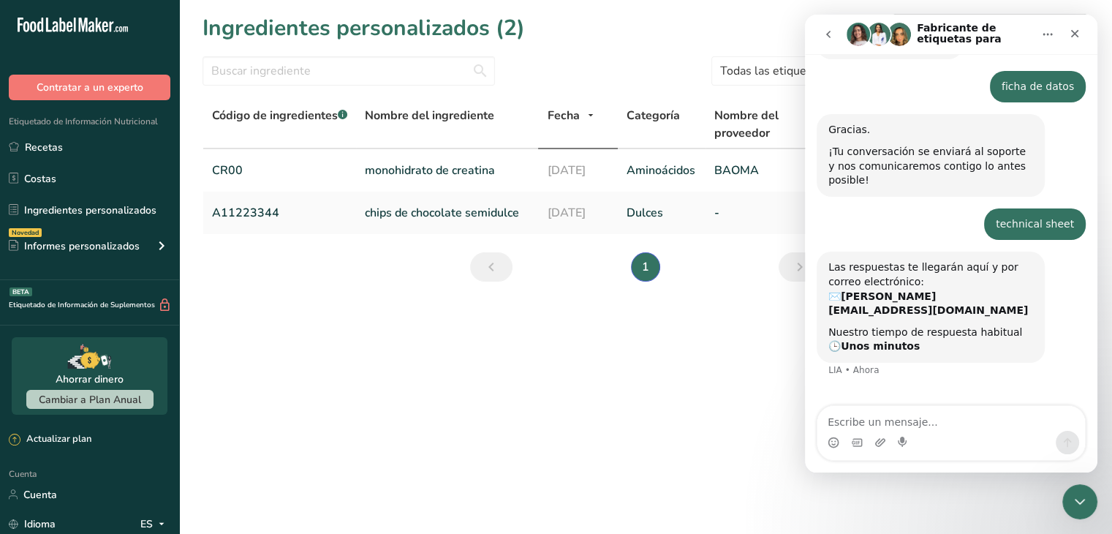
click at [829, 33] on icon "volver" at bounding box center [828, 35] width 12 height 12
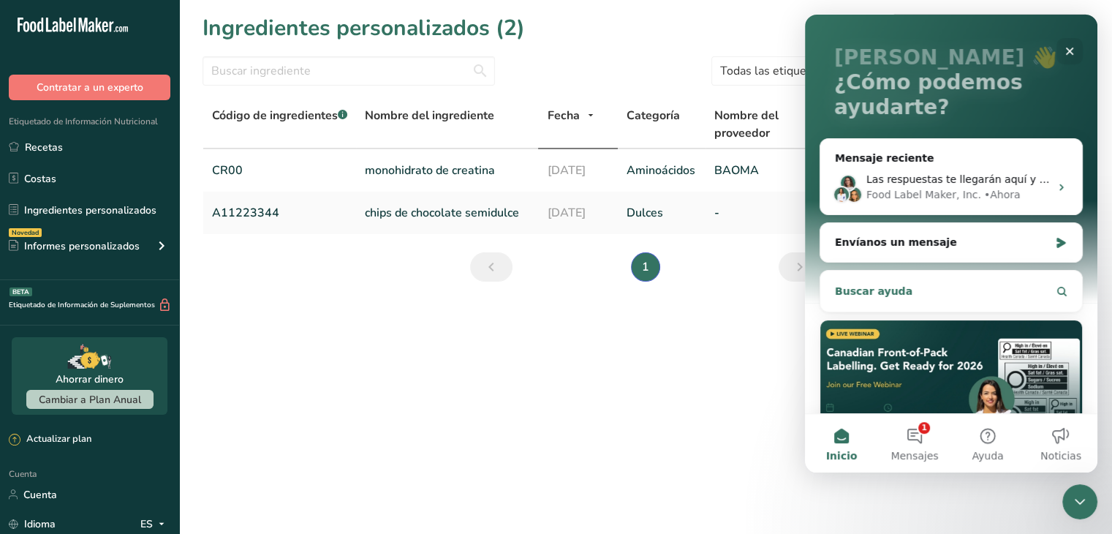
click at [918, 290] on button "Buscar ayuda" at bounding box center [951, 290] width 250 height 29
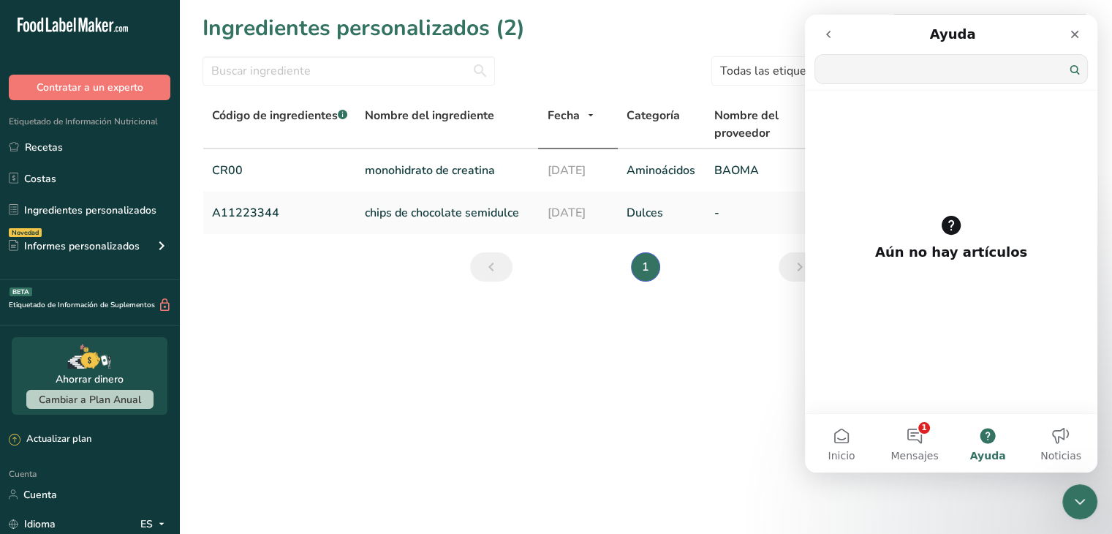
click at [901, 72] on input "Buscar ayuda" at bounding box center [951, 69] width 272 height 29
click at [1078, 75] on input "technical sheet" at bounding box center [951, 69] width 272 height 29
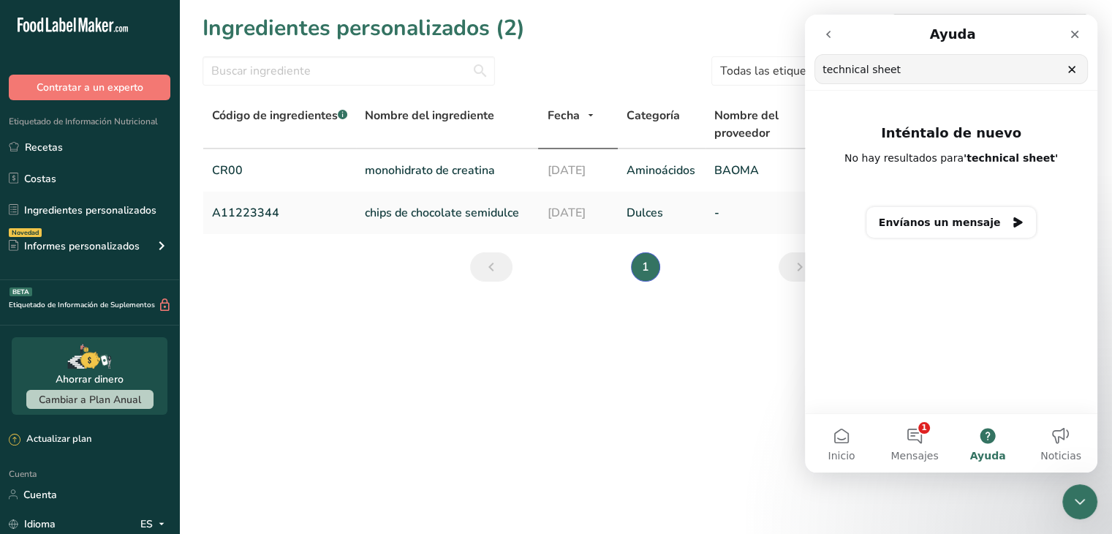
click at [965, 80] on input "technical sheet" at bounding box center [951, 69] width 272 height 29
type input "sheet"
click at [300, 343] on main "Ingredientes personalizados (2) Añadir nuevo ingrediente Todas las etiquetas Fu…" at bounding box center [556, 267] width 1112 height 534
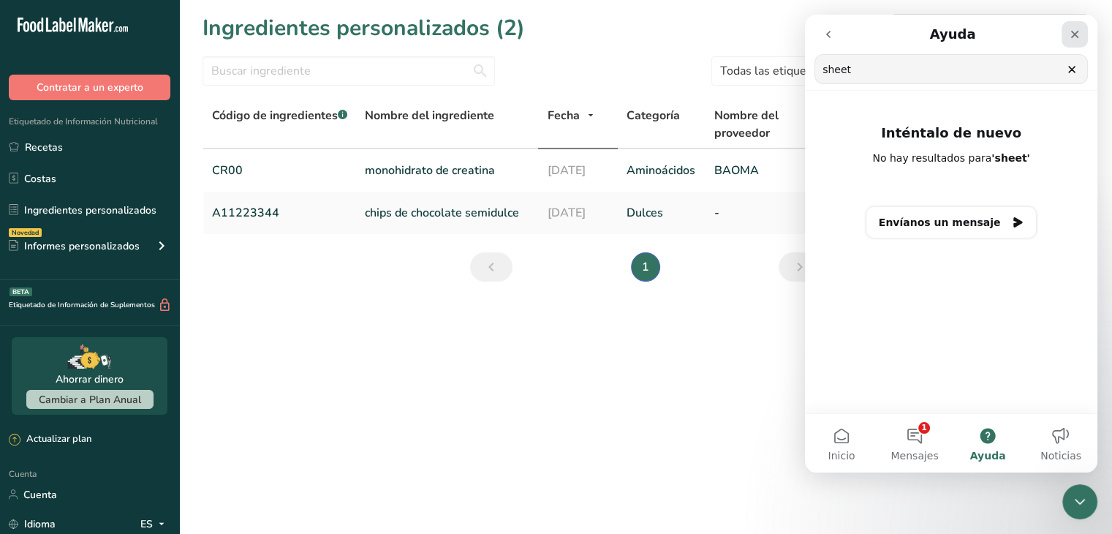
click at [1075, 40] on div "Cerrar" at bounding box center [1075, 34] width 26 height 26
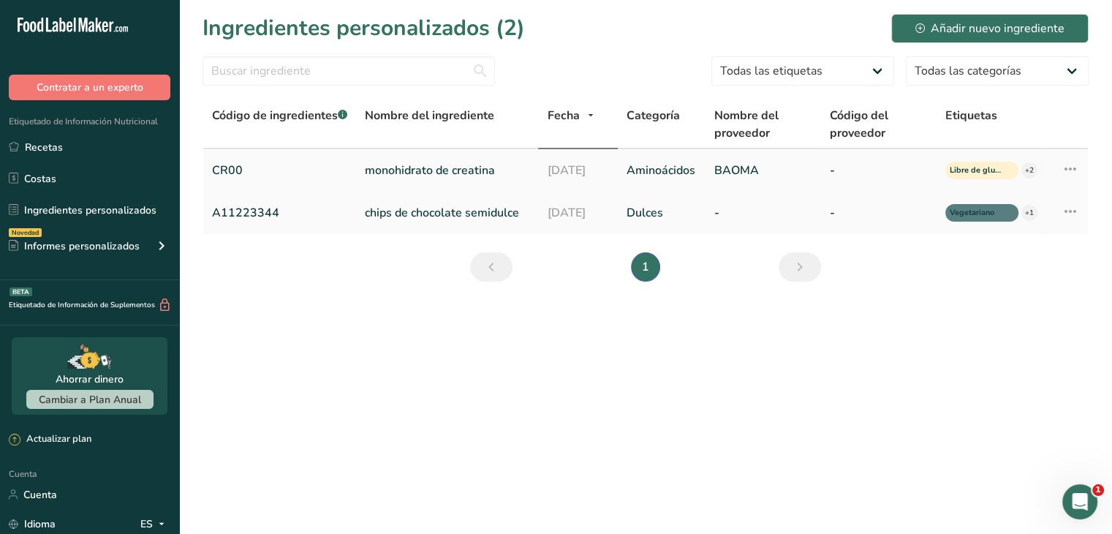
click at [1073, 173] on icon at bounding box center [1071, 169] width 18 height 26
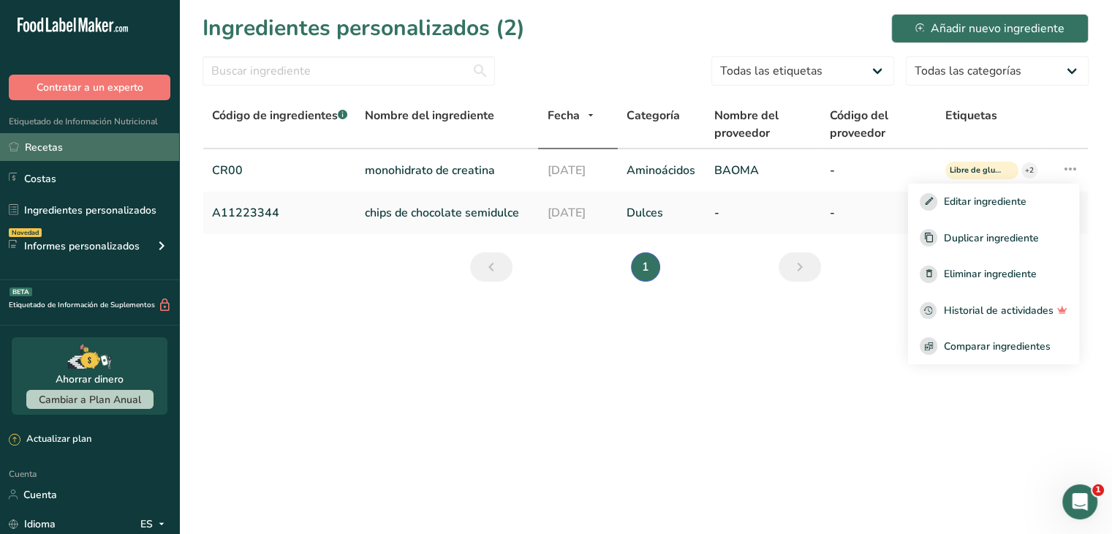
click at [88, 147] on link "Recetas" at bounding box center [89, 147] width 179 height 28
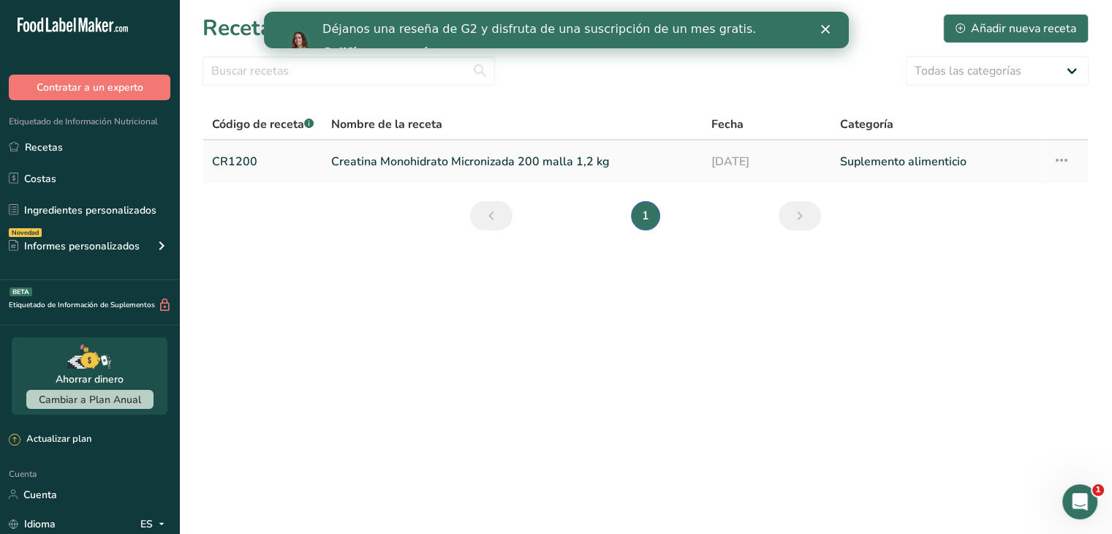
click at [1060, 157] on icon at bounding box center [1062, 160] width 18 height 26
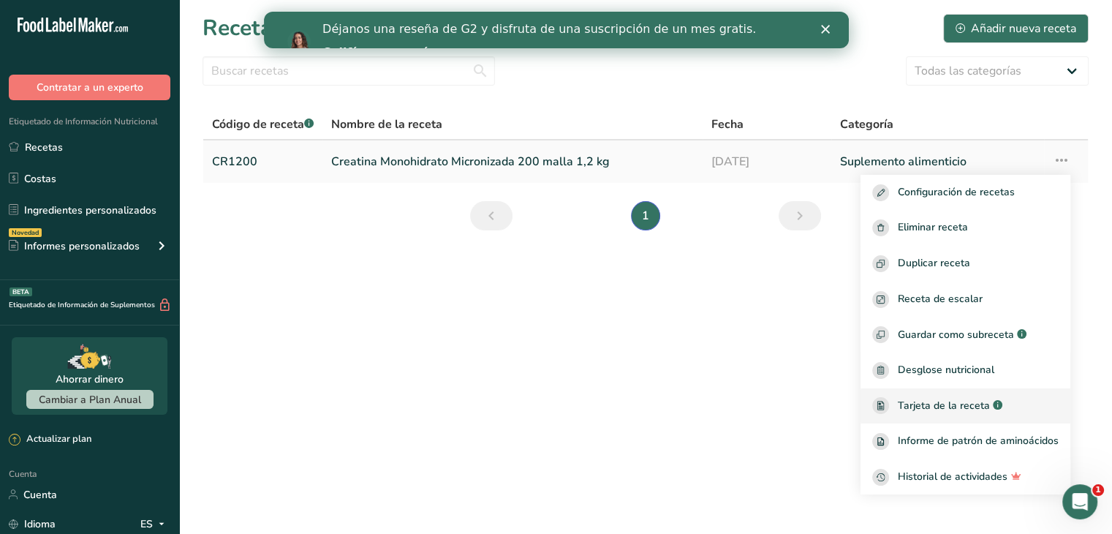
click at [978, 400] on font "Tarjeta de la receta" at bounding box center [944, 405] width 92 height 14
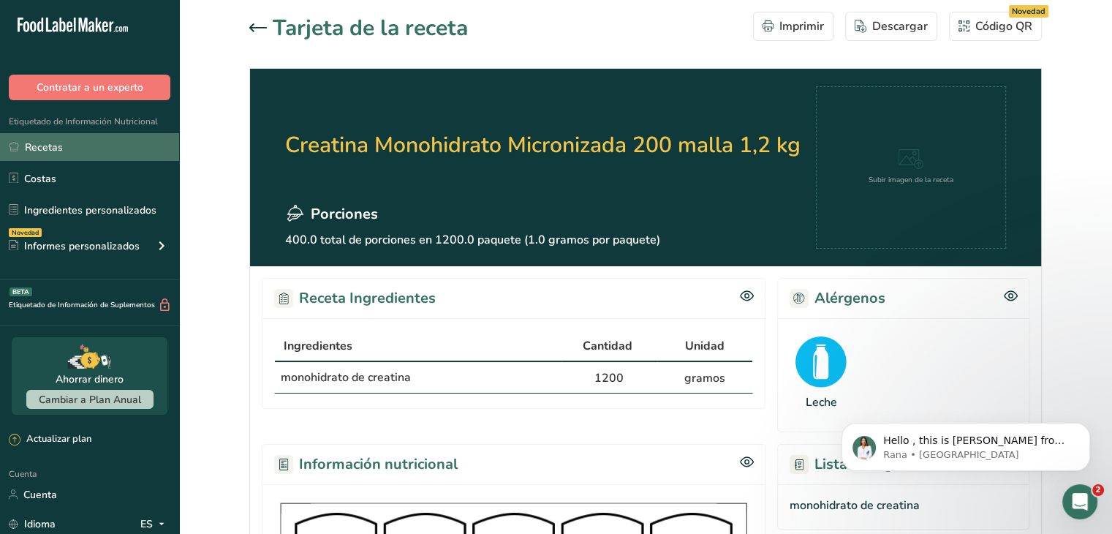
click at [86, 151] on link "Recetas" at bounding box center [89, 147] width 179 height 28
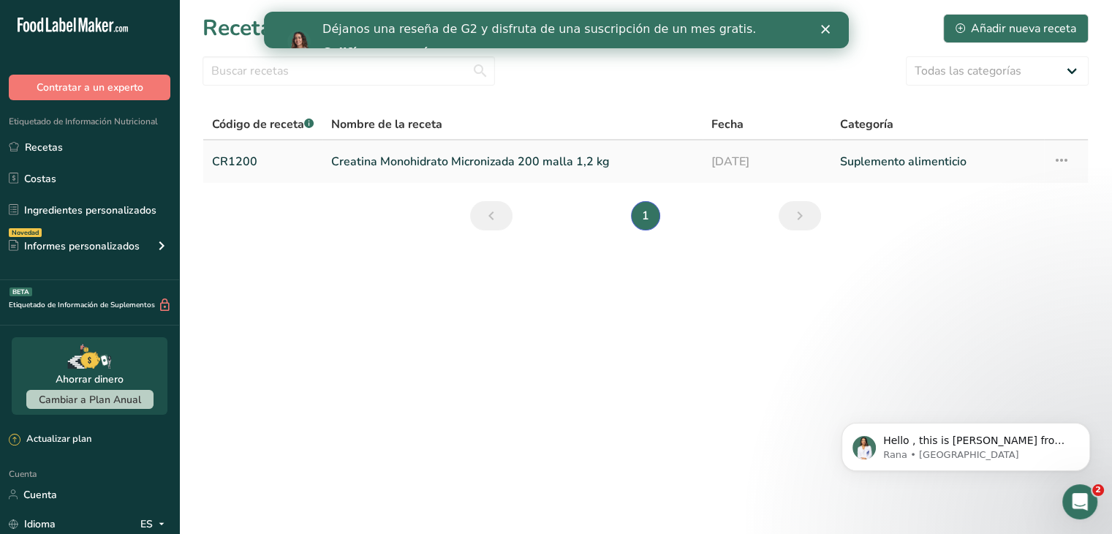
click at [1056, 159] on icon at bounding box center [1062, 160] width 18 height 26
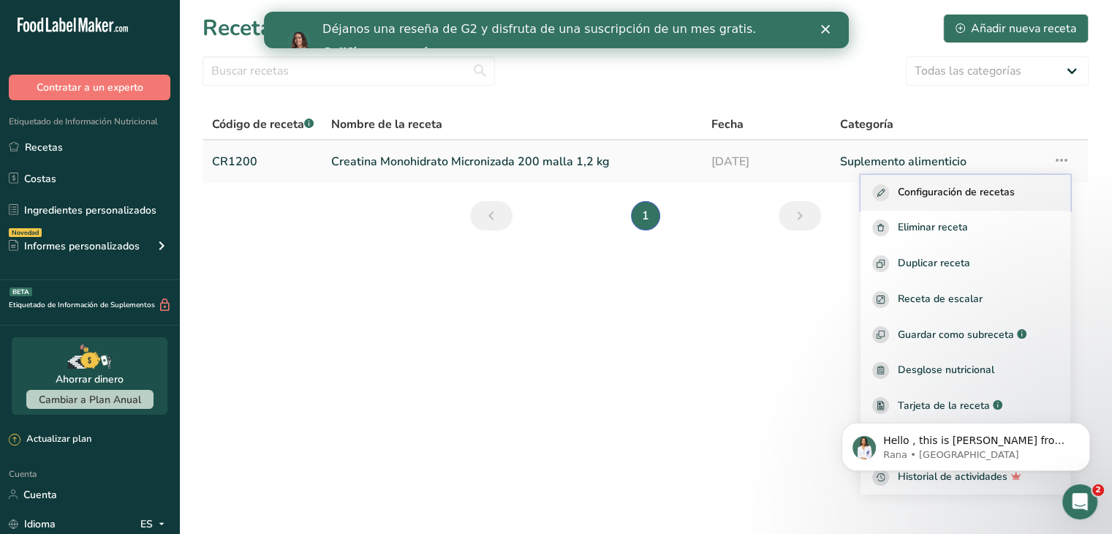
click at [932, 194] on font "Configuración de recetas" at bounding box center [956, 192] width 117 height 14
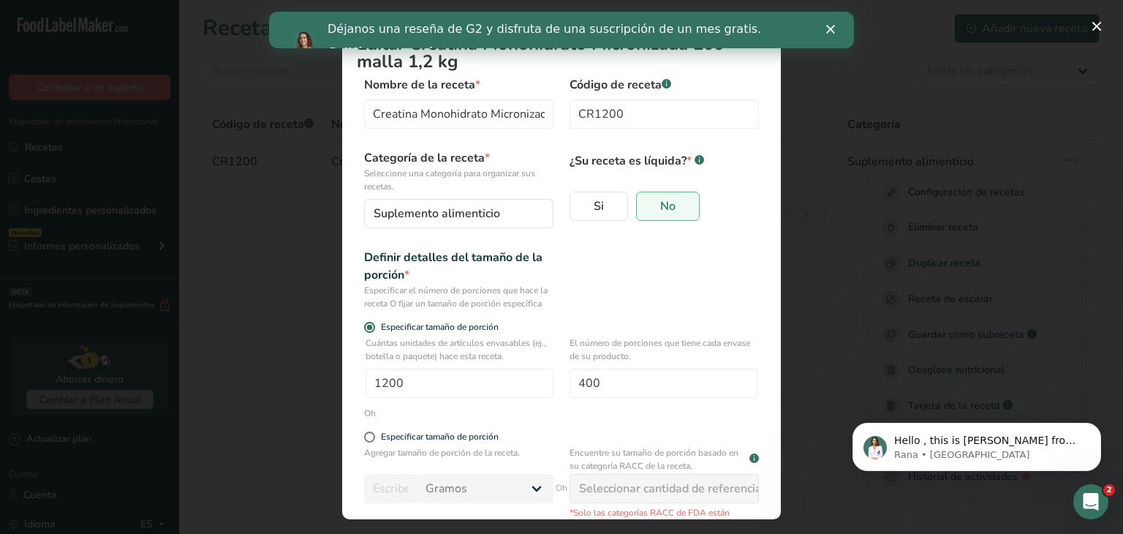
click at [657, 242] on form "Nombre de la receta * Creatina Monohidrato Micronizada 200 mesh 1,2 kg Código d…" at bounding box center [561, 354] width 409 height 556
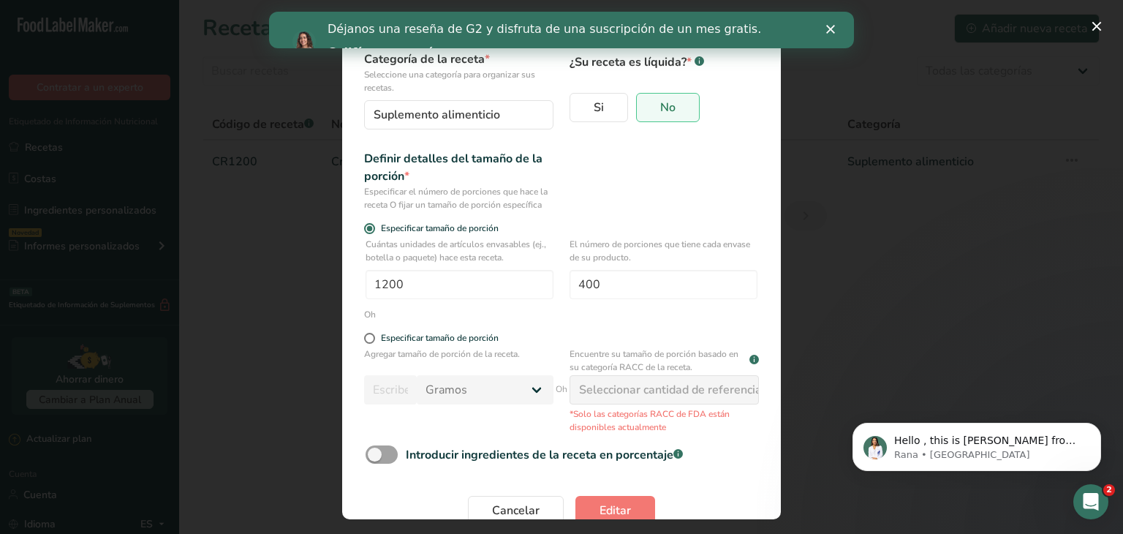
scroll to position [142, 0]
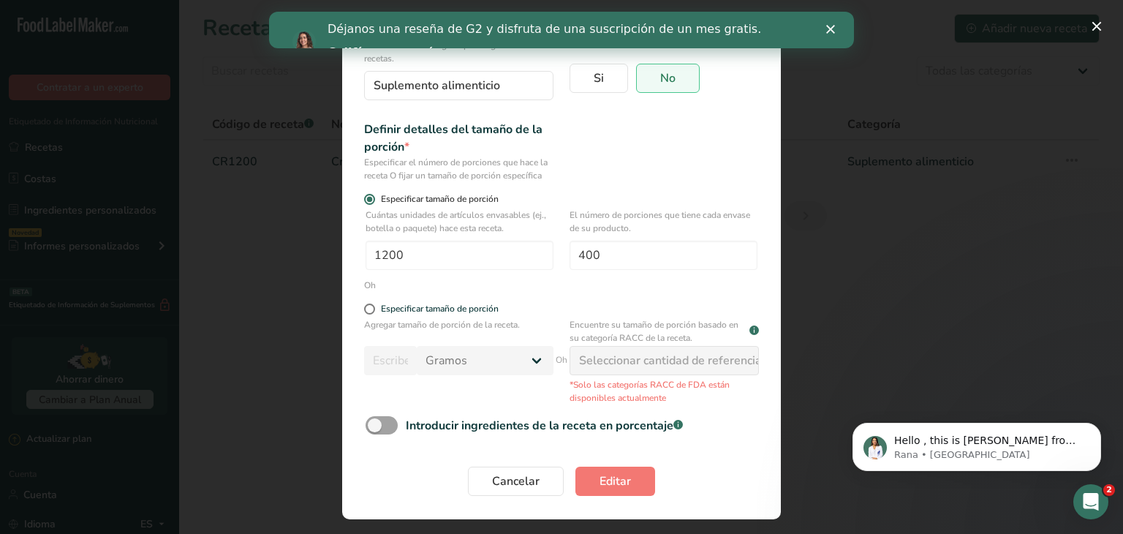
click at [442, 200] on font "Especificar tamaño de porción" at bounding box center [440, 199] width 118 height 12
click at [374, 200] on input "Especificar tamaño de porción" at bounding box center [369, 199] width 10 height 10
click at [477, 306] on font "Especificar tamaño de porción" at bounding box center [440, 309] width 118 height 12
click at [374, 306] on input "Especificar tamaño de porción" at bounding box center [369, 309] width 10 height 10
radio input "true"
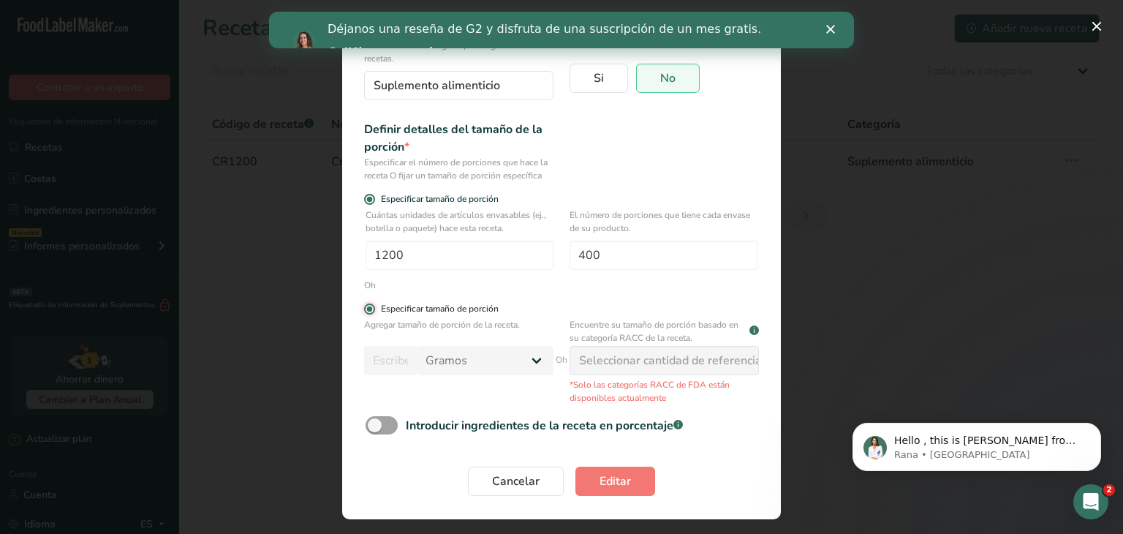
radio input "false"
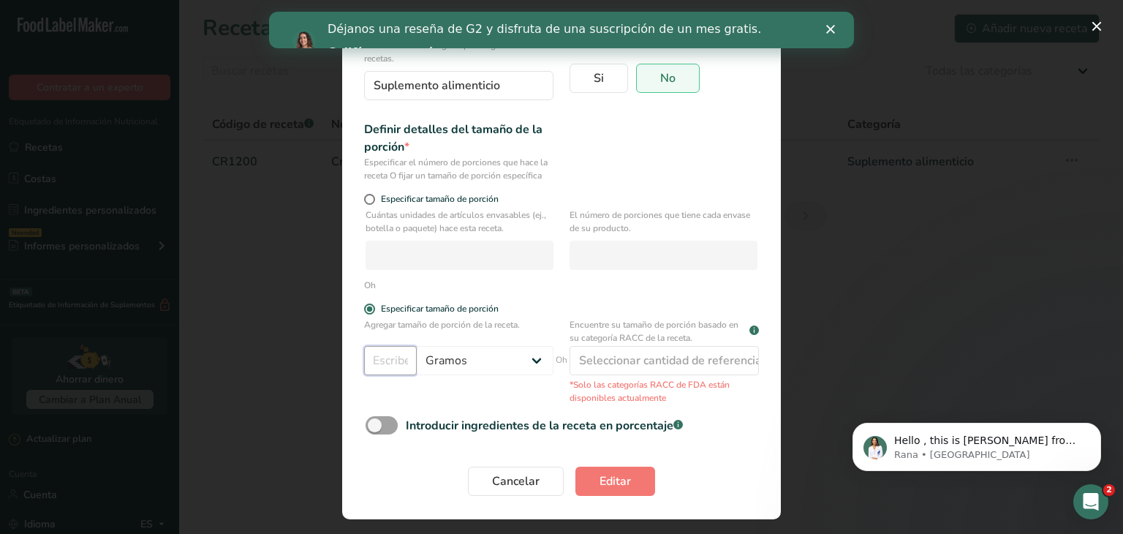
click at [368, 363] on input "Modalidad de edición de recetas" at bounding box center [390, 360] width 53 height 29
type input "1200"
click at [480, 355] on select "Gramos kilogramo mg mcg libras onza litro ml onza líquida cucharada cucharadita…" at bounding box center [485, 360] width 137 height 29
select select "1"
click at [417, 346] on select "Gramos kilogramo mg mcg libras onza litro ml onza líquida cucharada cucharadita…" at bounding box center [485, 360] width 137 height 29
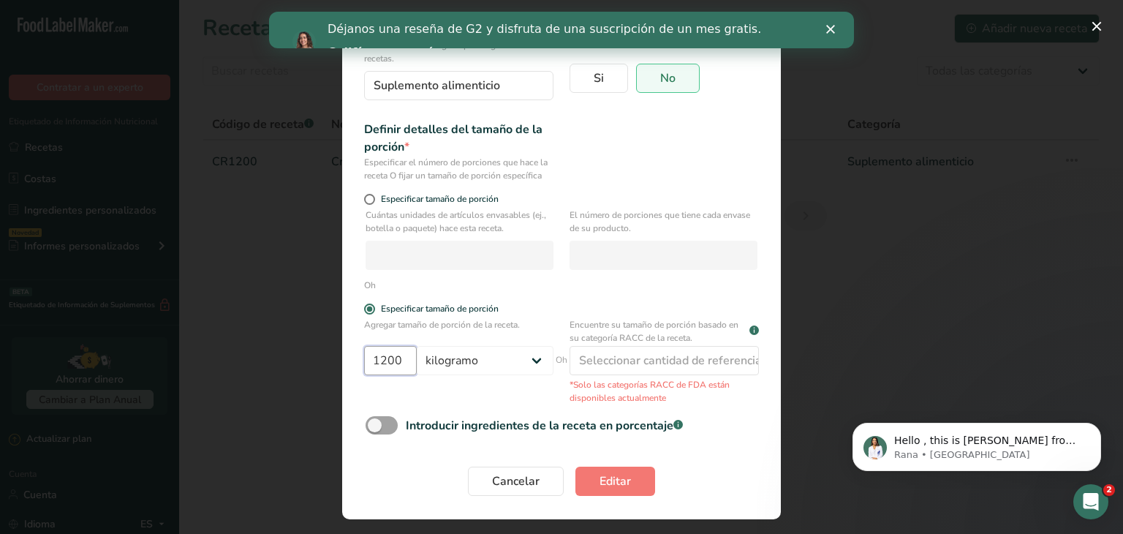
click at [391, 365] on input "1200" at bounding box center [390, 360] width 53 height 29
type input "1.2"
click at [488, 202] on font "Especificar tamaño de porción" at bounding box center [440, 199] width 118 height 12
click at [374, 202] on input "Especificar tamaño de porción" at bounding box center [369, 199] width 10 height 10
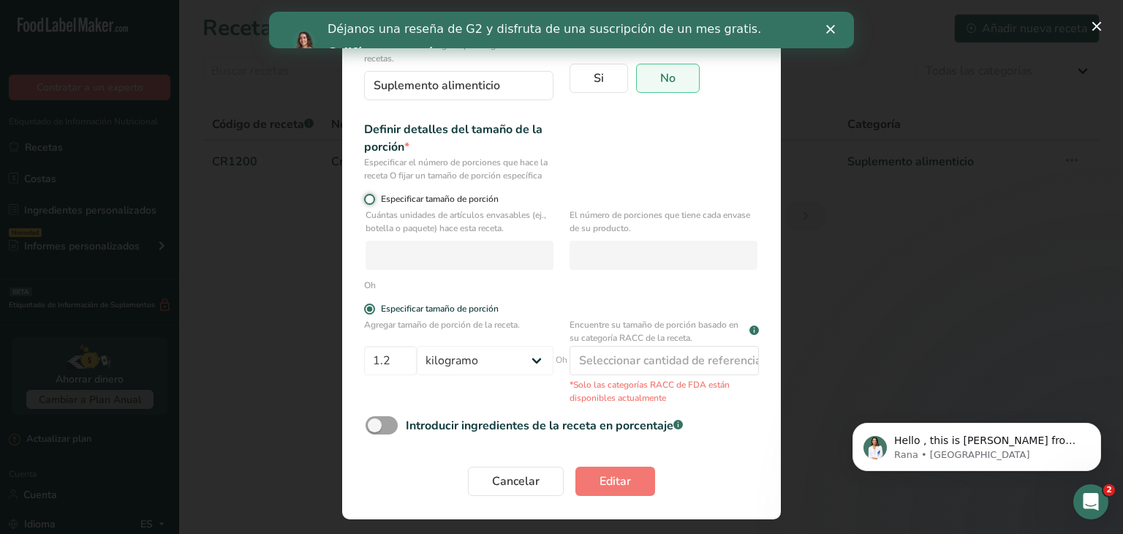
radio input "true"
radio input "false"
select select "0"
click at [711, 256] on input "Modalidad de edición de recetas" at bounding box center [664, 255] width 188 height 29
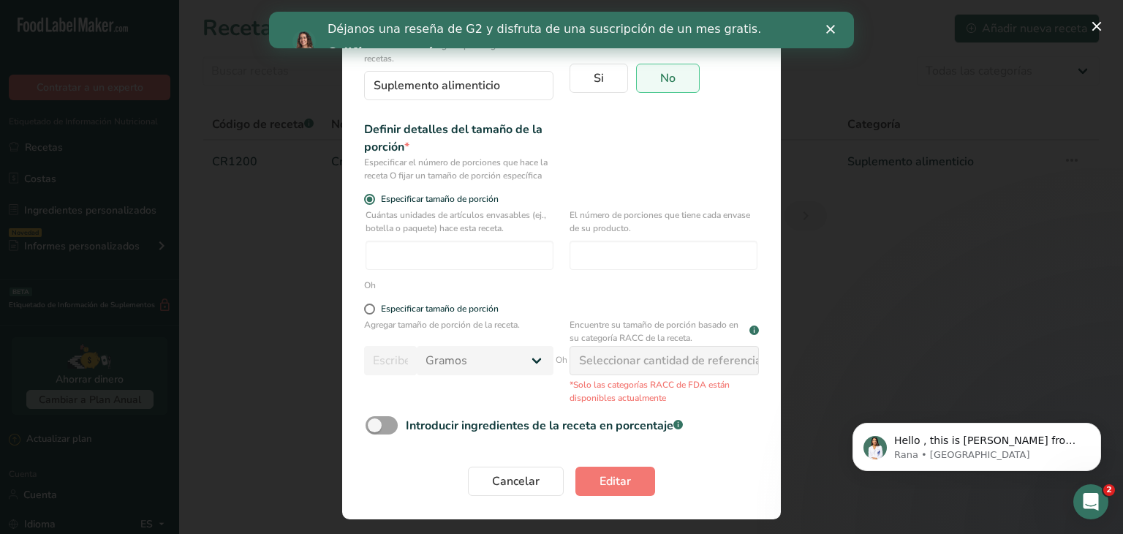
click at [389, 300] on form "Nombre de la receta * Creatina Monohidrato Micronizada 200 mesh 1,2 kg Código d…" at bounding box center [561, 226] width 409 height 556
click at [398, 307] on font "Especificar tamaño de porción" at bounding box center [440, 309] width 118 height 12
click at [374, 307] on input "Especificar tamaño de porción" at bounding box center [369, 309] width 10 height 10
radio input "true"
radio input "false"
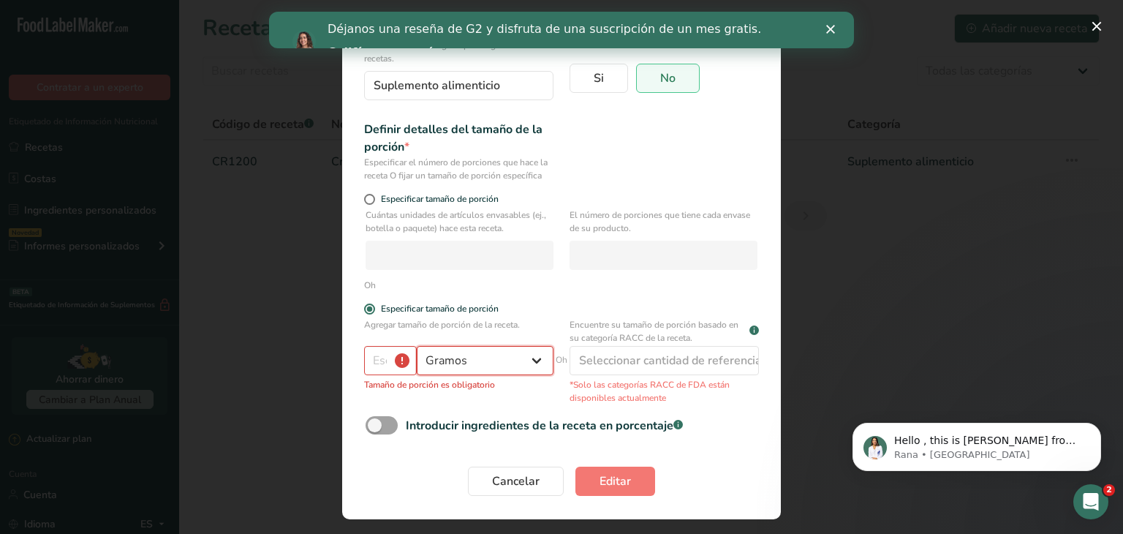
click at [457, 349] on select "Gramos kilogramo mg mcg libras onza litro ml onza líquida cucharada cucharadita…" at bounding box center [485, 360] width 137 height 29
select select "1"
click at [417, 346] on select "Gramos kilogramo mg mcg libras onza litro ml onza líquida cucharada cucharadita…" at bounding box center [485, 360] width 137 height 29
click at [377, 355] on input "Modalidad de edición de recetas" at bounding box center [390, 360] width 53 height 29
click at [387, 360] on input "Modalidad de edición de recetas" at bounding box center [390, 360] width 53 height 29
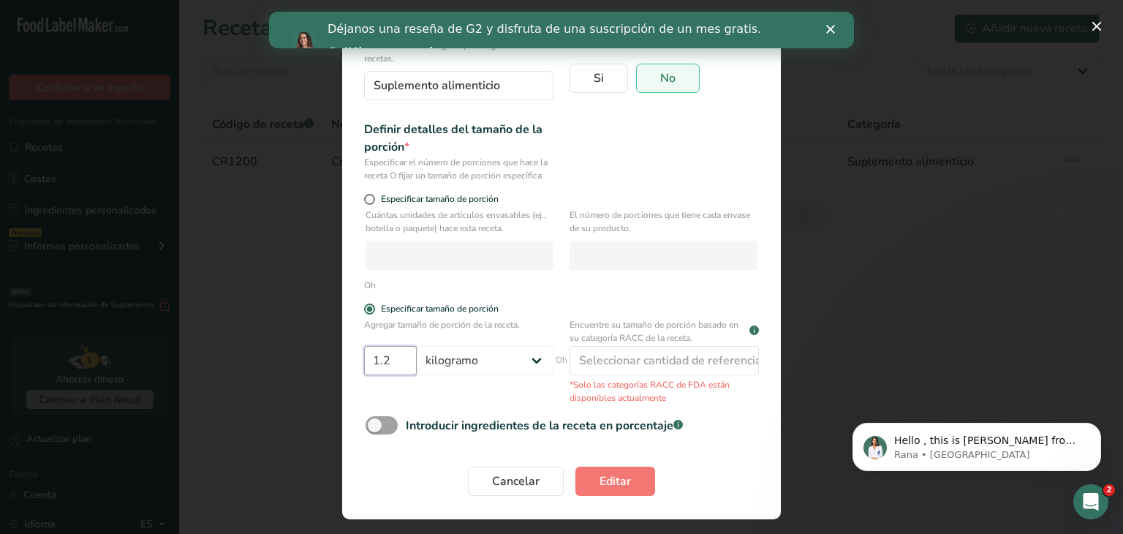
click at [380, 360] on input "1.2" at bounding box center [390, 360] width 53 height 29
click at [400, 368] on input "1.199" at bounding box center [390, 360] width 53 height 29
type input "1"
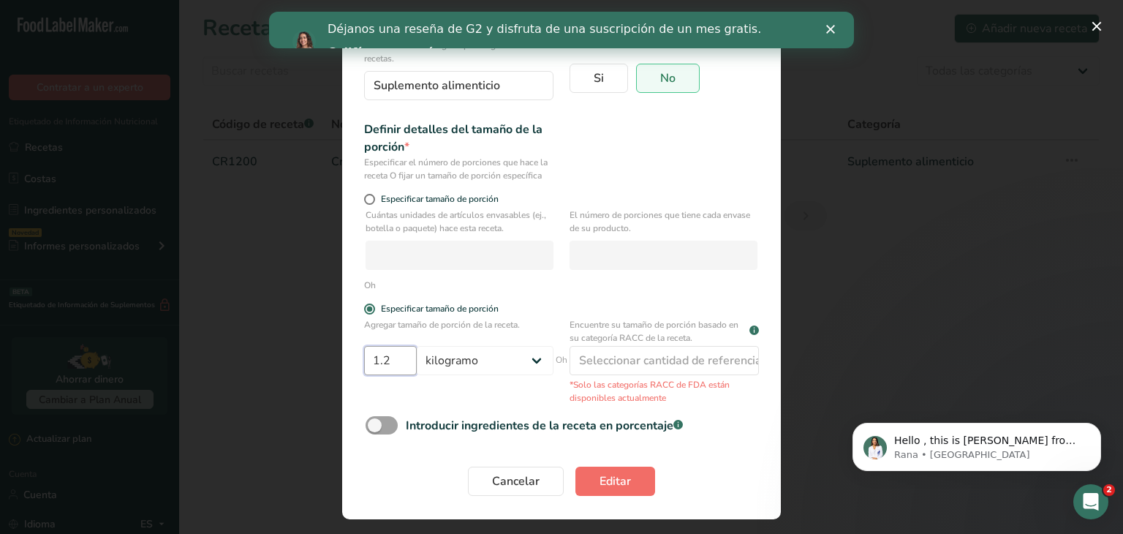
type input "1.2"
click at [617, 477] on font "Editar" at bounding box center [614, 481] width 31 height 16
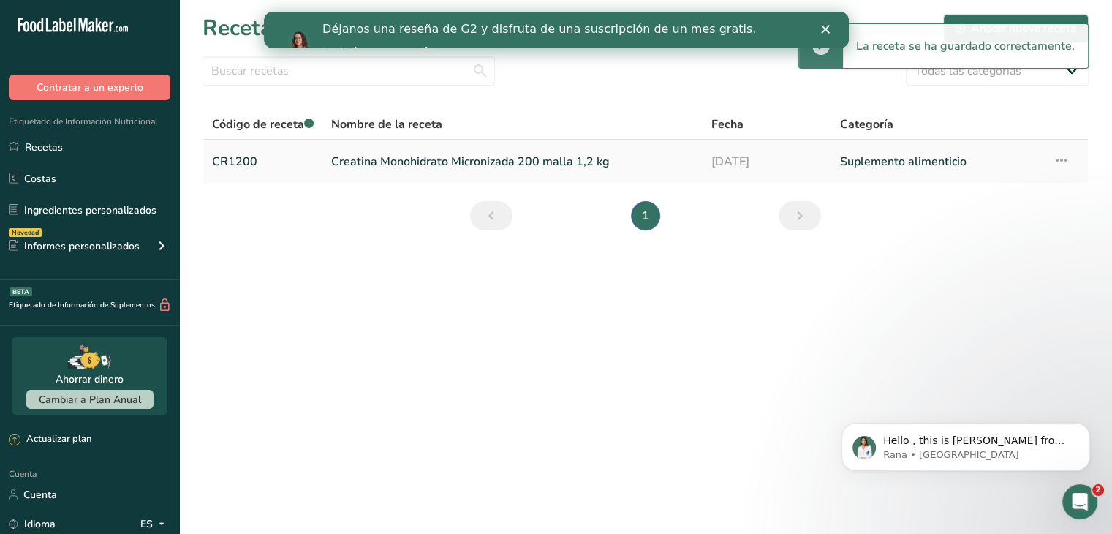
click at [366, 162] on font "Creatina Monohidrato Micronizada 200 malla 1,2 kg" at bounding box center [470, 162] width 279 height 16
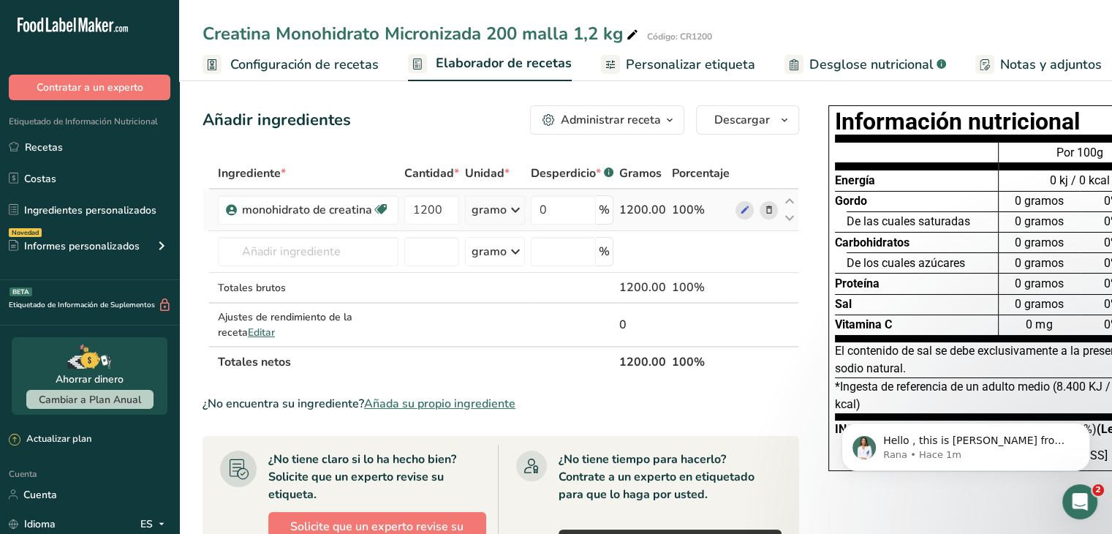
click at [497, 218] on font "gramo" at bounding box center [489, 210] width 35 height 16
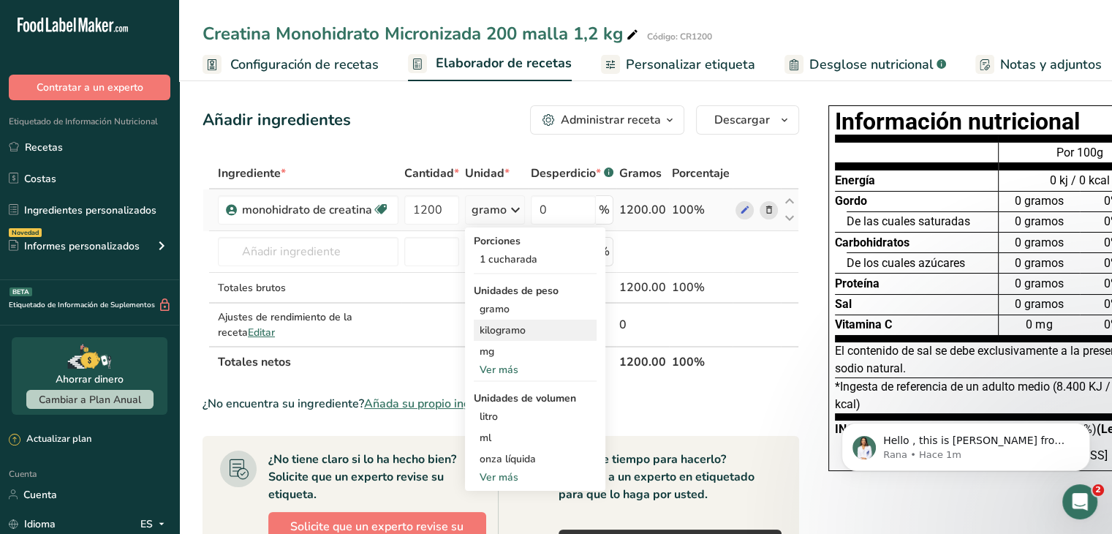
click at [514, 337] on font "kilogramo" at bounding box center [503, 330] width 46 height 14
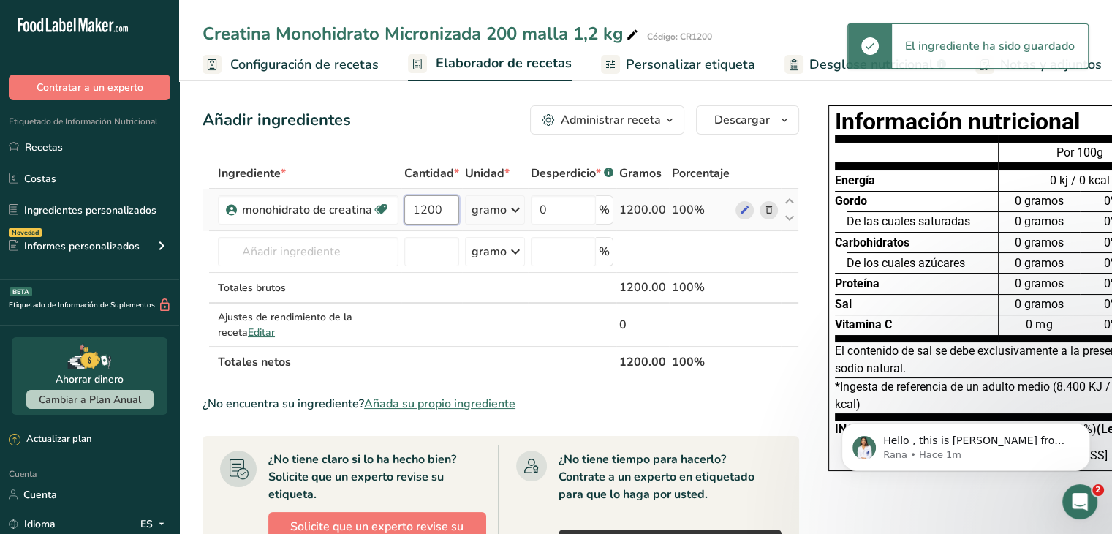
click at [438, 224] on input "1200" at bounding box center [431, 209] width 55 height 29
click at [440, 224] on input "1200" at bounding box center [431, 209] width 55 height 29
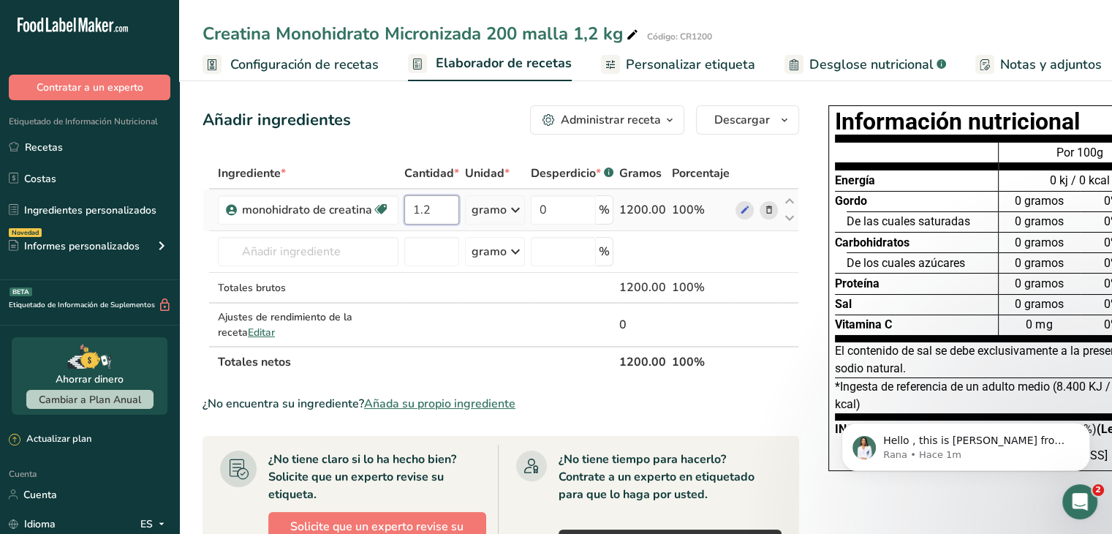
click at [440, 224] on input "1.2" at bounding box center [431, 209] width 55 height 29
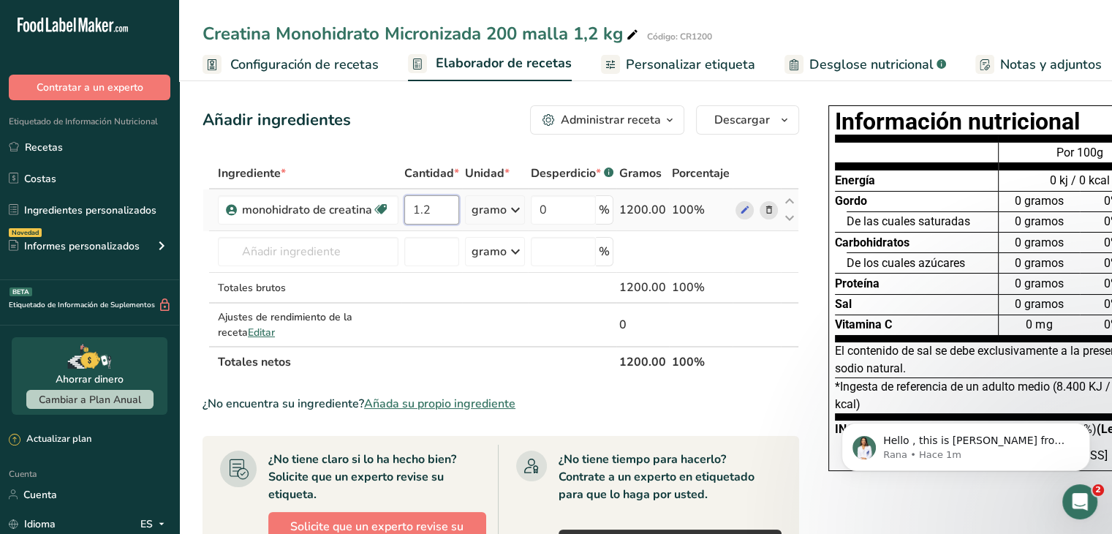
type input "1"
type input "1.2"
click at [494, 223] on div "Ingrediente * Cantidad * Unidad * Desperdicio * .a-a{fill:#347362;}.b-a{fill:#f…" at bounding box center [501, 267] width 597 height 219
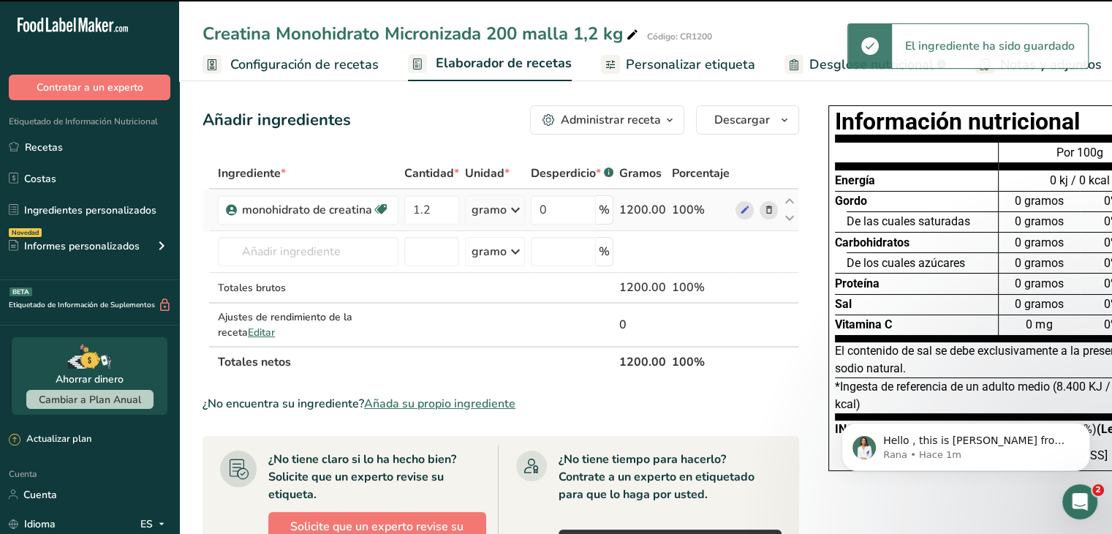
click at [511, 223] on icon at bounding box center [516, 210] width 18 height 26
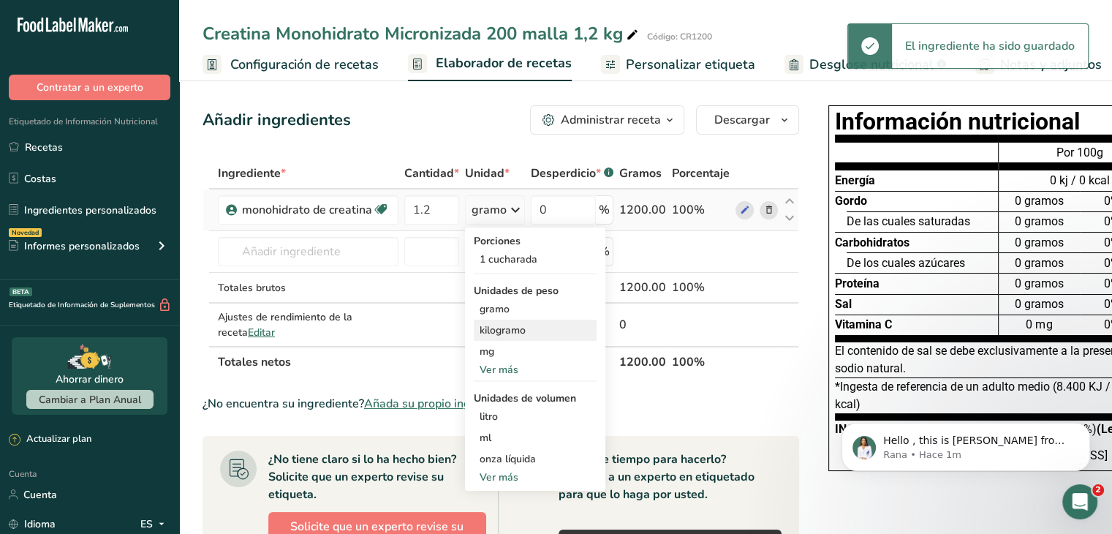
click at [519, 337] on font "kilogramo" at bounding box center [503, 330] width 46 height 14
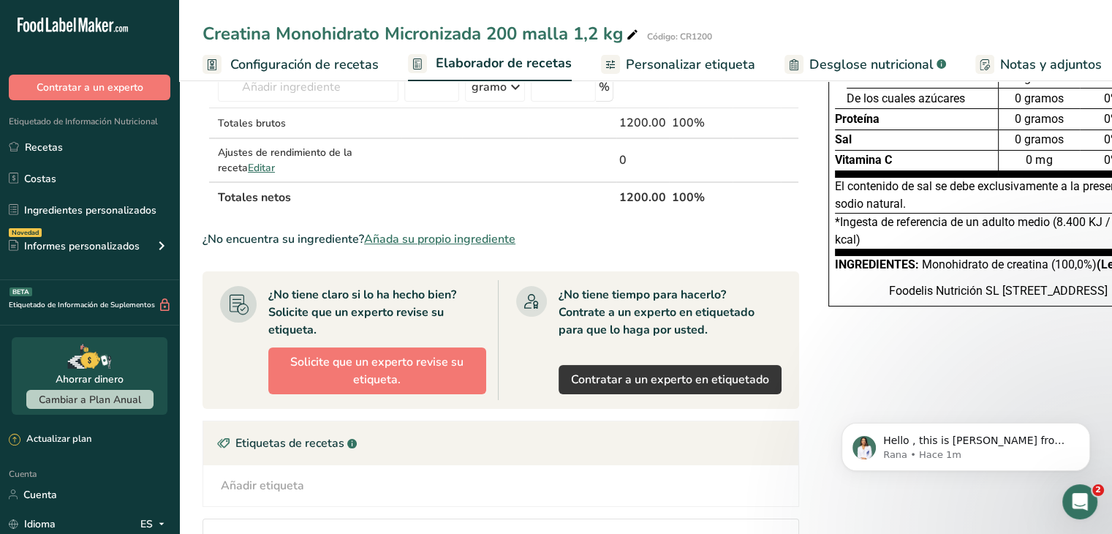
scroll to position [137, 0]
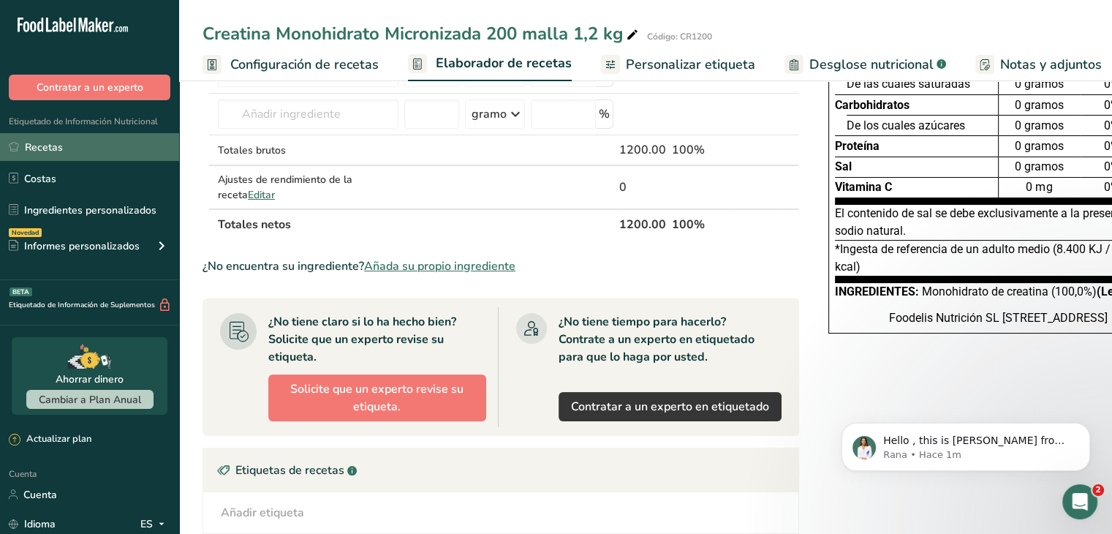
click at [60, 155] on link "Recetas" at bounding box center [89, 147] width 179 height 28
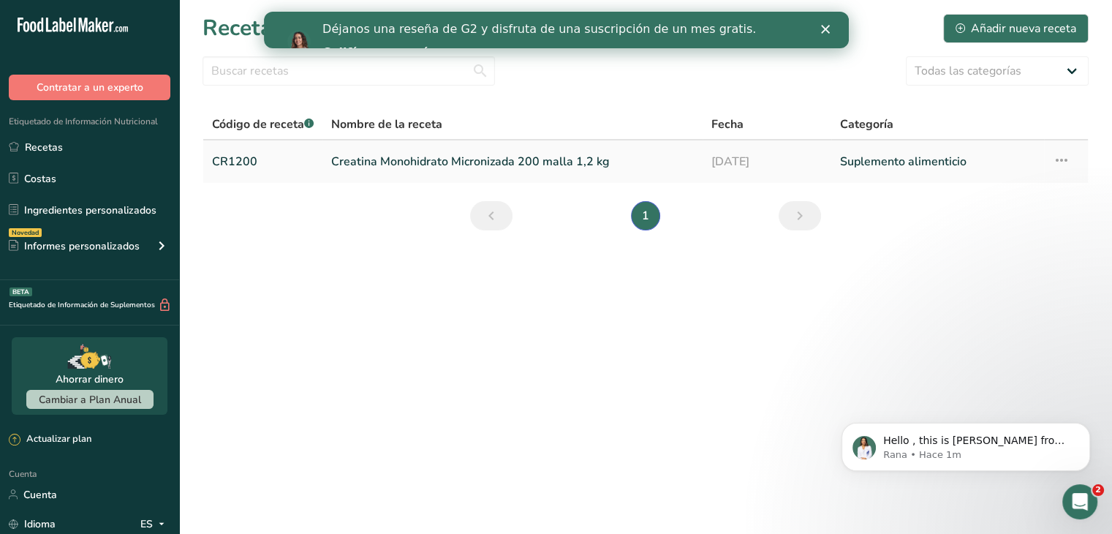
click at [1042, 167] on td "Suplemento alimenticio" at bounding box center [937, 161] width 213 height 42
click at [1059, 166] on icon at bounding box center [1062, 160] width 18 height 26
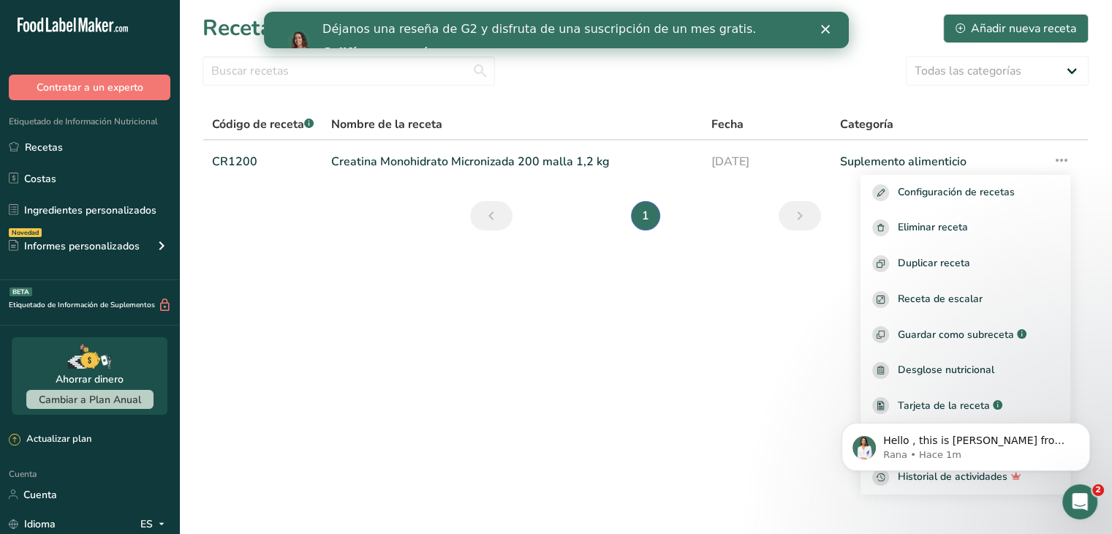
click at [965, 407] on body "Hello , this is Rana from Food Label Maker. How may I assist you? Rana • Hace 1m" at bounding box center [965, 443] width 281 height 91
click at [955, 403] on body "Hello , this is Rana from Food Label Maker. How may I assist you? Rana • Hace 1m" at bounding box center [965, 443] width 281 height 91
click at [988, 403] on body "Hello , this is Rana from Food Label Maker. How may I assist you? Rana • Hace 1m" at bounding box center [965, 443] width 281 height 91
click at [1088, 422] on button "Dismiss notification" at bounding box center [1085, 426] width 19 height 19
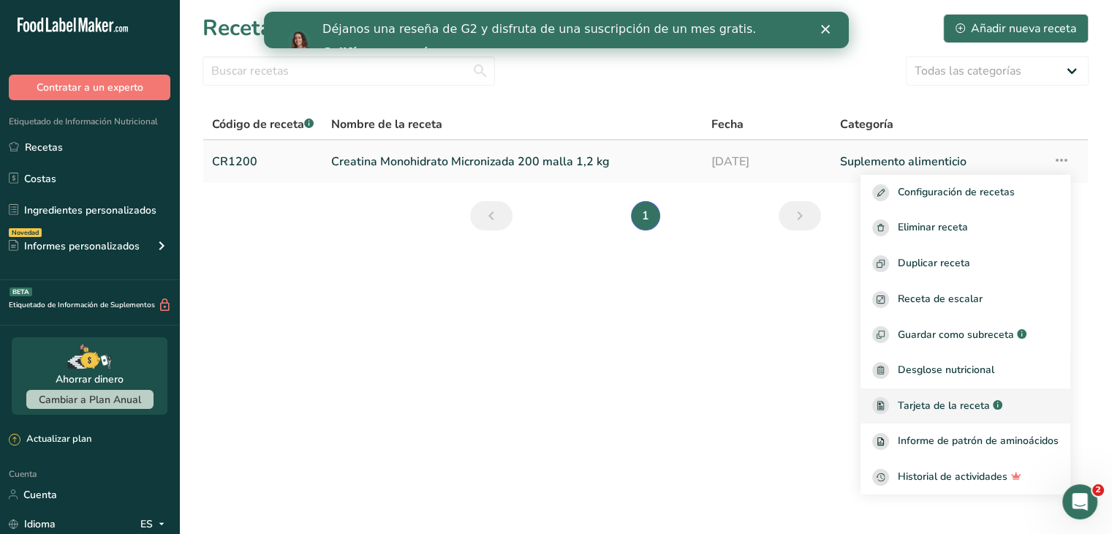
click at [947, 404] on font "Tarjeta de la receta" at bounding box center [944, 405] width 92 height 14
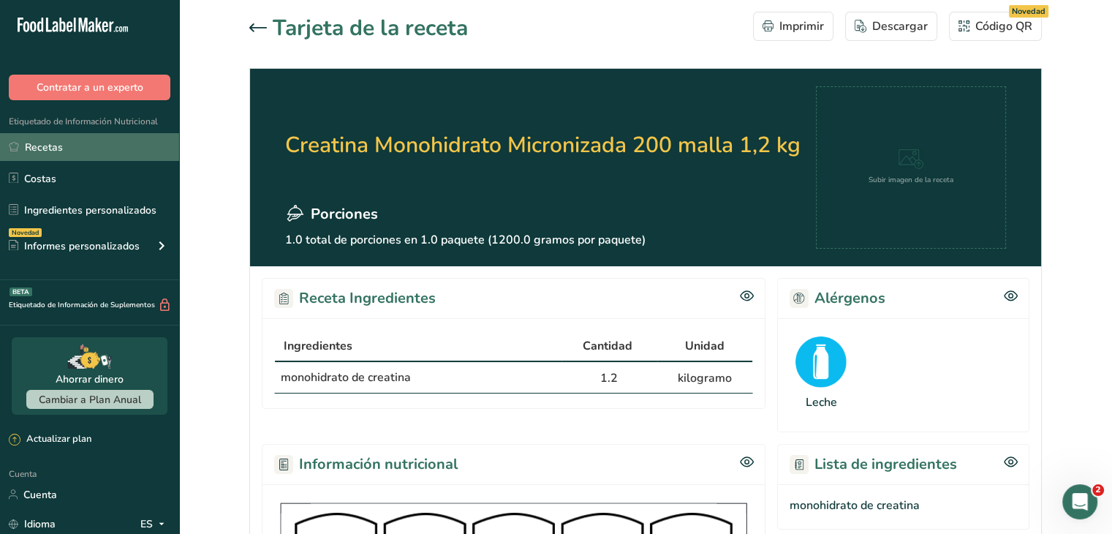
click at [94, 156] on link "Recetas" at bounding box center [89, 147] width 179 height 28
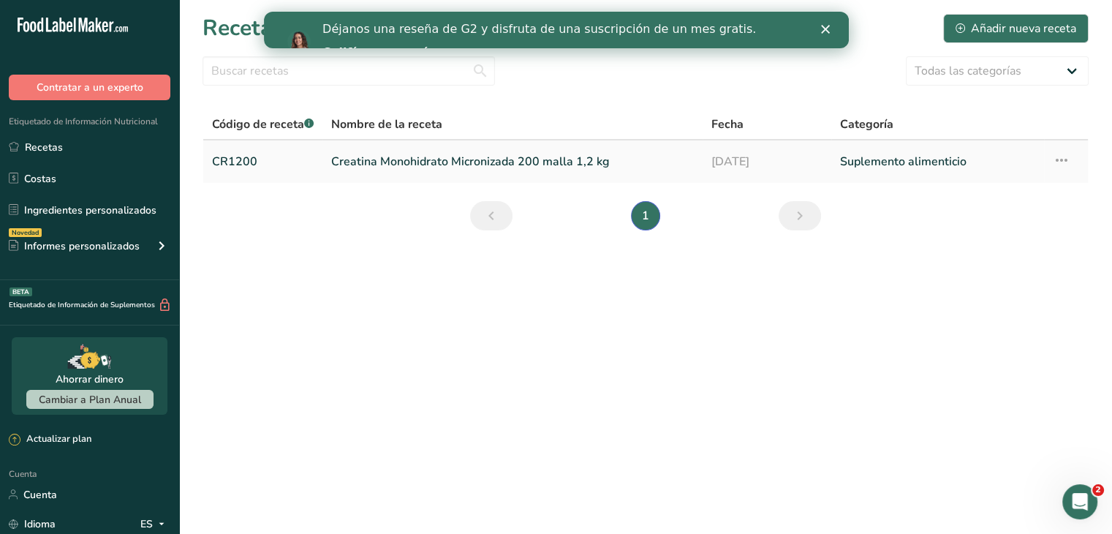
click at [1075, 163] on td "Configuración de recetas Eliminar receta Duplicar receta Receta de escalar Guar…" at bounding box center [1066, 161] width 44 height 42
click at [1065, 160] on icon at bounding box center [1062, 160] width 18 height 26
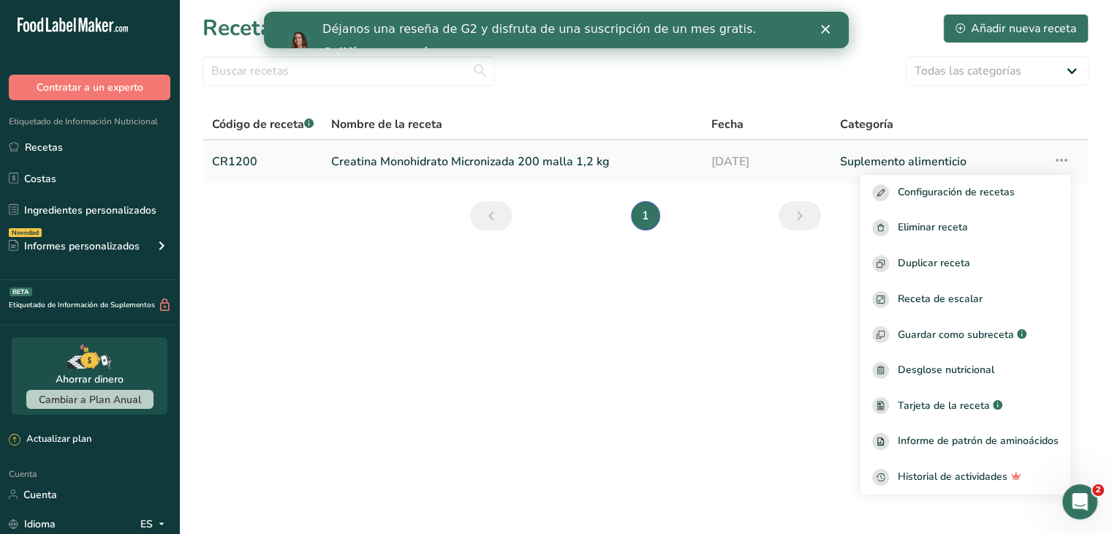
click at [358, 156] on font "Creatina Monohidrato Micronizada 200 malla 1,2 kg" at bounding box center [470, 162] width 279 height 16
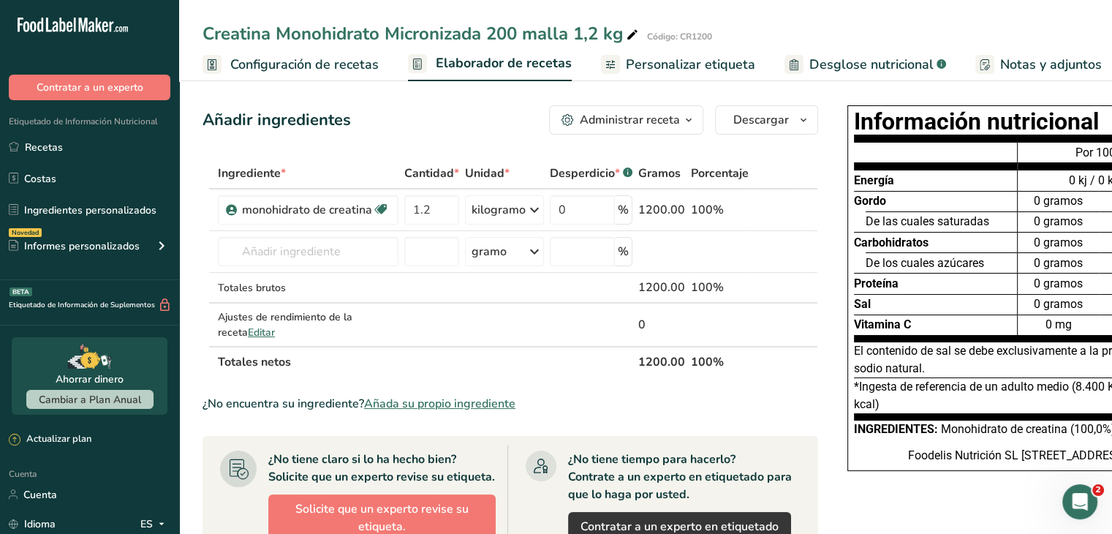
click at [336, 72] on font "Configuración de recetas" at bounding box center [304, 65] width 148 height 18
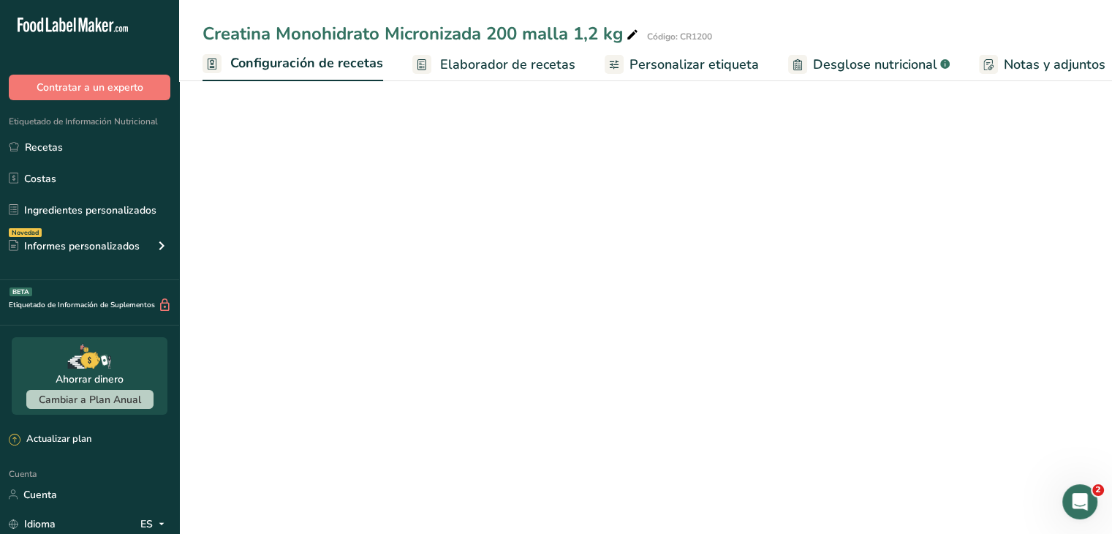
scroll to position [0, 5]
select select "1"
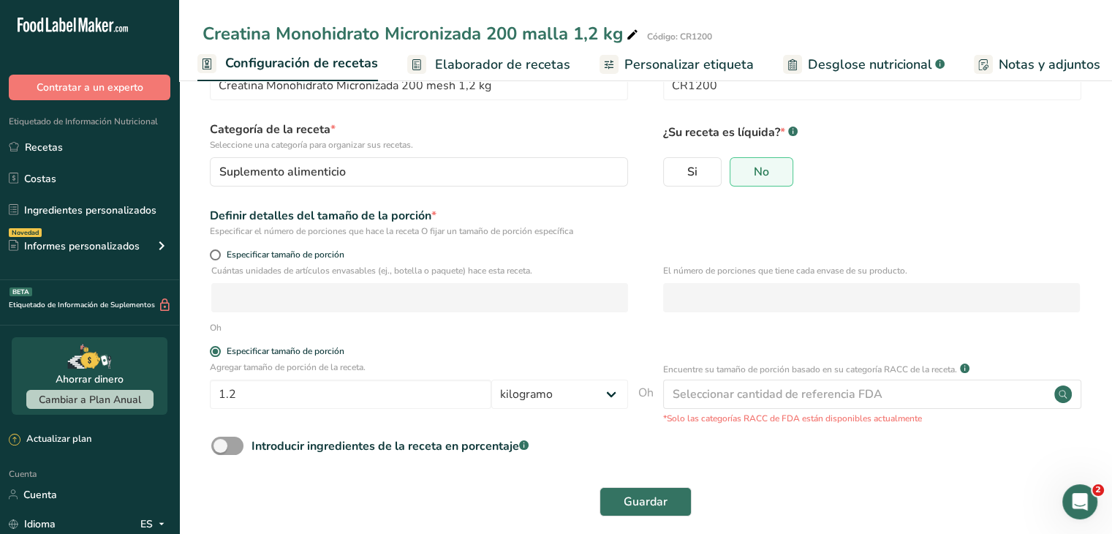
scroll to position [73, 0]
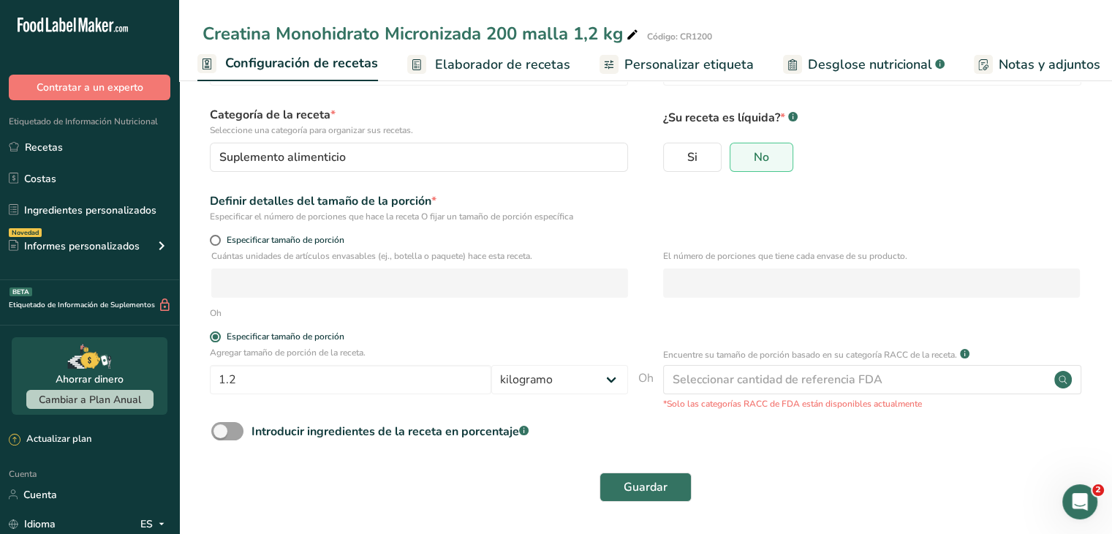
click at [471, 61] on font "Elaborador de recetas" at bounding box center [502, 65] width 135 height 18
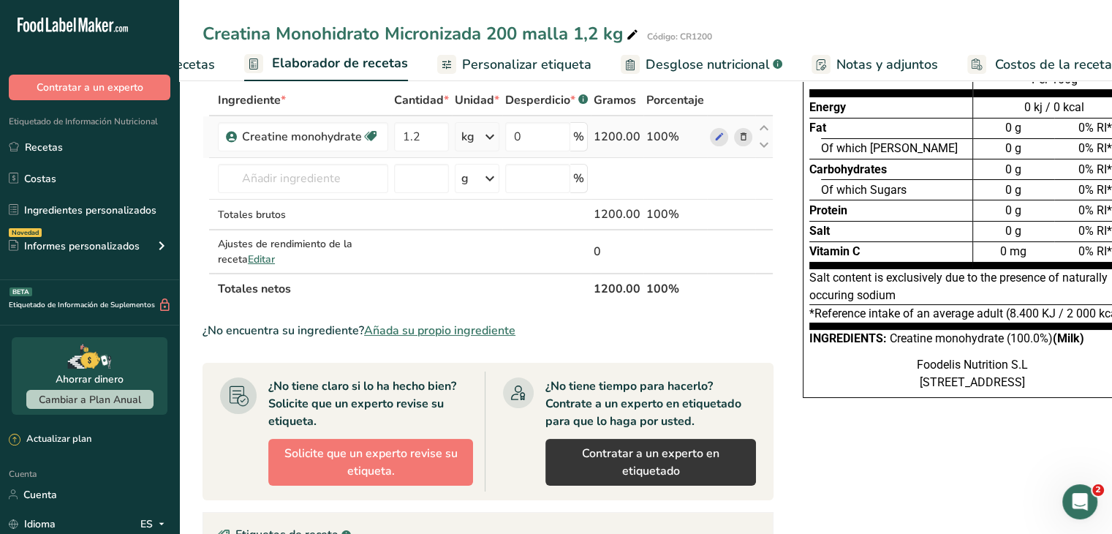
scroll to position [0, 181]
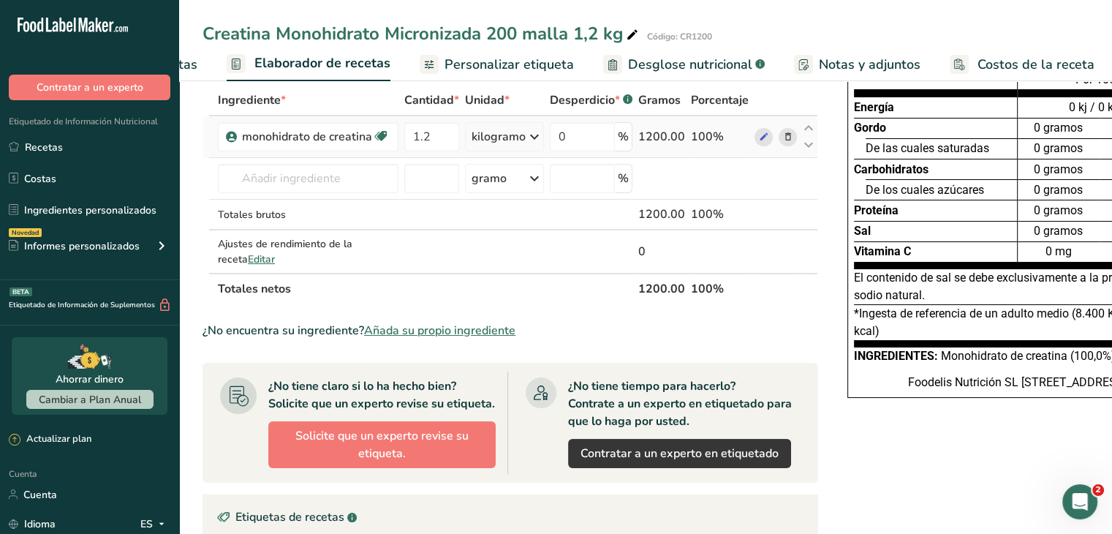
click at [506, 145] on font "kilogramo" at bounding box center [499, 137] width 54 height 16
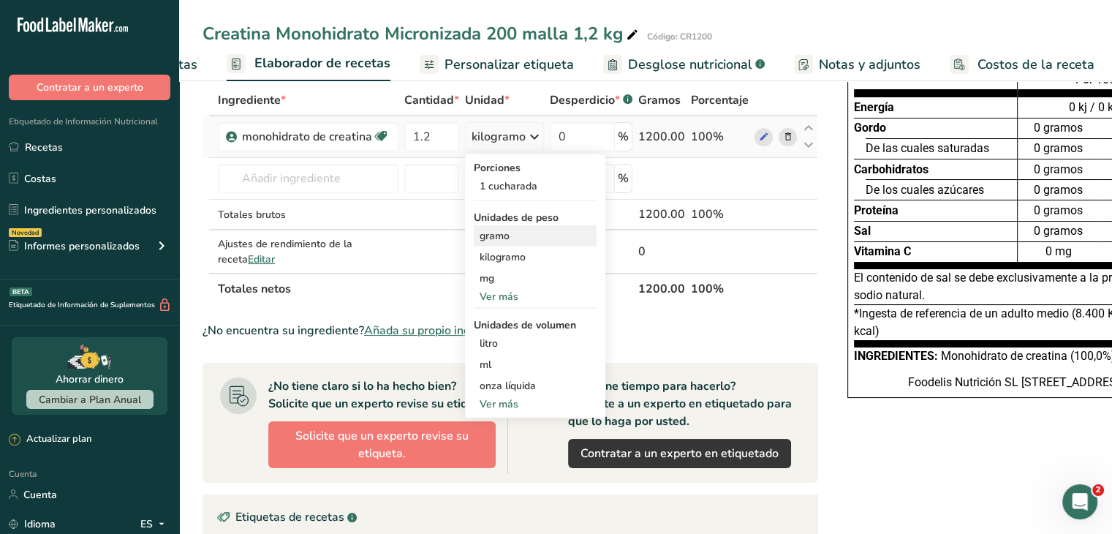
click at [507, 246] on div "gramo" at bounding box center [535, 235] width 123 height 21
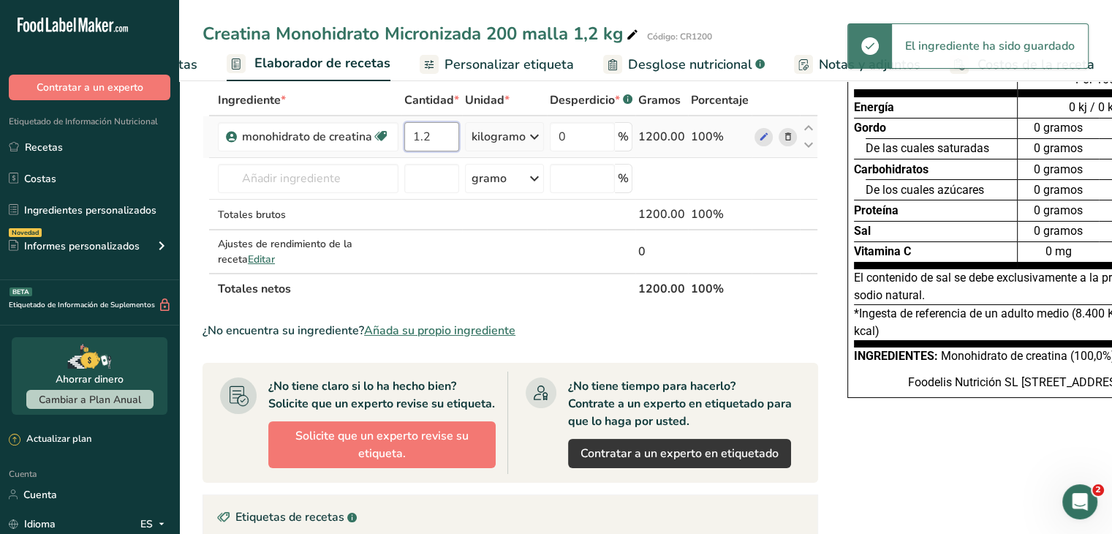
click at [432, 151] on input "1.2" at bounding box center [431, 136] width 55 height 29
click at [433, 151] on input "1.2" at bounding box center [431, 136] width 55 height 29
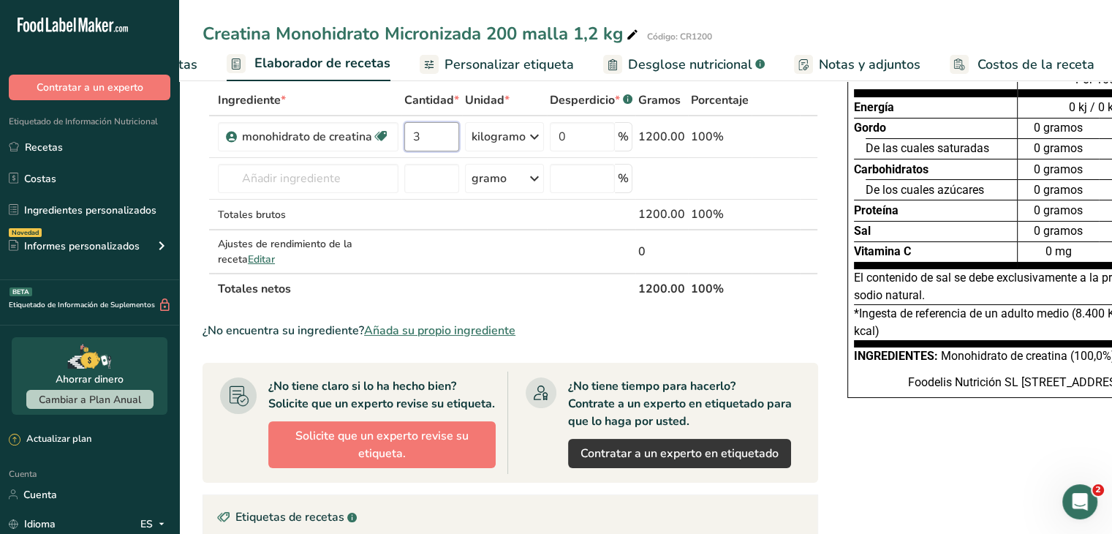
type input "3"
click at [580, 304] on div "Ingrediente * Cantidad * Unidad * Desperdicio * .a-a{fill:#347362;}.b-a{fill:#f…" at bounding box center [511, 194] width 616 height 219
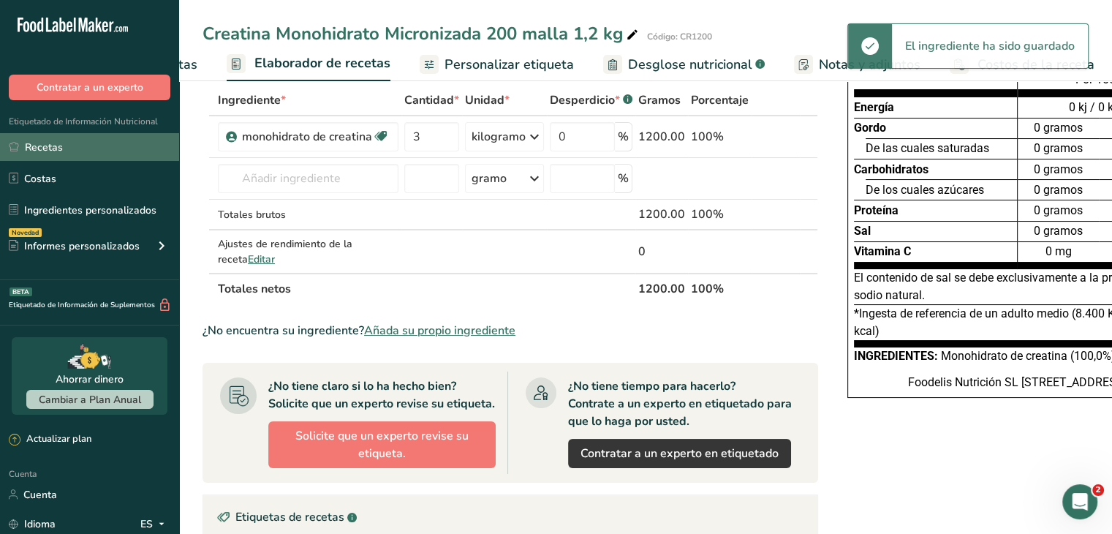
click at [58, 145] on font "Recetas" at bounding box center [44, 147] width 38 height 14
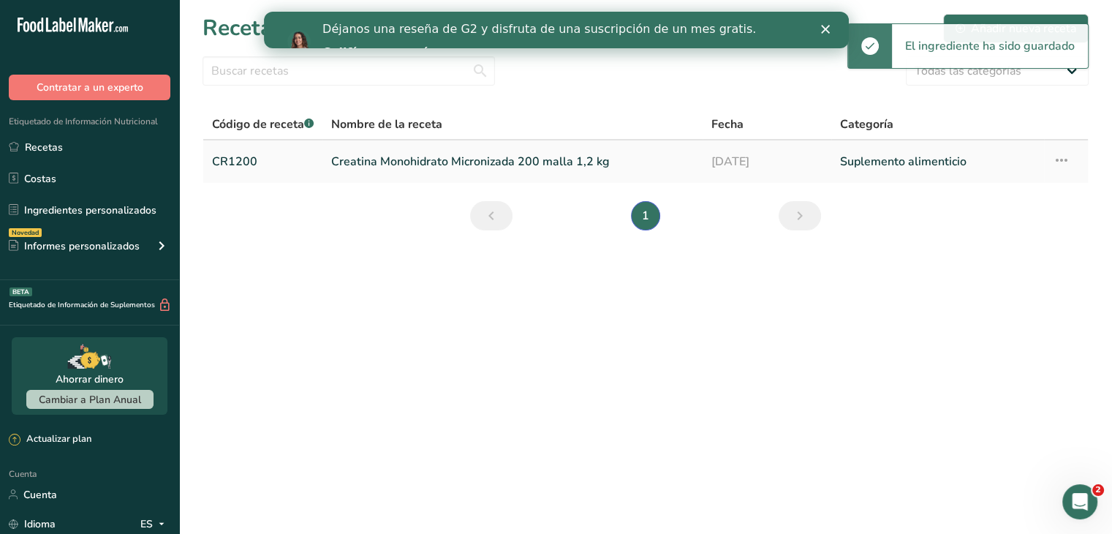
click at [1064, 163] on icon at bounding box center [1062, 160] width 18 height 26
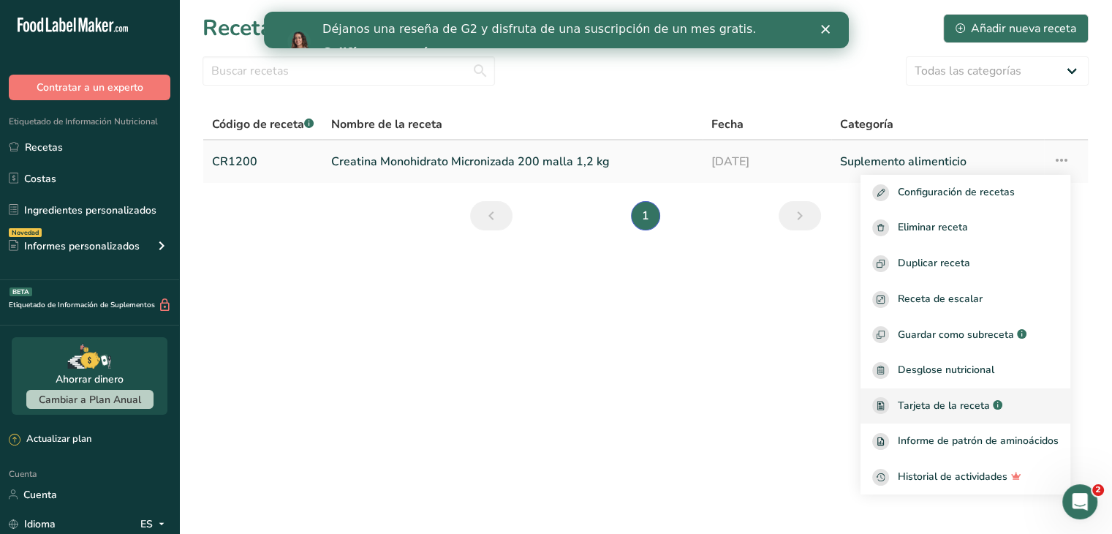
click at [979, 398] on font "Tarjeta de la receta" at bounding box center [944, 405] width 92 height 14
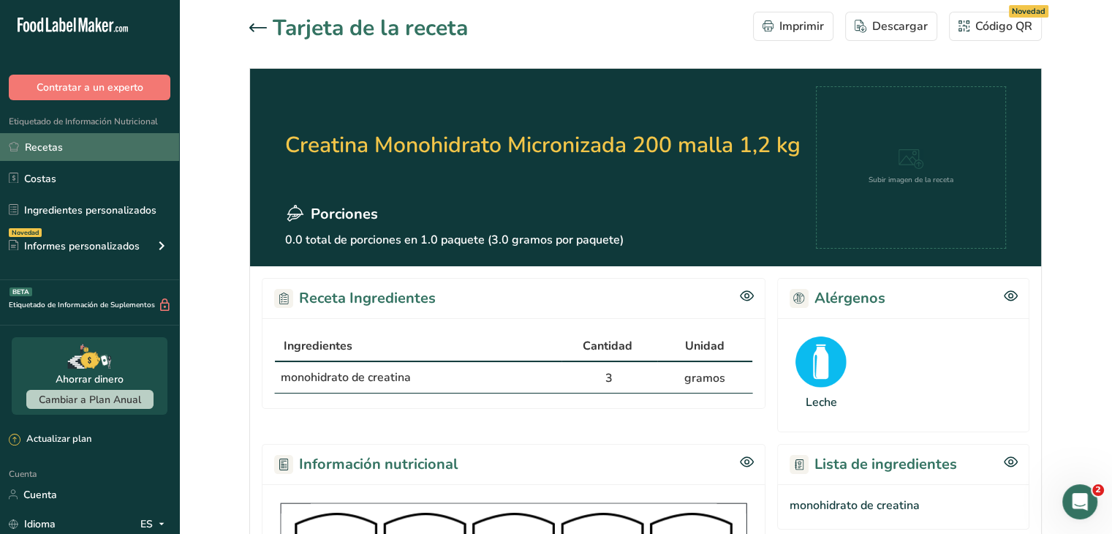
click at [83, 160] on link "Recetas" at bounding box center [89, 147] width 179 height 28
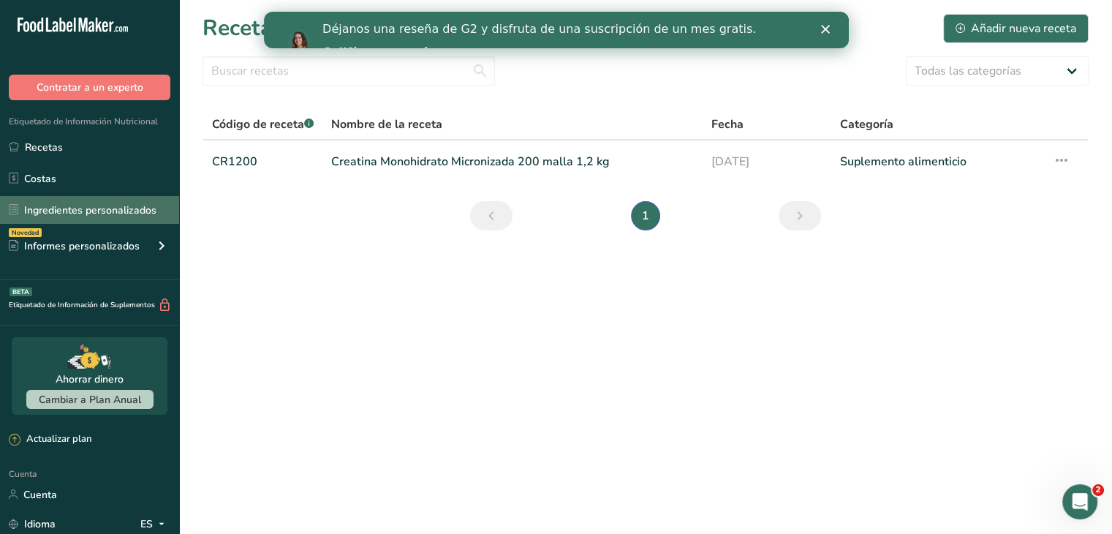
click at [107, 203] on font "Ingredientes personalizados" at bounding box center [90, 210] width 132 height 14
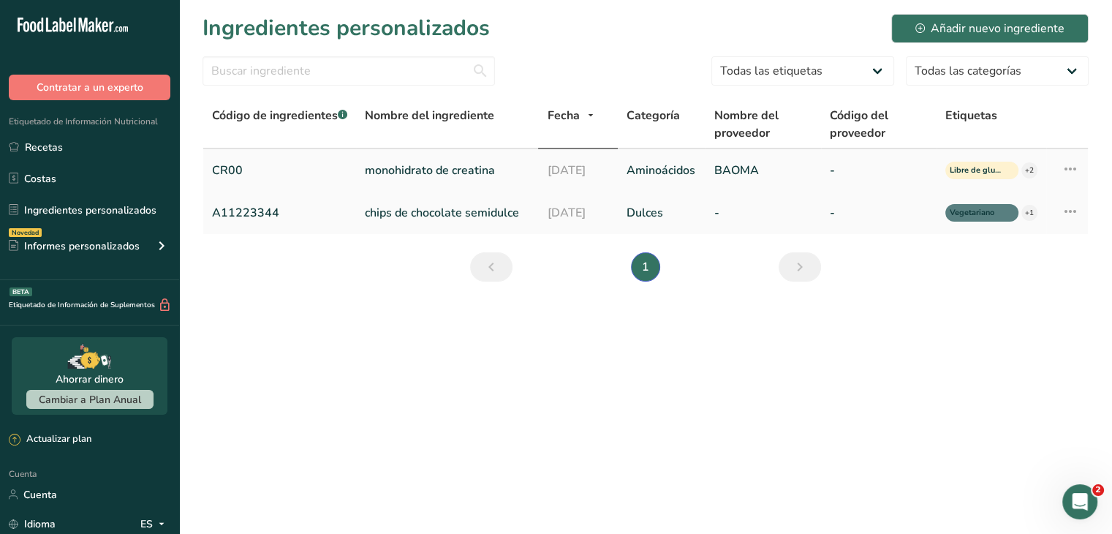
click at [453, 170] on font "monohidrato de creatina" at bounding box center [430, 170] width 130 height 16
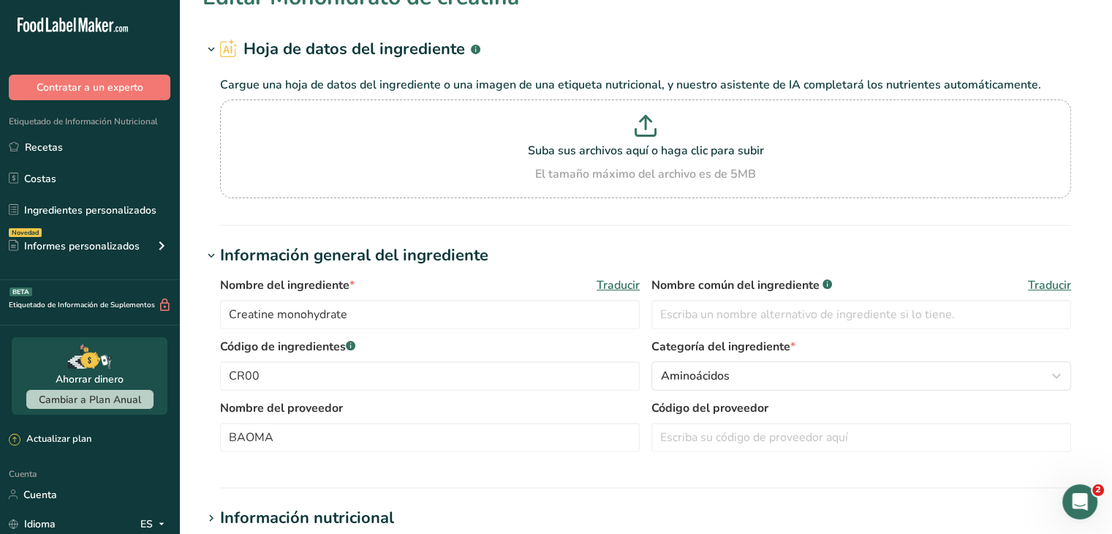
type input "0"
type KJ "0"
type Fat "0"
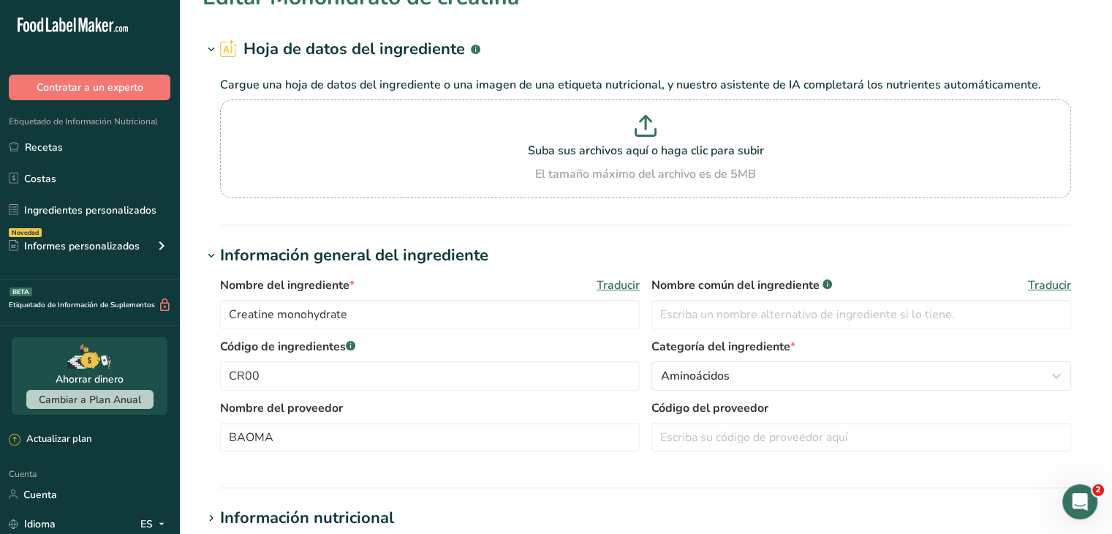
type input "0"
type Carbohydrates "0"
type Fiber "0"
type Sugars "0"
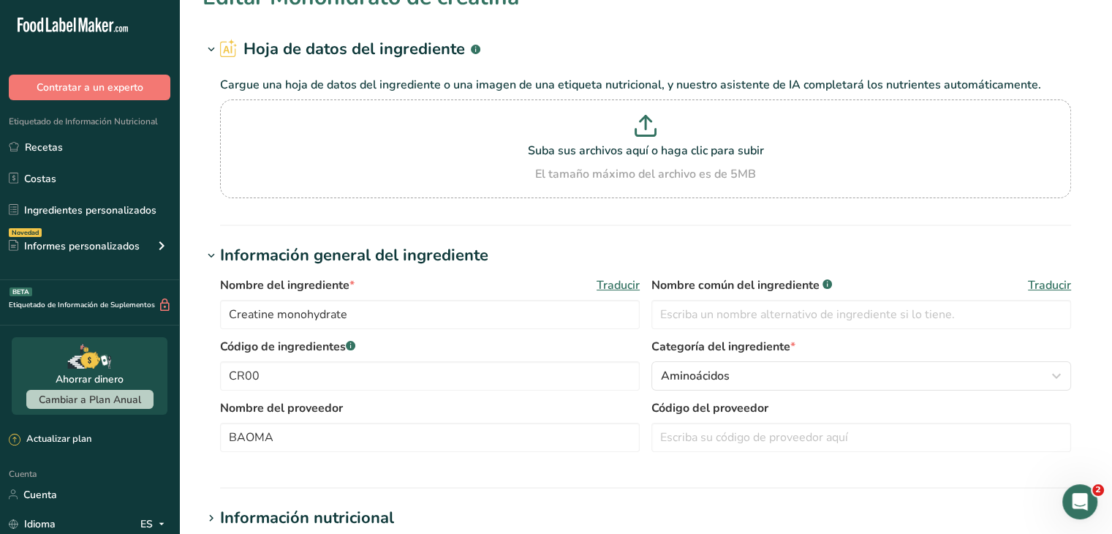
type Sugars "0"
type input "0"
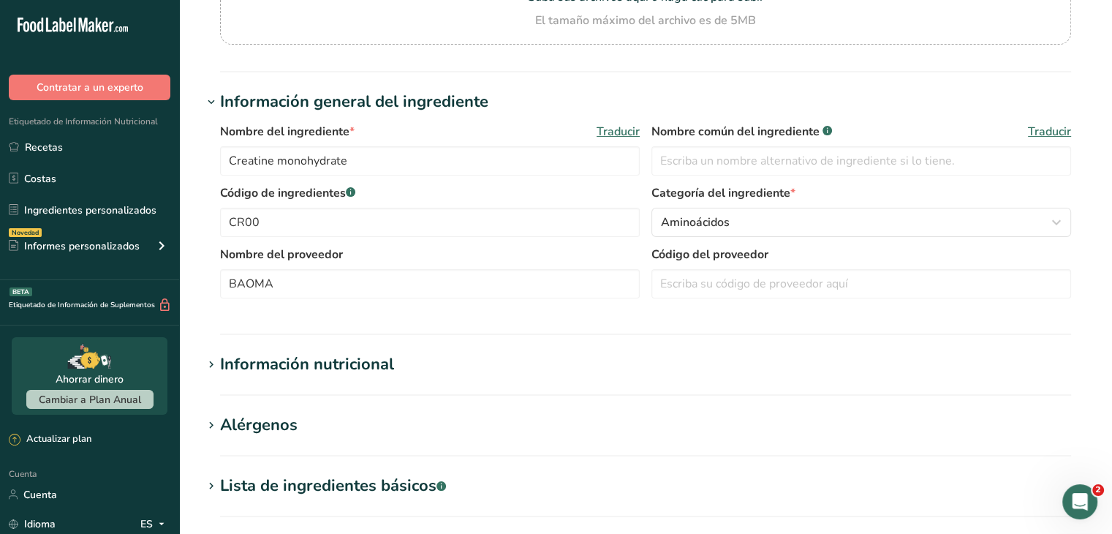
scroll to position [292, 0]
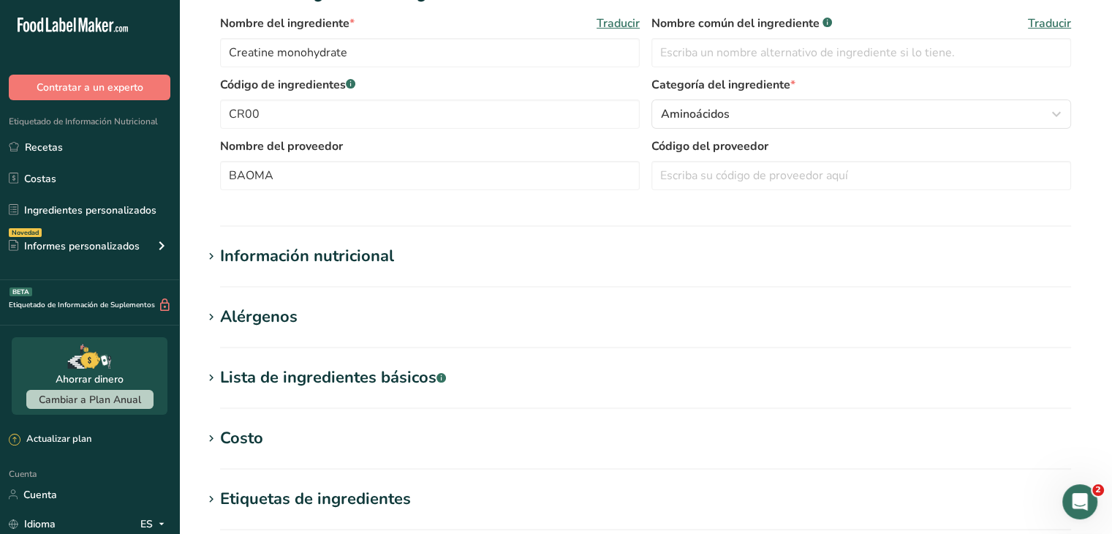
click at [339, 248] on font "Información nutricional" at bounding box center [307, 256] width 174 height 22
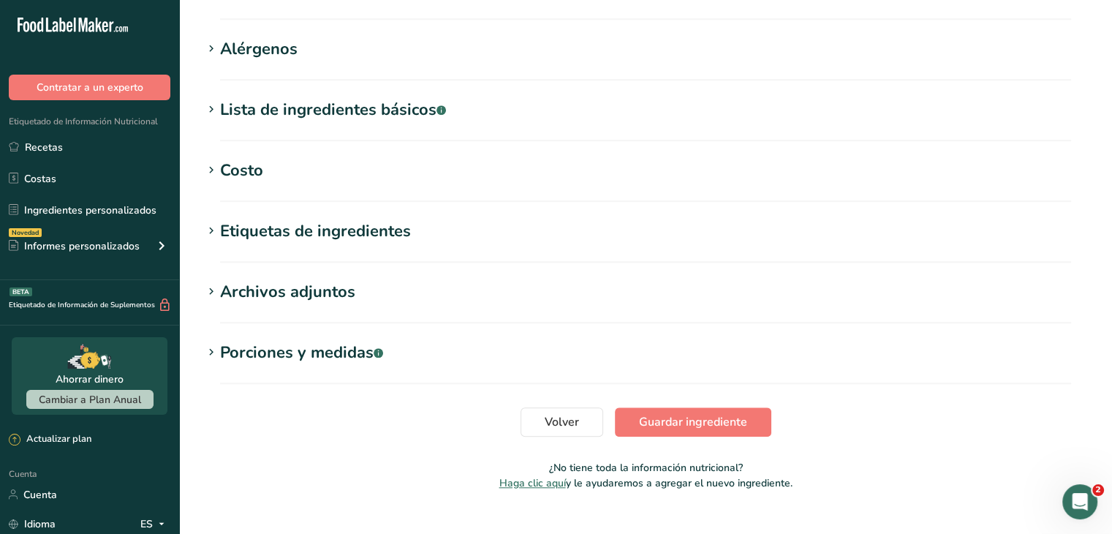
scroll to position [1296, 0]
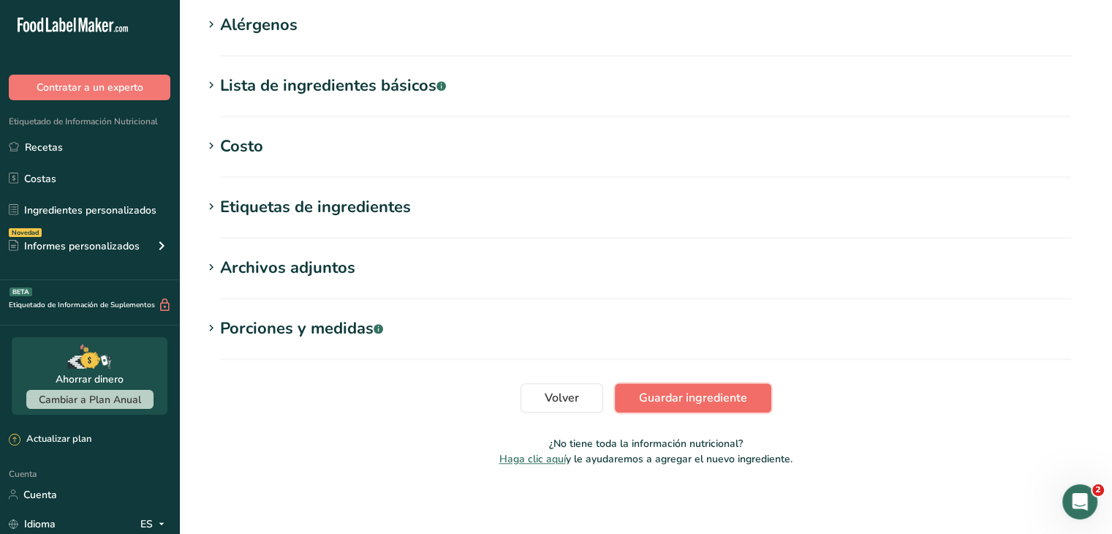
click at [677, 392] on font "Guardar ingrediente" at bounding box center [693, 398] width 108 height 16
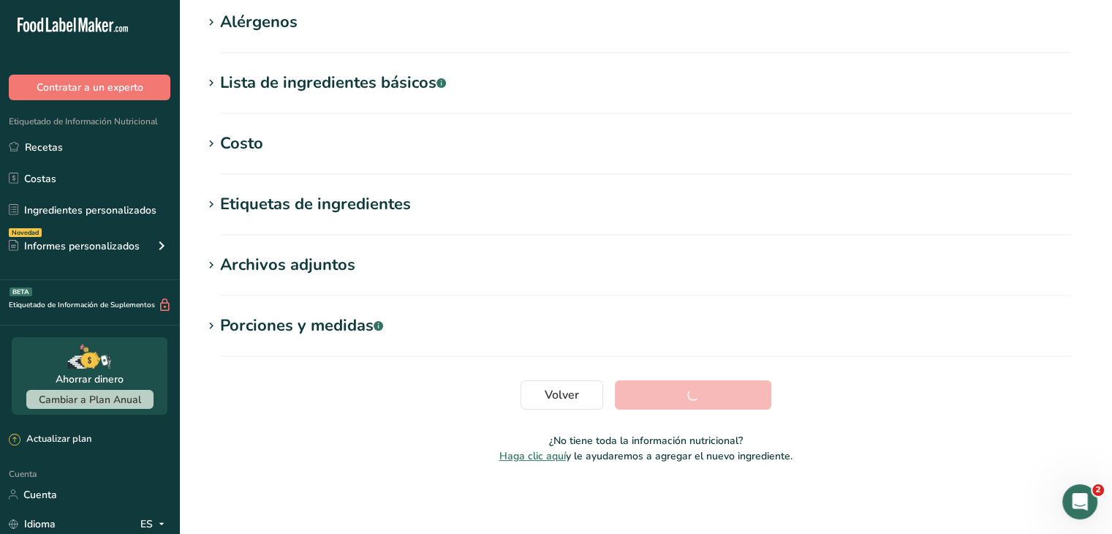
scroll to position [240, 0]
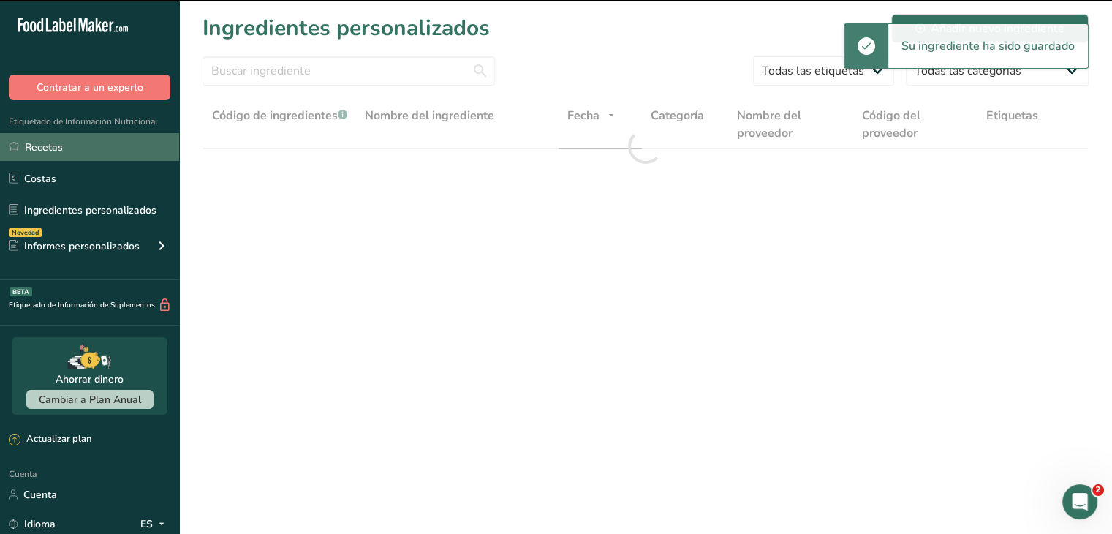
click at [113, 153] on link "Recetas" at bounding box center [89, 147] width 179 height 28
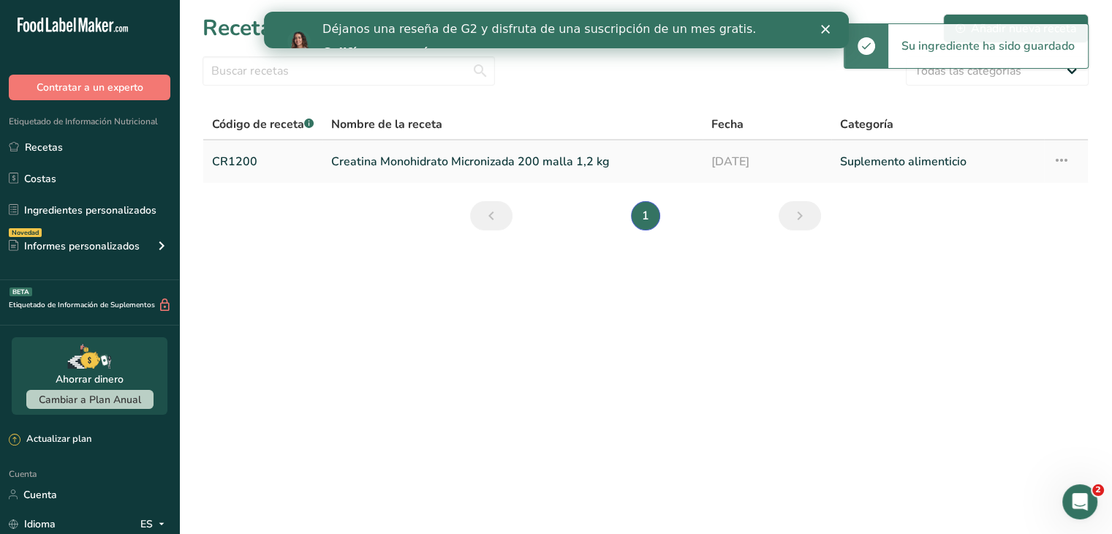
click at [1064, 160] on icon at bounding box center [1062, 160] width 18 height 26
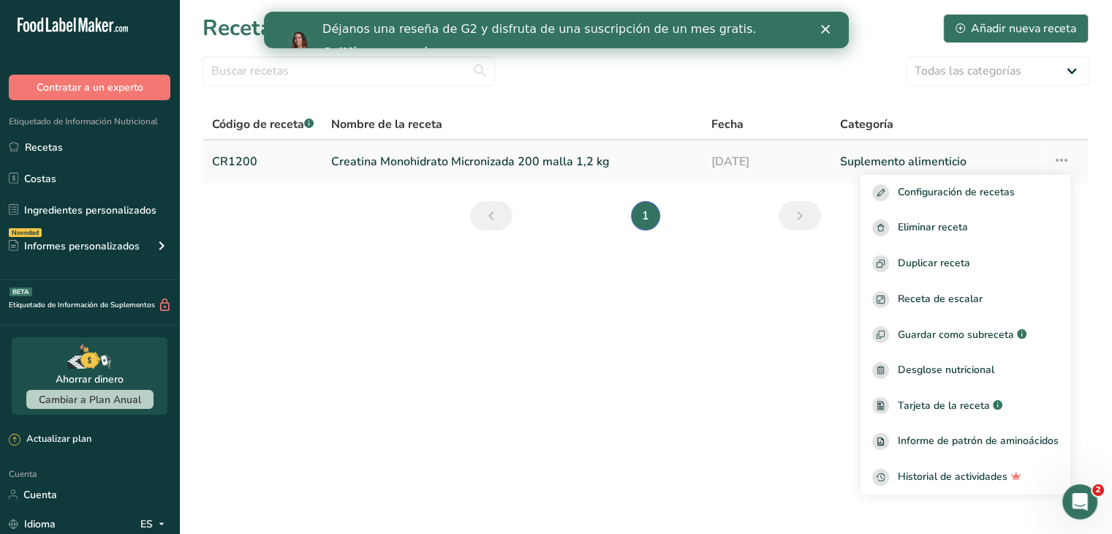
click at [417, 154] on font "Creatina Monohidrato Micronizada 200 malla 1,2 kg" at bounding box center [470, 162] width 279 height 16
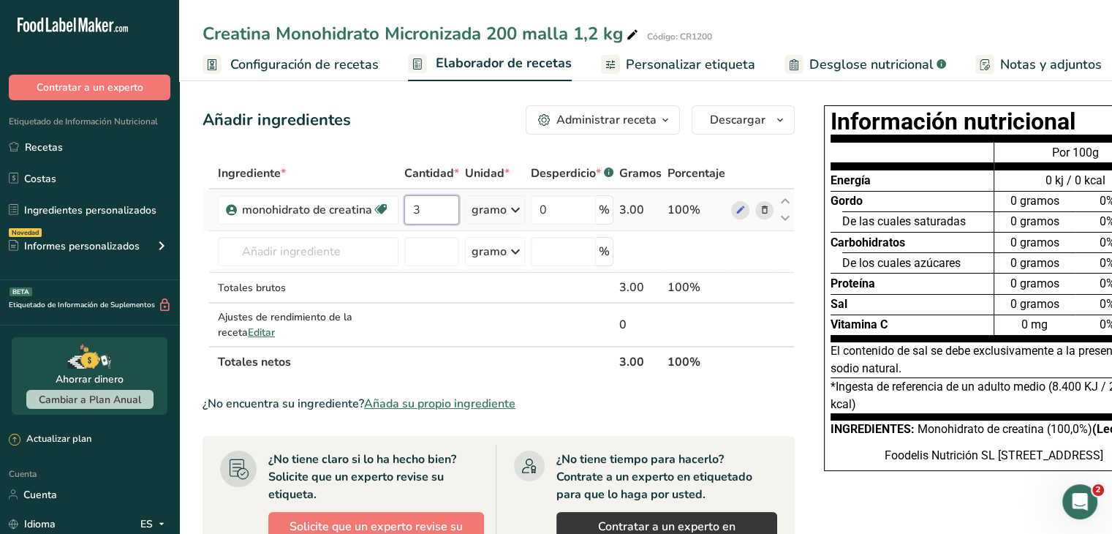
click at [410, 222] on input "3" at bounding box center [431, 209] width 55 height 29
type input "1.2"
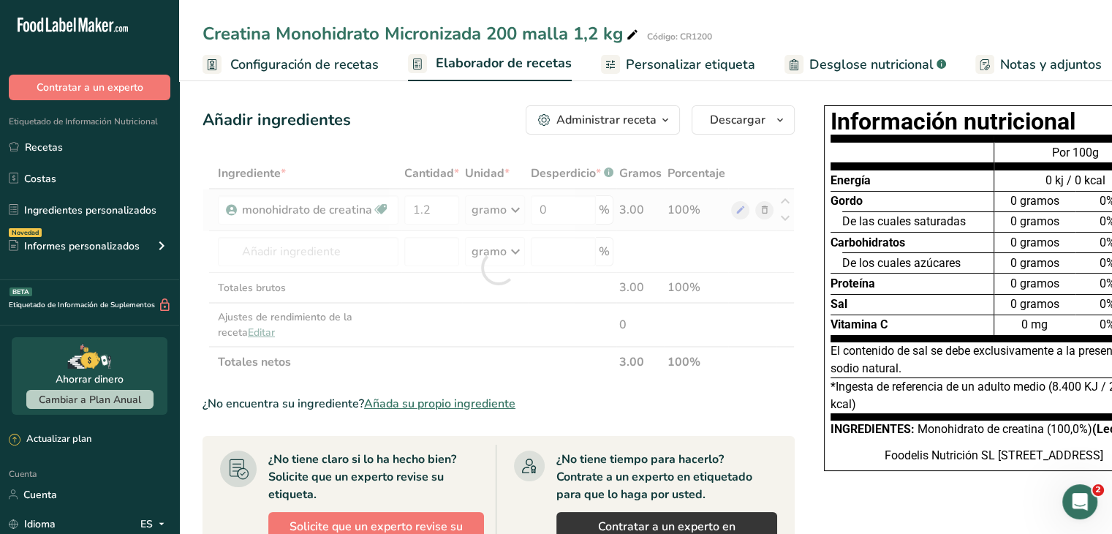
click at [482, 225] on div "Ingrediente * Cantidad * Unidad * Desperdicio * .a-a{fill:#347362;}.b-a{fill:#f…" at bounding box center [499, 267] width 592 height 219
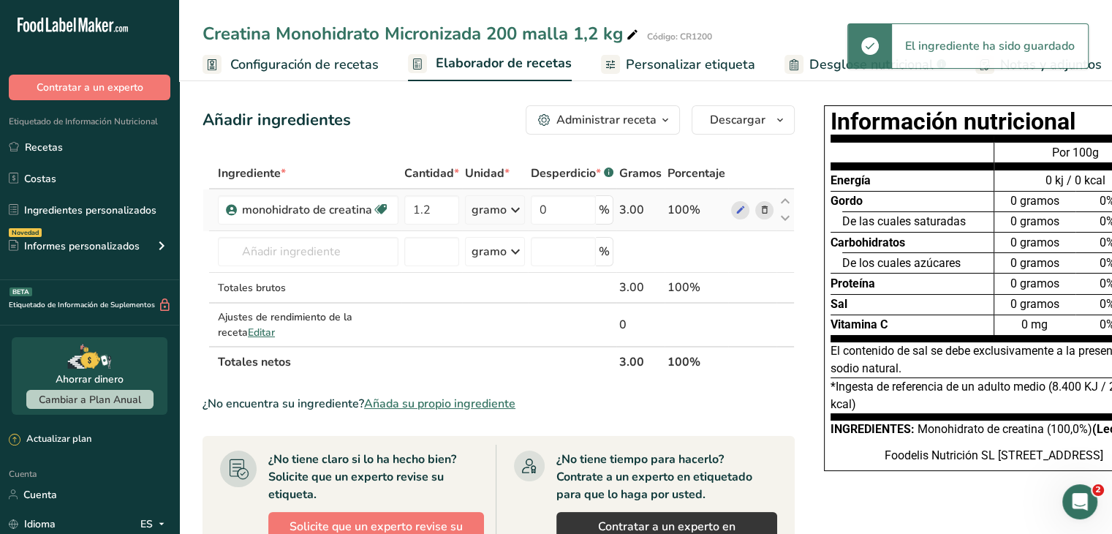
click at [482, 218] on font "gramo" at bounding box center [489, 210] width 35 height 16
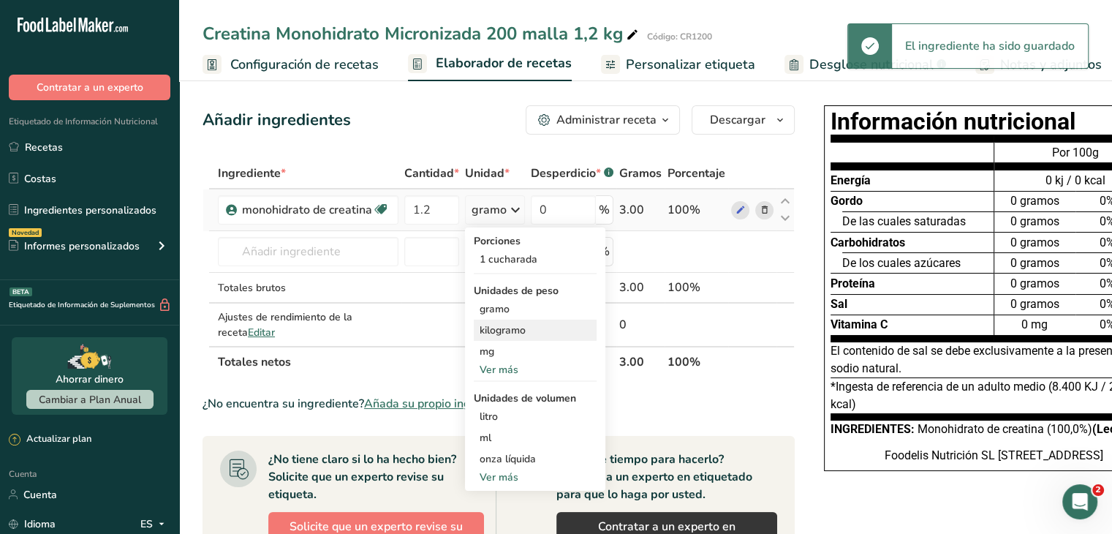
click at [496, 337] on font "kilogramo" at bounding box center [503, 330] width 46 height 14
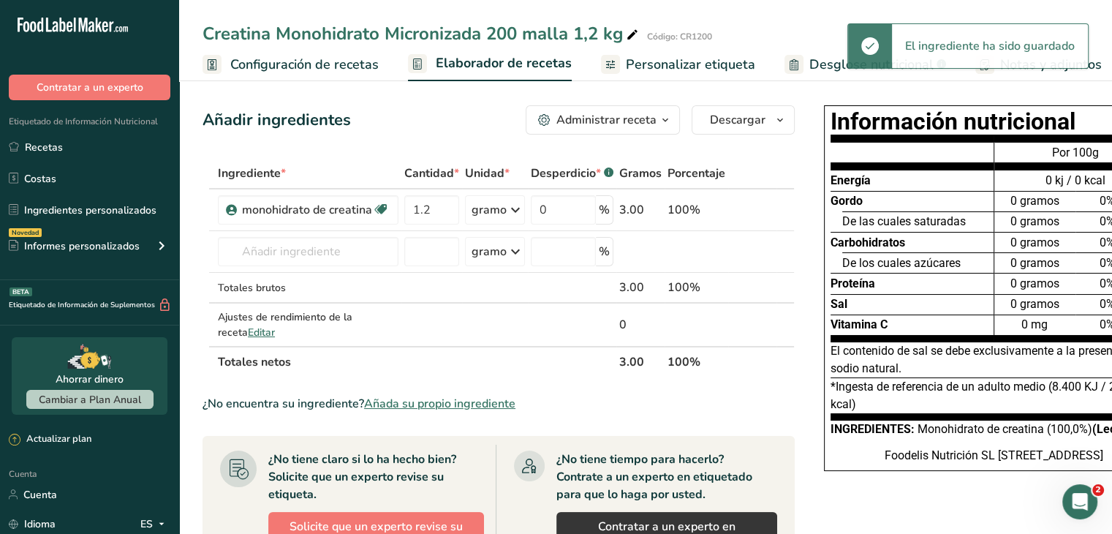
click at [659, 68] on font "Personalizar etiqueta" at bounding box center [690, 65] width 129 height 18
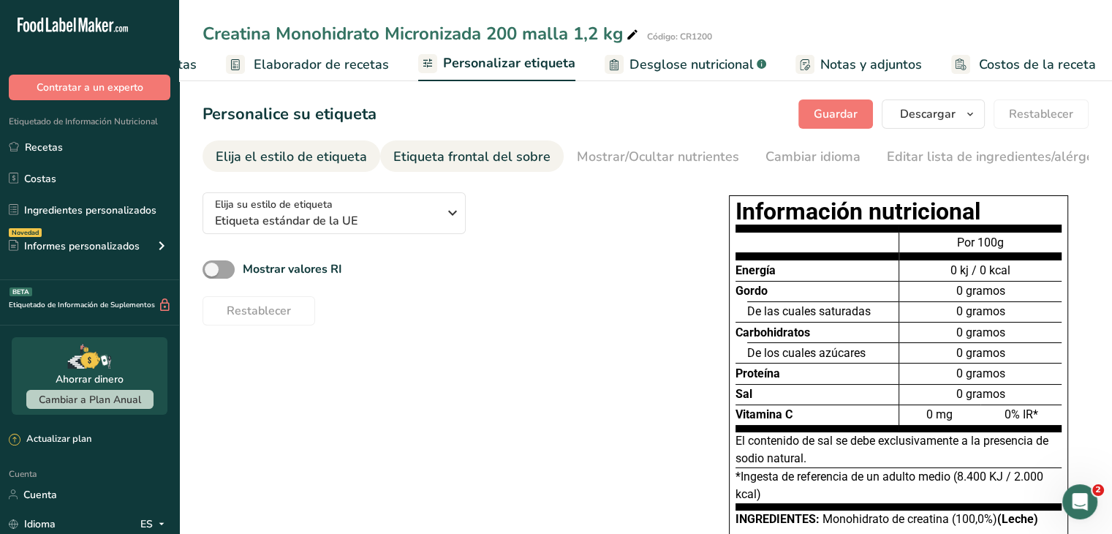
click at [485, 163] on font "Etiqueta frontal del sobre" at bounding box center [471, 157] width 157 height 18
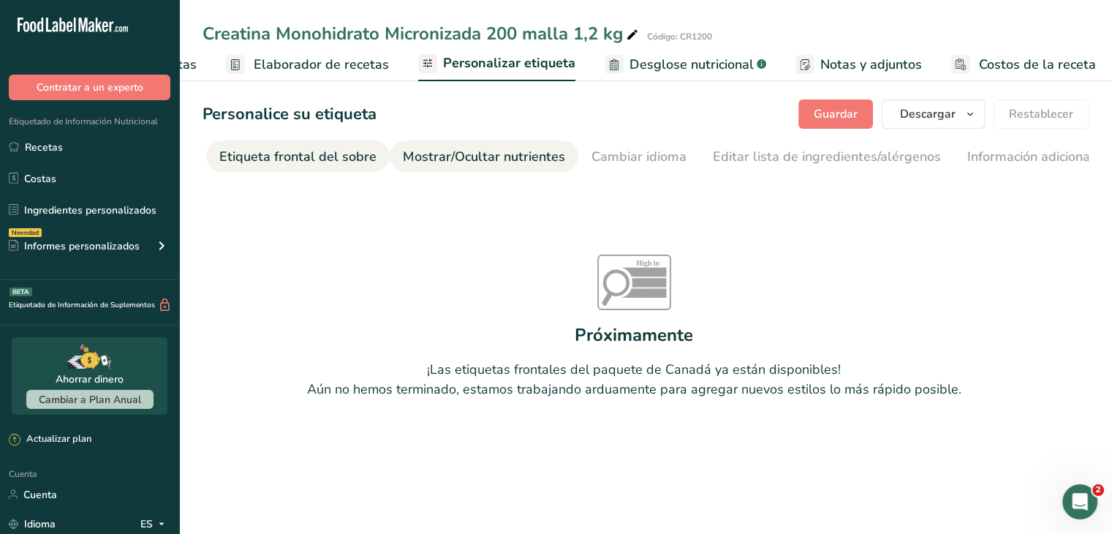
click at [524, 161] on font "Mostrar/Ocultar nutrientes" at bounding box center [484, 157] width 162 height 18
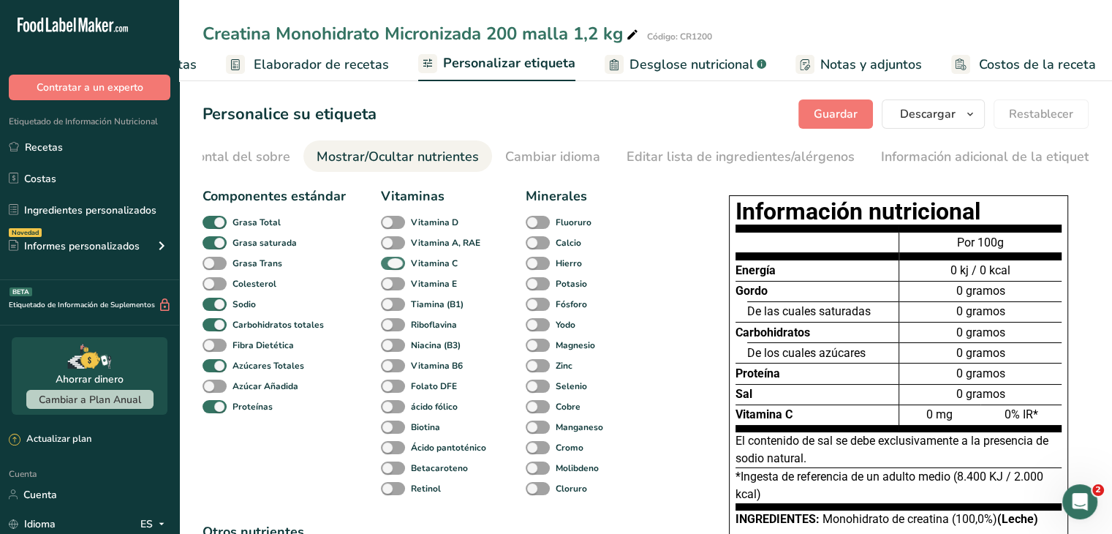
click at [406, 265] on span "Vitamina C" at bounding box center [431, 263] width 53 height 13
click at [390, 265] on input "Vitamina C" at bounding box center [386, 263] width 10 height 10
checkbox input "false"
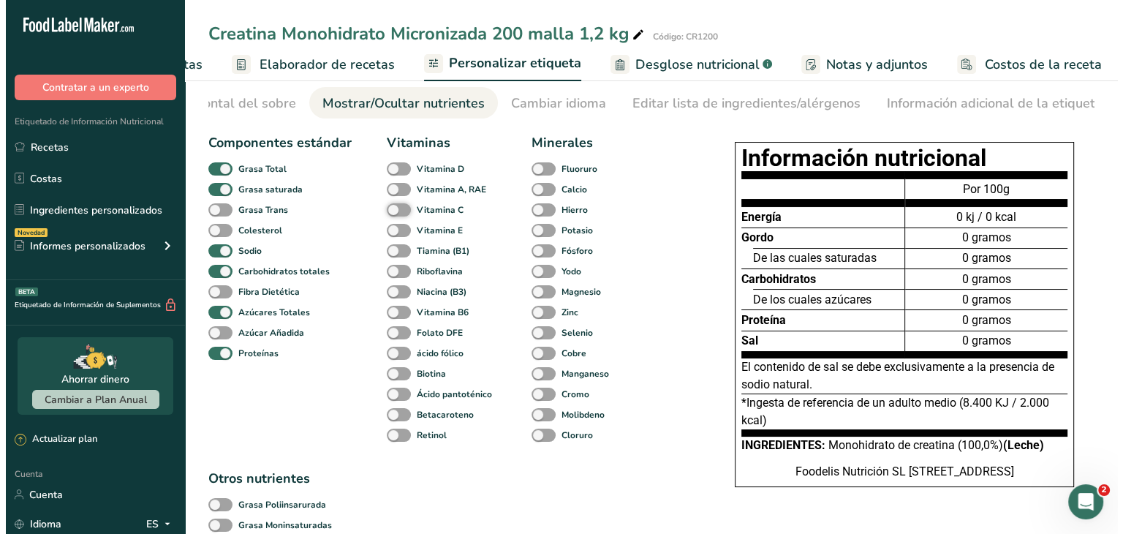
scroll to position [0, 0]
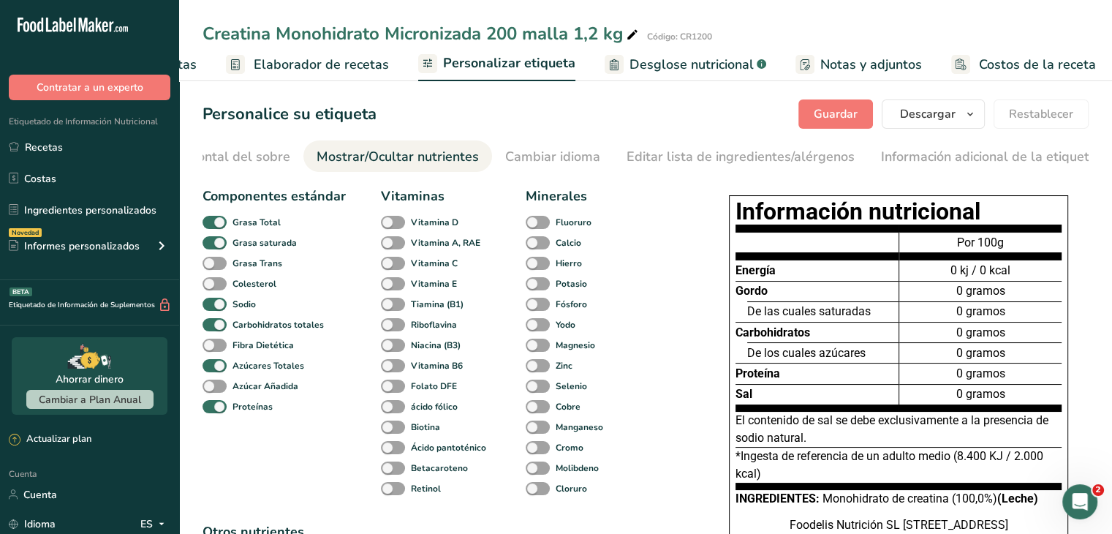
click at [722, 56] on font "Desglose nutricional" at bounding box center [691, 65] width 124 height 18
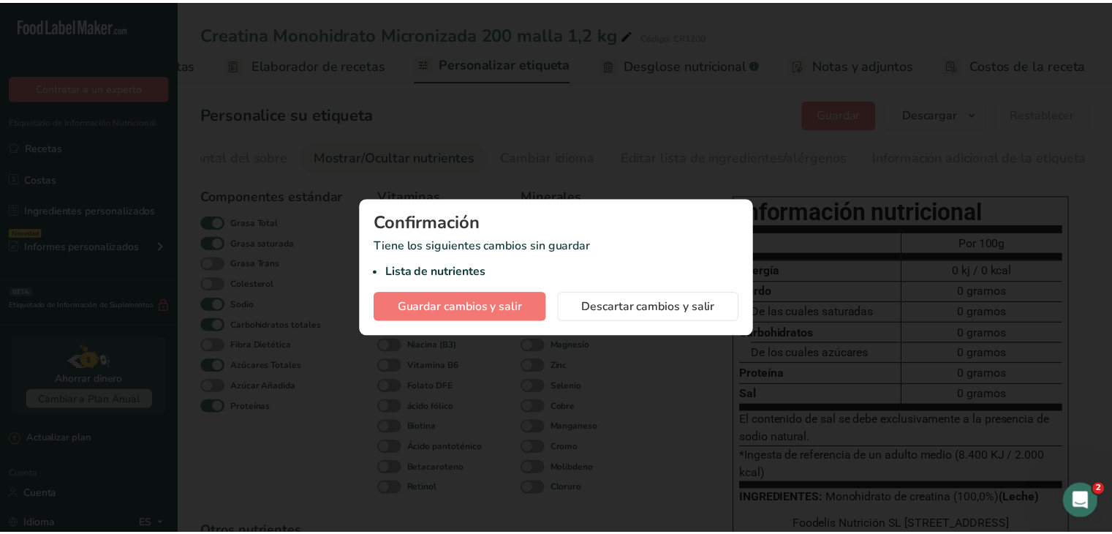
scroll to position [0, 171]
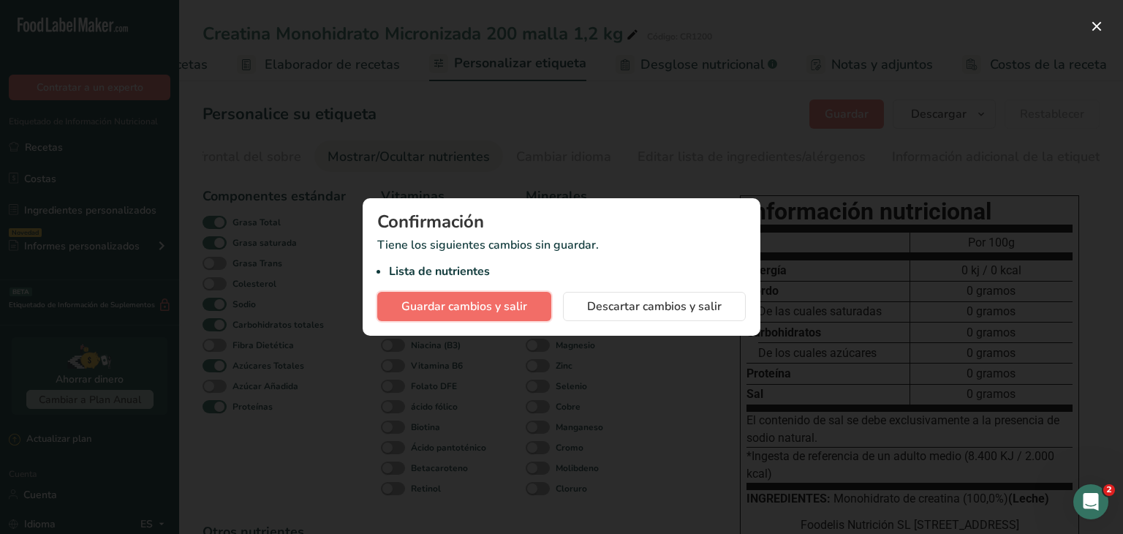
click at [504, 296] on button "Guardar cambios y salir" at bounding box center [464, 306] width 174 height 29
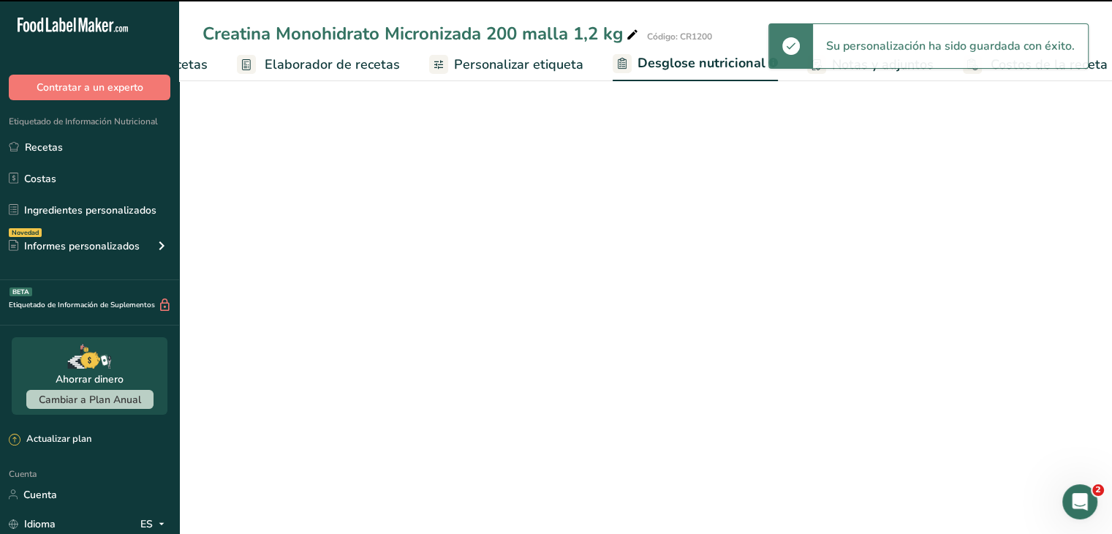
select select "Calories"
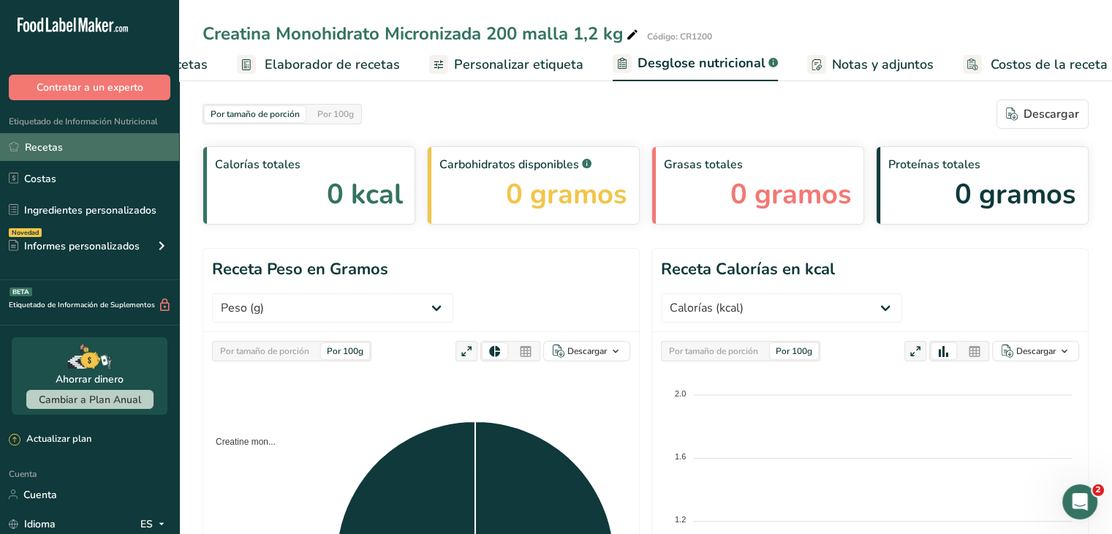
click at [91, 149] on link "Recetas" at bounding box center [89, 147] width 179 height 28
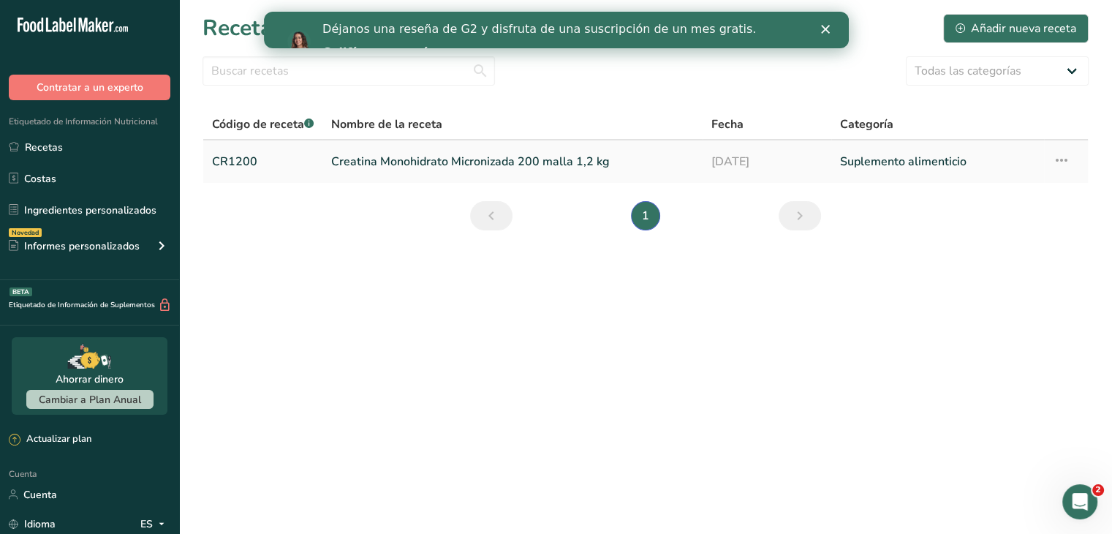
click at [1064, 162] on icon at bounding box center [1062, 160] width 18 height 26
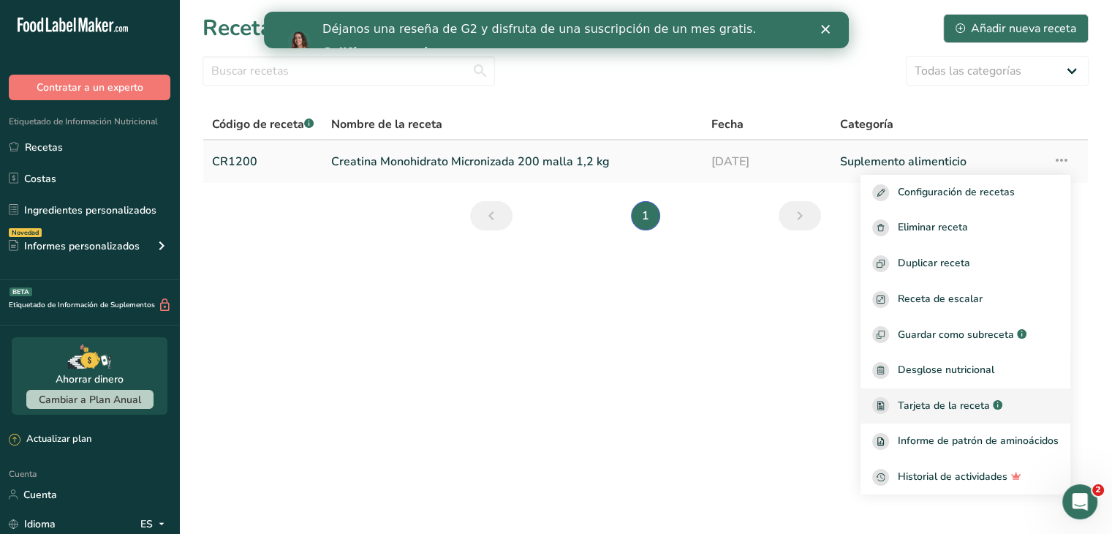
click at [953, 390] on link "Tarjeta de la receta .a-a{fill:#347362;}.b-a{fill:#fff;}" at bounding box center [966, 406] width 210 height 36
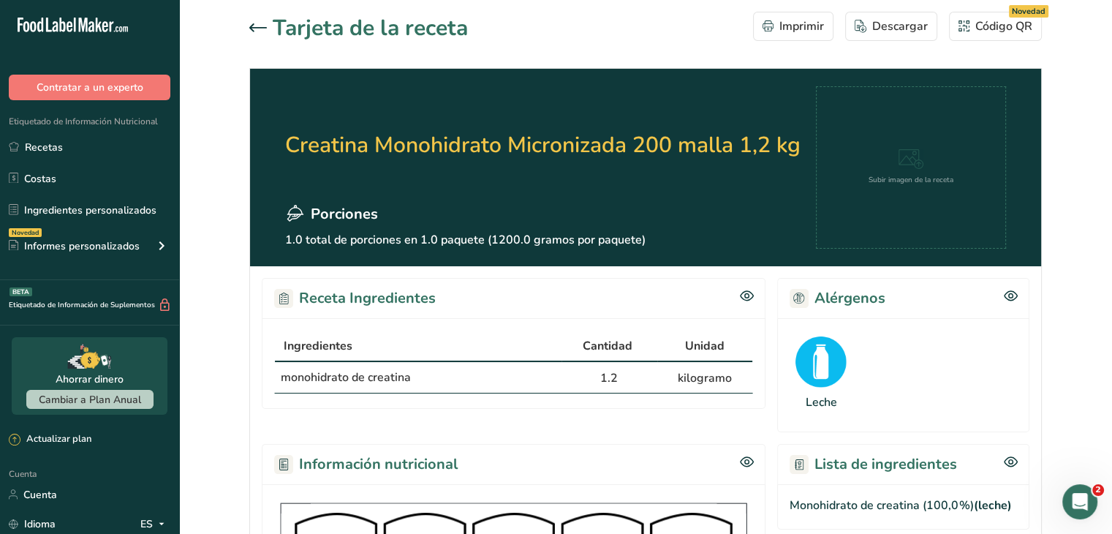
click at [496, 234] on font "1.0 total de porciones en 1.0 paquete (1200.0 gramos por paquete)" at bounding box center [465, 240] width 360 height 16
click at [120, 234] on div "Novedad Informes personalizados" at bounding box center [89, 245] width 179 height 37
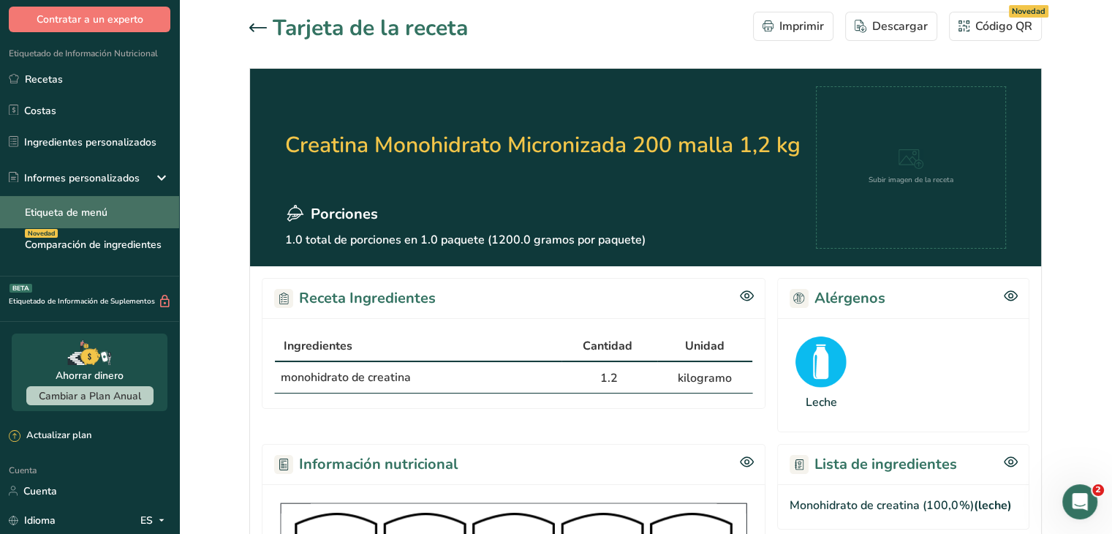
scroll to position [73, 0]
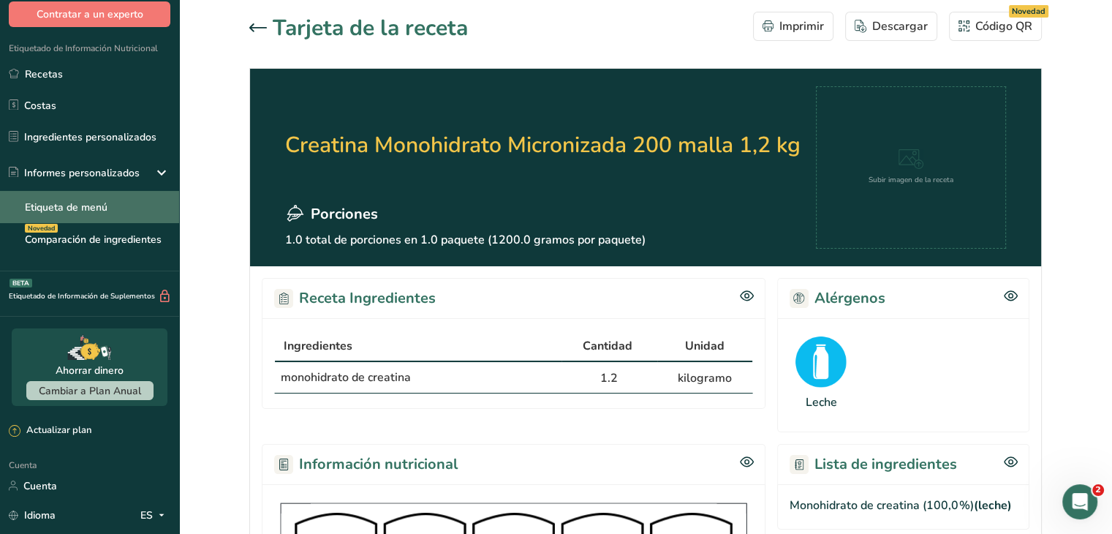
click at [83, 212] on font "Etiqueta de menú" at bounding box center [66, 207] width 83 height 14
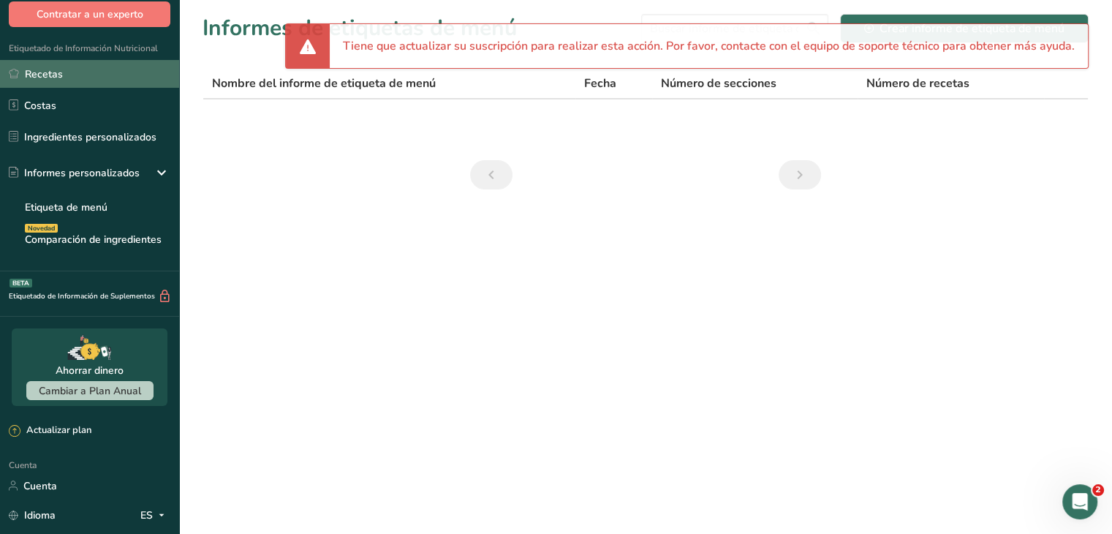
click at [96, 77] on link "Recetas" at bounding box center [89, 74] width 179 height 28
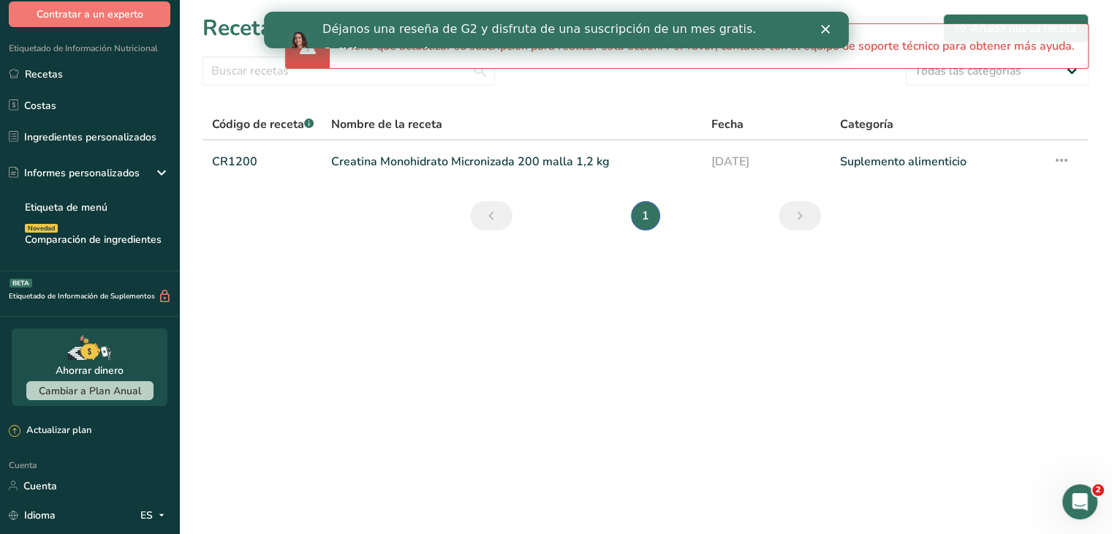
click at [368, 220] on section "Recetas Añadir nueva receta Todas las categorías Productos de panadería Bebidas…" at bounding box center [645, 127] width 933 height 254
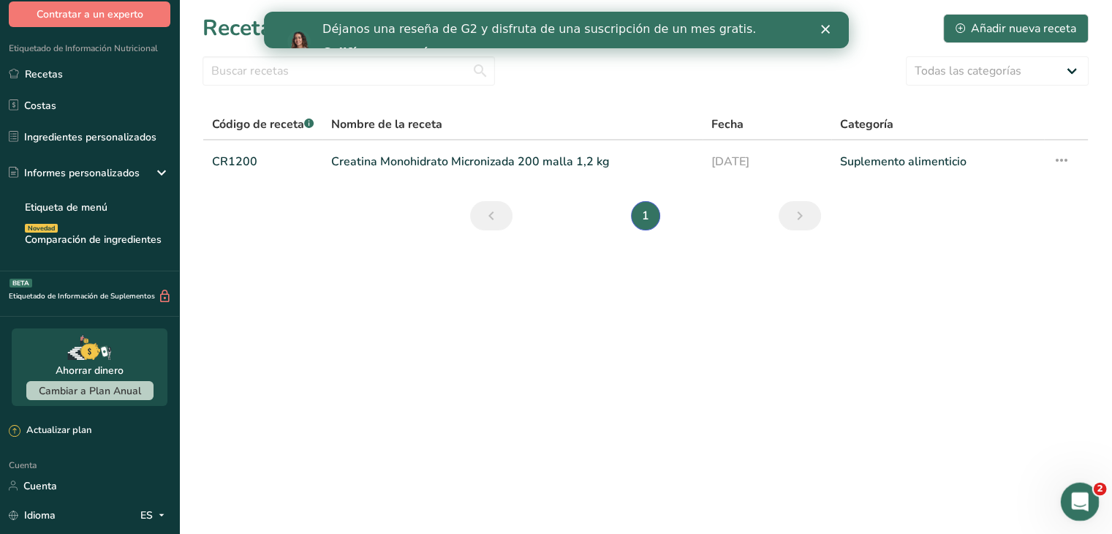
click at [1086, 512] on div "Abrir Intercom Messenger" at bounding box center [1078, 499] width 48 height 48
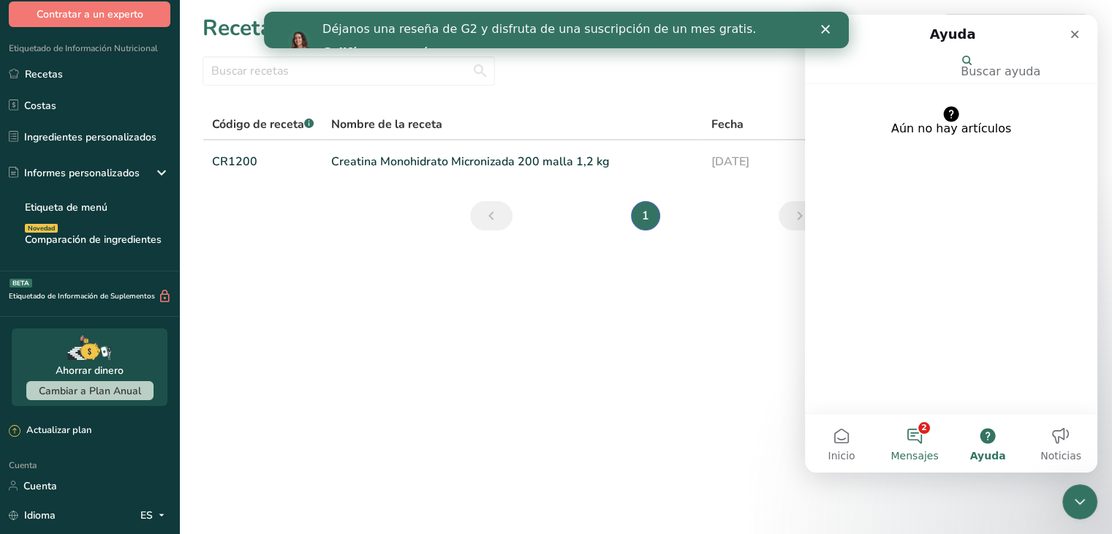
click at [906, 434] on button "2 Mensajes" at bounding box center [914, 443] width 73 height 58
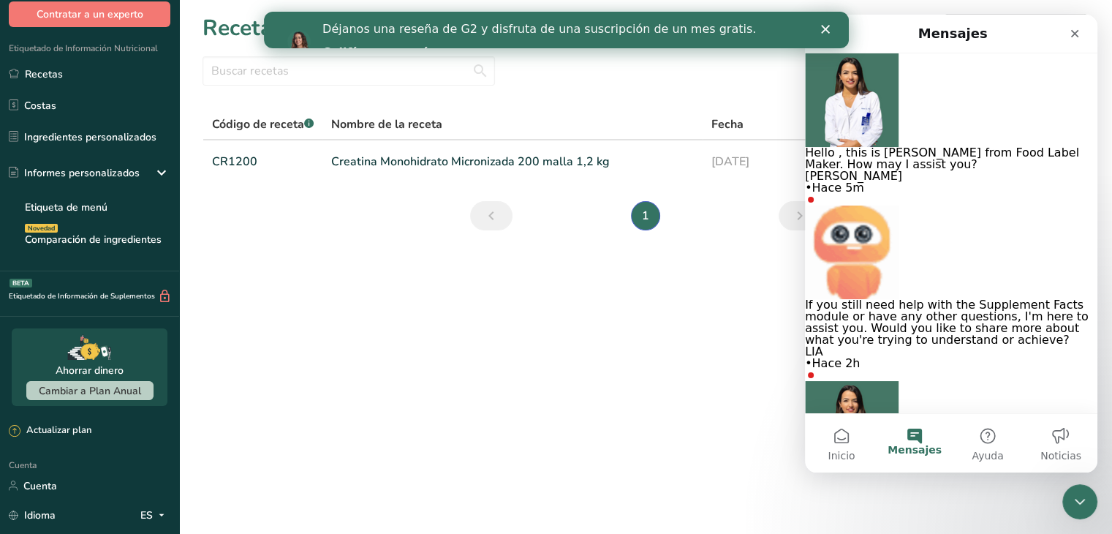
click at [910, 182] on div "• Hace 5m" at bounding box center [951, 188] width 292 height 12
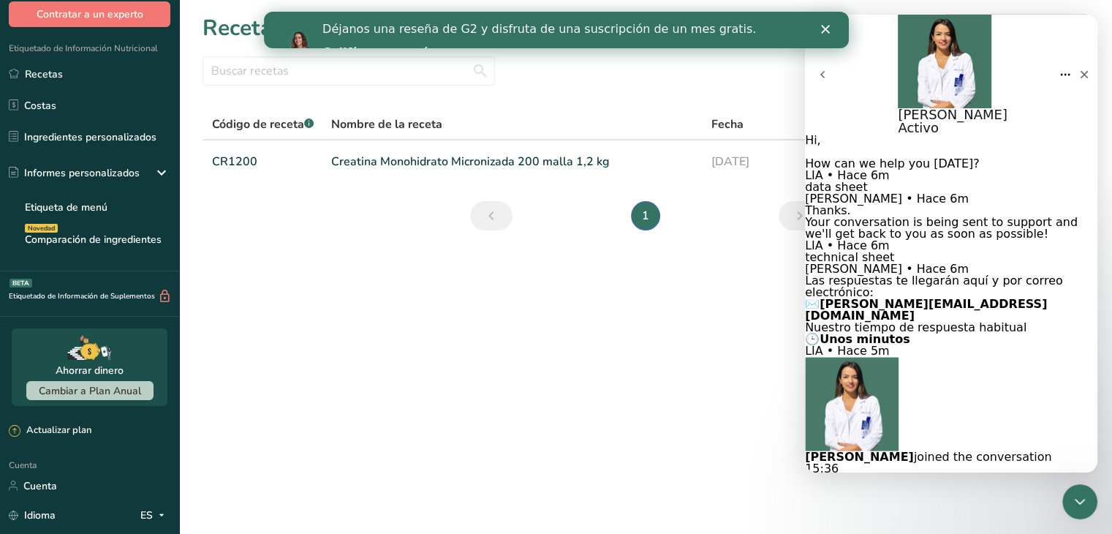
scroll to position [162, 0]
click at [897, 474] on div "Hello , this is [PERSON_NAME] from Food Label Maker. How may I assist you?" at bounding box center [951, 485] width 292 height 23
click at [617, 365] on main "Recetas Añadir nueva receta Todas las categorías Productos de panadería Bebidas…" at bounding box center [556, 267] width 1112 height 534
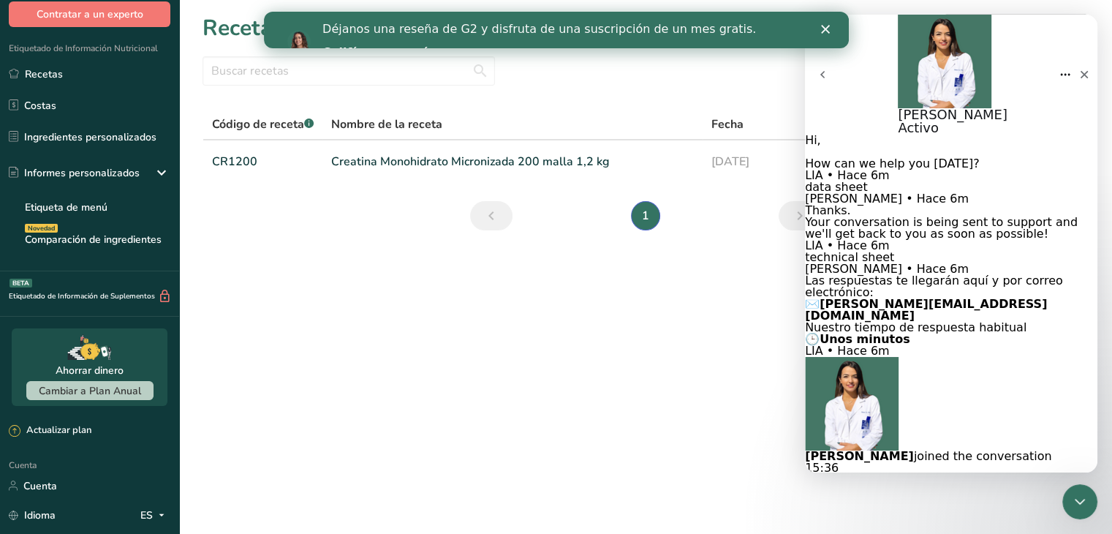
click at [866, 521] on textarea "Escribe un mensaje..." at bounding box center [870, 527] width 130 height 12
paste textarea "How can I create technical sheets for my products?"
type textarea "How can I create technical sheets for my products?"
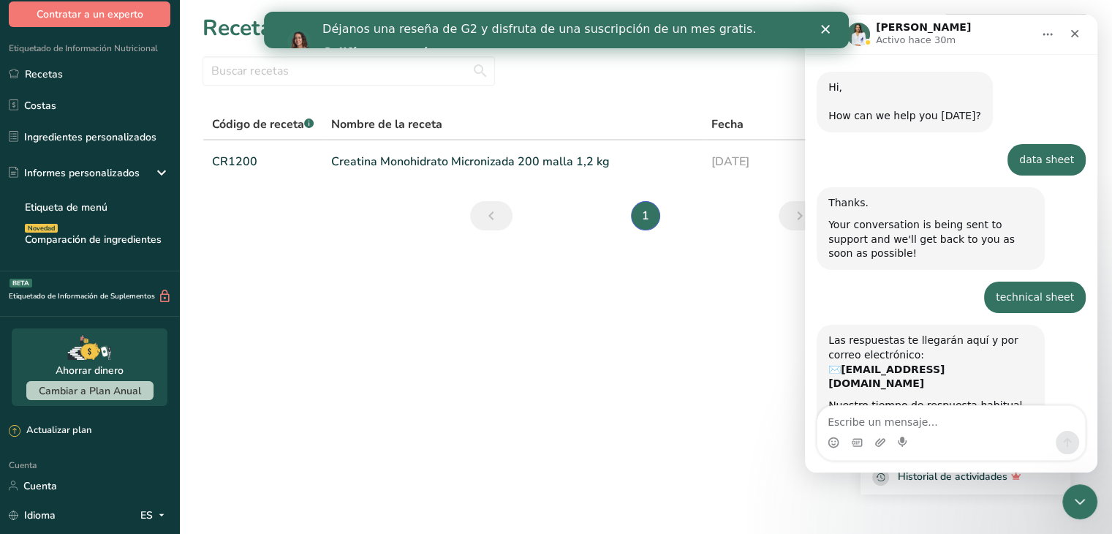
scroll to position [196, 0]
